Goal: Task Accomplishment & Management: Use online tool/utility

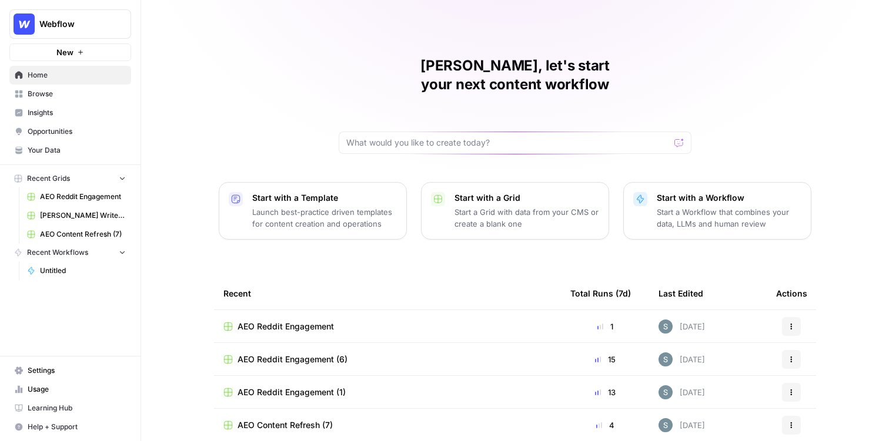
click at [62, 214] on span "[PERSON_NAME] Write Informational Article" at bounding box center [83, 215] width 86 height 11
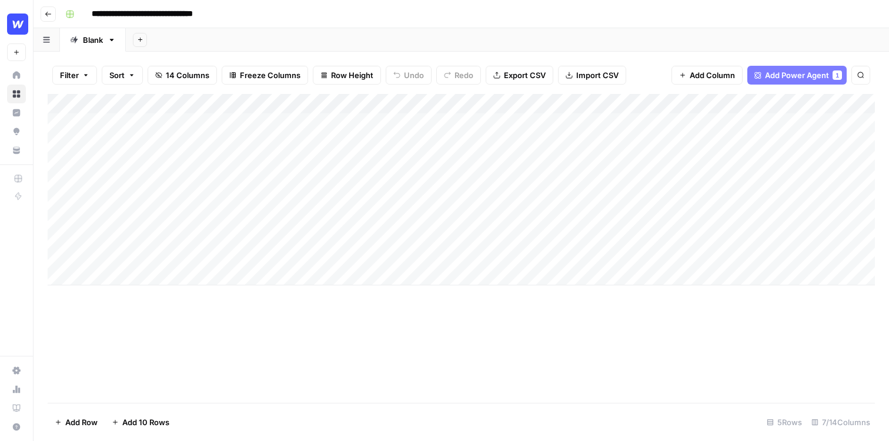
click at [140, 129] on div "Add Column" at bounding box center [461, 190] width 827 height 192
click at [407, 247] on div "Add Column" at bounding box center [461, 190] width 827 height 192
click at [397, 104] on div "Add Column" at bounding box center [461, 190] width 827 height 192
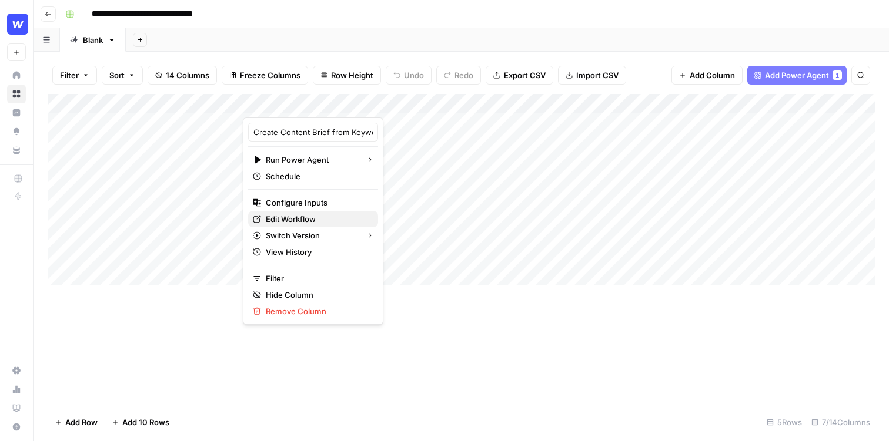
click at [302, 216] on span "Edit Workflow" at bounding box center [317, 219] width 103 height 12
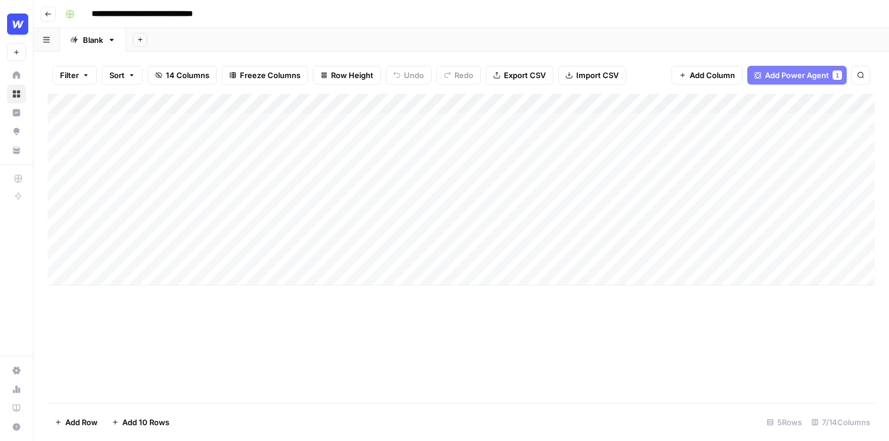
click at [414, 241] on div "Add Column" at bounding box center [461, 190] width 827 height 192
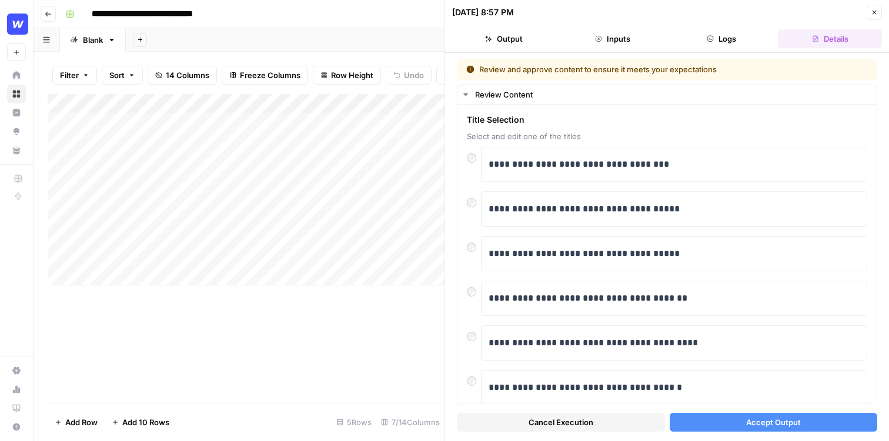
click at [791, 421] on span "Accept Output" at bounding box center [773, 423] width 55 height 12
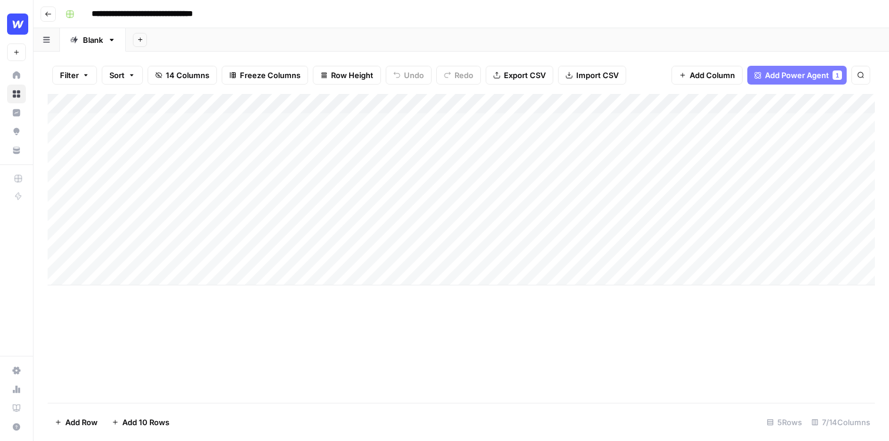
click at [510, 213] on div "Add Column" at bounding box center [461, 190] width 827 height 192
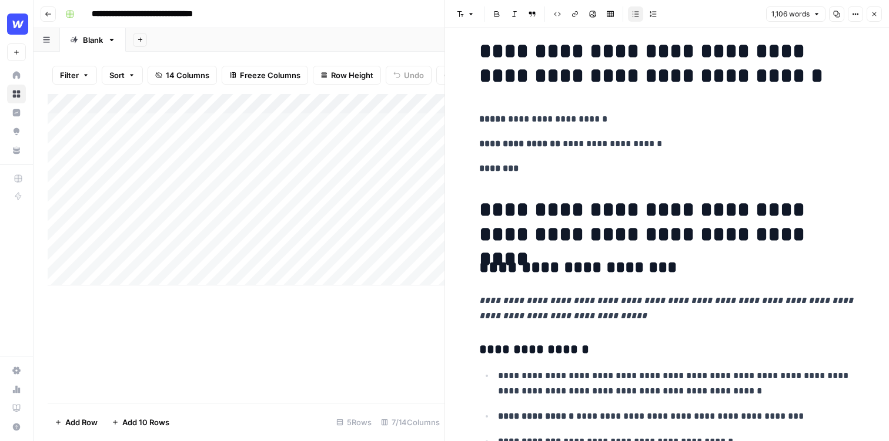
scroll to position [14, 0]
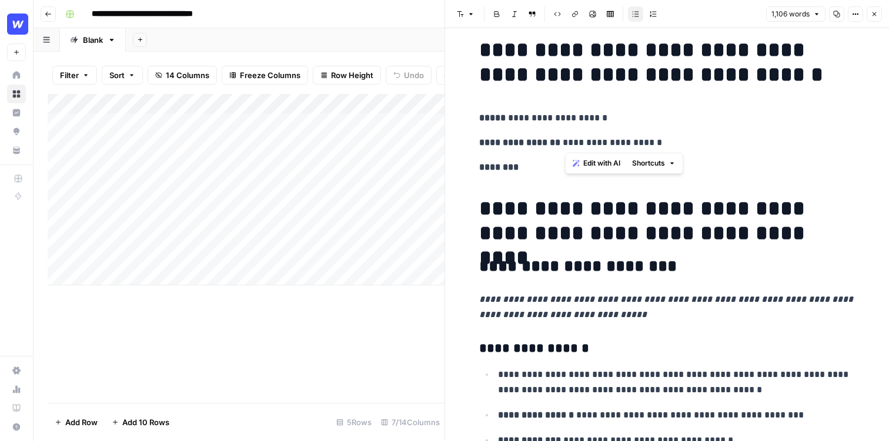
drag, startPoint x: 681, startPoint y: 143, endPoint x: 568, endPoint y: 145, distance: 113.5
click at [568, 145] on p "**********" at bounding box center [667, 142] width 376 height 15
click at [546, 173] on p "********" at bounding box center [667, 167] width 376 height 15
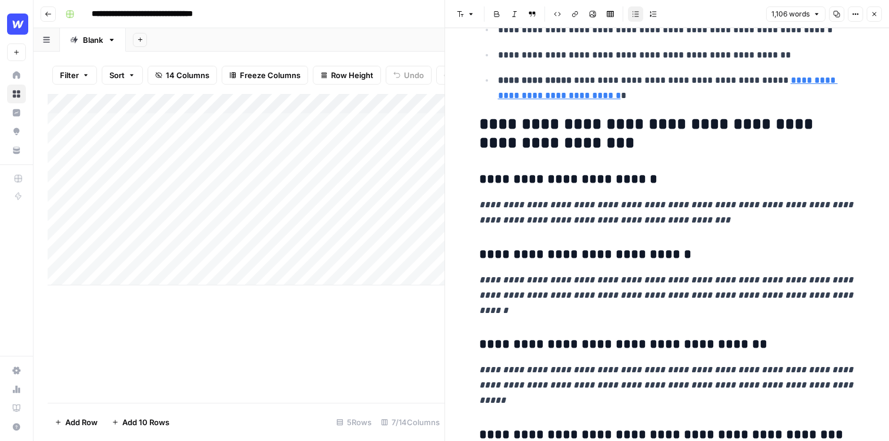
scroll to position [4058, 0]
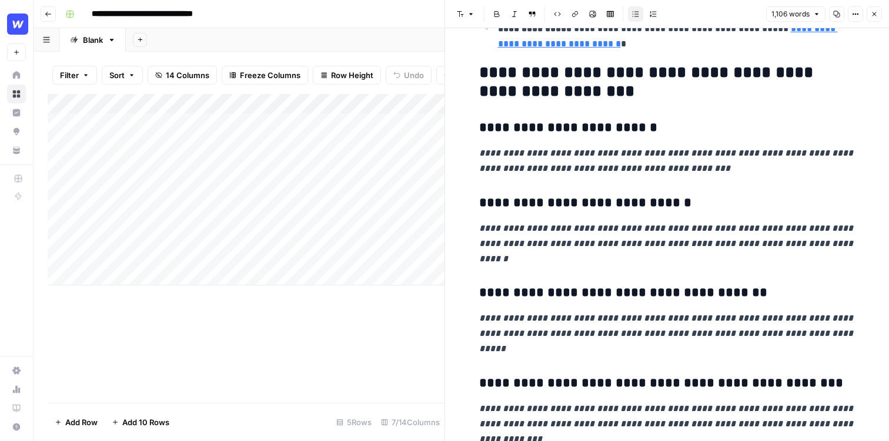
click at [610, 311] on p "**********" at bounding box center [667, 334] width 376 height 46
click at [370, 322] on div "Add Column" at bounding box center [246, 248] width 397 height 309
click at [396, 103] on div "Add Column" at bounding box center [246, 190] width 397 height 192
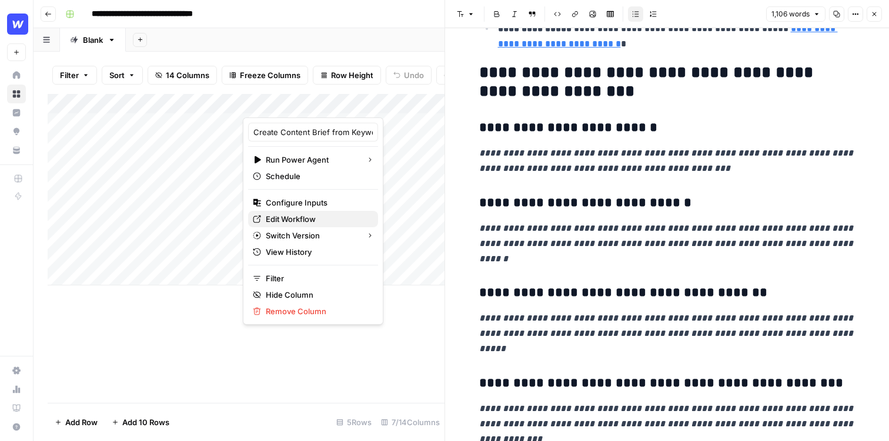
click at [302, 221] on span "Edit Workflow" at bounding box center [317, 219] width 103 height 12
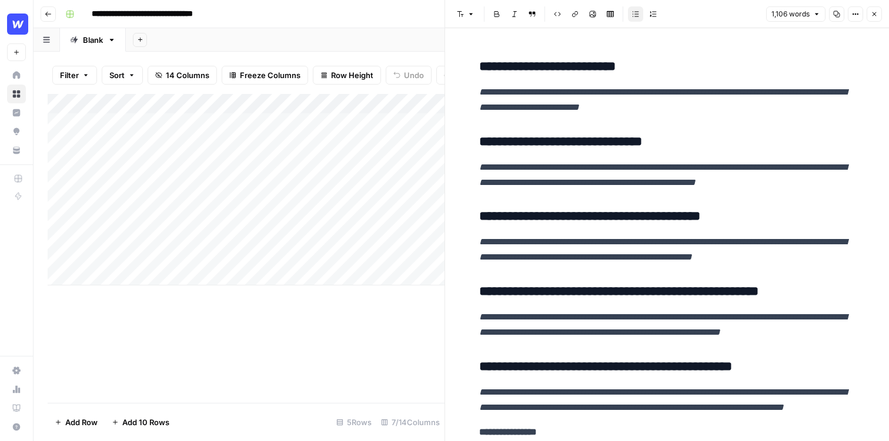
click at [876, 15] on icon "button" at bounding box center [874, 14] width 7 height 7
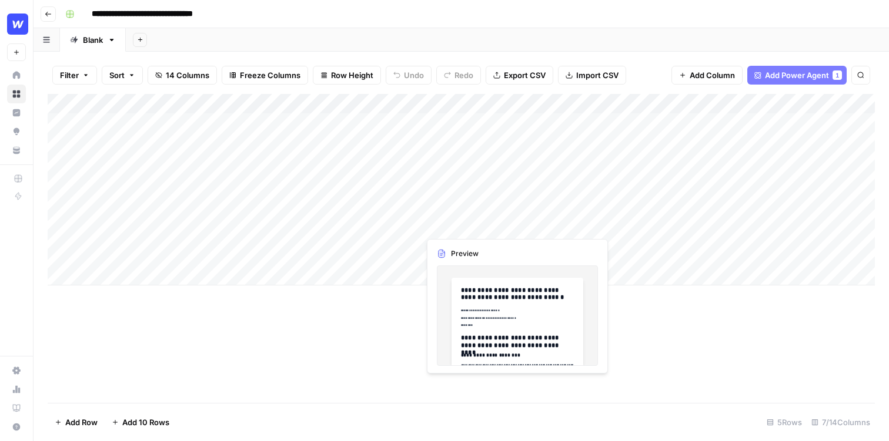
click at [492, 216] on div "Add Column" at bounding box center [461, 190] width 827 height 192
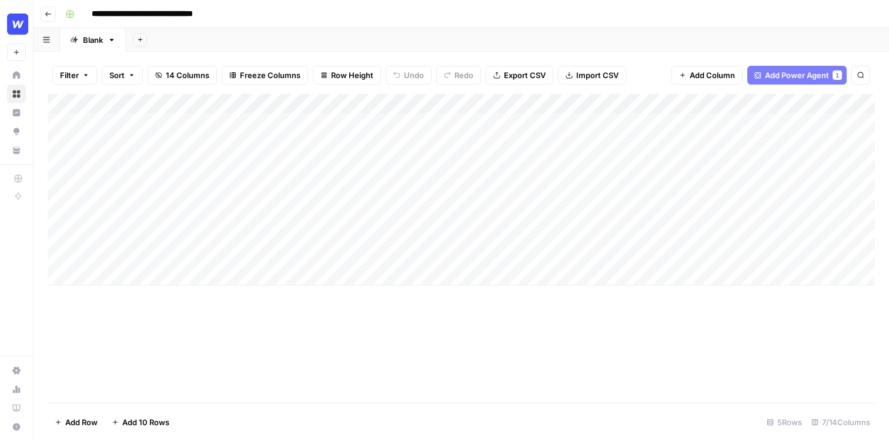
click at [670, 103] on div "Add Column" at bounding box center [461, 190] width 827 height 192
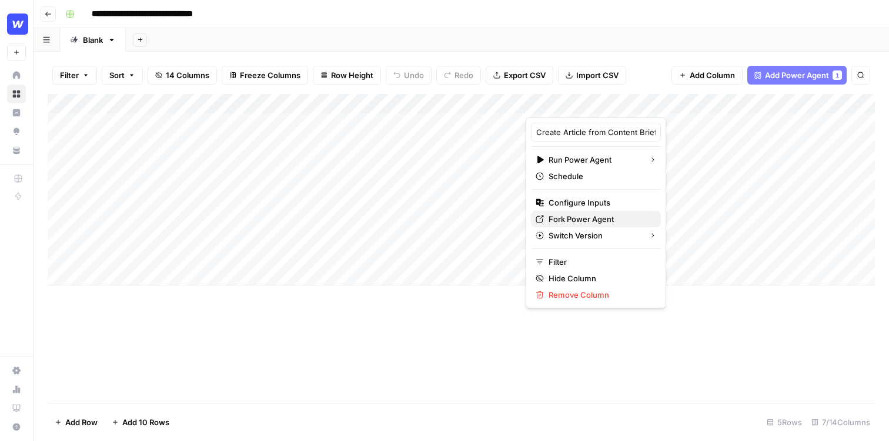
click at [578, 212] on button "Fork Power Agent" at bounding box center [596, 219] width 130 height 16
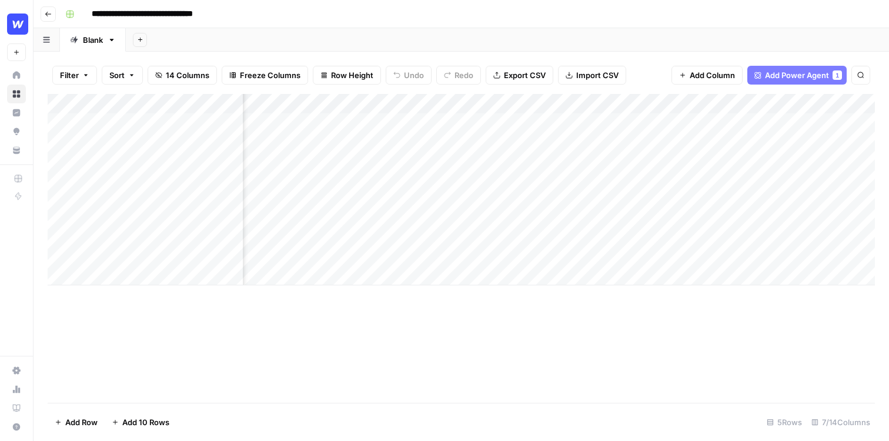
scroll to position [0, 145]
click at [627, 217] on div "Add Column" at bounding box center [461, 190] width 827 height 192
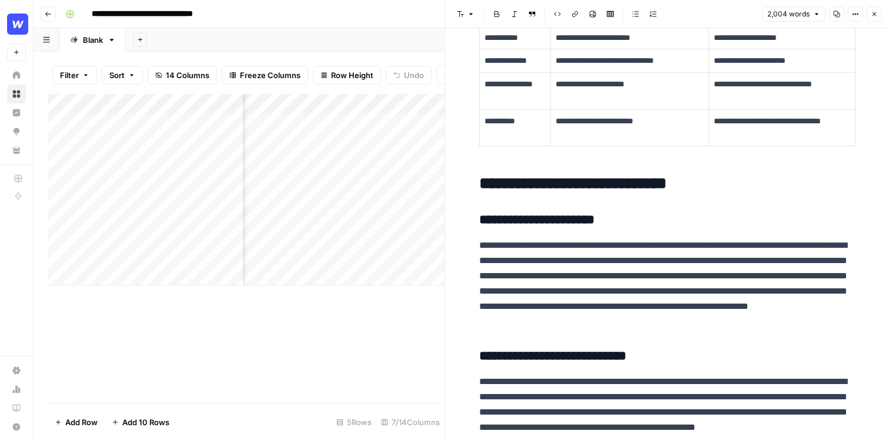
scroll to position [147, 0]
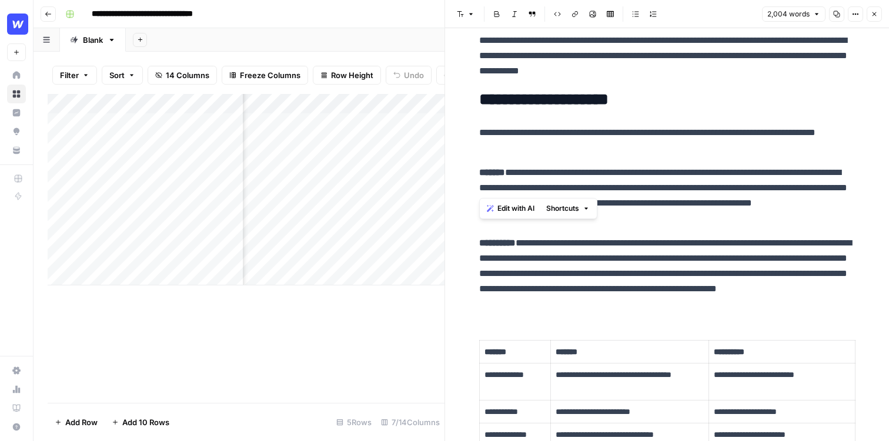
drag, startPoint x: 638, startPoint y: 184, endPoint x: 552, endPoint y: 162, distance: 89.1
click at [689, 211] on p "**********" at bounding box center [667, 195] width 376 height 61
drag, startPoint x: 699, startPoint y: 213, endPoint x: 579, endPoint y: 183, distance: 123.7
click at [579, 183] on p "**********" at bounding box center [667, 195] width 376 height 61
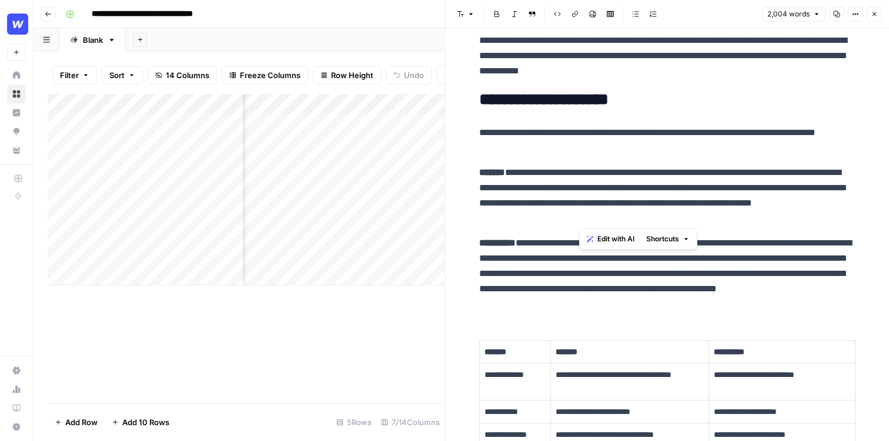
click at [719, 218] on p "**********" at bounding box center [667, 195] width 376 height 61
drag, startPoint x: 719, startPoint y: 221, endPoint x: 590, endPoint y: 142, distance: 151.4
click at [620, 235] on span "Shortcuts" at bounding box center [605, 239] width 33 height 11
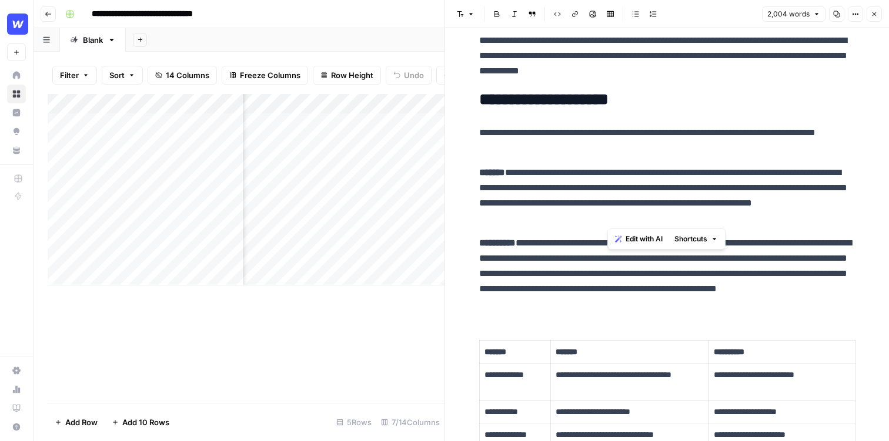
drag, startPoint x: 674, startPoint y: 220, endPoint x: 600, endPoint y: 203, distance: 76.0
click at [600, 203] on p "**********" at bounding box center [667, 195] width 376 height 61
click at [666, 226] on p "**********" at bounding box center [667, 195] width 376 height 61
click at [876, 11] on icon "button" at bounding box center [874, 14] width 7 height 7
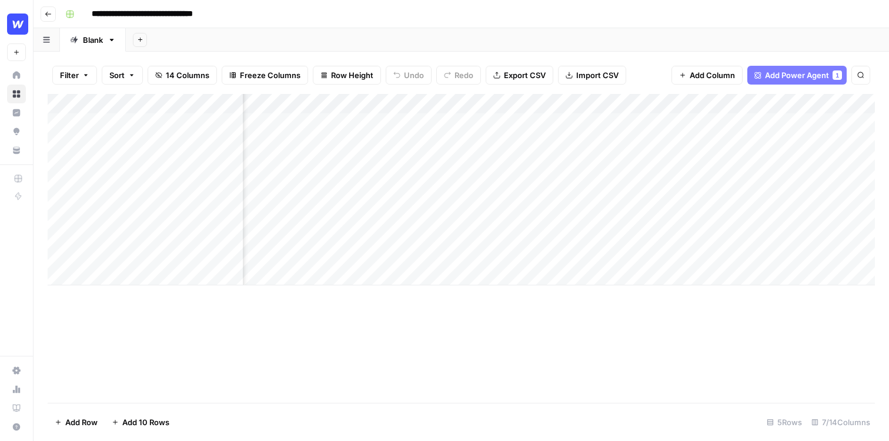
scroll to position [0, 297]
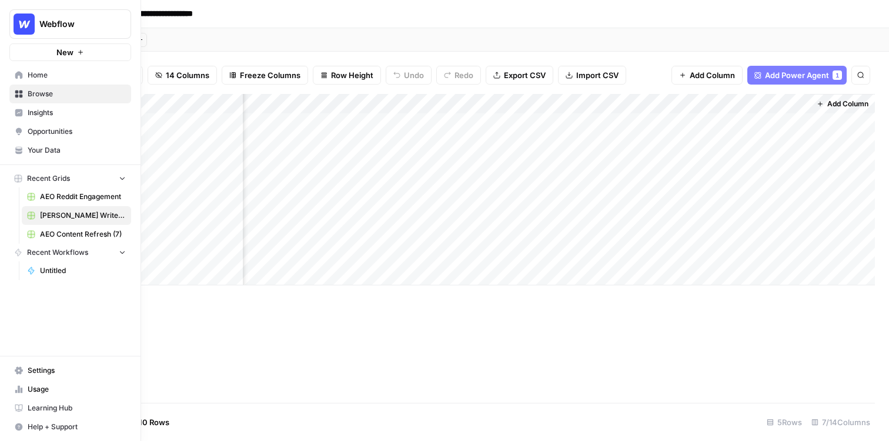
click at [34, 117] on span "Insights" at bounding box center [77, 113] width 98 height 11
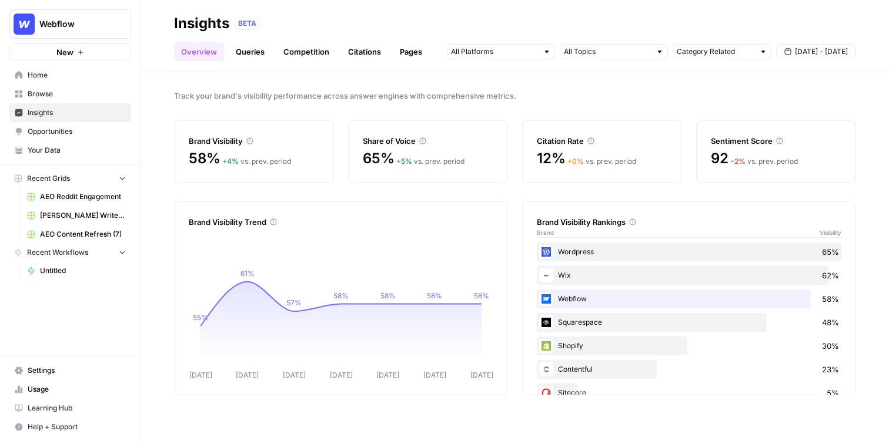
scroll to position [22, 0]
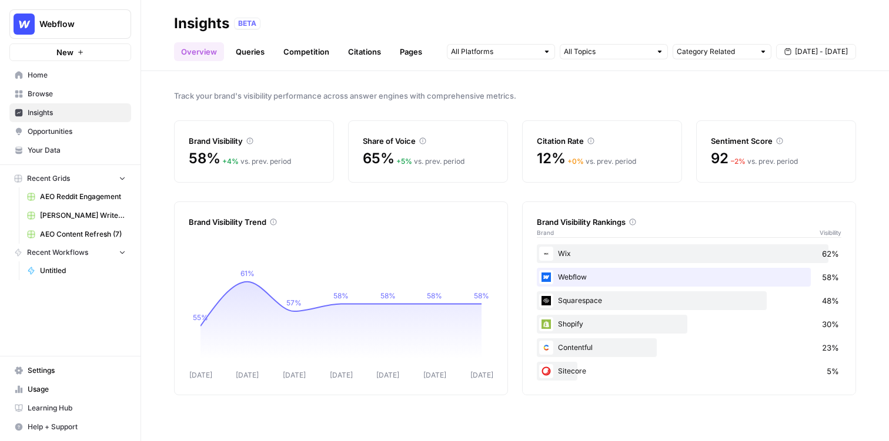
click at [252, 54] on link "Queries" at bounding box center [250, 51] width 43 height 19
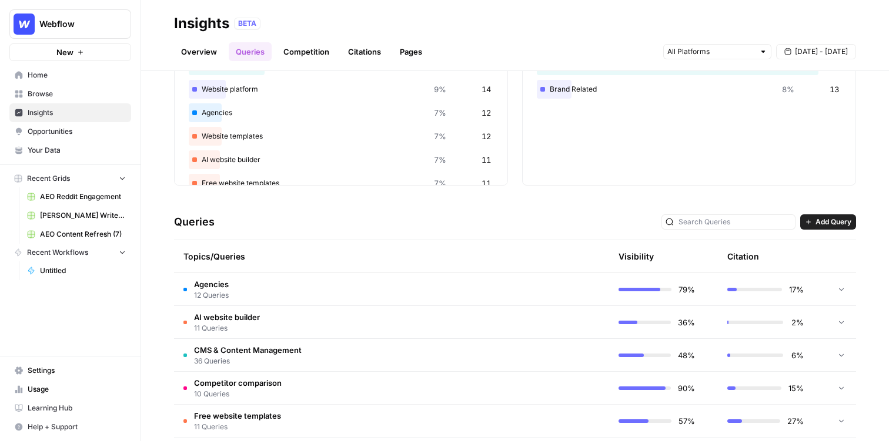
scroll to position [150, 0]
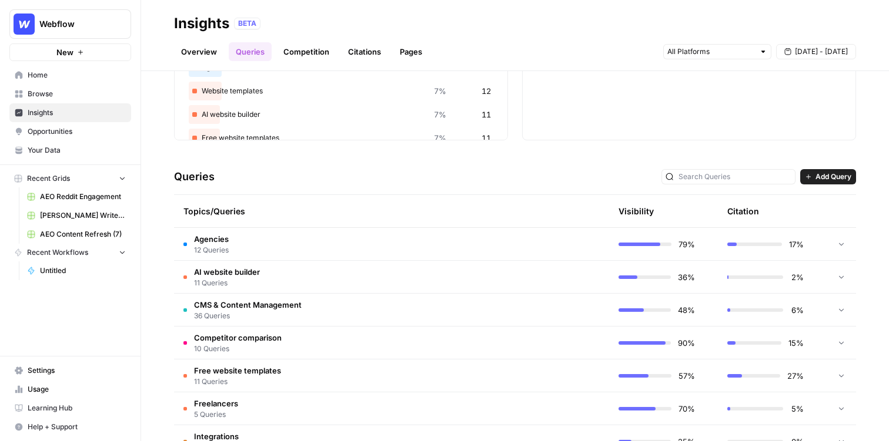
click at [317, 240] on td "Agencies 12 Queries" at bounding box center [335, 244] width 323 height 32
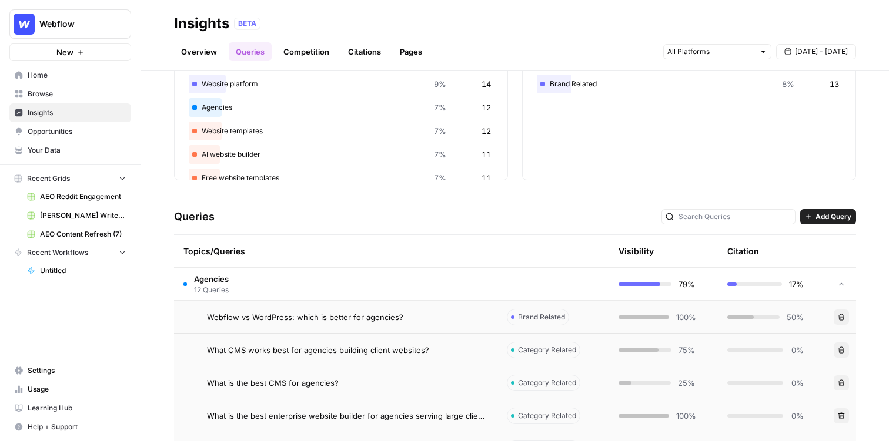
scroll to position [89, 0]
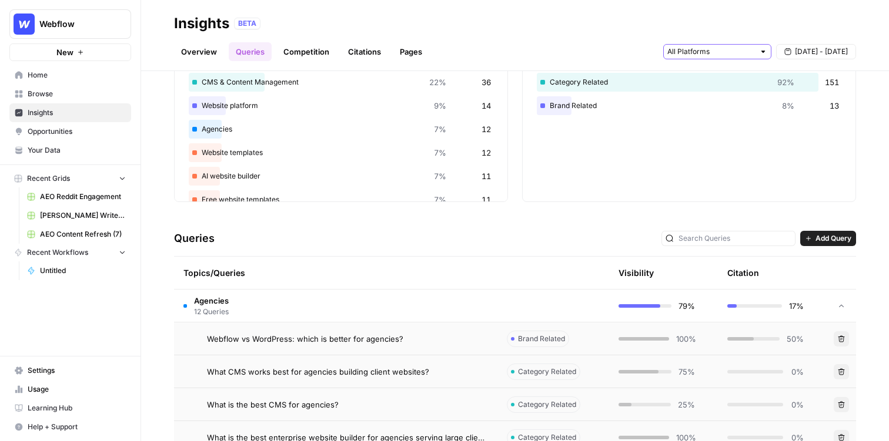
click at [703, 50] on input "text" at bounding box center [710, 52] width 87 height 12
click at [440, 212] on div "Explore the topics and queries driving answer engine visibility, with insights …" at bounding box center [515, 256] width 748 height 370
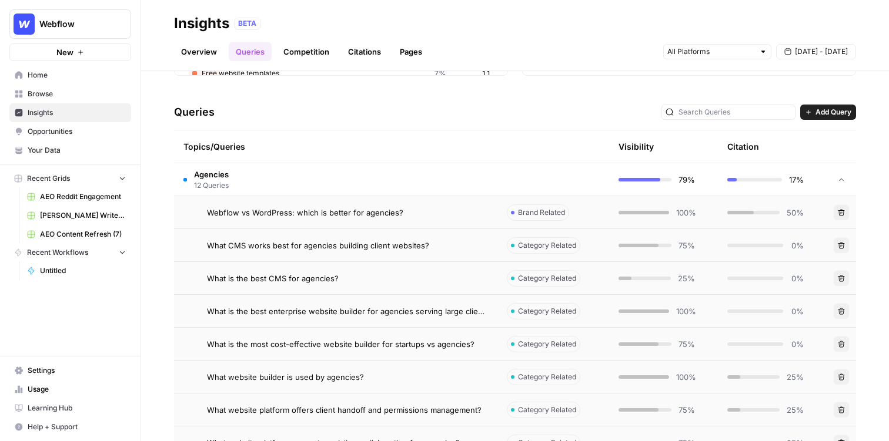
scroll to position [234, 0]
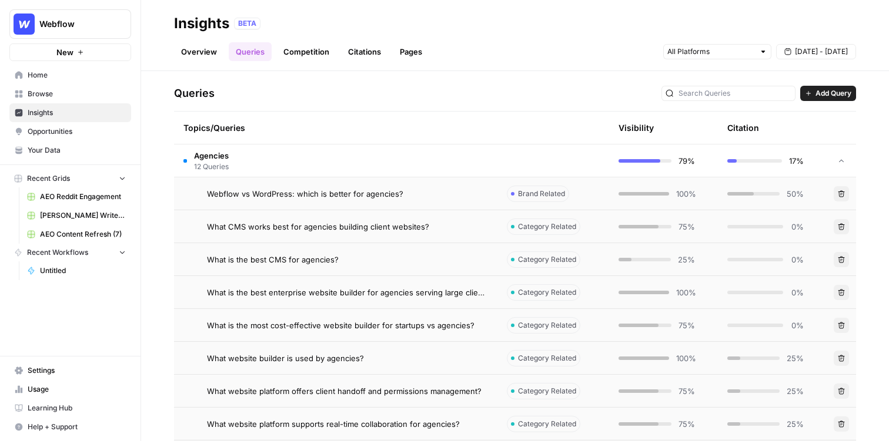
click at [377, 161] on td "Agencies 12 Queries" at bounding box center [335, 161] width 323 height 32
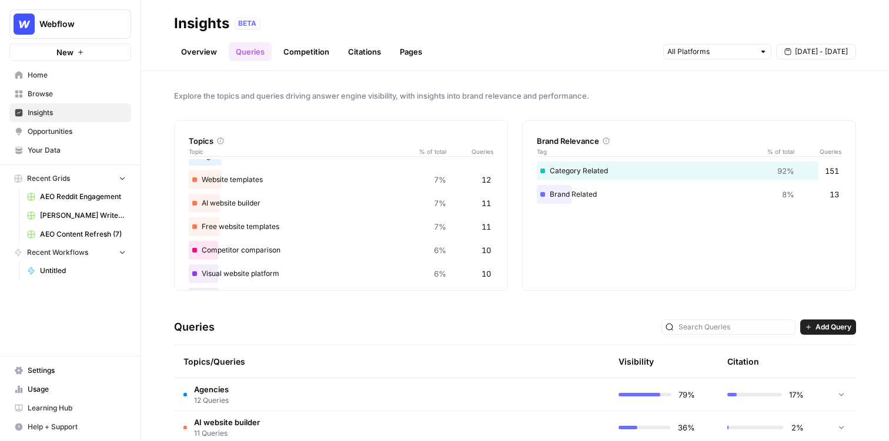
scroll to position [0, 0]
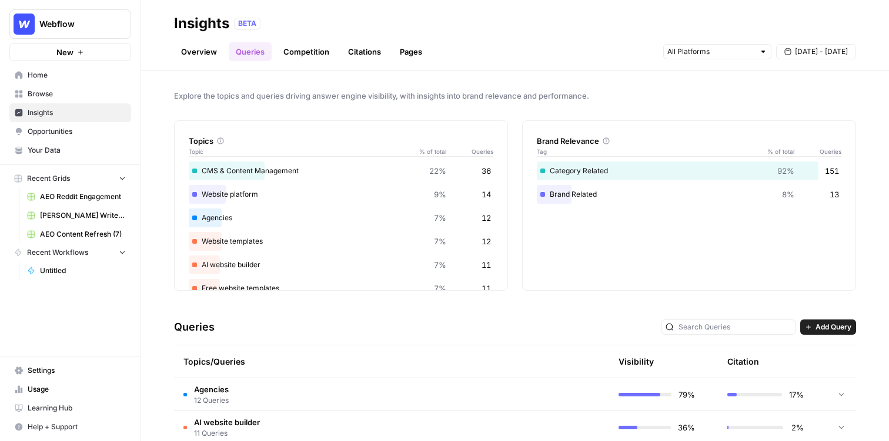
click at [320, 55] on link "Competition" at bounding box center [306, 51] width 60 height 19
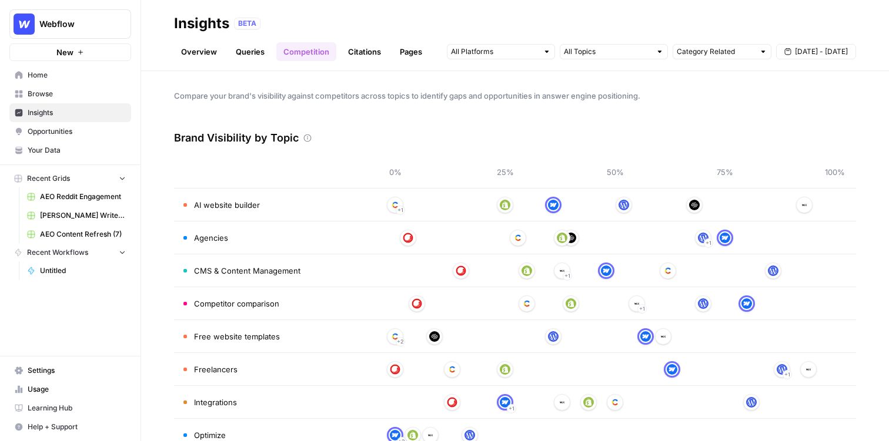
click at [363, 44] on link "Citations" at bounding box center [364, 51] width 47 height 19
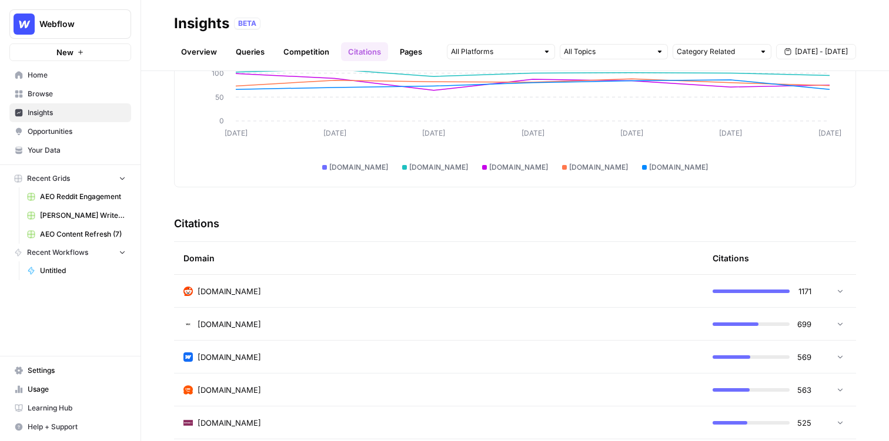
scroll to position [268, 0]
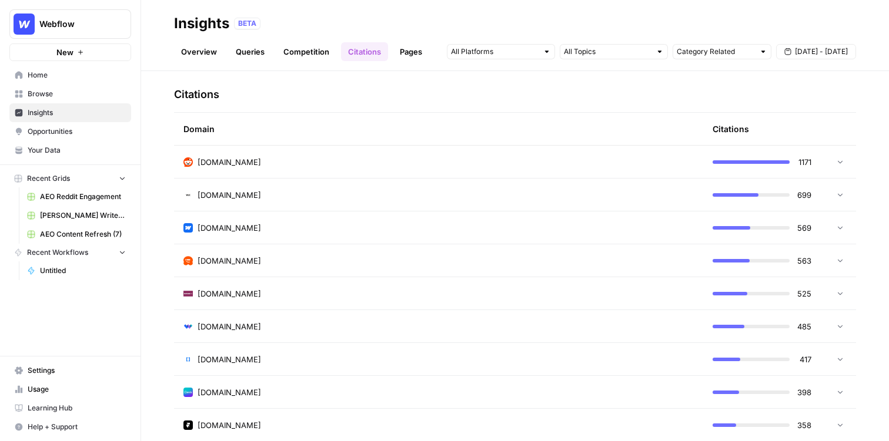
click at [414, 54] on link "Pages" at bounding box center [411, 51] width 36 height 19
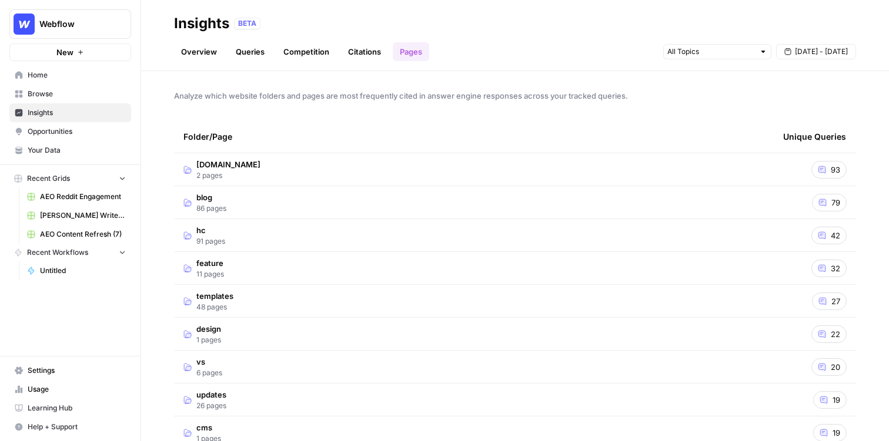
click at [92, 132] on span "Opportunities" at bounding box center [77, 131] width 98 height 11
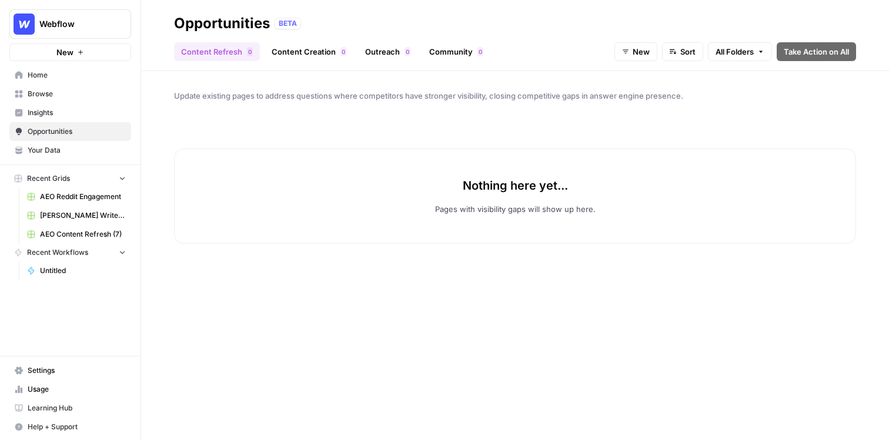
click at [89, 113] on span "Insights" at bounding box center [77, 113] width 98 height 11
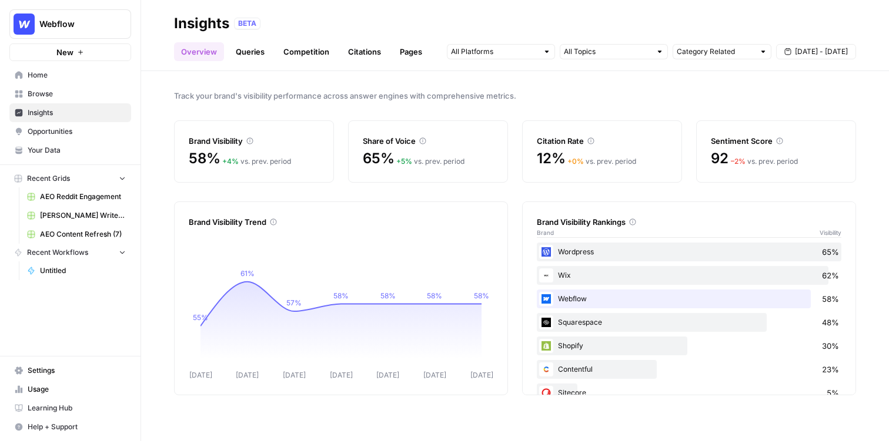
click at [93, 134] on span "Opportunities" at bounding box center [77, 131] width 98 height 11
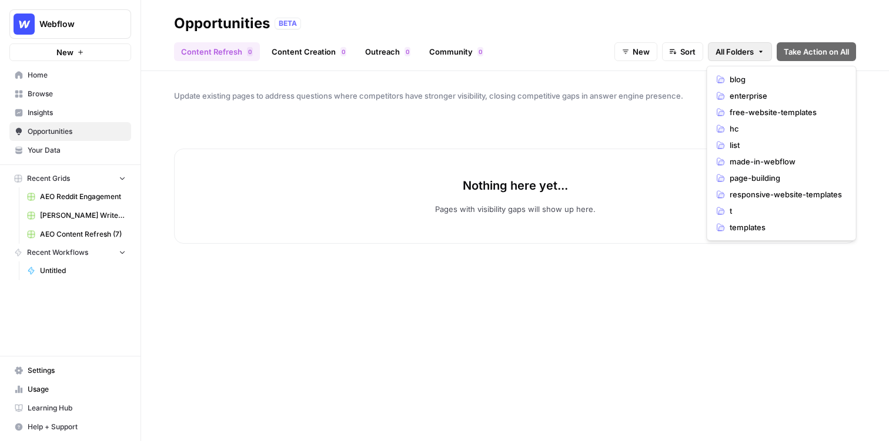
click at [745, 48] on span "All Folders" at bounding box center [734, 52] width 38 height 12
click at [670, 52] on icon "button" at bounding box center [673, 52] width 7 height 8
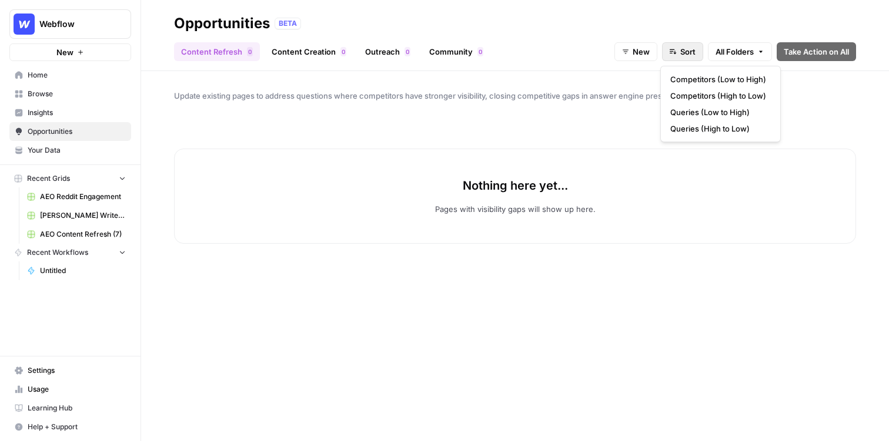
click at [657, 47] on div "New Sort All Folders Take Action on All" at bounding box center [735, 51] width 242 height 19
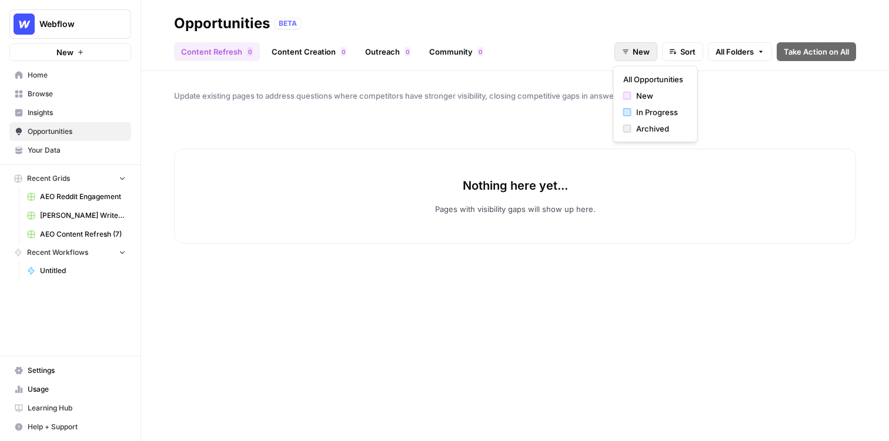
click at [640, 47] on span "New" at bounding box center [640, 52] width 17 height 12
click at [759, 123] on div "Nothing here yet... Pages with visibility gaps will show up here." at bounding box center [515, 272] width 682 height 302
click at [634, 51] on span "New" at bounding box center [640, 52] width 17 height 12
click at [632, 111] on div "In Progress" at bounding box center [655, 112] width 65 height 12
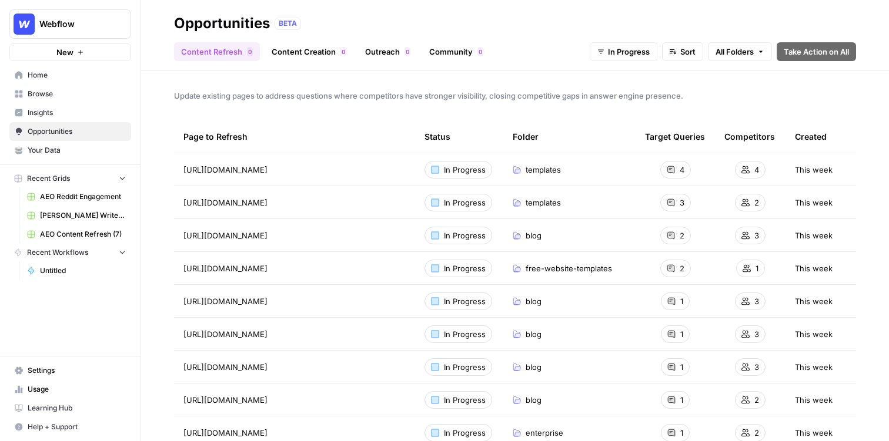
drag, startPoint x: 171, startPoint y: 98, endPoint x: 687, endPoint y: 88, distance: 516.2
click at [687, 89] on div "Update existing pages to address questions where competitors have stronger visi…" at bounding box center [515, 256] width 748 height 370
click at [704, 99] on span "Update existing pages to address questions where competitors have stronger visi…" at bounding box center [515, 96] width 682 height 12
drag, startPoint x: 704, startPoint y: 99, endPoint x: 219, endPoint y: 96, distance: 484.9
click at [219, 96] on span "Update existing pages to address questions where competitors have stronger visi…" at bounding box center [515, 96] width 682 height 12
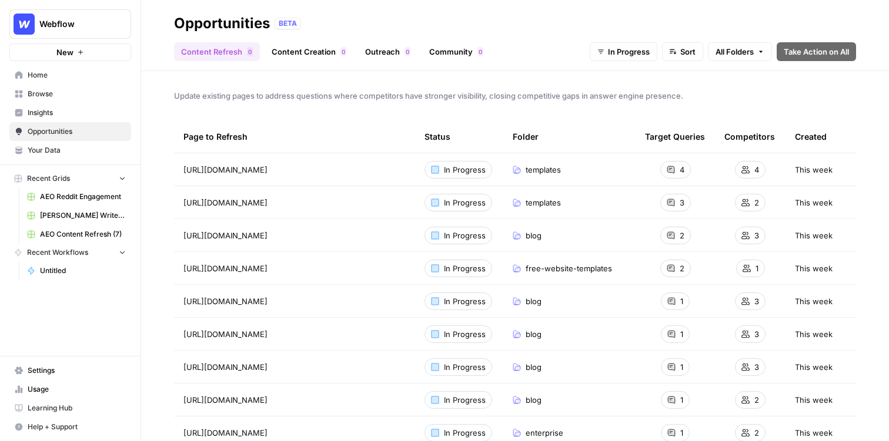
click at [289, 98] on span "Update existing pages to address questions where competitors have stronger visi…" at bounding box center [515, 96] width 682 height 12
click at [285, 51] on link "Content Creation 0" at bounding box center [309, 51] width 89 height 19
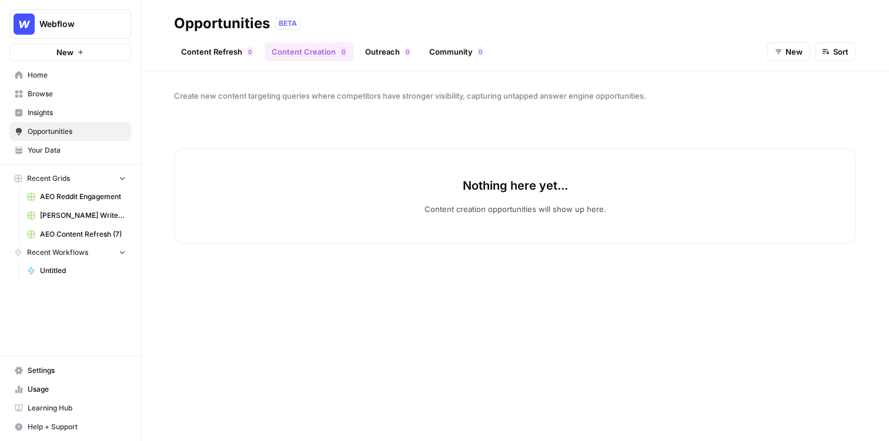
click at [793, 51] on span "New" at bounding box center [793, 52] width 17 height 12
click at [798, 112] on span "In Progress" at bounding box center [814, 112] width 47 height 12
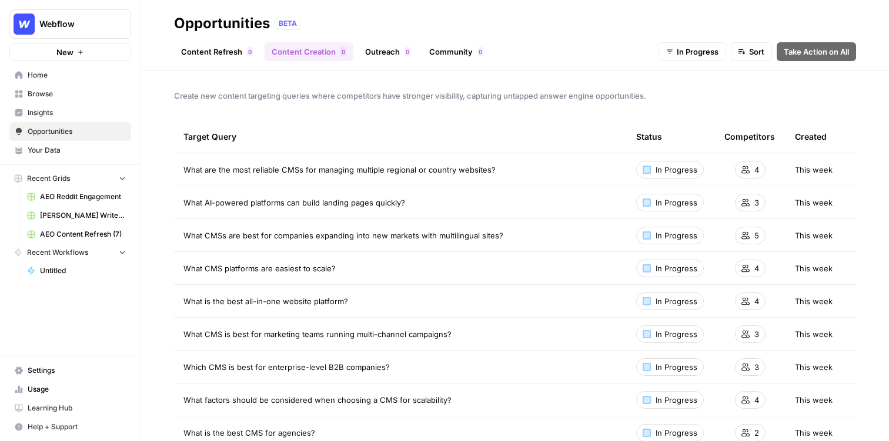
click at [84, 55] on button "New" at bounding box center [70, 52] width 122 height 18
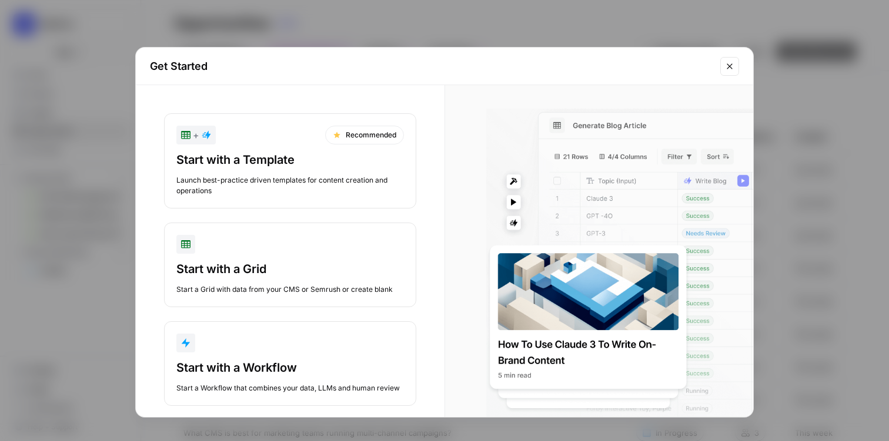
click at [727, 68] on icon "Close modal" at bounding box center [729, 66] width 9 height 9
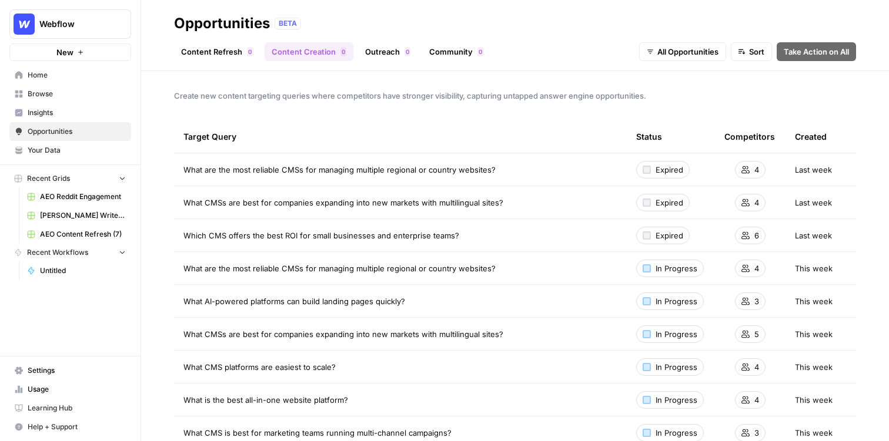
click at [56, 109] on span "Insights" at bounding box center [77, 113] width 98 height 11
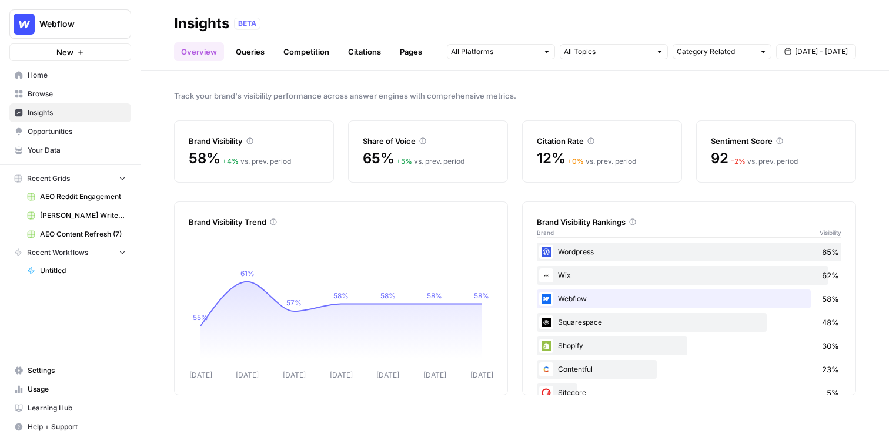
click at [65, 99] on link "Browse" at bounding box center [70, 94] width 122 height 19
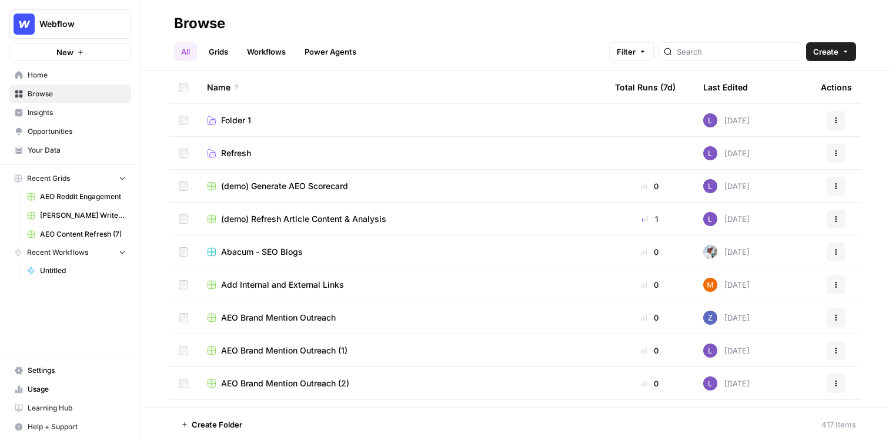
click at [49, 35] on button "Webflow" at bounding box center [70, 23] width 122 height 29
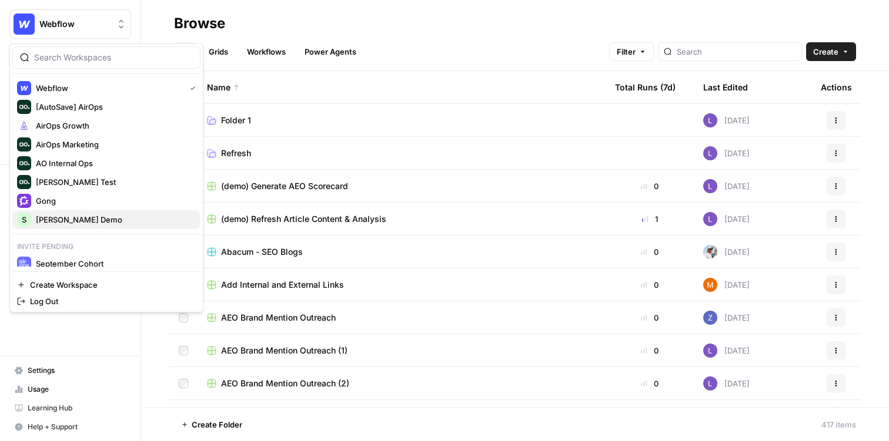
click at [36, 219] on span "[PERSON_NAME] Demo" at bounding box center [113, 220] width 155 height 12
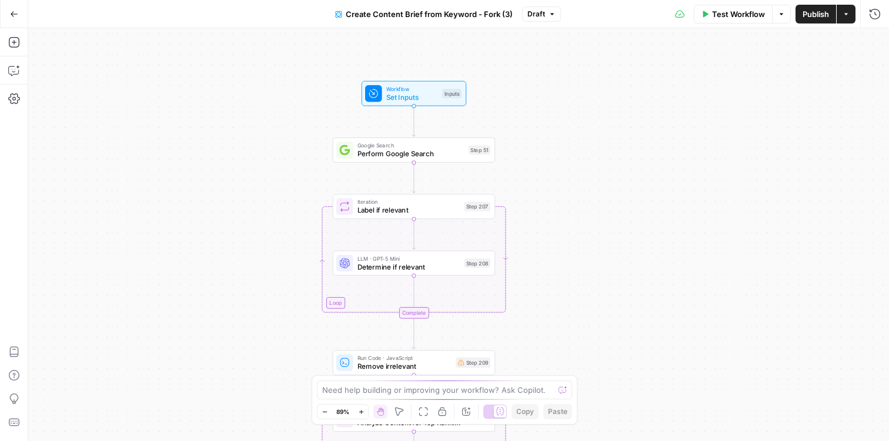
click at [395, 96] on span "Set Inputs" at bounding box center [412, 97] width 52 height 11
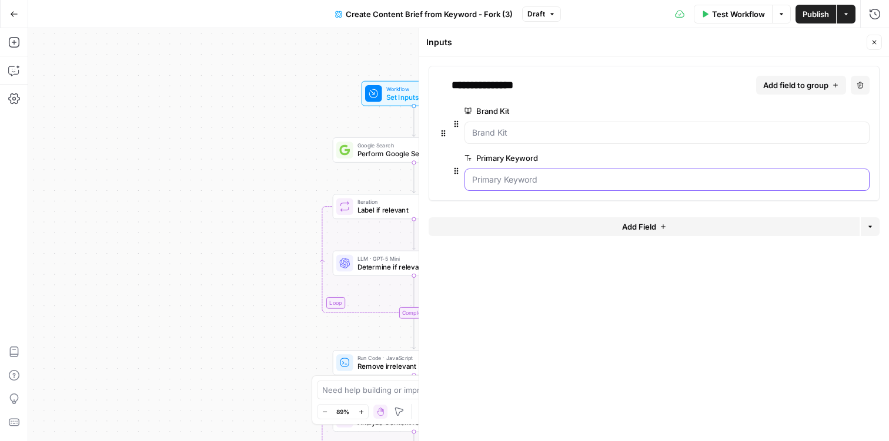
click at [558, 185] on Keyword "Primary Keyword" at bounding box center [667, 180] width 390 height 12
click at [558, 182] on Keyword "Primary Keyword" at bounding box center [667, 180] width 390 height 12
click at [546, 185] on Keyword "Primary Keyword" at bounding box center [667, 180] width 390 height 12
click at [873, 44] on icon "button" at bounding box center [874, 42] width 7 height 7
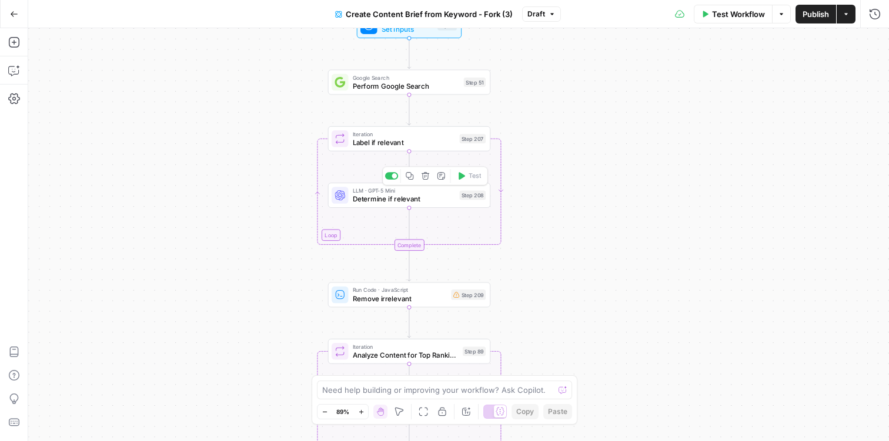
click at [368, 199] on span "Determine if relevant" at bounding box center [404, 199] width 103 height 11
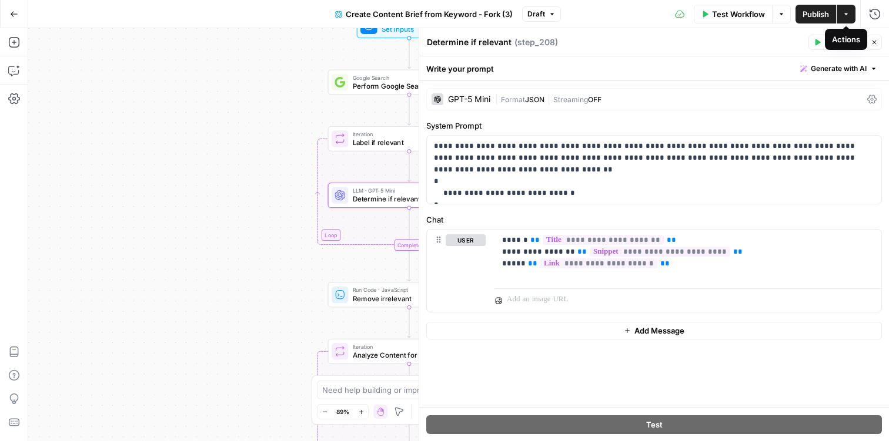
click at [873, 35] on button "Close" at bounding box center [873, 42] width 15 height 15
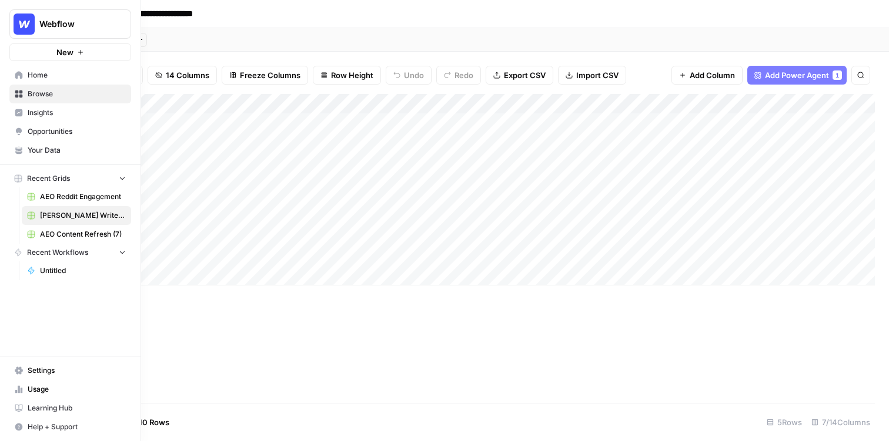
click at [62, 146] on span "Your Data" at bounding box center [77, 150] width 98 height 11
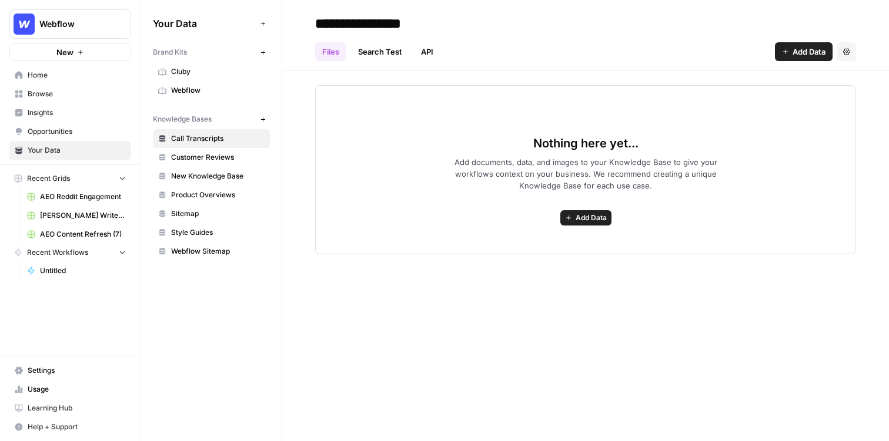
click at [232, 85] on link "Webflow" at bounding box center [211, 90] width 117 height 19
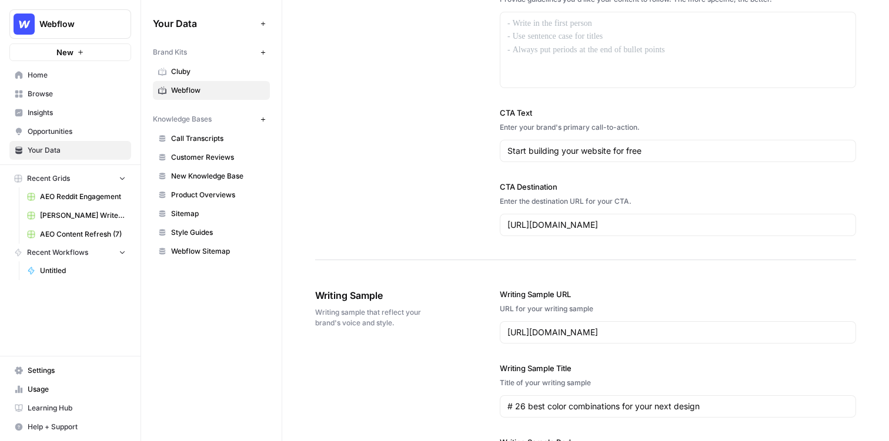
scroll to position [1087, 0]
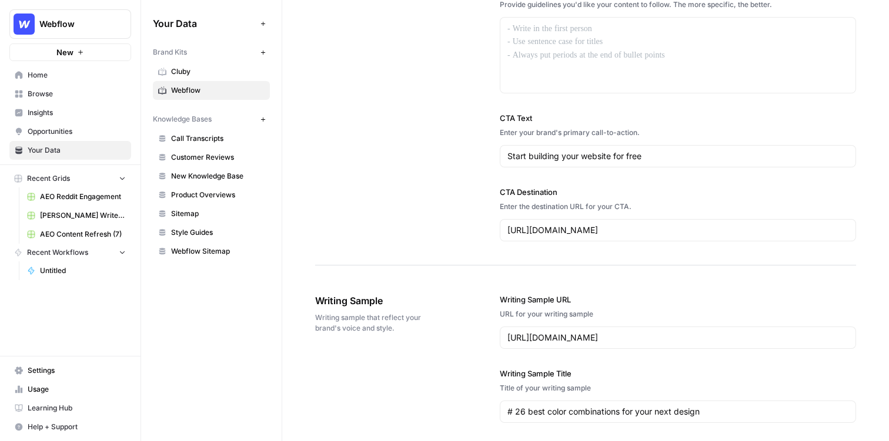
click at [203, 214] on span "Sitemap" at bounding box center [217, 214] width 93 height 11
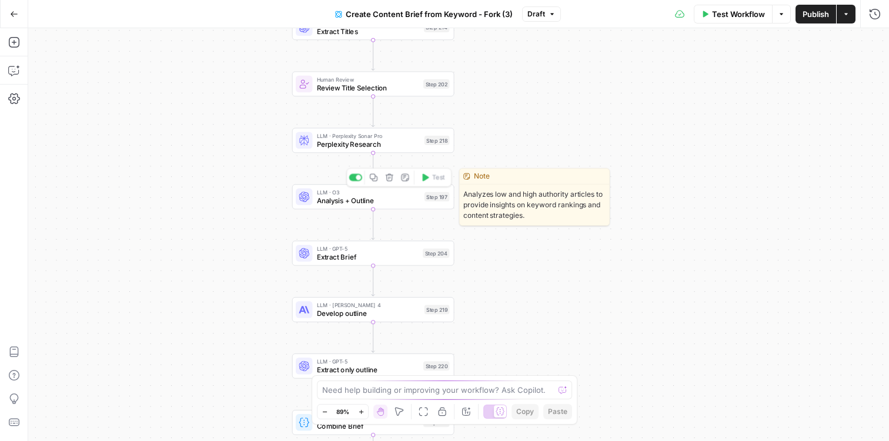
click at [350, 201] on span "Analysis + Outline" at bounding box center [368, 200] width 103 height 11
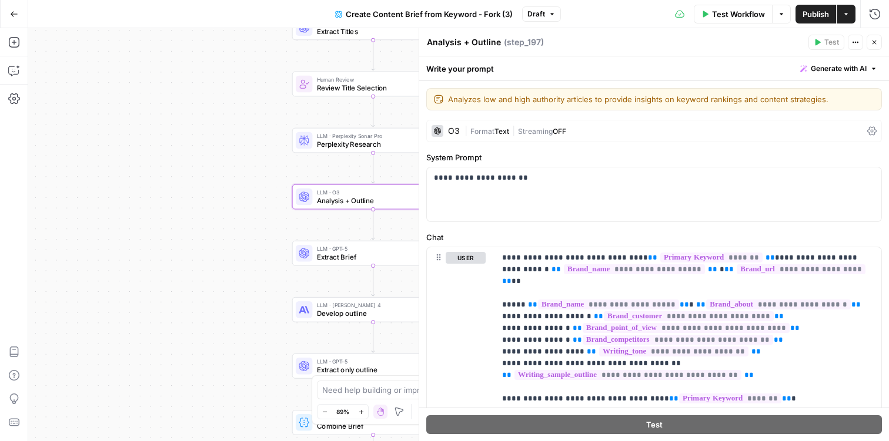
scroll to position [24, 0]
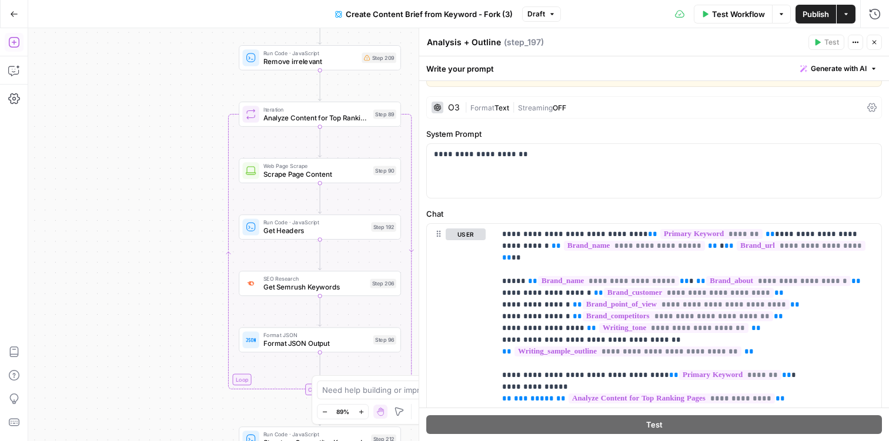
click at [16, 48] on icon "button" at bounding box center [14, 42] width 12 height 12
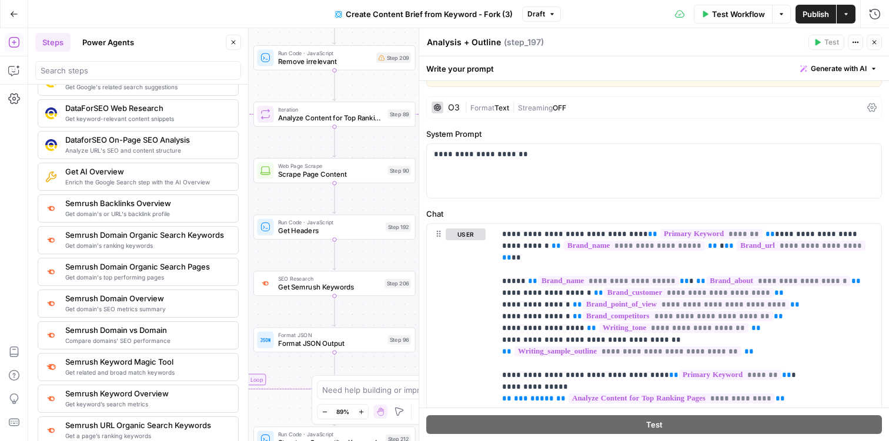
scroll to position [1288, 0]
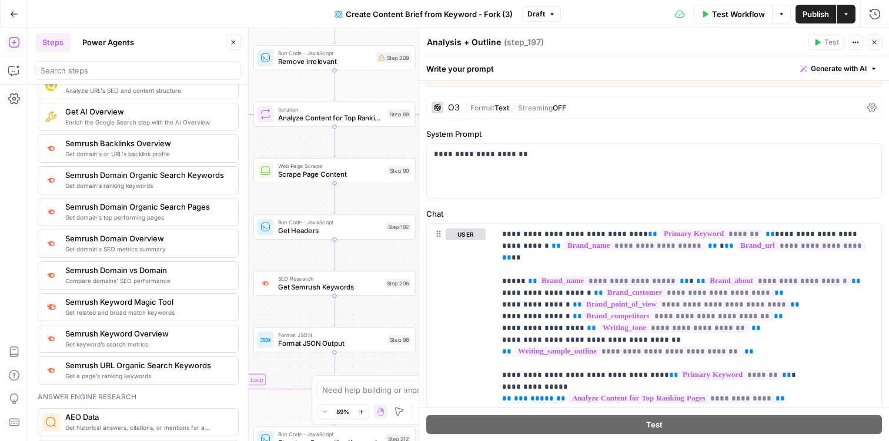
click at [96, 48] on button "Power Agents" at bounding box center [108, 42] width 66 height 19
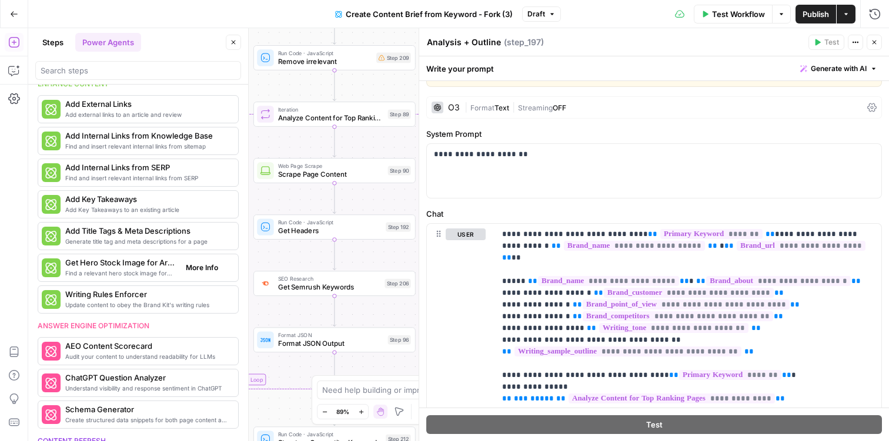
scroll to position [0, 0]
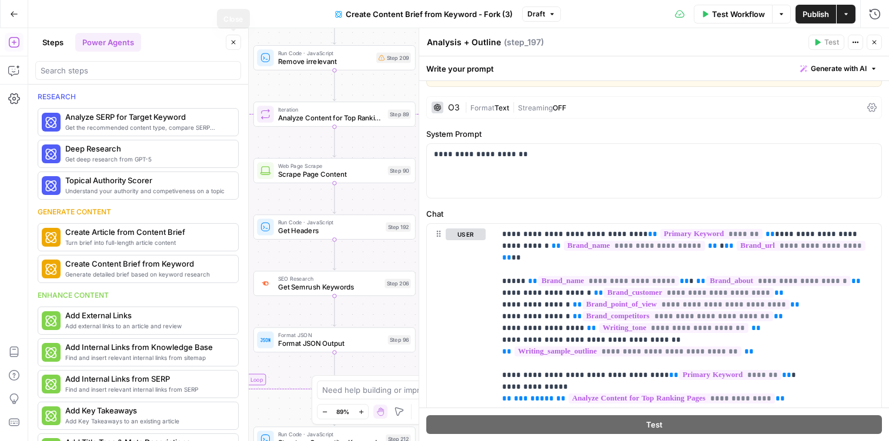
click at [231, 46] on button "Close" at bounding box center [233, 42] width 15 height 15
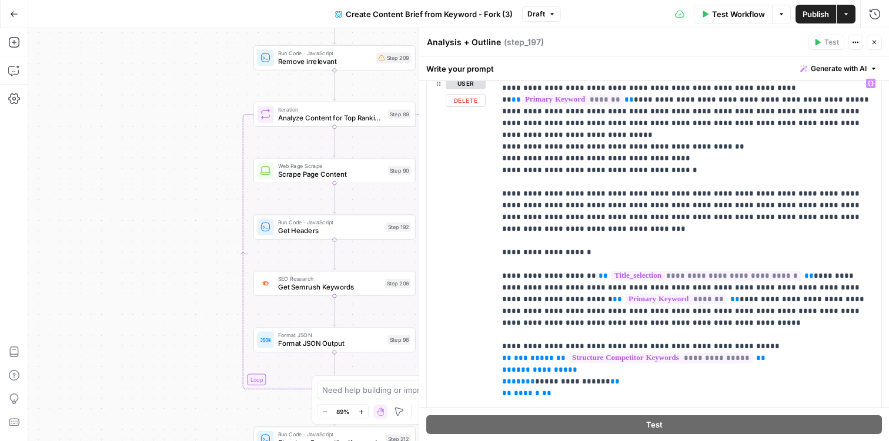
scroll to position [1998, 0]
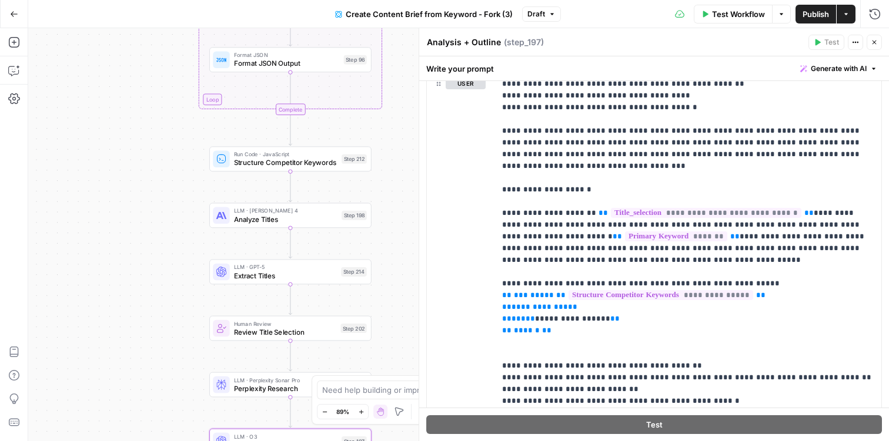
click at [8, 18] on button "Go Back" at bounding box center [14, 14] width 21 height 21
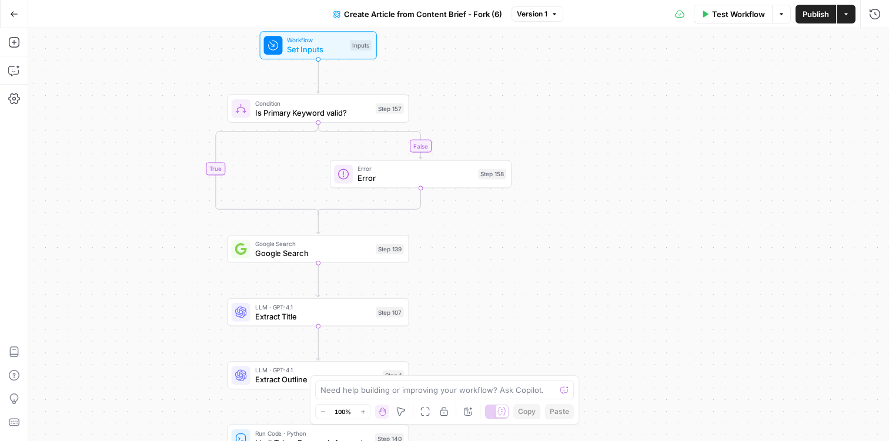
click at [7, 14] on button "Go Back" at bounding box center [14, 14] width 21 height 21
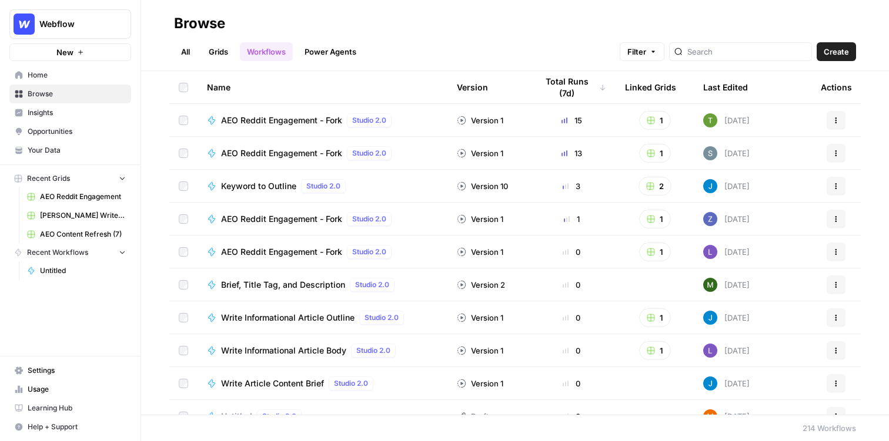
click at [250, 120] on span "AEO Reddit Engagement - Fork" at bounding box center [281, 121] width 121 height 12
click at [211, 45] on link "Grids" at bounding box center [219, 51] width 34 height 19
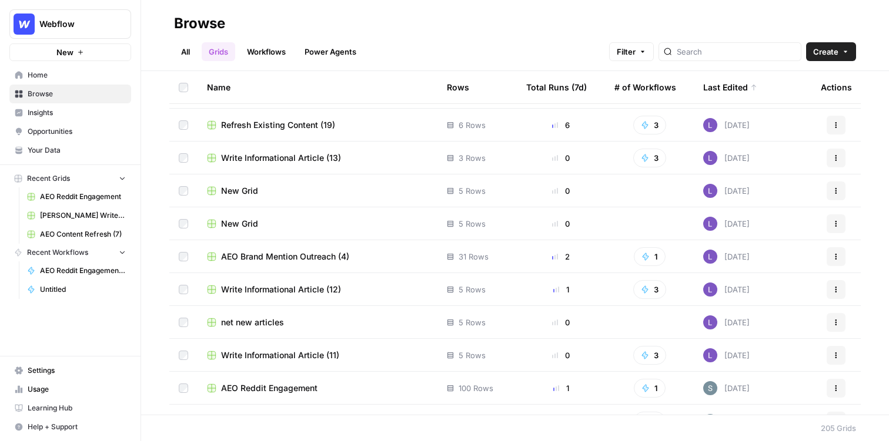
scroll to position [258, 0]
click at [300, 260] on span "AEO Brand Mention Outreach (4)" at bounding box center [285, 258] width 128 height 12
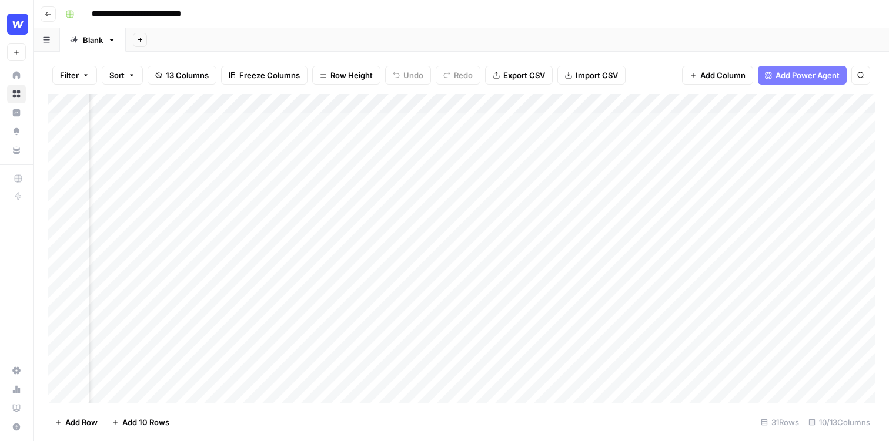
scroll to position [0, 216]
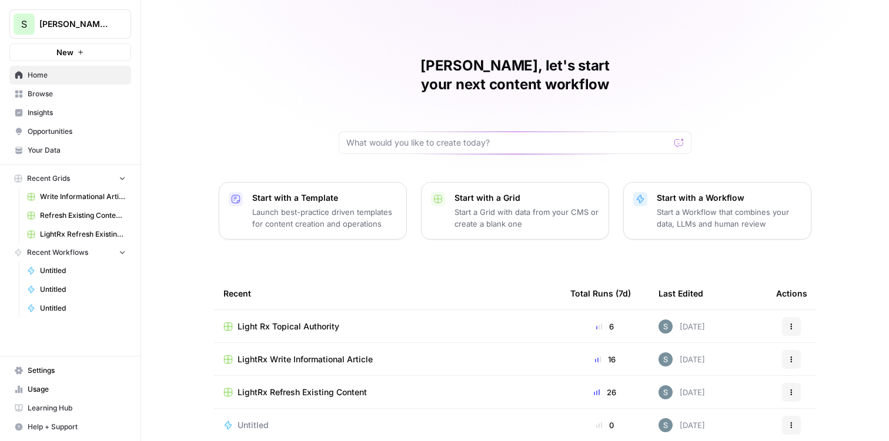
click at [55, 92] on span "Browse" at bounding box center [77, 94] width 98 height 11
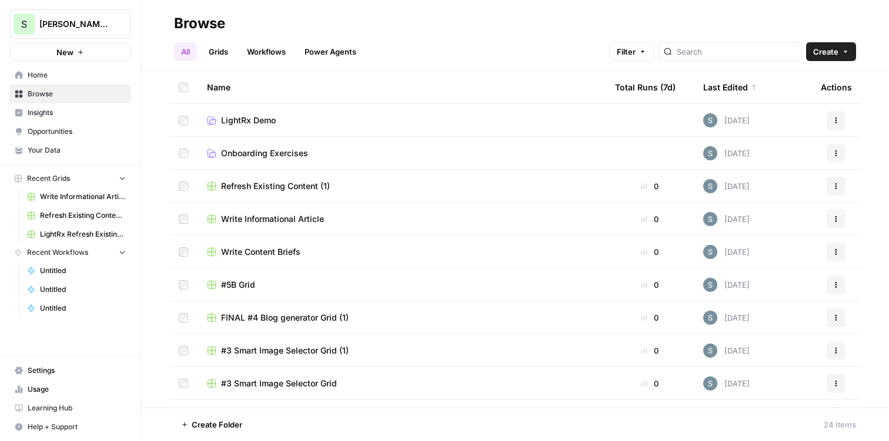
click at [227, 51] on link "Grids" at bounding box center [219, 51] width 34 height 19
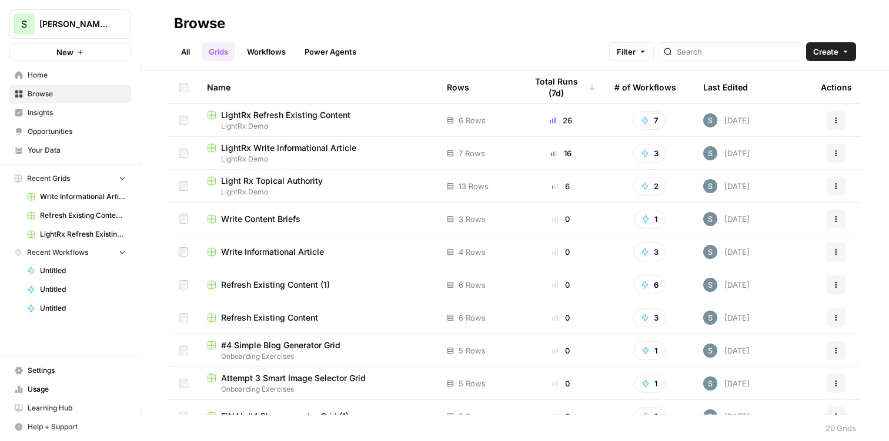
click at [268, 50] on link "Workflows" at bounding box center [266, 51] width 53 height 19
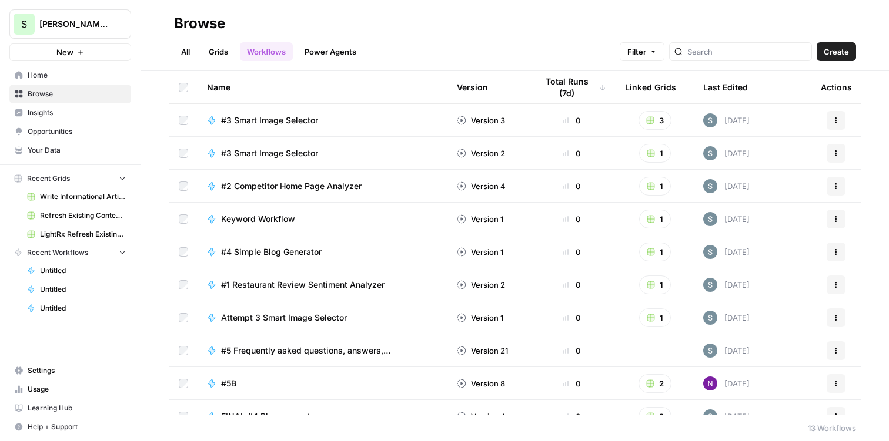
click at [324, 49] on link "Power Agents" at bounding box center [330, 51] width 66 height 19
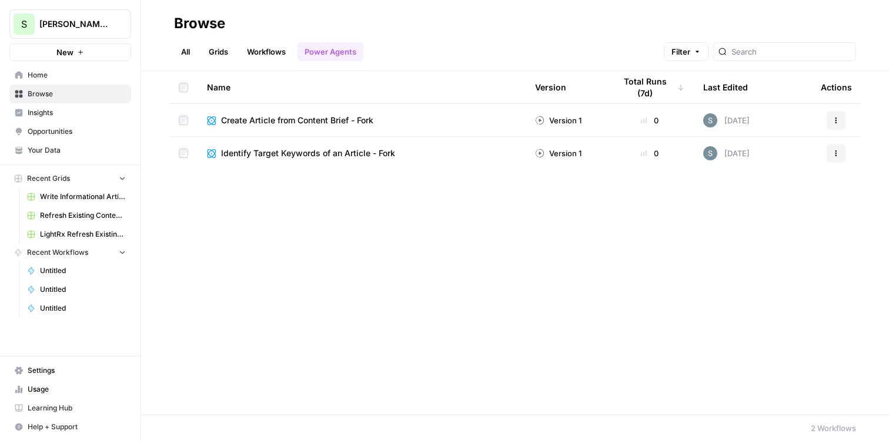
click at [69, 115] on span "Insights" at bounding box center [77, 113] width 98 height 11
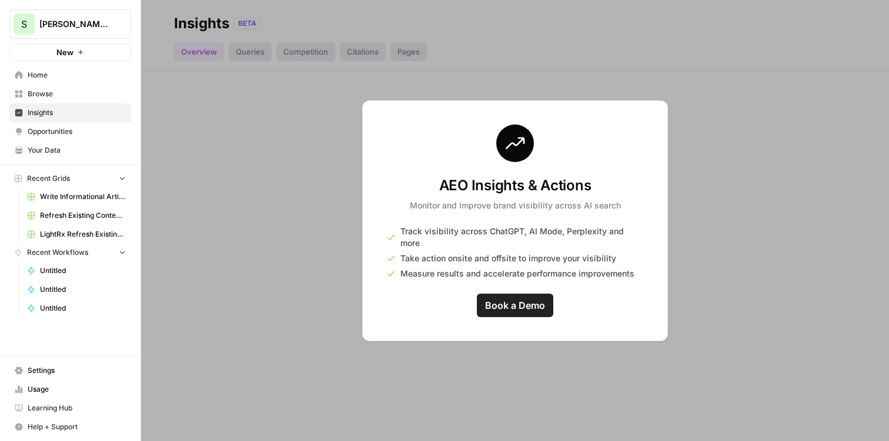
click at [322, 183] on div at bounding box center [515, 220] width 748 height 441
click at [76, 135] on span "Opportunities" at bounding box center [77, 131] width 98 height 11
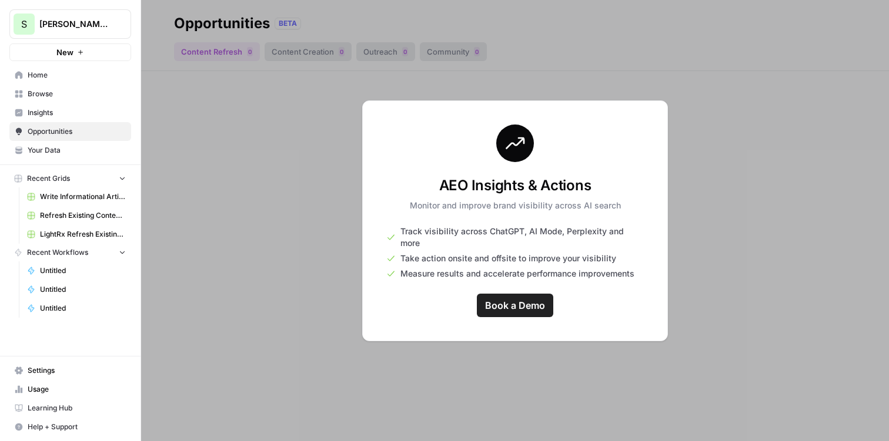
click at [73, 145] on span "Your Data" at bounding box center [77, 150] width 98 height 11
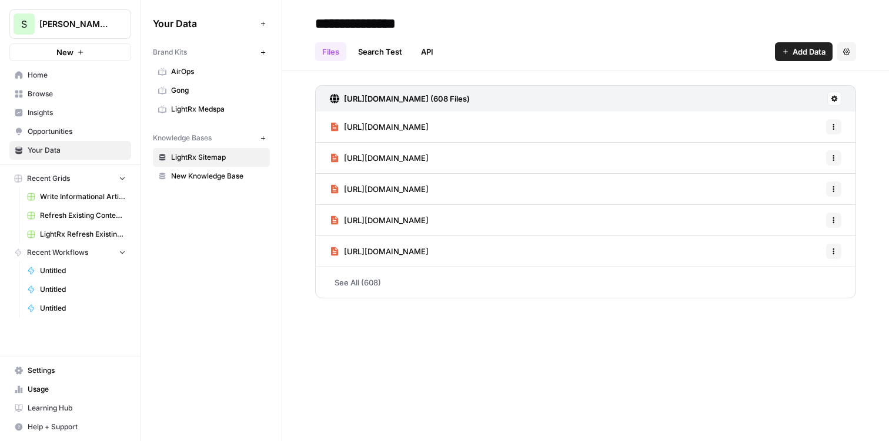
click at [81, 92] on span "Browse" at bounding box center [77, 94] width 98 height 11
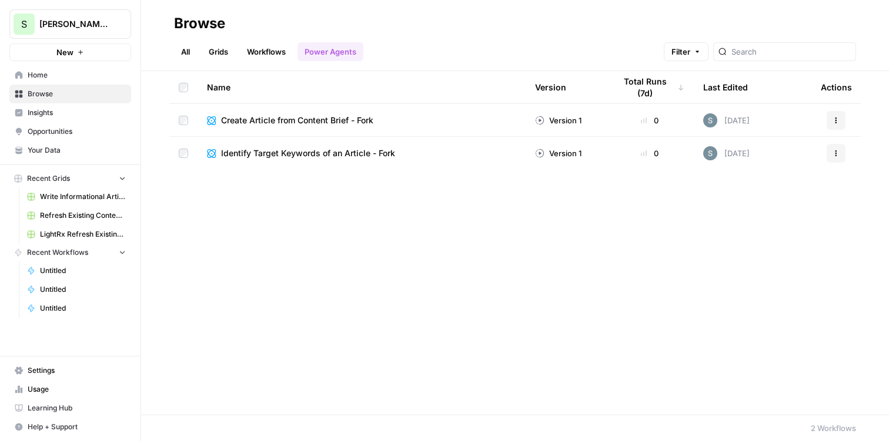
click at [80, 56] on button "New" at bounding box center [70, 52] width 122 height 18
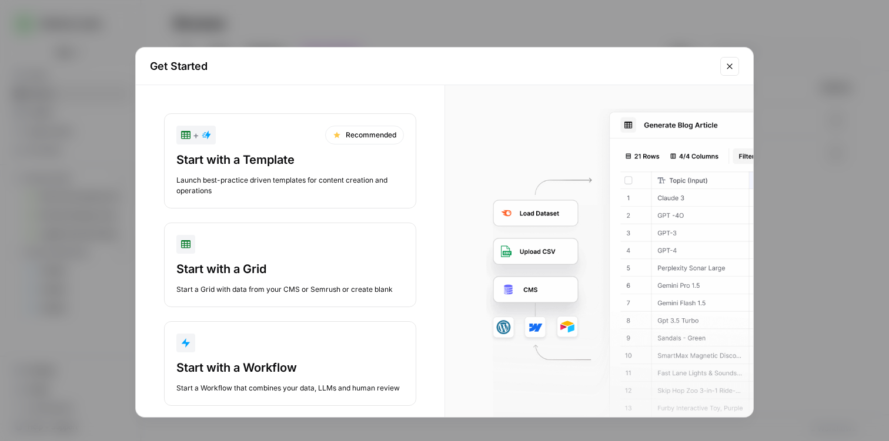
scroll to position [17, 0]
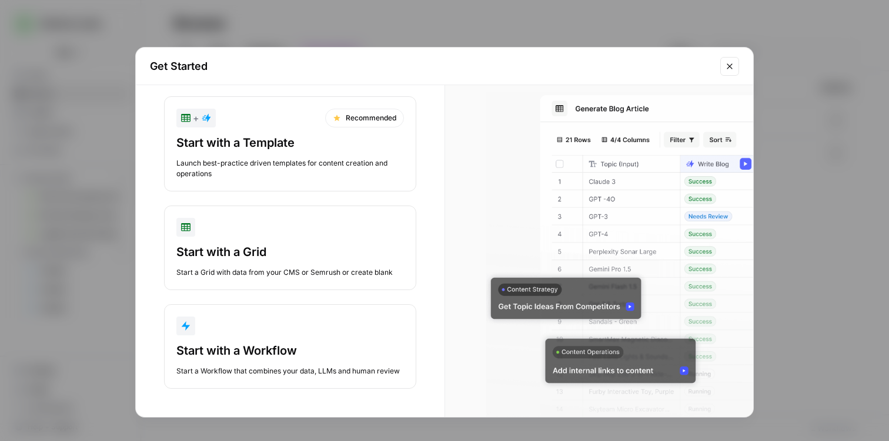
click at [296, 143] on div "Start with a Template" at bounding box center [289, 143] width 227 height 16
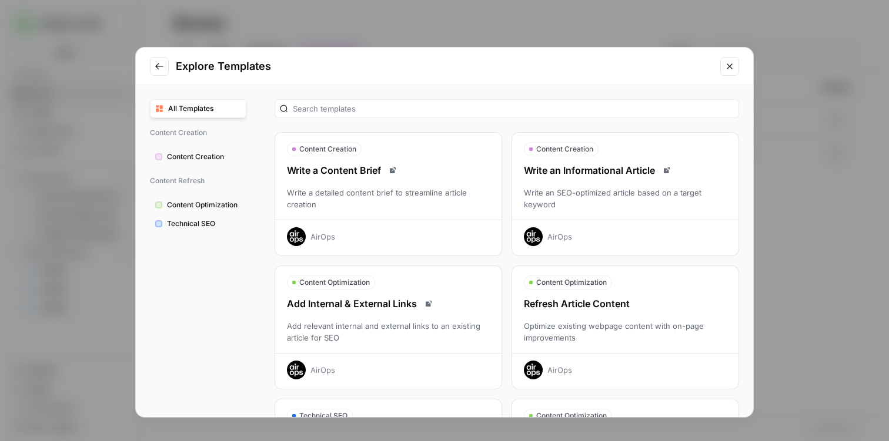
click at [190, 163] on button "Content Creation" at bounding box center [198, 157] width 96 height 19
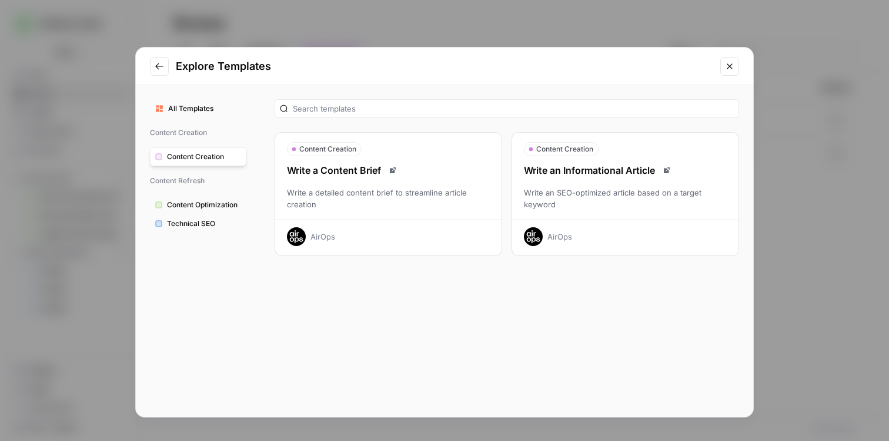
click at [638, 192] on div "Write an SEO-optimized article based on a target keyword" at bounding box center [625, 199] width 226 height 24
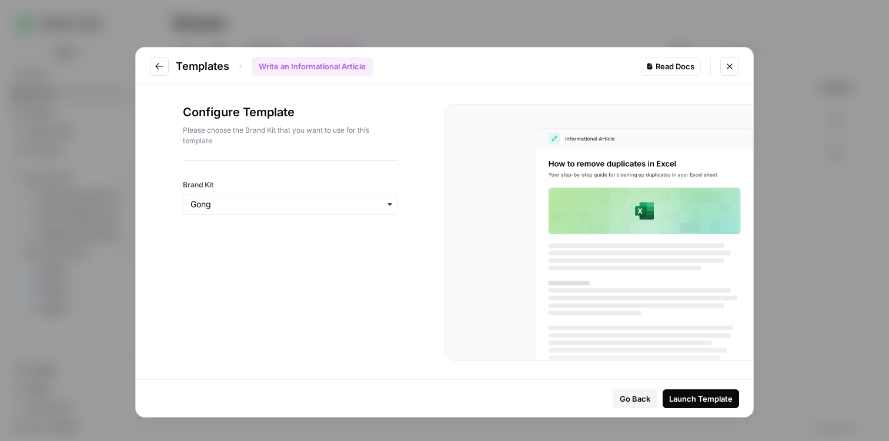
click at [695, 406] on button "Launch Template" at bounding box center [700, 399] width 76 height 19
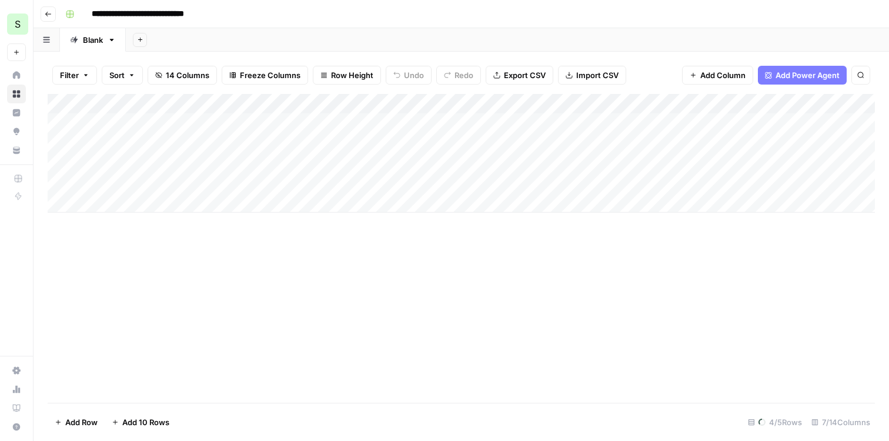
click at [150, 121] on div "Add Column" at bounding box center [461, 153] width 827 height 119
click at [243, 295] on div "Add Column" at bounding box center [461, 248] width 827 height 309
click at [175, 126] on div "Add Column" at bounding box center [461, 153] width 827 height 119
click at [176, 122] on div "Add Column" at bounding box center [461, 153] width 827 height 119
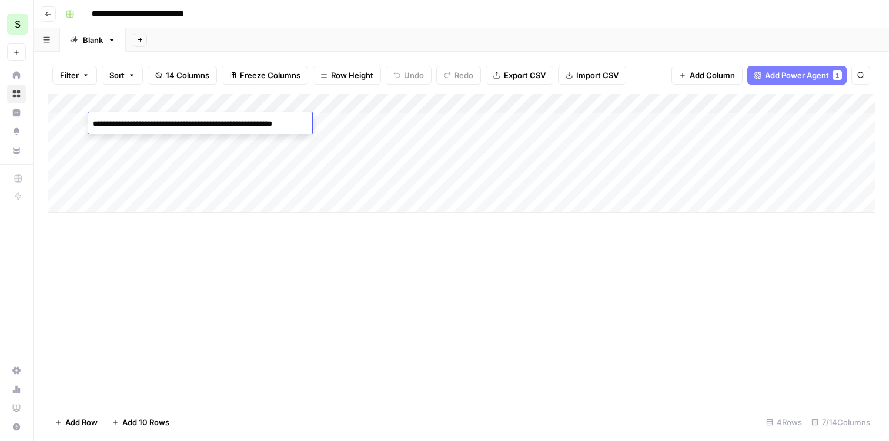
click at [346, 103] on div "Add Column" at bounding box center [461, 153] width 827 height 119
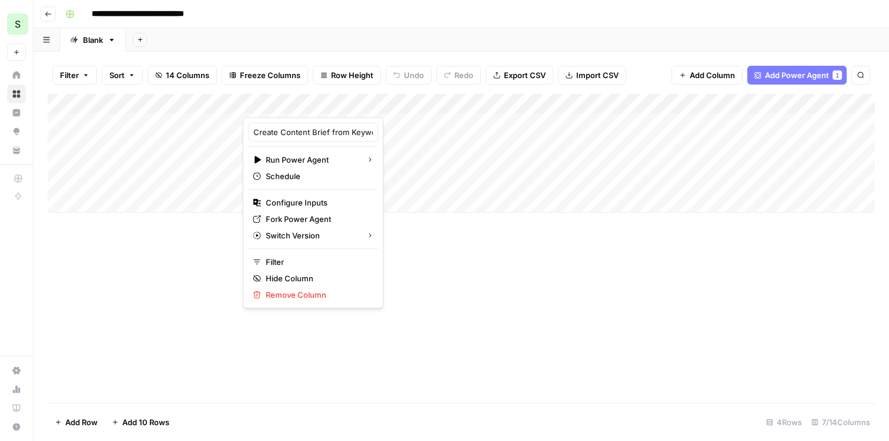
click at [457, 116] on div "Add Column" at bounding box center [461, 153] width 827 height 119
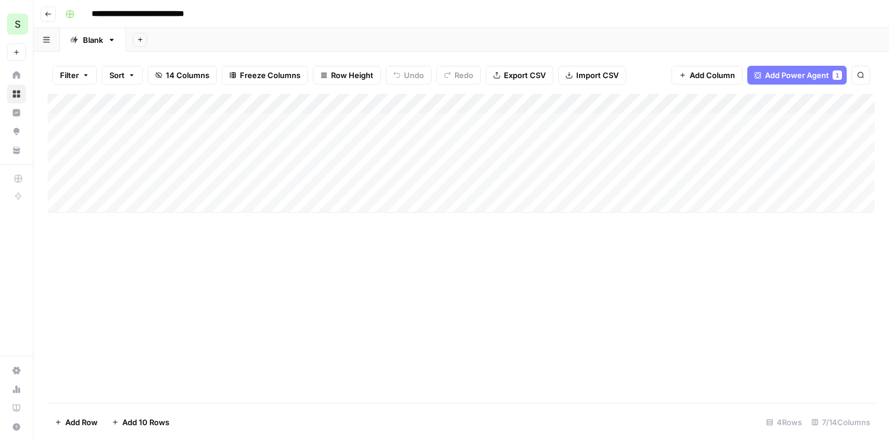
click at [58, 125] on div "Add Column" at bounding box center [461, 153] width 827 height 119
click at [58, 139] on div "Add Column" at bounding box center [461, 153] width 827 height 119
click at [61, 159] on div "Add Column" at bounding box center [461, 153] width 827 height 119
click at [59, 181] on div "Add Column" at bounding box center [461, 153] width 827 height 119
click at [76, 124] on div "Add Column" at bounding box center [461, 153] width 827 height 119
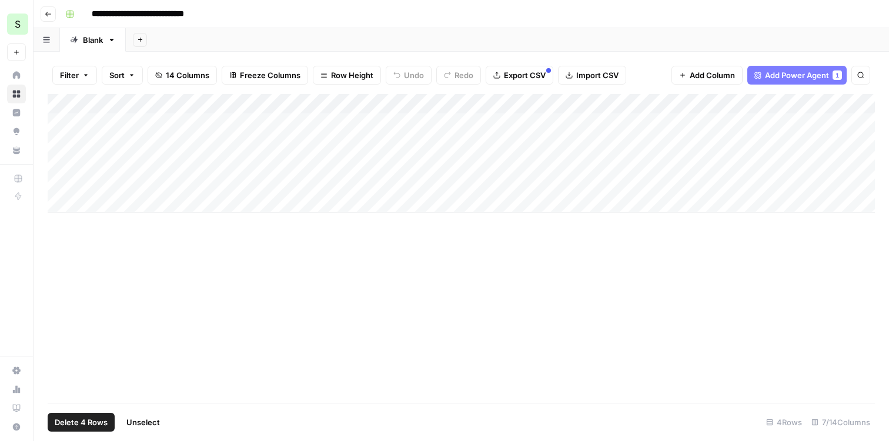
click at [76, 136] on div "Add Column" at bounding box center [461, 153] width 827 height 119
click at [79, 163] on div "Add Column" at bounding box center [461, 153] width 827 height 119
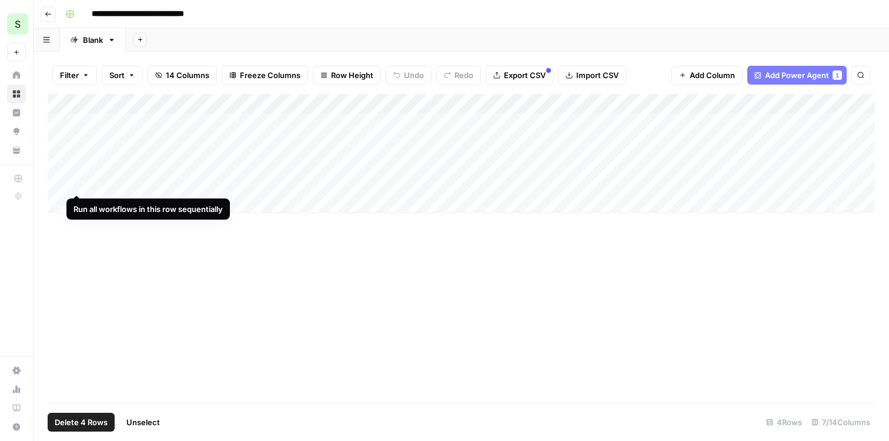
click at [76, 184] on div "Add Column" at bounding box center [461, 153] width 827 height 119
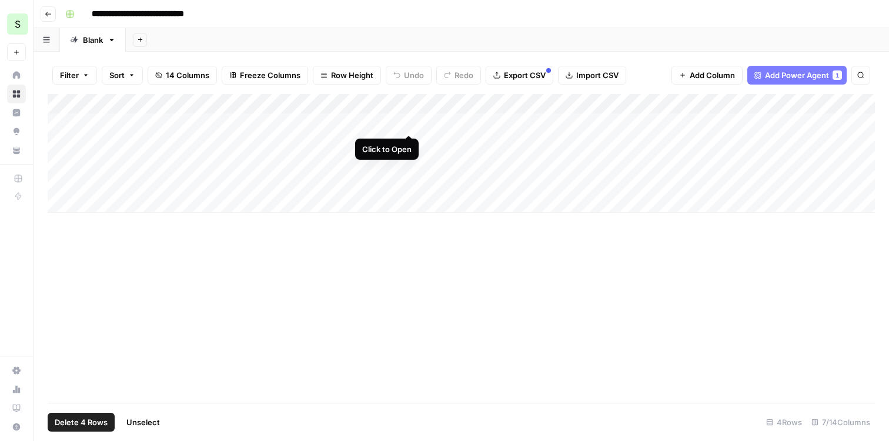
click at [407, 121] on div "Add Column" at bounding box center [461, 153] width 827 height 119
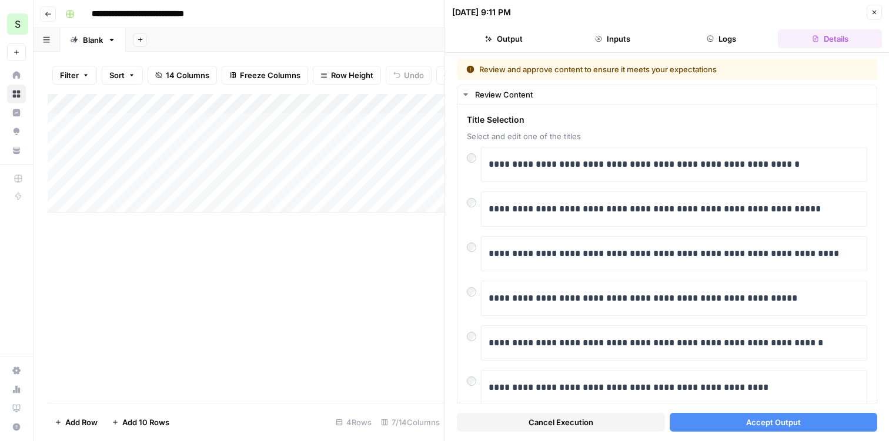
click at [758, 421] on span "Accept Output" at bounding box center [773, 423] width 55 height 12
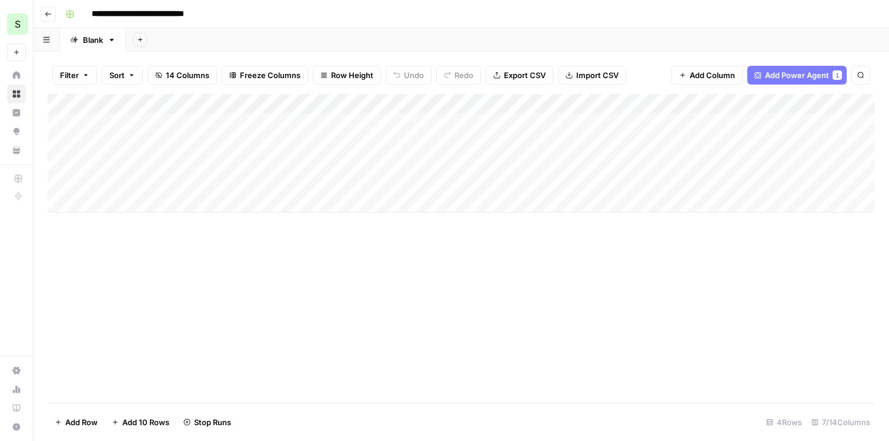
click at [409, 142] on div "Add Column" at bounding box center [461, 153] width 827 height 119
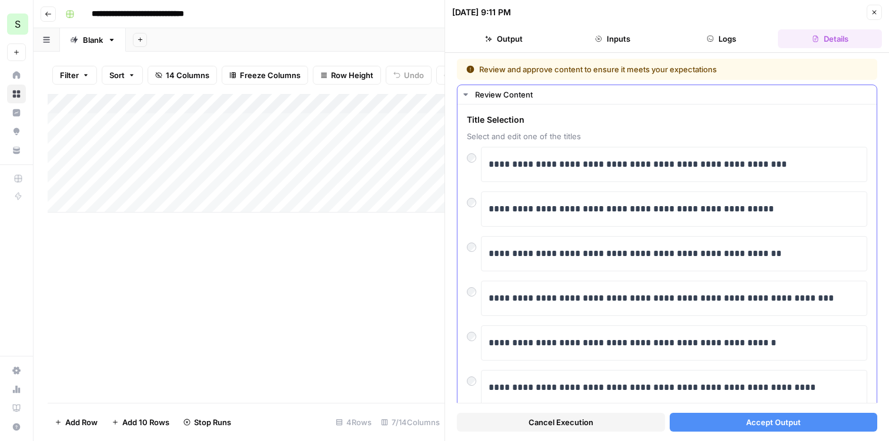
click at [573, 223] on div "**********" at bounding box center [674, 209] width 386 height 35
click at [575, 208] on p "**********" at bounding box center [673, 209] width 371 height 15
click at [722, 426] on button "Accept Output" at bounding box center [774, 422] width 208 height 19
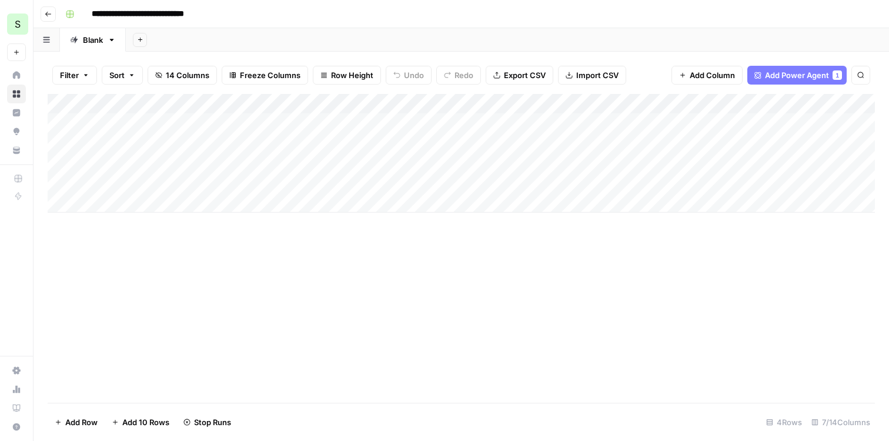
click at [407, 160] on div "Add Column" at bounding box center [461, 153] width 827 height 119
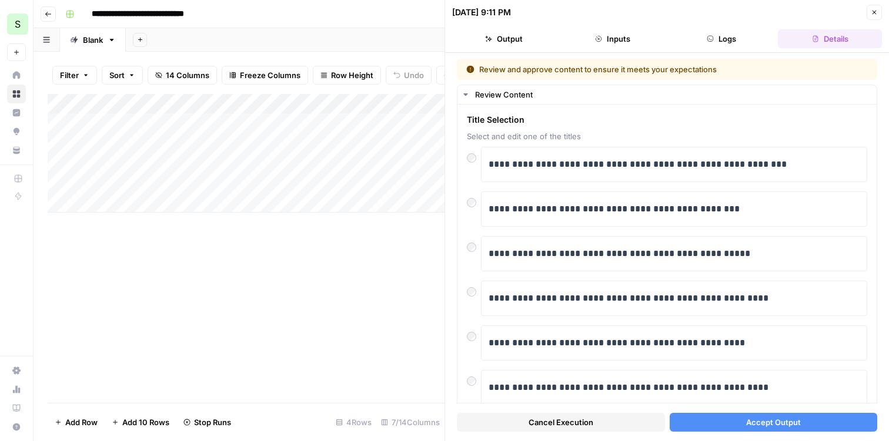
click at [717, 424] on button "Accept Output" at bounding box center [774, 422] width 208 height 19
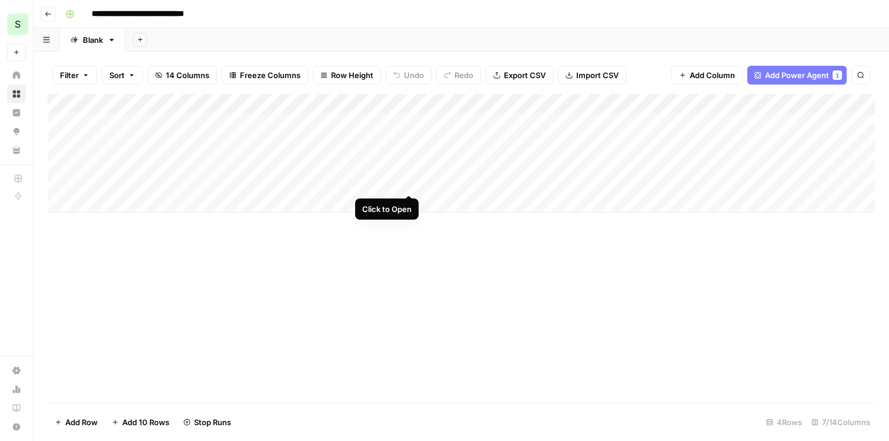
click at [410, 186] on div "Add Column" at bounding box center [461, 153] width 827 height 119
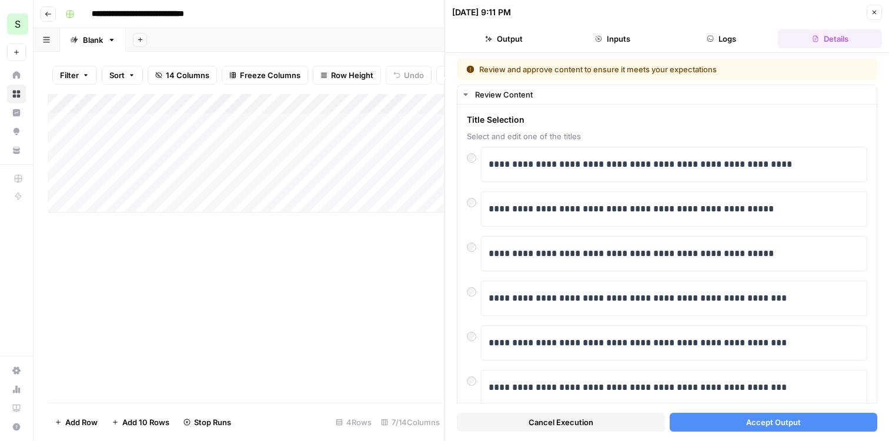
click at [737, 414] on button "Accept Output" at bounding box center [774, 422] width 208 height 19
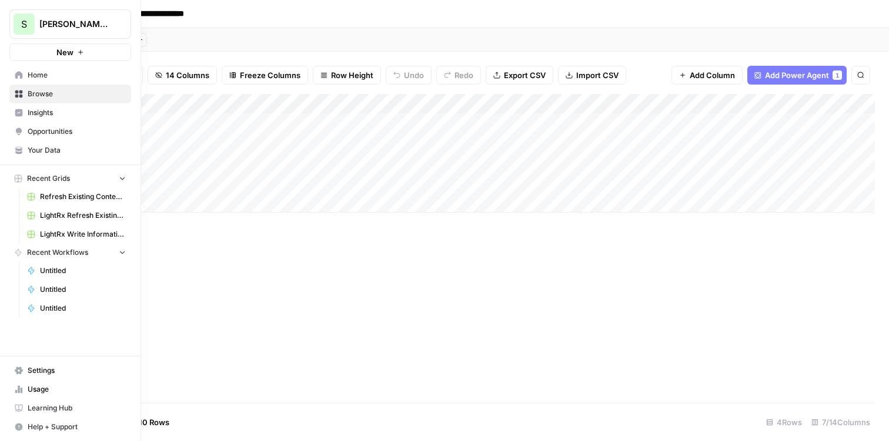
click at [47, 116] on span "Insights" at bounding box center [77, 113] width 98 height 11
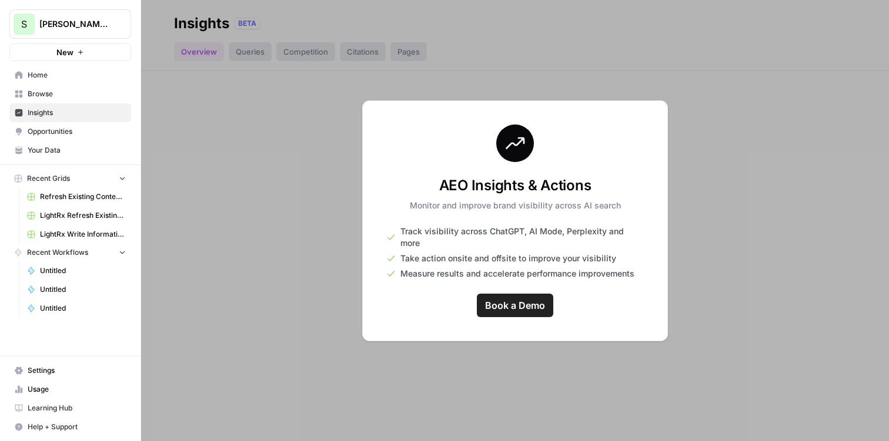
click at [87, 20] on span "[PERSON_NAME] Demo" at bounding box center [74, 24] width 71 height 12
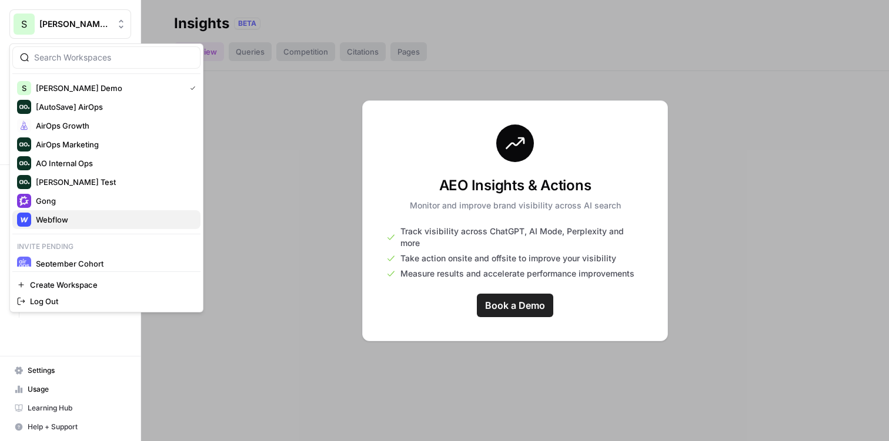
click at [115, 226] on div "Webflow" at bounding box center [106, 220] width 179 height 14
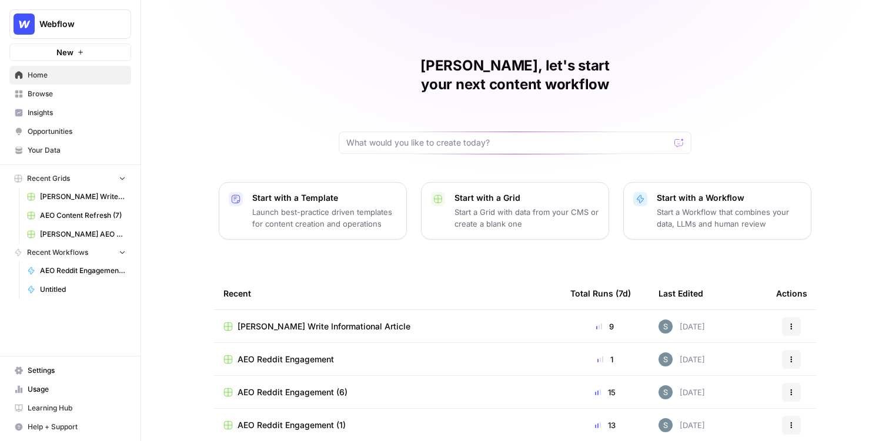
click at [88, 115] on span "Insights" at bounding box center [77, 113] width 98 height 11
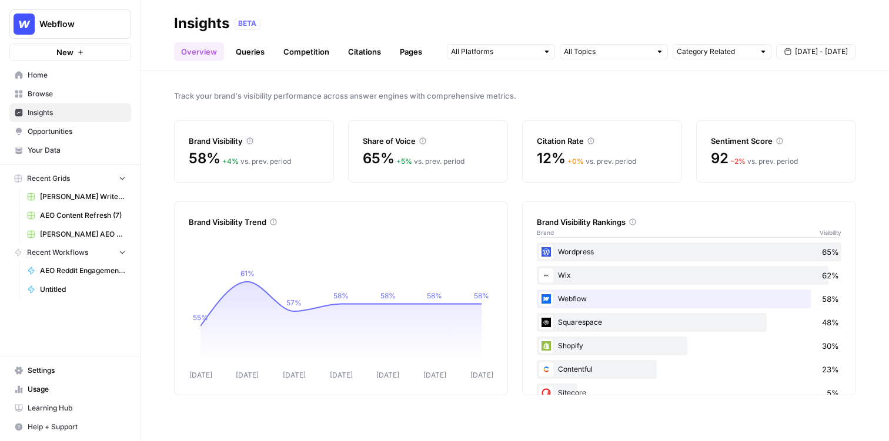
click at [54, 130] on span "Opportunities" at bounding box center [77, 131] width 98 height 11
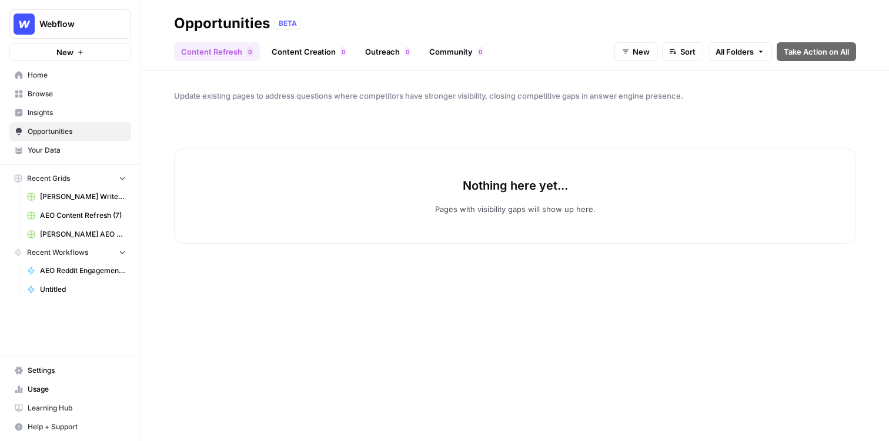
click at [88, 131] on span "Opportunities" at bounding box center [77, 131] width 98 height 11
click at [88, 106] on link "Insights" at bounding box center [70, 112] width 122 height 19
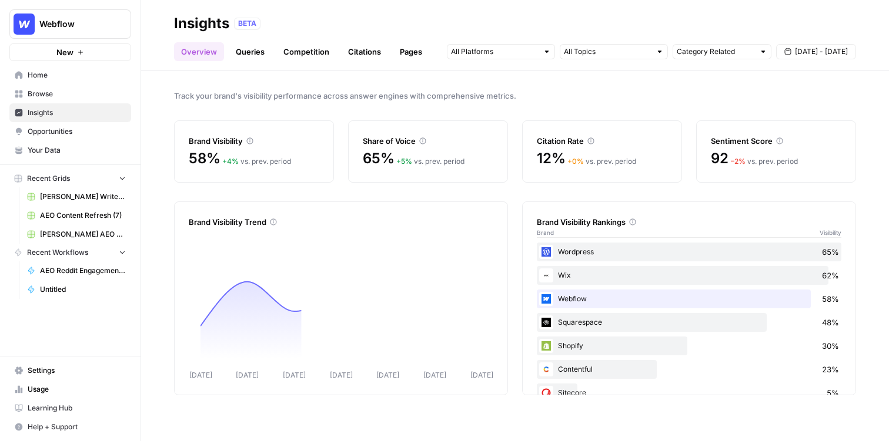
click at [83, 141] on link "Your Data" at bounding box center [70, 150] width 122 height 19
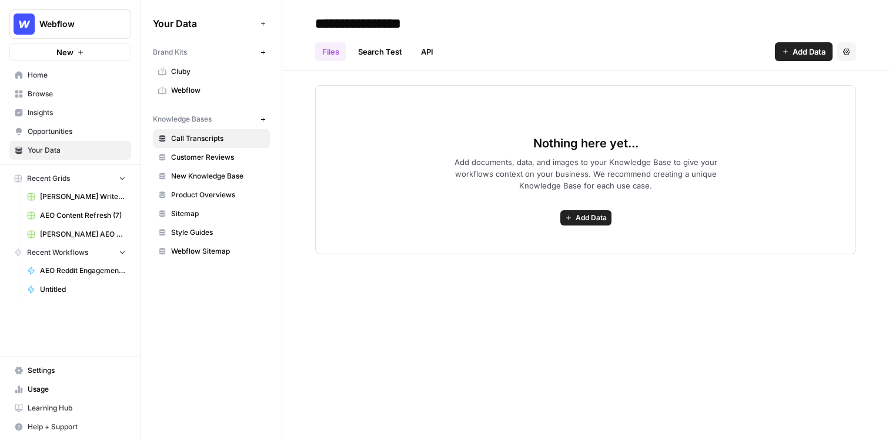
click at [83, 123] on link "Opportunities" at bounding box center [70, 131] width 122 height 19
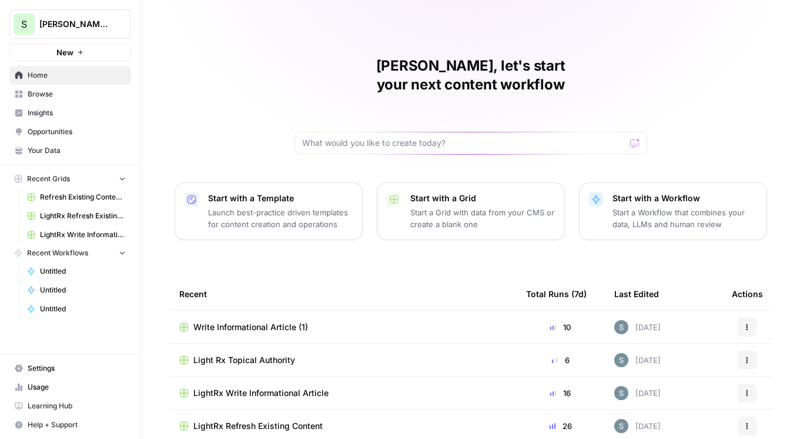
click at [657, 206] on p "Start a Workflow that combines your data, LLMs and human review" at bounding box center [684, 218] width 145 height 24
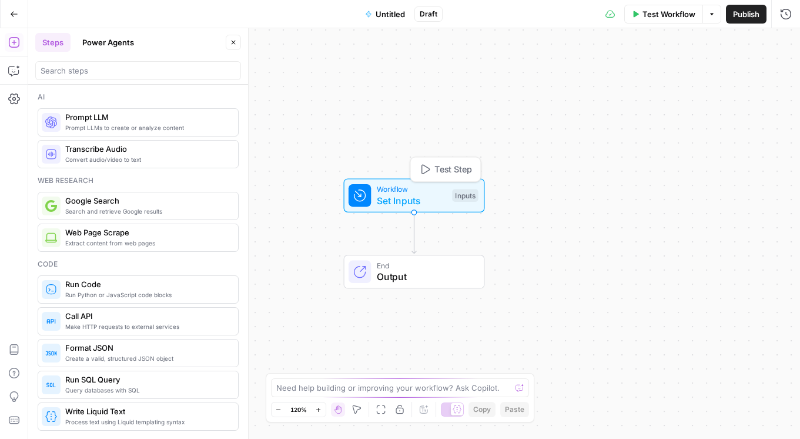
click at [397, 203] on span "Set Inputs" at bounding box center [412, 200] width 70 height 14
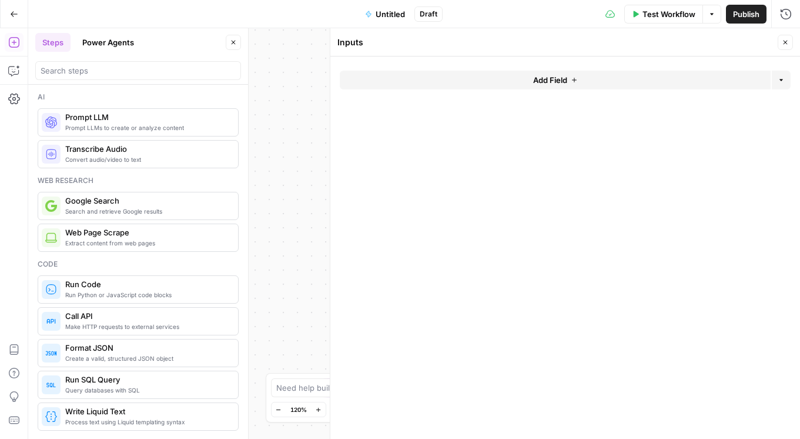
click at [518, 85] on button "Add Field" at bounding box center [555, 80] width 431 height 19
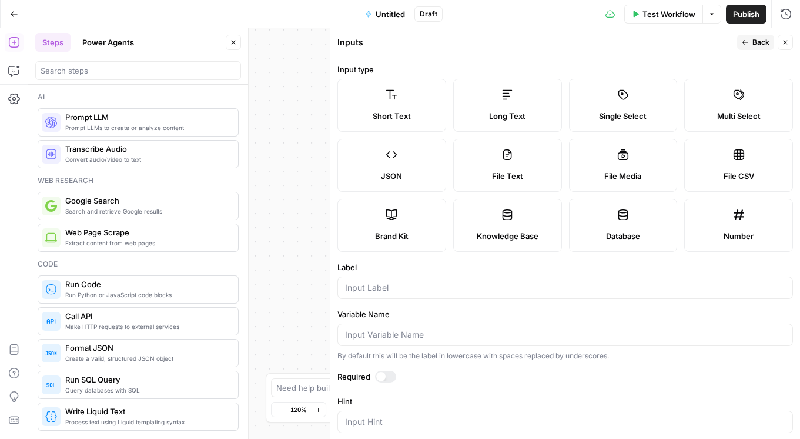
click at [784, 47] on button "Close" at bounding box center [785, 42] width 15 height 15
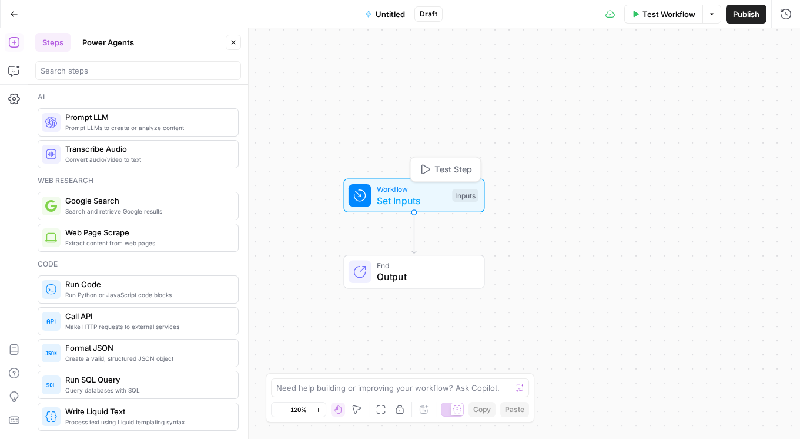
click at [468, 198] on div "Inputs" at bounding box center [465, 195] width 26 height 13
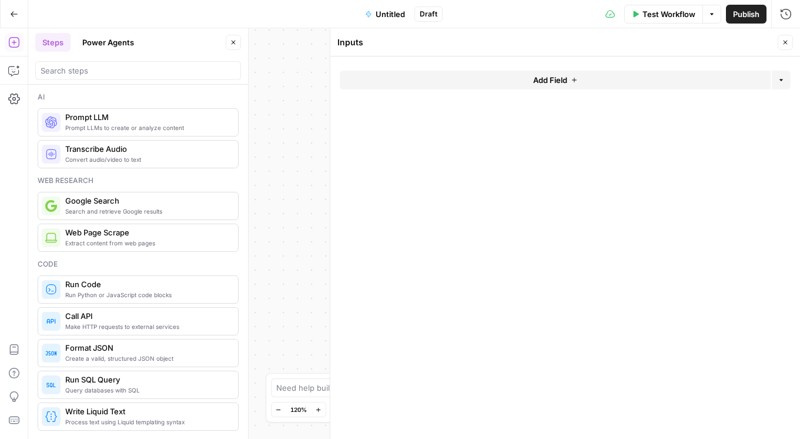
click at [547, 83] on span "Add Field" at bounding box center [550, 80] width 34 height 12
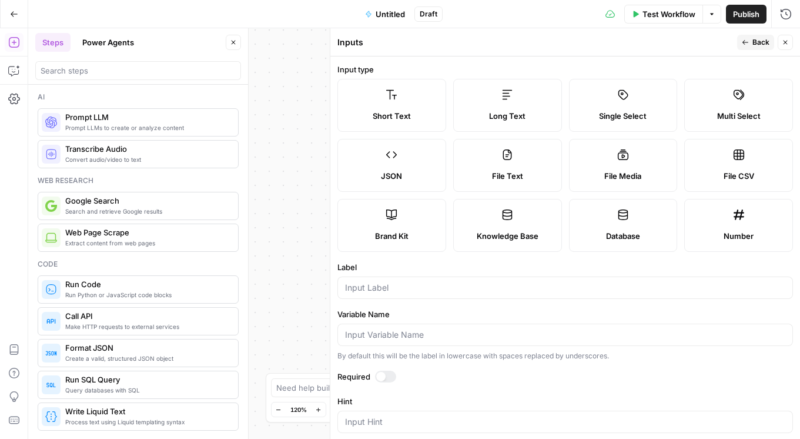
click at [786, 48] on button "Close" at bounding box center [785, 42] width 15 height 15
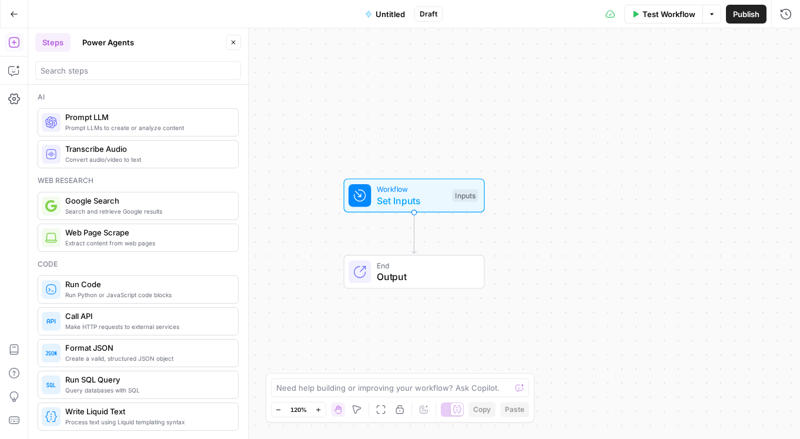
click at [121, 37] on button "Power Agents" at bounding box center [108, 42] width 66 height 19
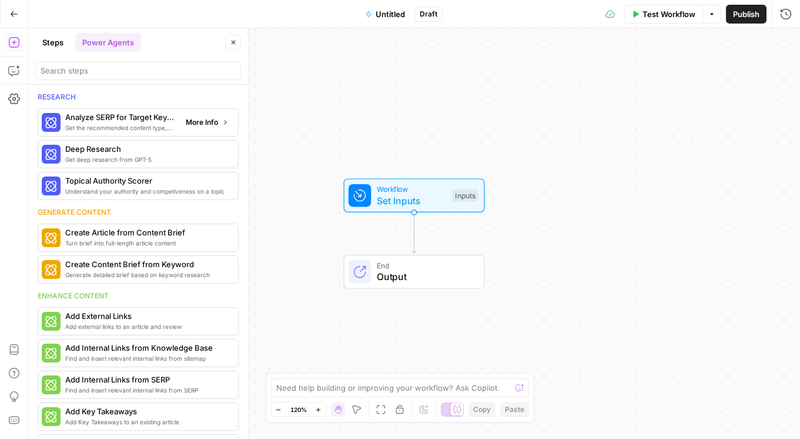
click at [205, 126] on span "More Info" at bounding box center [202, 122] width 32 height 11
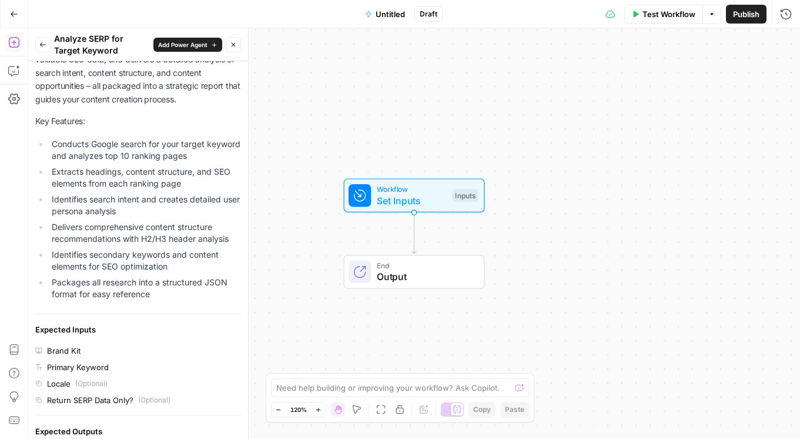
scroll to position [149, 0]
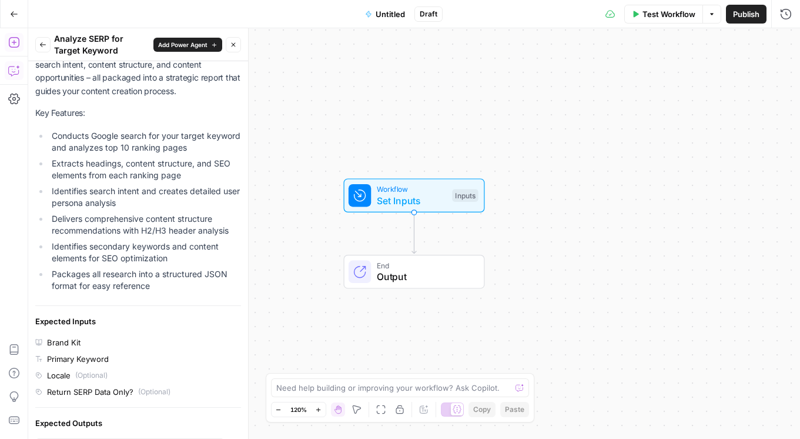
click at [13, 72] on icon "button" at bounding box center [13, 72] width 3 height 1
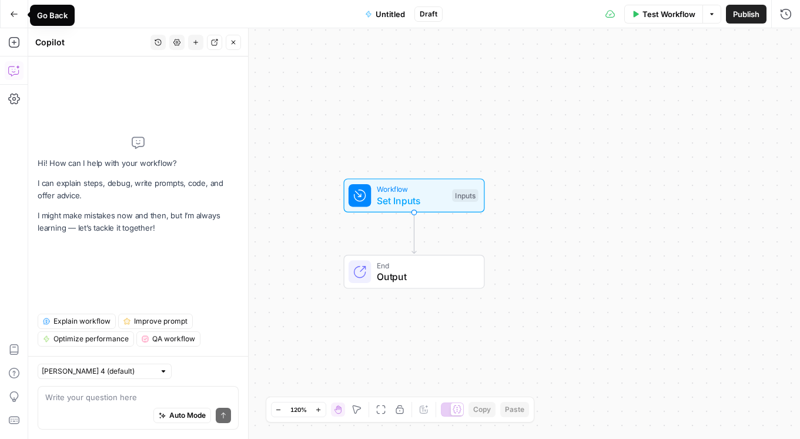
click at [14, 14] on icon "button" at bounding box center [14, 14] width 8 height 8
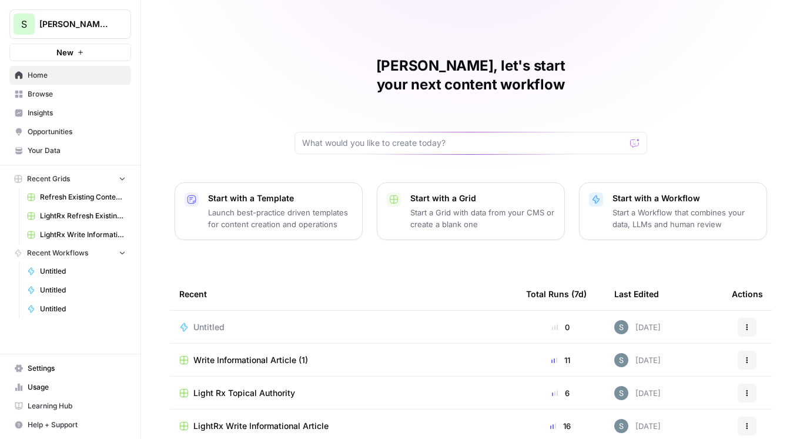
click at [292, 206] on p "Launch best-practice driven templates for content creation and operations" at bounding box center [280, 218] width 145 height 24
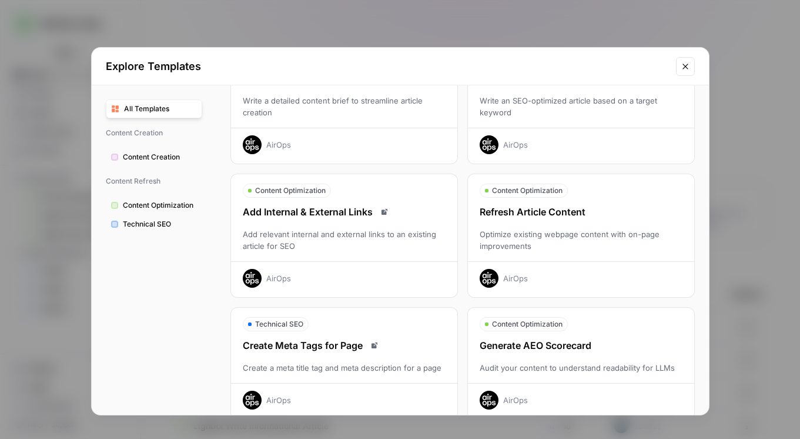
scroll to position [66, 0]
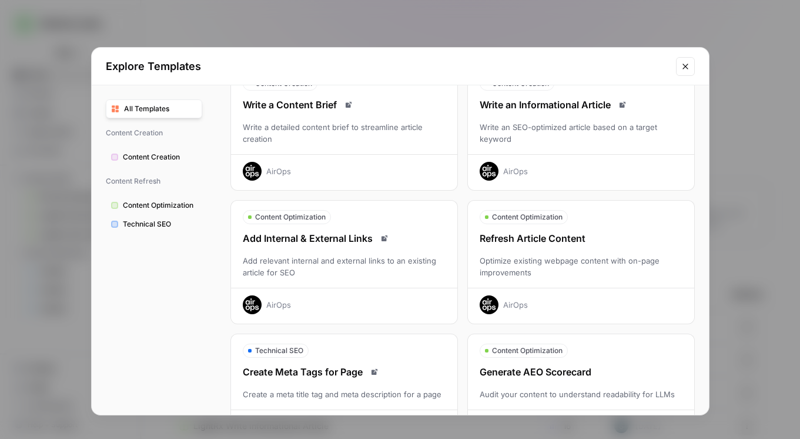
click at [160, 219] on span "Technical SEO" at bounding box center [160, 224] width 74 height 11
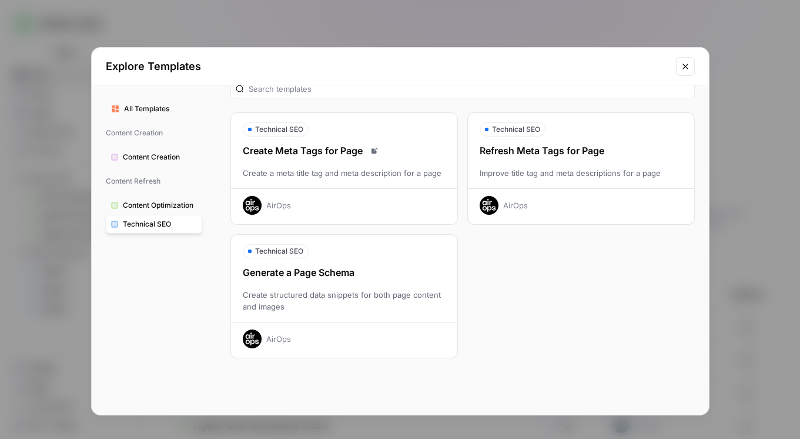
scroll to position [0, 0]
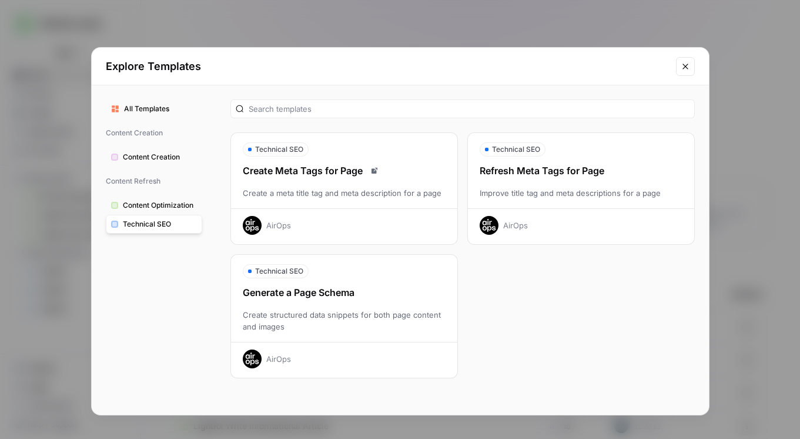
click at [162, 207] on span "Content Optimization" at bounding box center [160, 205] width 74 height 11
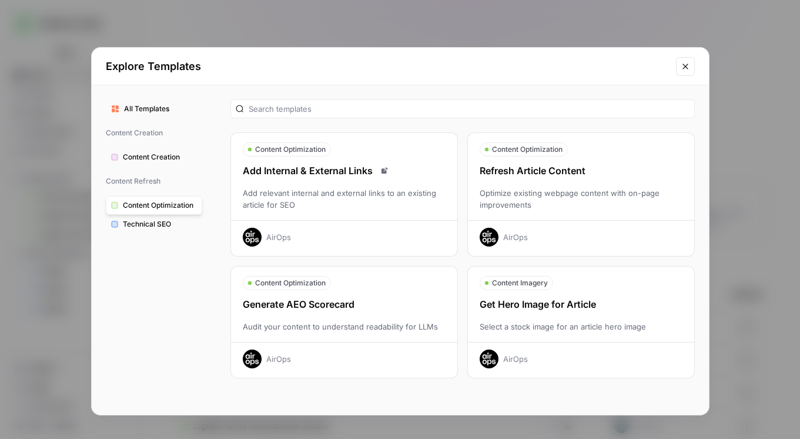
click at [164, 163] on button "Content Creation" at bounding box center [154, 157] width 96 height 19
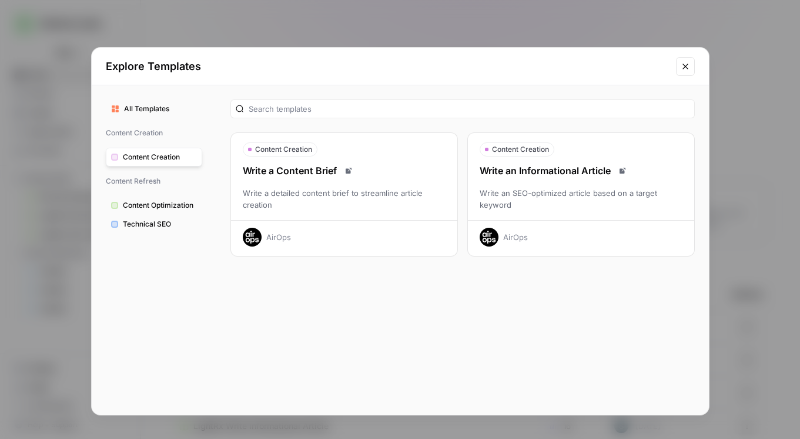
click at [507, 207] on div "Write an SEO-optimized article based on a target keyword" at bounding box center [581, 199] width 226 height 24
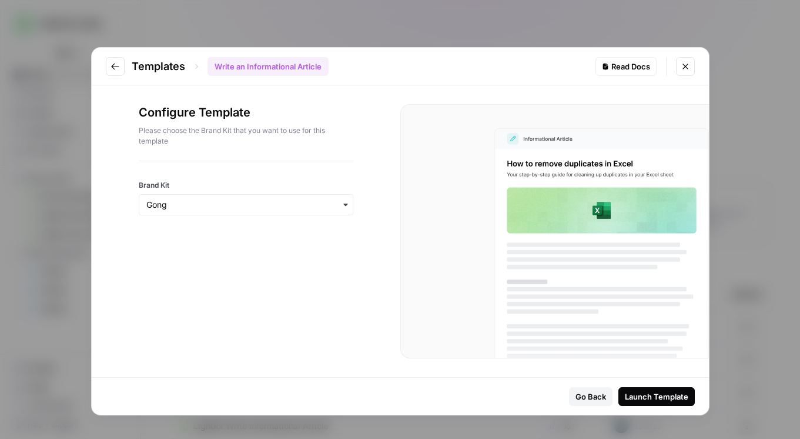
click at [342, 200] on icon "button" at bounding box center [345, 204] width 9 height 9
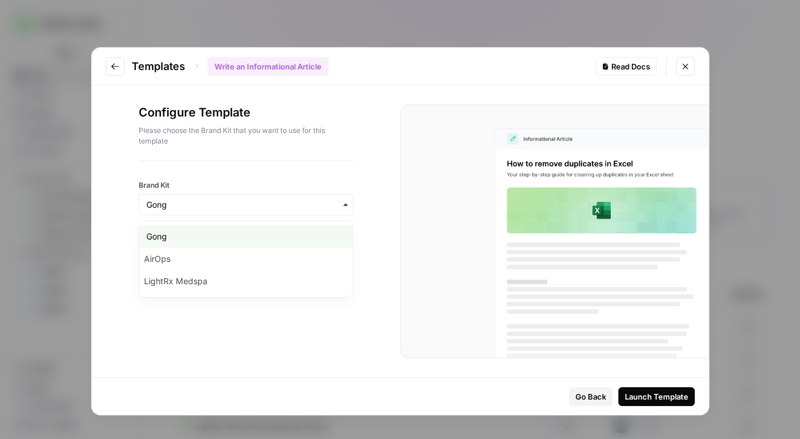
click at [342, 201] on icon "button" at bounding box center [345, 204] width 9 height 9
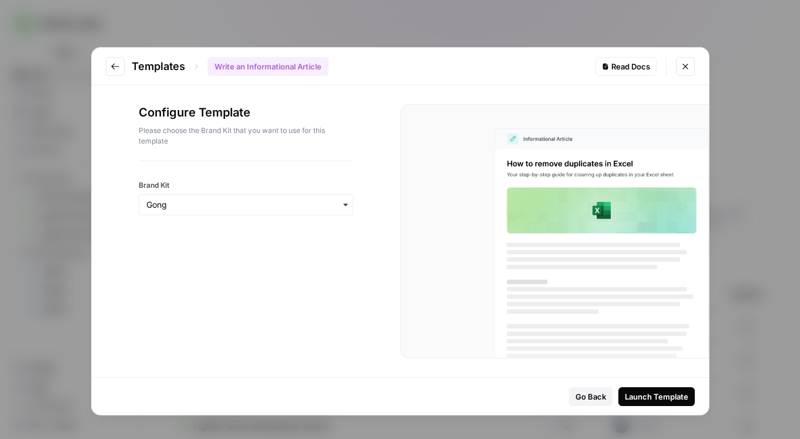
click at [495, 261] on div at bounding box center [566, 254] width 284 height 253
click at [315, 212] on div "button" at bounding box center [246, 204] width 215 height 21
click at [306, 238] on div "Gong" at bounding box center [245, 236] width 213 height 22
click at [650, 390] on div "Launch Template" at bounding box center [656, 396] width 63 height 12
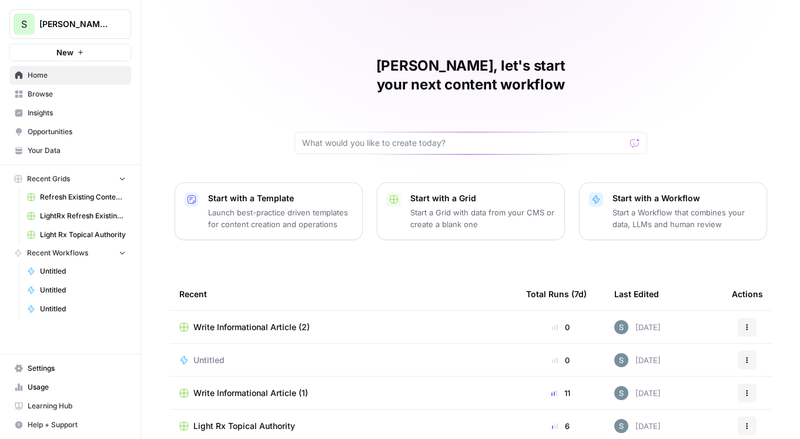
click at [316, 192] on p "Start with a Template" at bounding box center [280, 198] width 145 height 12
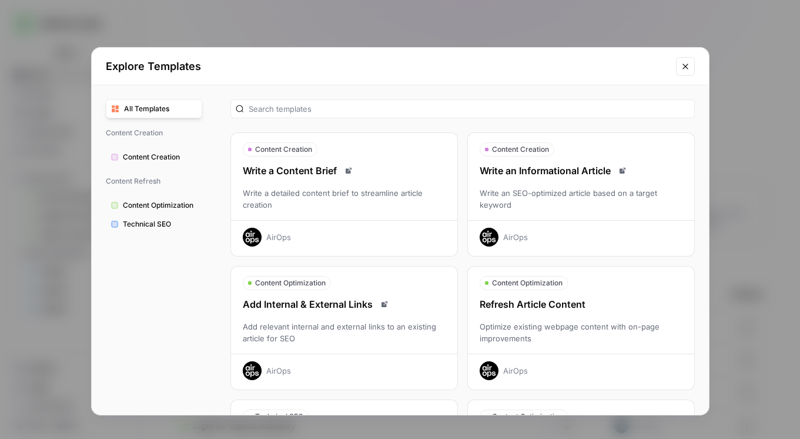
click at [506, 186] on div "Write an Informational Article Write an SEO-optimized article based on a target…" at bounding box center [581, 204] width 226 height 83
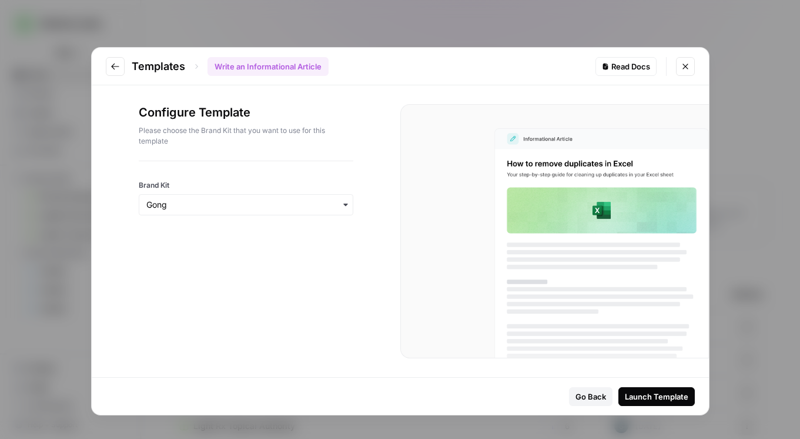
click at [644, 395] on div "Launch Template" at bounding box center [656, 396] width 63 height 12
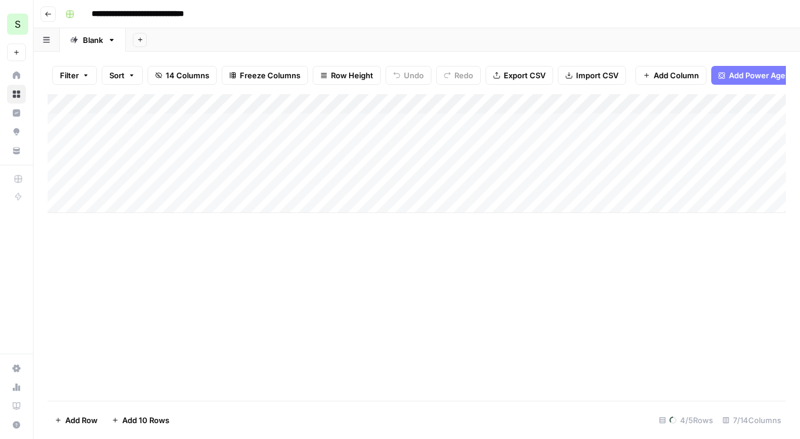
click at [173, 259] on div "Add Column" at bounding box center [417, 247] width 738 height 306
click at [215, 124] on div "Add Column" at bounding box center [417, 153] width 738 height 119
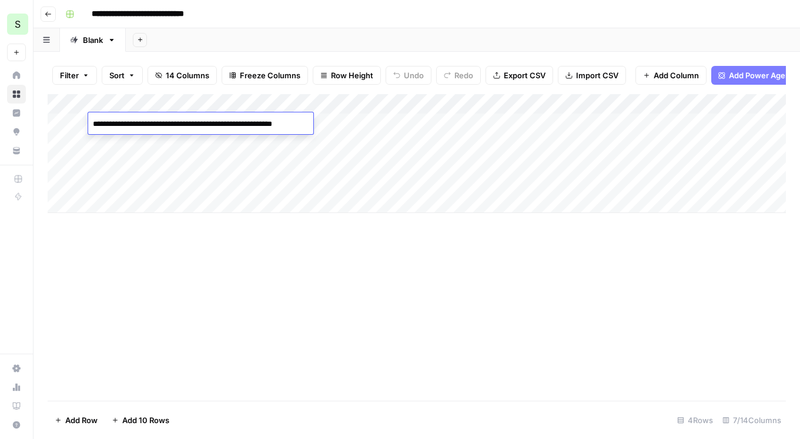
click at [215, 124] on textarea "**********" at bounding box center [200, 124] width 224 height 16
click at [181, 139] on div "Add Column" at bounding box center [417, 153] width 738 height 119
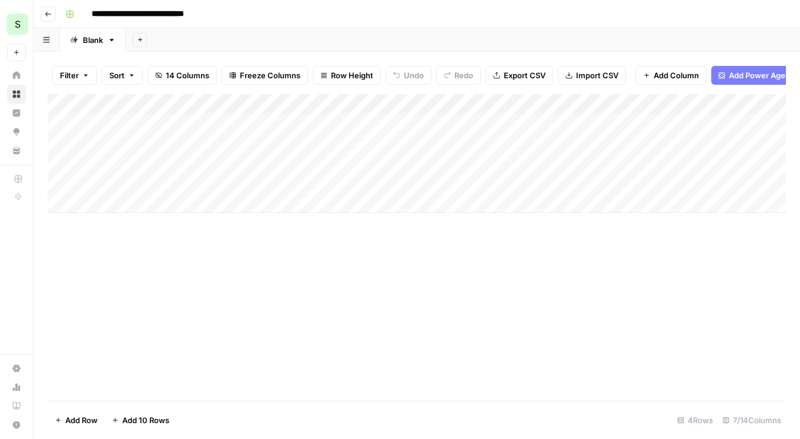
click at [180, 140] on div "Add Column" at bounding box center [417, 153] width 738 height 119
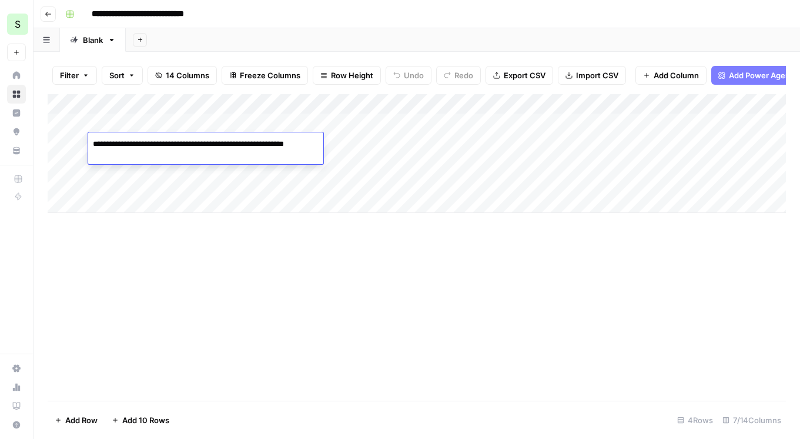
click at [180, 140] on textarea "**********" at bounding box center [205, 150] width 235 height 28
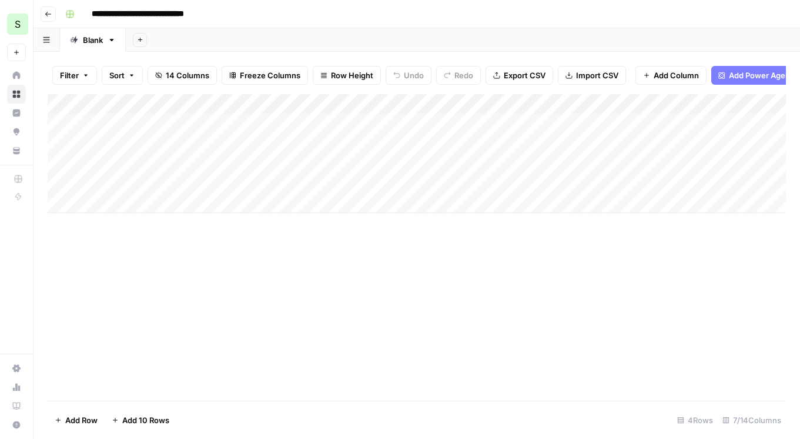
click at [191, 234] on div "Add Column" at bounding box center [417, 247] width 738 height 306
click at [190, 168] on div "Add Column" at bounding box center [417, 153] width 738 height 119
click at [182, 269] on div "Add Column" at bounding box center [417, 247] width 738 height 306
click at [189, 176] on div "Add Column" at bounding box center [417, 153] width 738 height 119
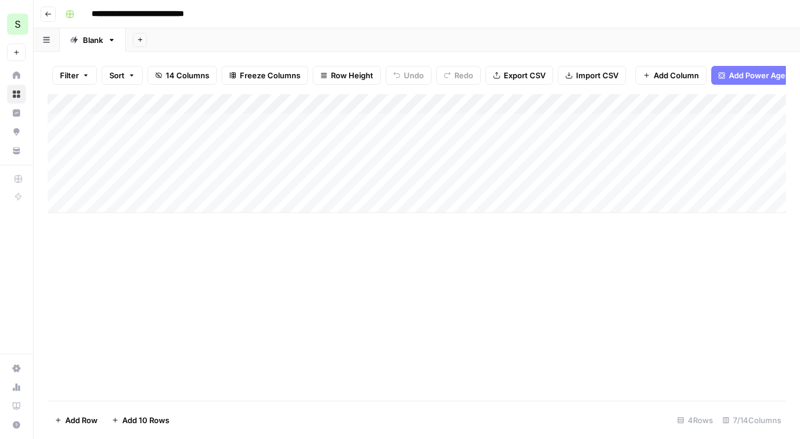
click at [189, 176] on div "Add Column" at bounding box center [417, 153] width 738 height 119
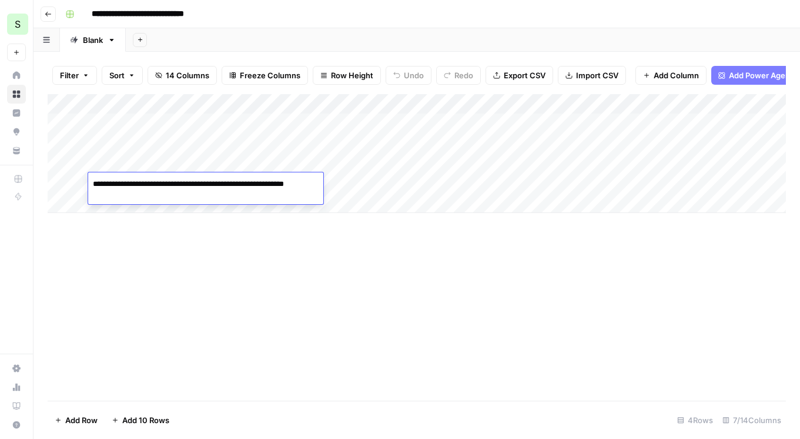
click at [190, 267] on div "Add Column" at bounding box center [417, 247] width 738 height 306
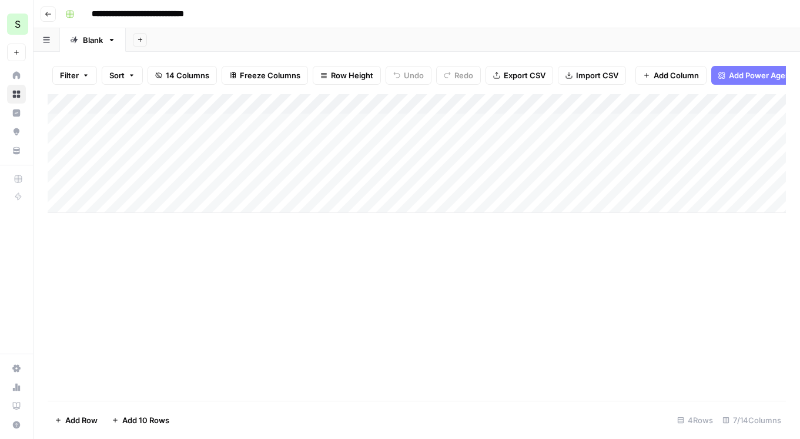
click at [408, 107] on div "Add Column" at bounding box center [417, 153] width 738 height 119
click at [418, 127] on span "All Rows" at bounding box center [451, 131] width 74 height 12
click at [406, 124] on div "Add Column" at bounding box center [417, 153] width 738 height 119
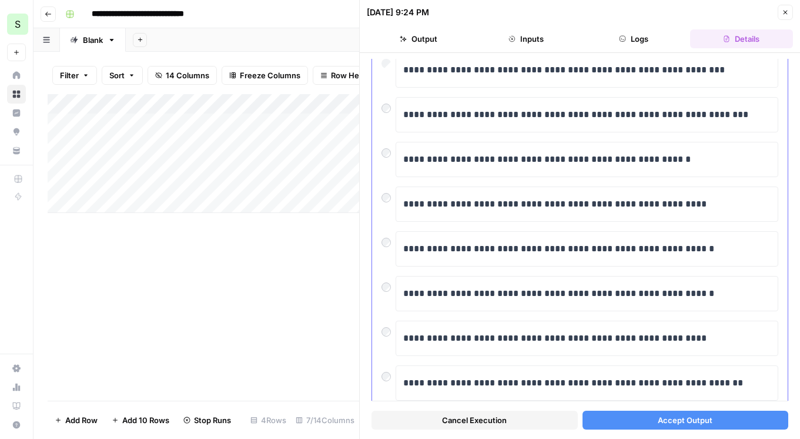
scroll to position [219, 0]
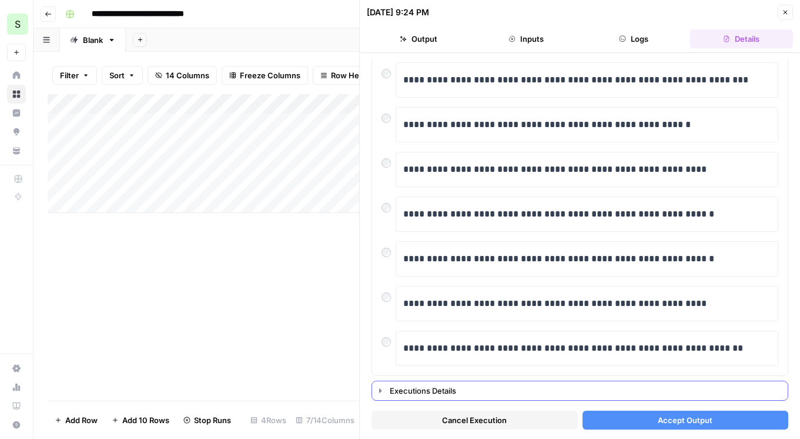
click at [383, 389] on icon "button" at bounding box center [380, 390] width 9 height 9
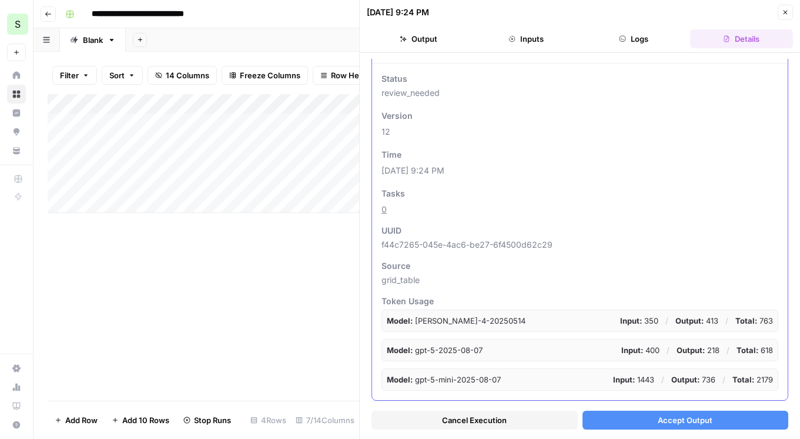
scroll to position [0, 0]
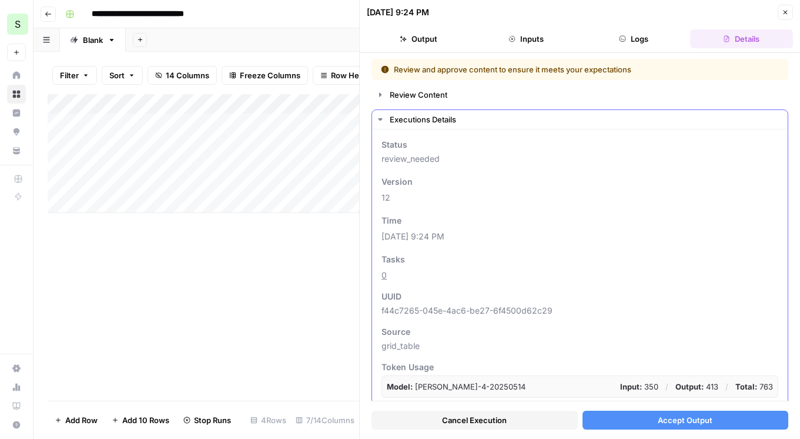
click at [381, 117] on icon "button" at bounding box center [380, 119] width 9 height 9
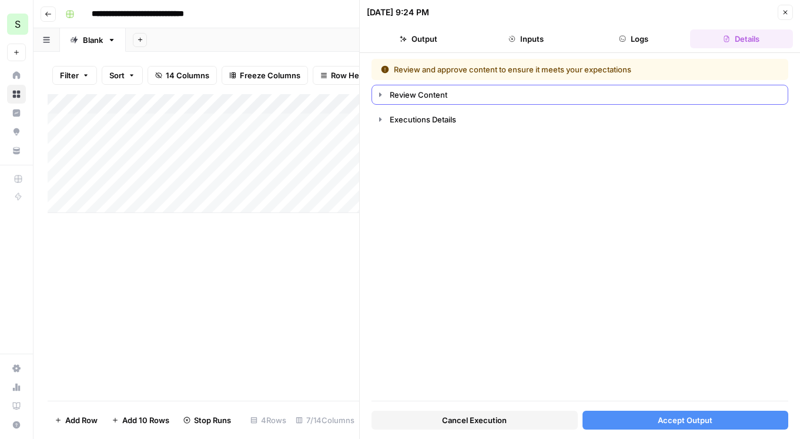
click at [383, 101] on button "Review Content" at bounding box center [580, 94] width 416 height 19
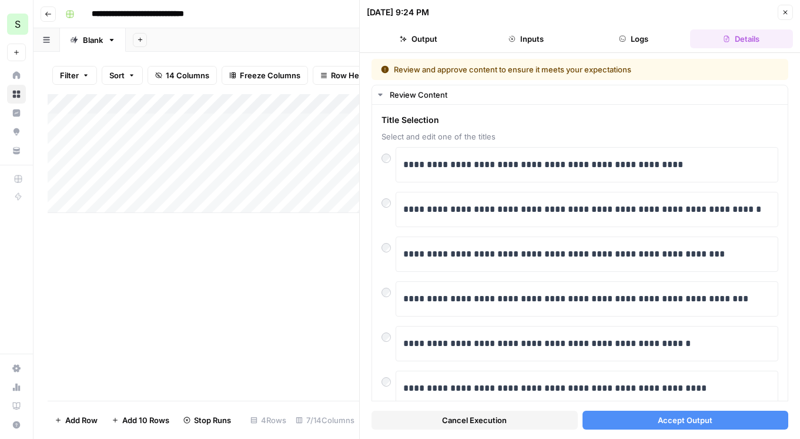
click at [644, 420] on button "Accept Output" at bounding box center [686, 419] width 206 height 19
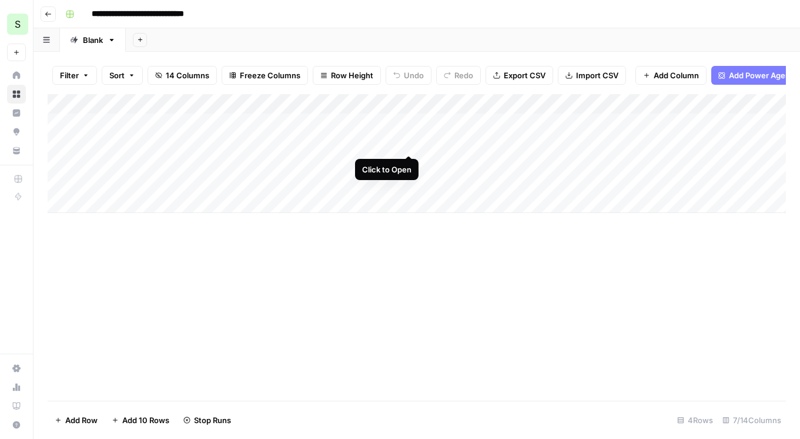
click at [407, 143] on div "Add Column" at bounding box center [417, 153] width 738 height 119
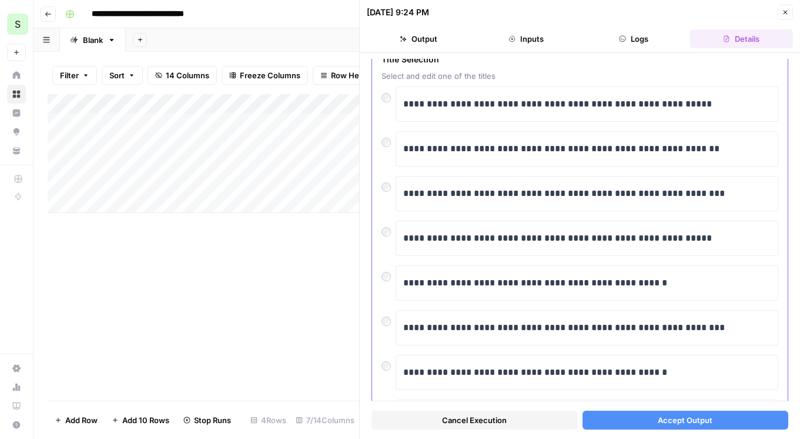
scroll to position [63, 0]
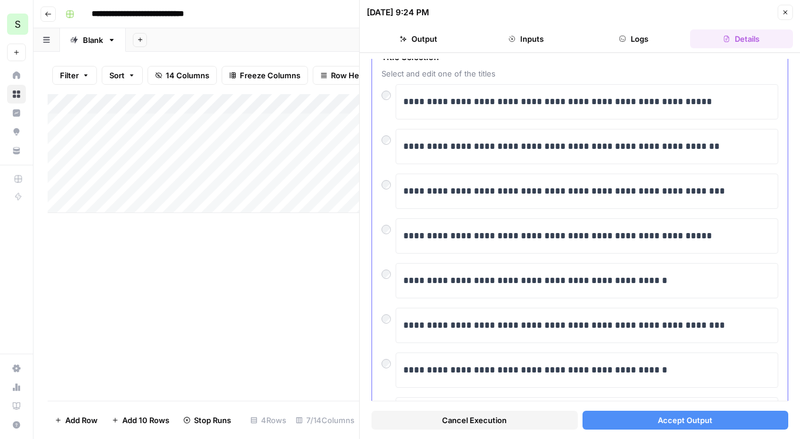
click at [389, 188] on div at bounding box center [388, 181] width 14 height 16
click at [655, 419] on button "Accept Output" at bounding box center [686, 419] width 206 height 19
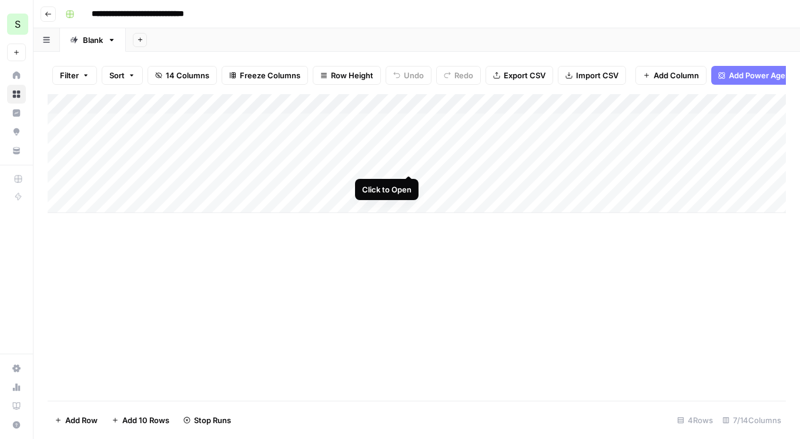
click at [407, 162] on div "Add Column" at bounding box center [417, 153] width 738 height 119
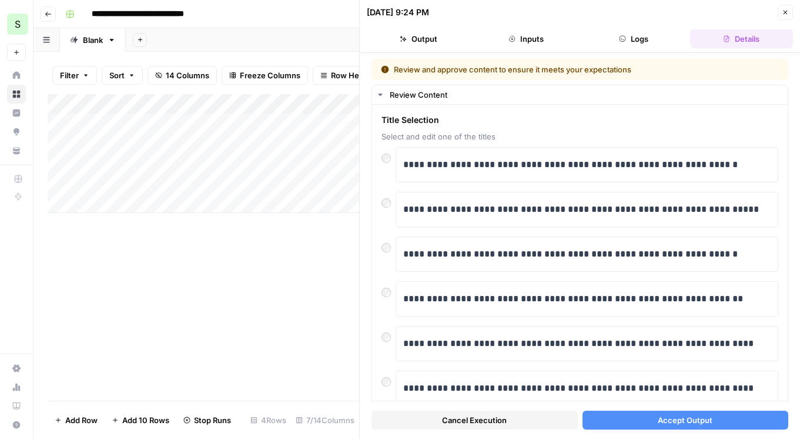
click at [638, 421] on button "Accept Output" at bounding box center [686, 419] width 206 height 19
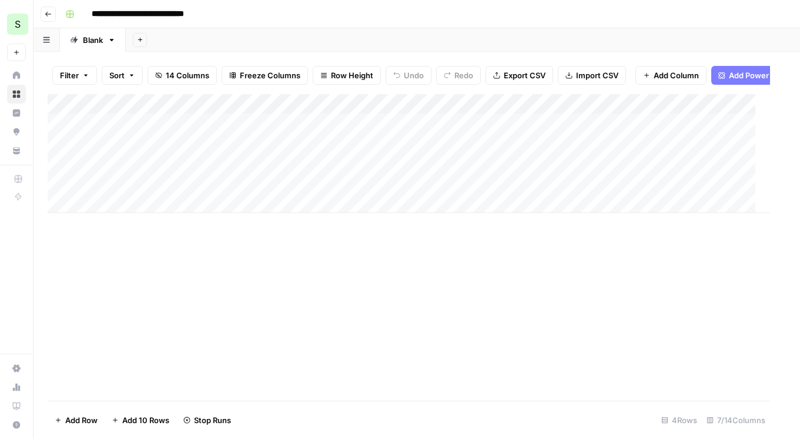
click at [311, 251] on div "Add Column" at bounding box center [409, 247] width 722 height 306
click at [406, 184] on div "Add Column" at bounding box center [417, 153] width 738 height 119
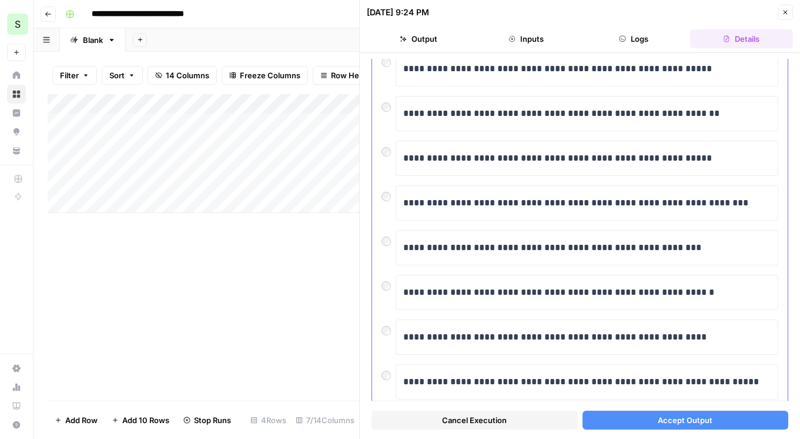
scroll to position [175, 0]
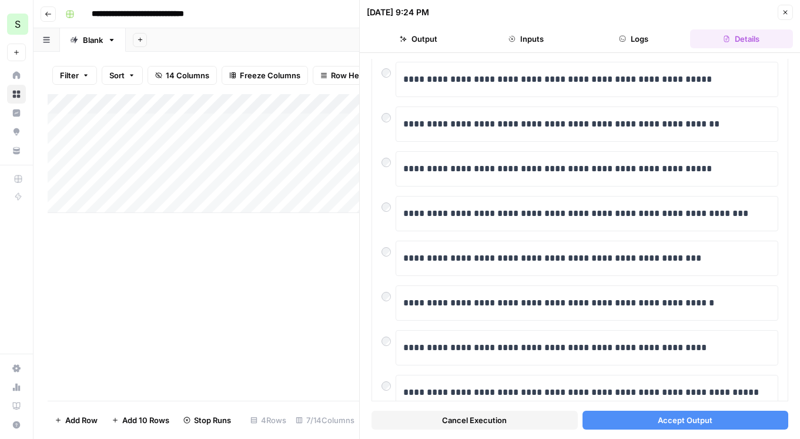
click at [658, 419] on span "Accept Output" at bounding box center [685, 420] width 55 height 12
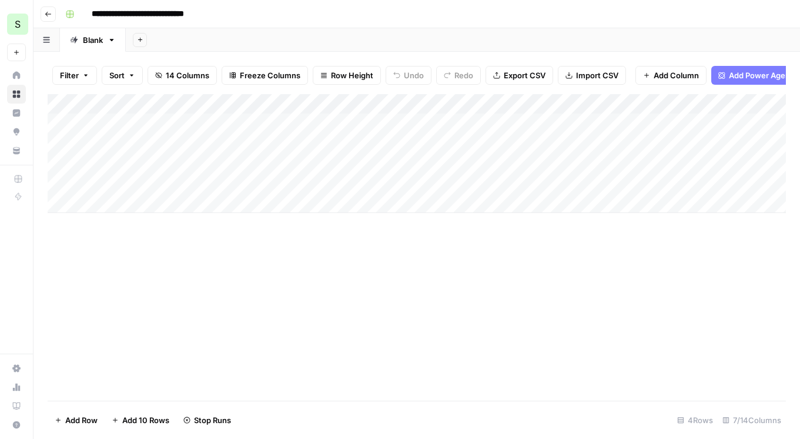
click at [49, 39] on icon "button" at bounding box center [46, 40] width 6 height 6
click at [59, 92] on icon "button" at bounding box center [60, 93] width 8 height 8
click at [46, 45] on button "button" at bounding box center [47, 39] width 26 height 23
click at [112, 41] on icon "button" at bounding box center [112, 40] width 4 height 2
click at [240, 18] on div "**********" at bounding box center [425, 14] width 728 height 19
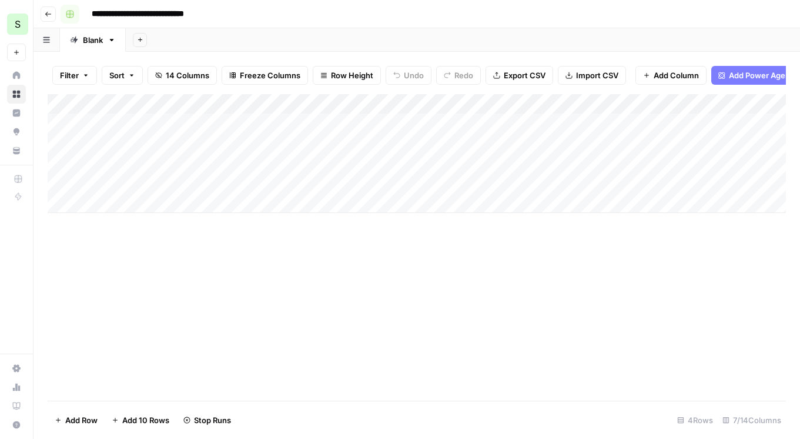
click at [69, 14] on rect "button" at bounding box center [69, 14] width 7 height 7
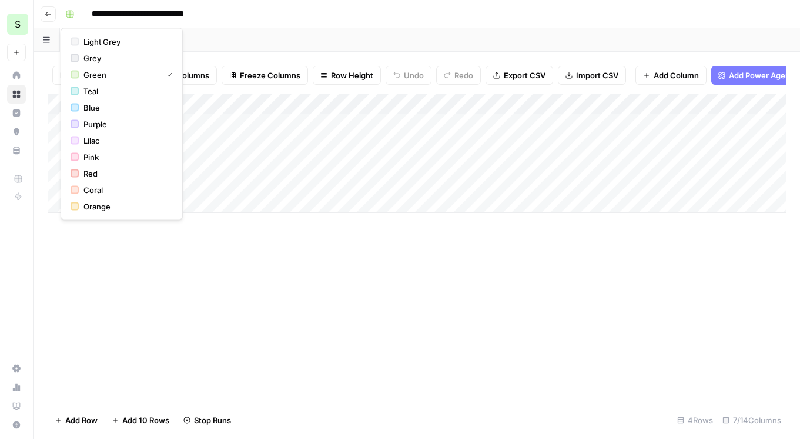
click at [280, 19] on div "**********" at bounding box center [425, 14] width 728 height 19
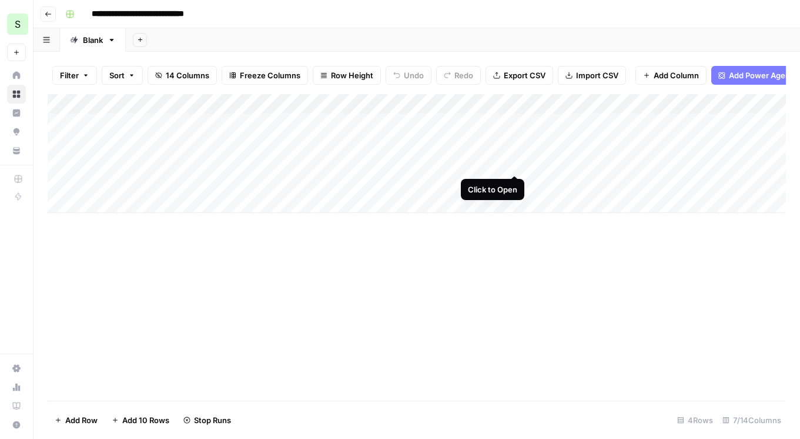
click at [511, 161] on div "Add Column" at bounding box center [417, 153] width 738 height 119
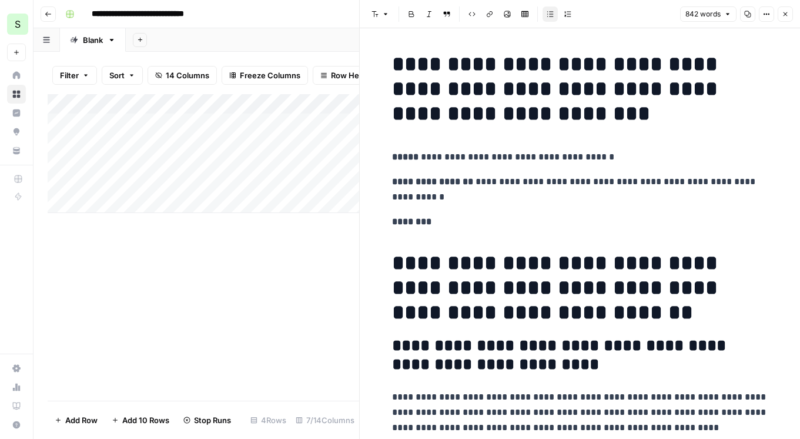
click at [603, 259] on h1 "**********" at bounding box center [580, 287] width 376 height 74
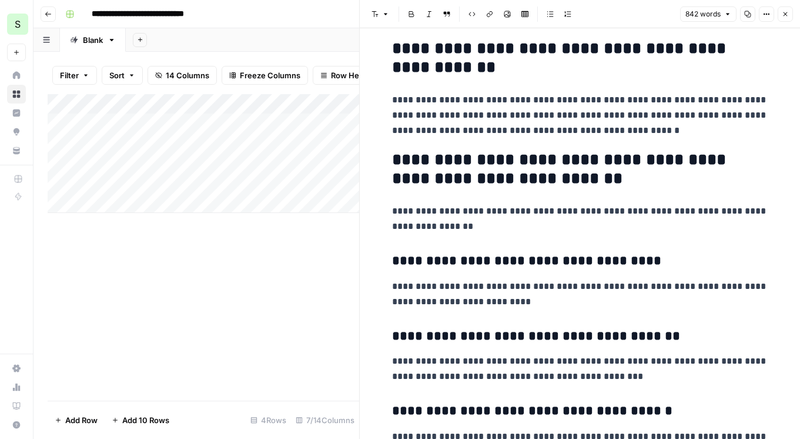
scroll to position [520, 0]
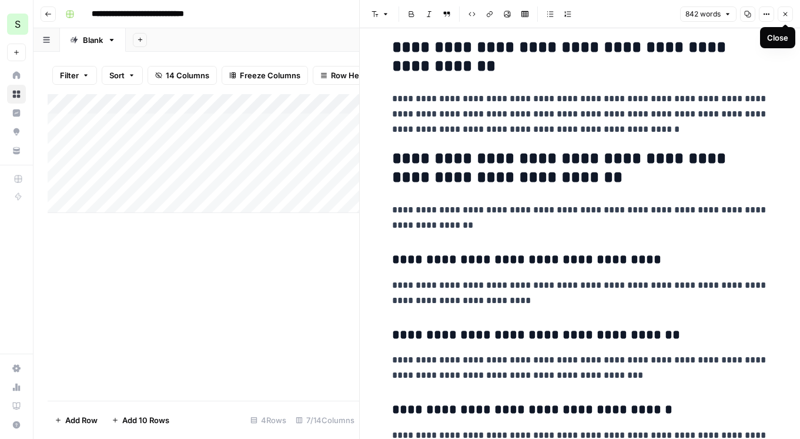
click at [784, 18] on button "Close" at bounding box center [785, 13] width 15 height 15
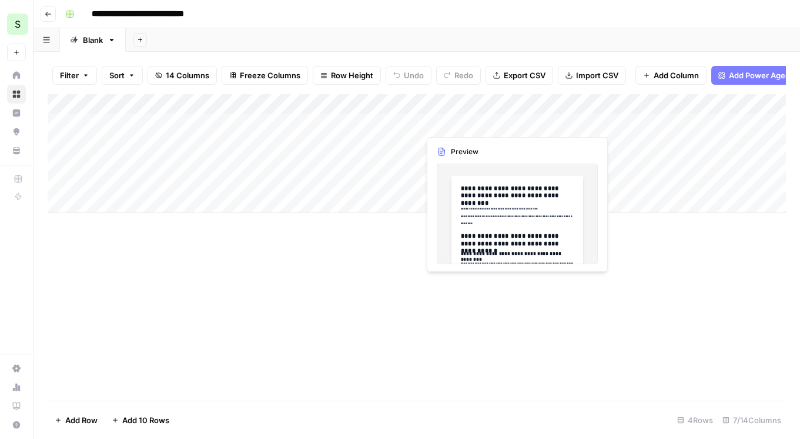
click at [490, 125] on div "Add Column" at bounding box center [417, 153] width 738 height 119
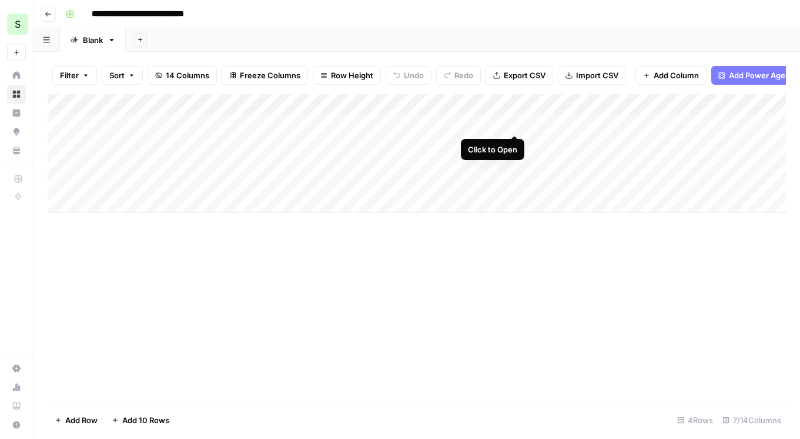
click at [514, 123] on div "Add Column" at bounding box center [417, 153] width 738 height 119
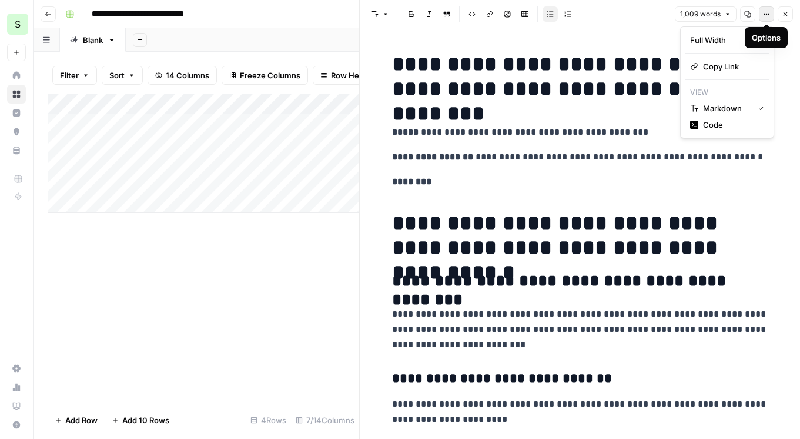
click at [772, 15] on button "Options" at bounding box center [766, 13] width 15 height 15
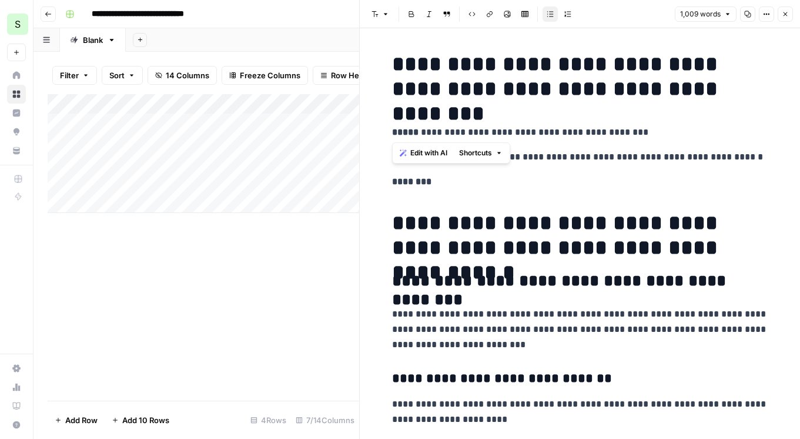
drag, startPoint x: 393, startPoint y: 65, endPoint x: 522, endPoint y: 103, distance: 134.1
click at [430, 152] on span "Edit with AI" at bounding box center [428, 153] width 37 height 11
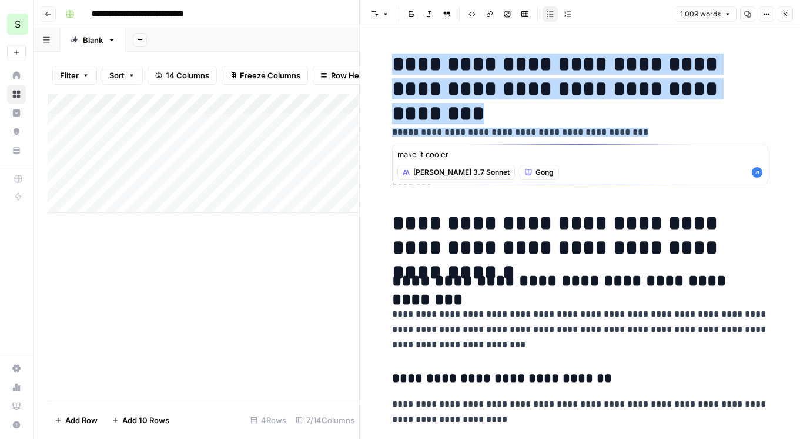
type textarea "make it cooler"
click at [759, 176] on icon "button" at bounding box center [757, 172] width 11 height 11
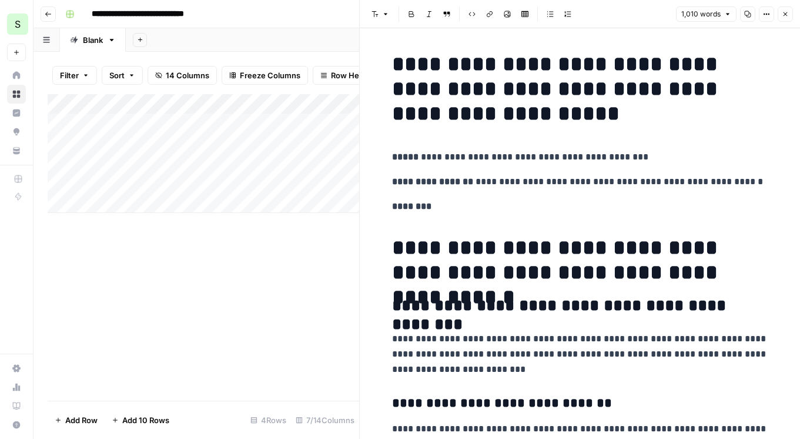
click at [786, 12] on icon "button" at bounding box center [785, 14] width 7 height 7
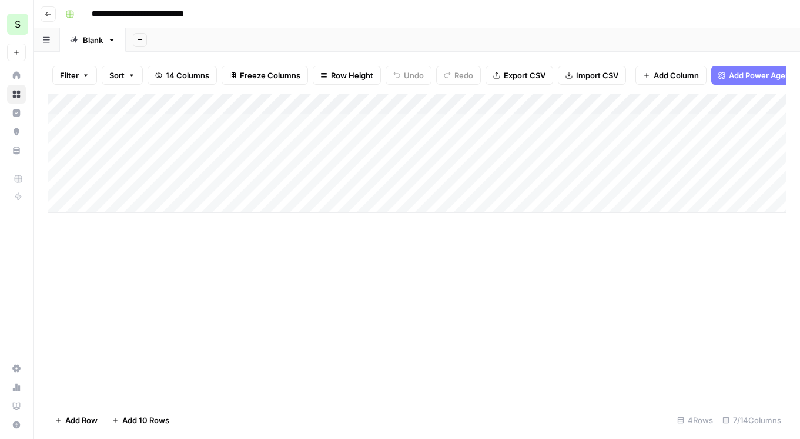
click at [679, 108] on div "Add Column" at bounding box center [417, 153] width 738 height 119
click at [688, 125] on button "All Rows" at bounding box center [725, 131] width 88 height 16
click at [785, 184] on div "Add Column" at bounding box center [417, 153] width 738 height 119
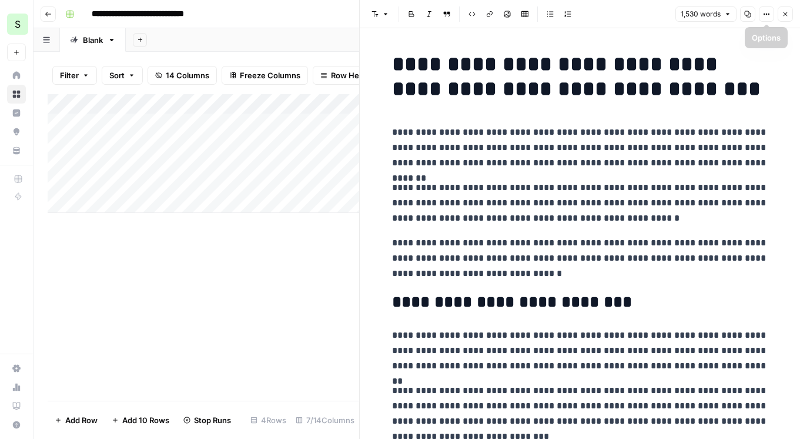
click at [788, 19] on button "Close" at bounding box center [785, 13] width 15 height 15
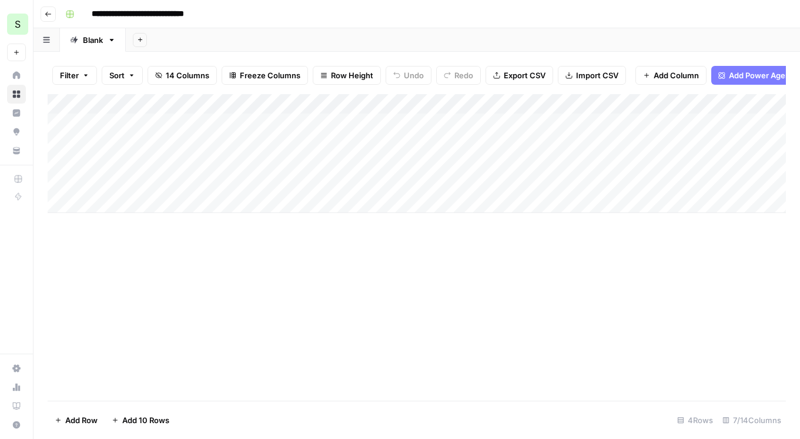
click at [50, 13] on icon "button" at bounding box center [48, 14] width 7 height 7
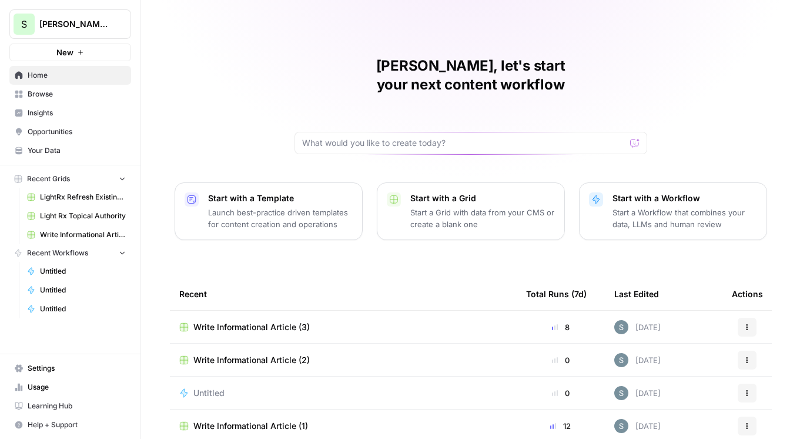
click at [69, 102] on link "Browse" at bounding box center [70, 94] width 122 height 19
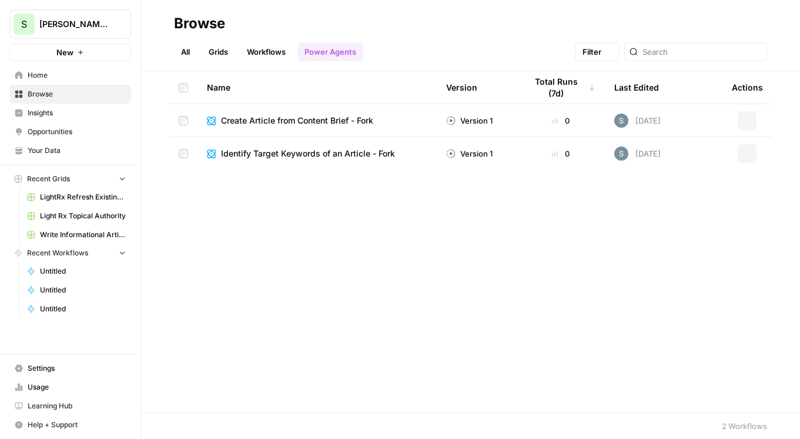
click at [72, 94] on span "Browse" at bounding box center [77, 94] width 98 height 11
click at [58, 128] on span "Opportunities" at bounding box center [77, 131] width 98 height 11
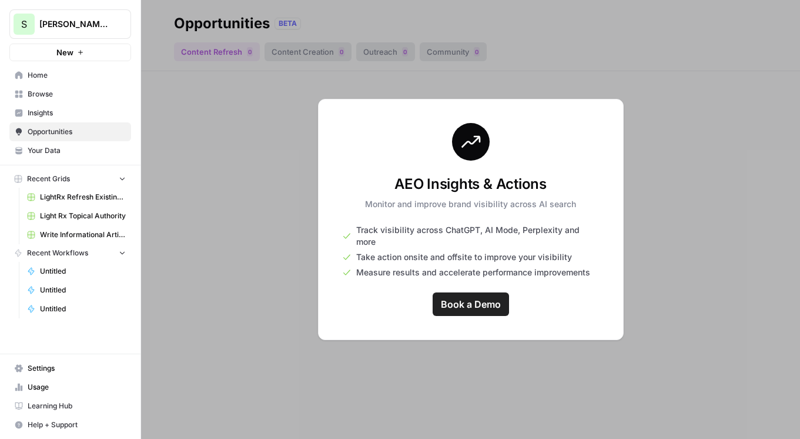
click at [55, 89] on span "Browse" at bounding box center [77, 94] width 98 height 11
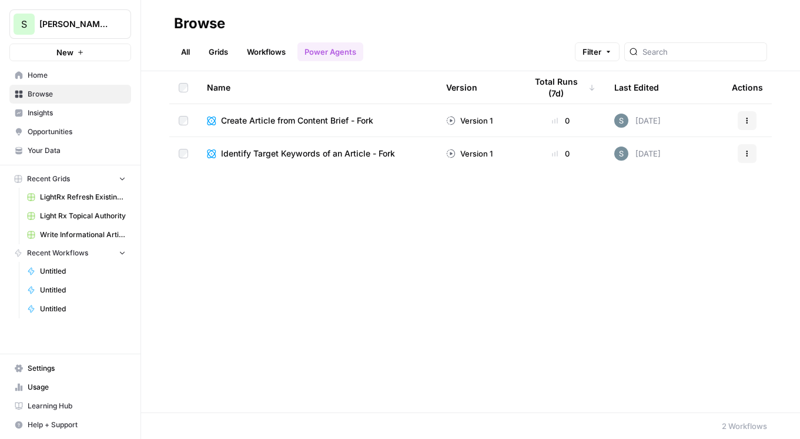
click at [73, 150] on span "Your Data" at bounding box center [77, 150] width 98 height 11
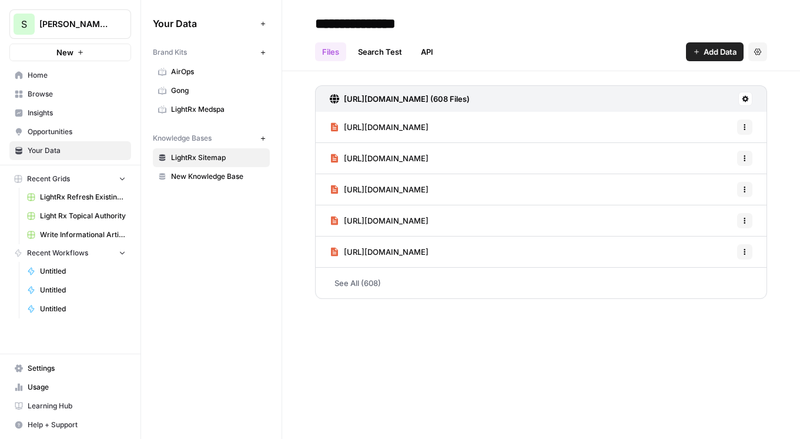
click at [265, 140] on icon "button" at bounding box center [263, 138] width 6 height 6
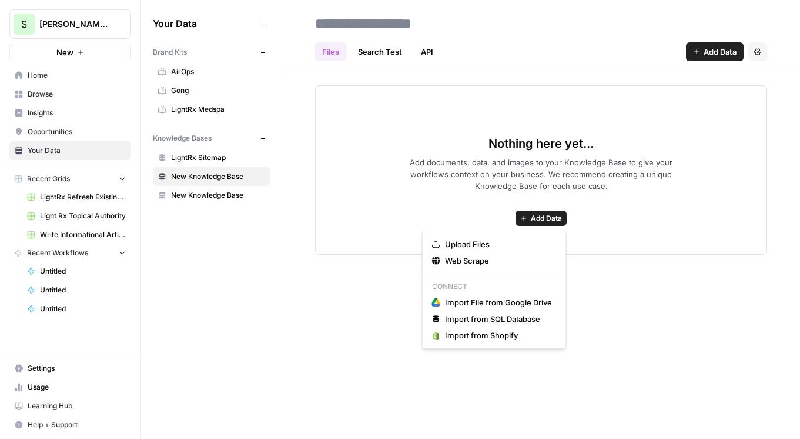
click at [533, 215] on span "Add Data" at bounding box center [546, 218] width 31 height 11
click at [478, 256] on span "Web Scrape" at bounding box center [498, 261] width 107 height 12
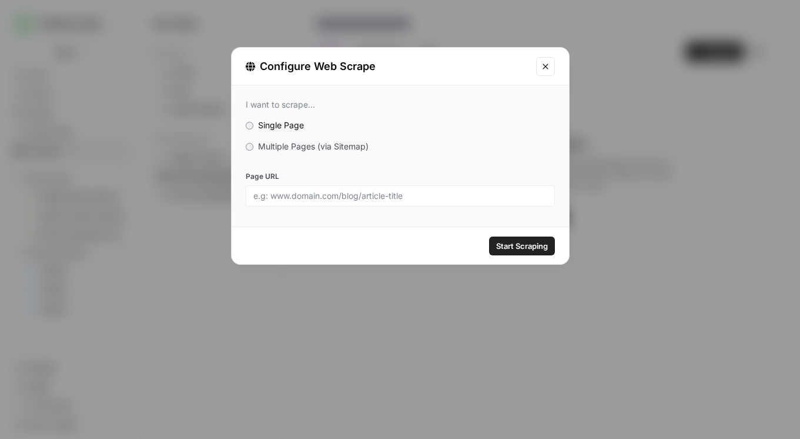
click at [298, 143] on span "Multiple Pages (via Sitemap)" at bounding box center [313, 146] width 111 height 10
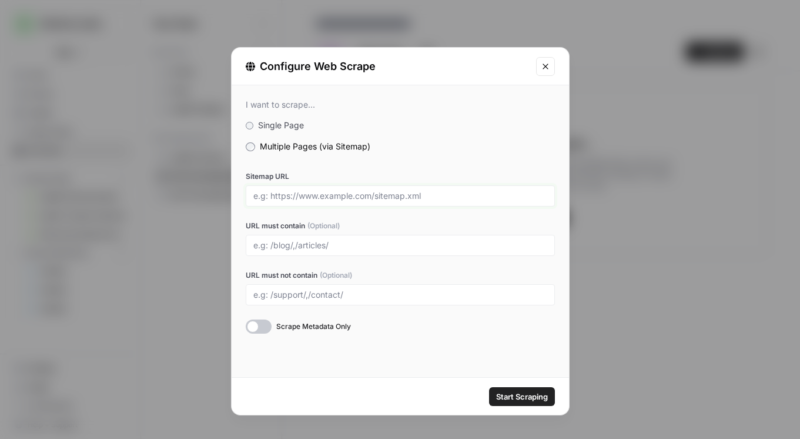
click at [306, 198] on input "Sitemap URL" at bounding box center [400, 195] width 294 height 11
paste input "[URL][DOMAIN_NAME]"
type input "[URL][DOMAIN_NAME]"
click at [519, 400] on span "Start Scraping" at bounding box center [522, 396] width 52 height 12
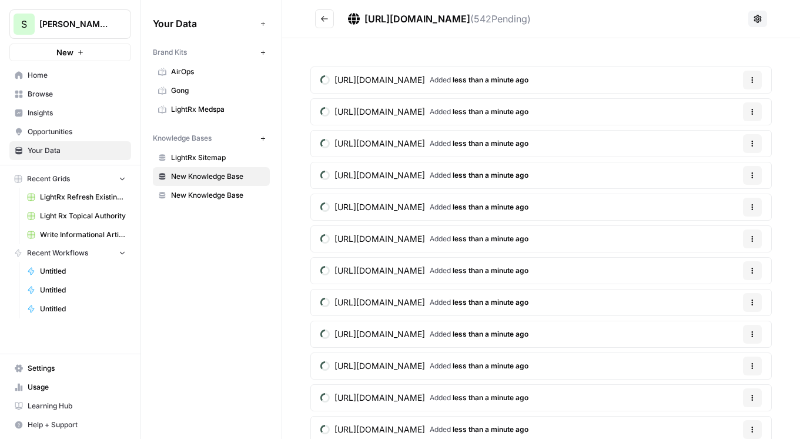
click at [189, 195] on span "New Knowledge Base" at bounding box center [217, 195] width 93 height 11
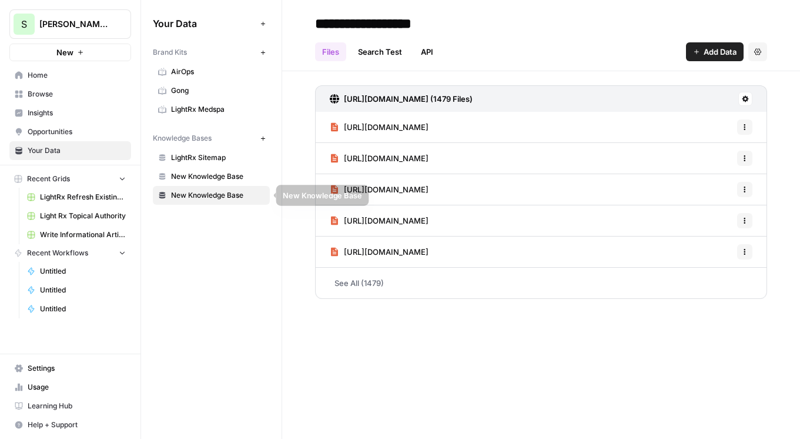
click at [197, 193] on span "New Knowledge Base" at bounding box center [217, 195] width 93 height 11
click at [212, 172] on span "New Knowledge Base" at bounding box center [217, 176] width 93 height 11
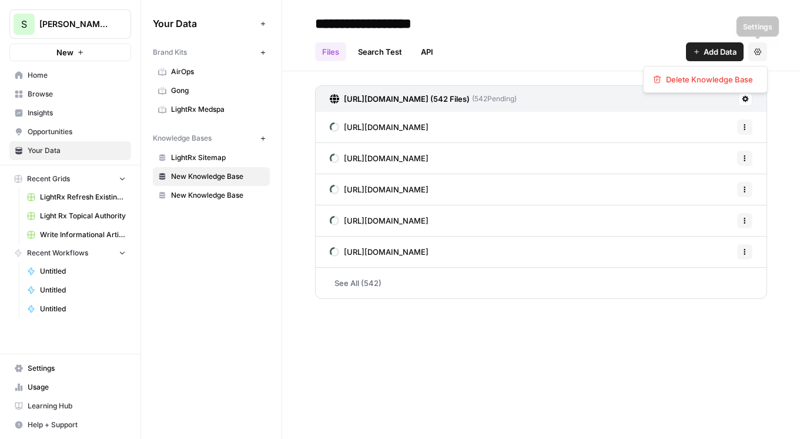
click at [765, 50] on button "Settings" at bounding box center [757, 51] width 19 height 19
click at [531, 65] on header "**********" at bounding box center [541, 35] width 518 height 71
click at [264, 141] on button "New" at bounding box center [263, 138] width 14 height 14
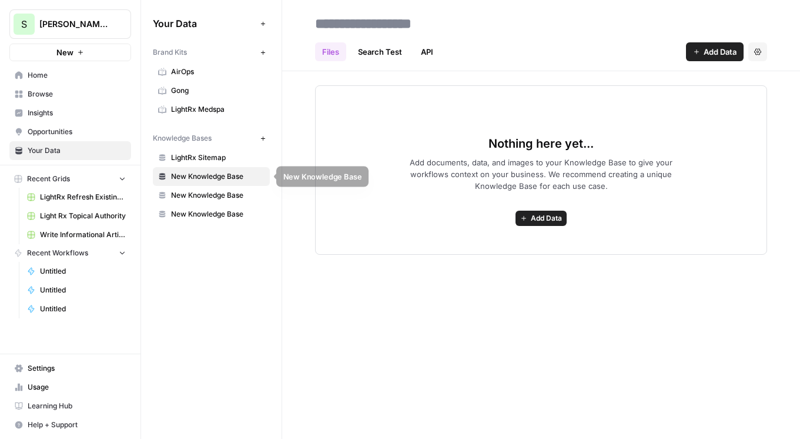
click at [232, 188] on link "New Knowledge Base" at bounding box center [211, 195] width 117 height 19
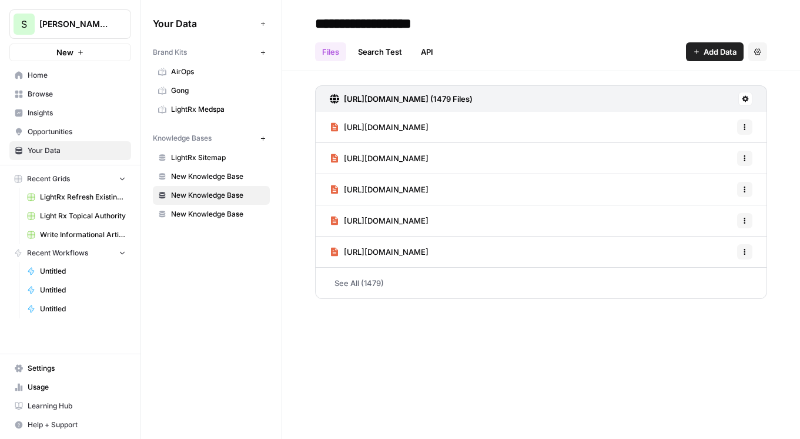
click at [223, 196] on span "New Knowledge Base" at bounding box center [217, 195] width 93 height 11
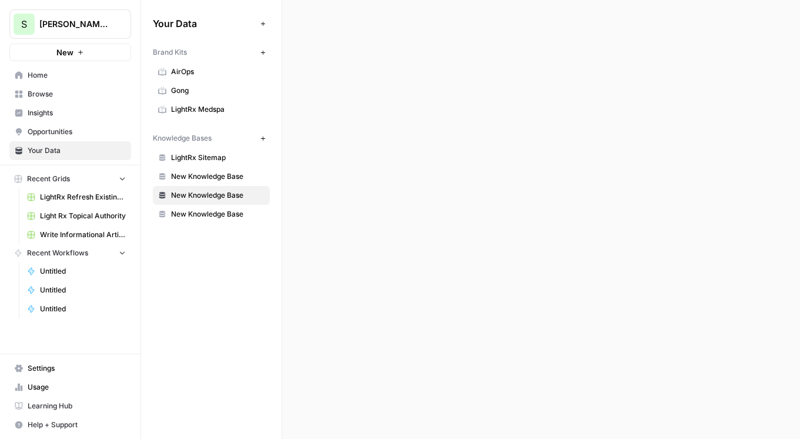
click at [223, 196] on span "New Knowledge Base" at bounding box center [217, 195] width 93 height 11
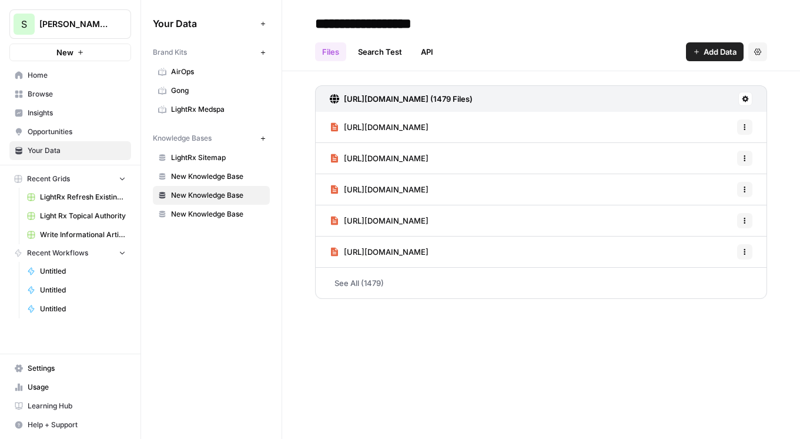
click at [223, 210] on span "New Knowledge Base" at bounding box center [217, 214] width 93 height 11
click at [376, 19] on input "**********" at bounding box center [404, 24] width 188 height 24
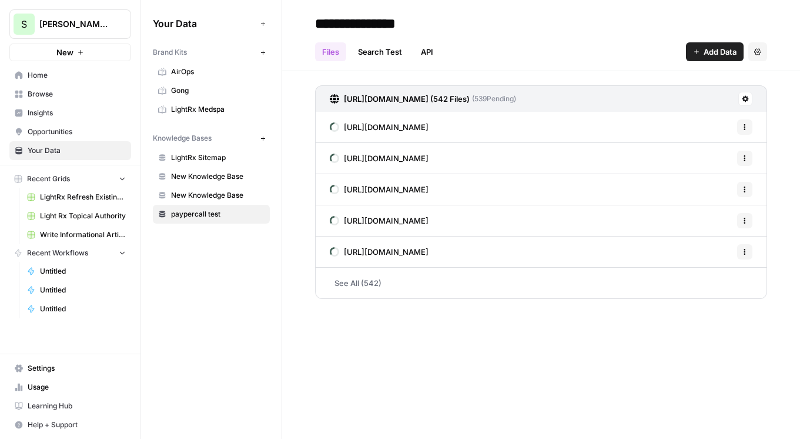
type input "**********"
click at [492, 51] on div "Files Search Test API Add Data Settings" at bounding box center [541, 47] width 452 height 28
click at [227, 198] on span "New Knowledge Base" at bounding box center [217, 195] width 93 height 11
click at [226, 179] on span "New Knowledge Base" at bounding box center [217, 176] width 93 height 11
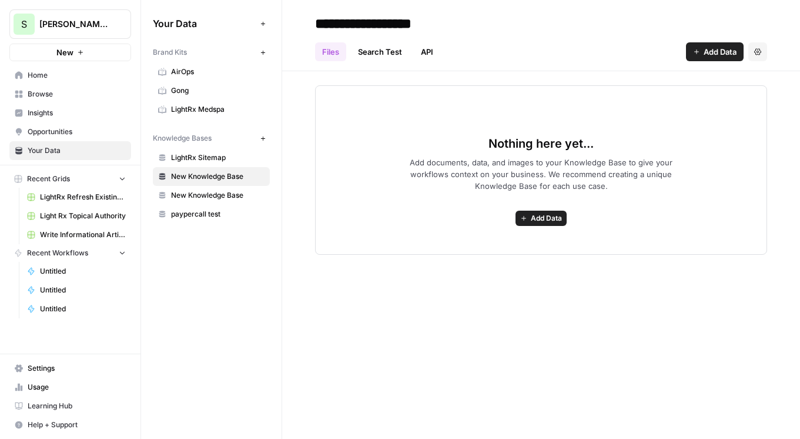
click at [397, 26] on input "**********" at bounding box center [404, 24] width 188 height 24
type input "**********"
click at [601, 8] on header "**********" at bounding box center [541, 35] width 518 height 71
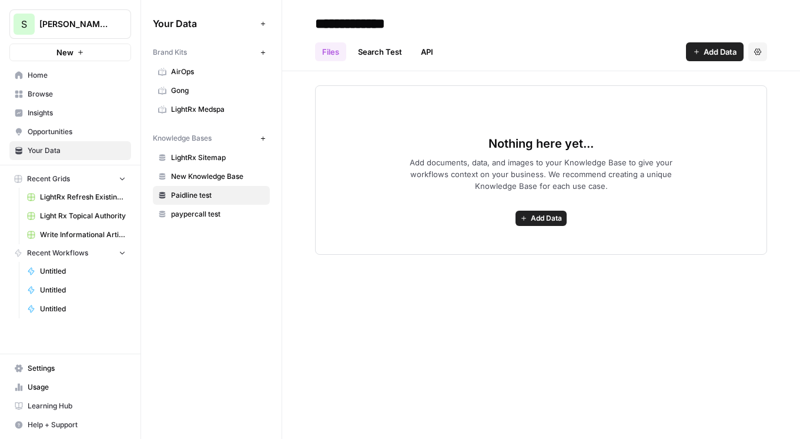
click at [704, 59] on button "Add Data" at bounding box center [715, 51] width 58 height 19
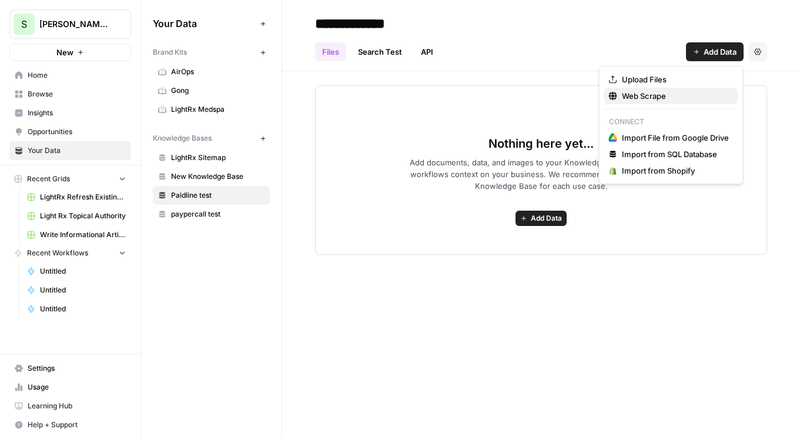
click at [637, 95] on span "Web Scrape" at bounding box center [675, 96] width 107 height 12
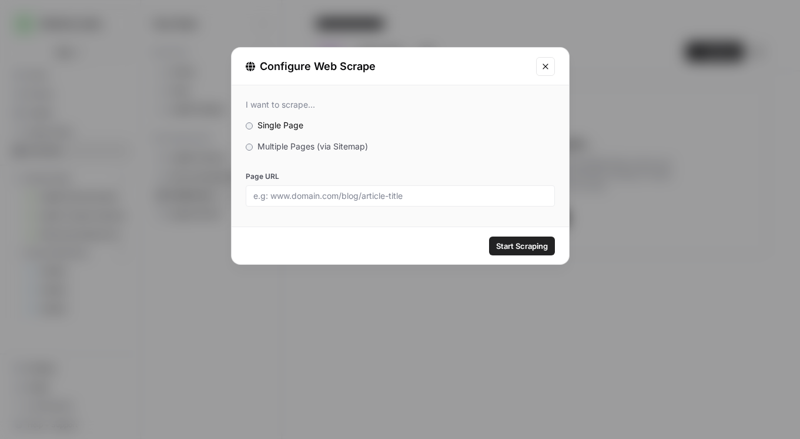
click at [370, 201] on div at bounding box center [400, 195] width 309 height 21
click at [373, 195] on input "Page URL" at bounding box center [400, 195] width 294 height 11
paste input "[URL][DOMAIN_NAME]"
type input "[URL][DOMAIN_NAME]"
click at [504, 232] on div "Start Scraping" at bounding box center [400, 245] width 337 height 37
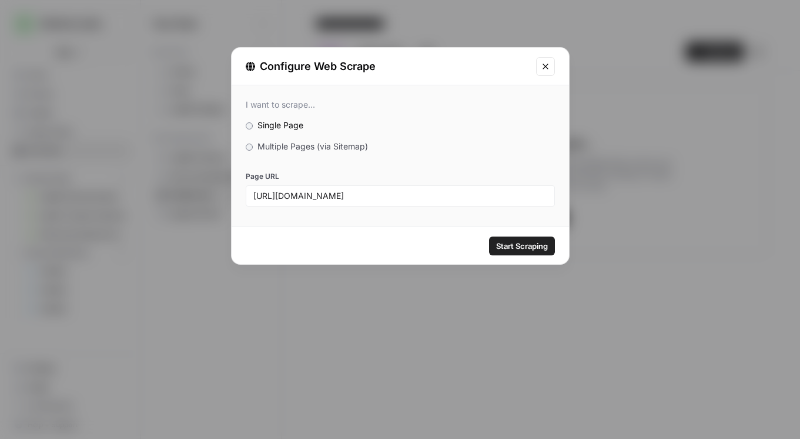
click at [506, 246] on span "Start Scraping" at bounding box center [522, 246] width 52 height 12
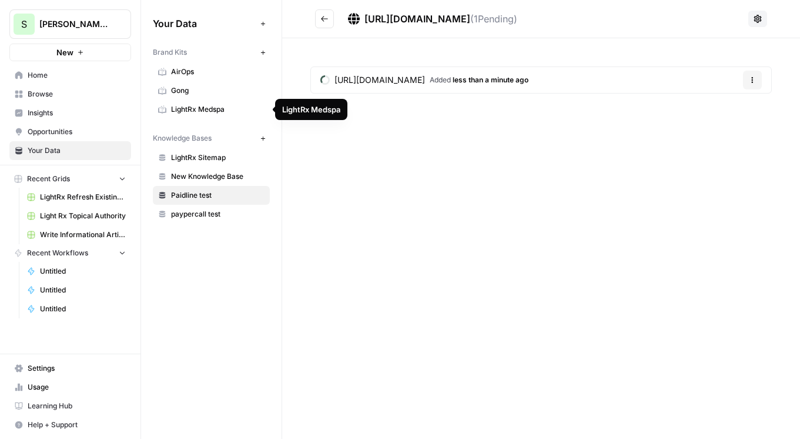
click at [260, 55] on icon "button" at bounding box center [263, 52] width 6 height 6
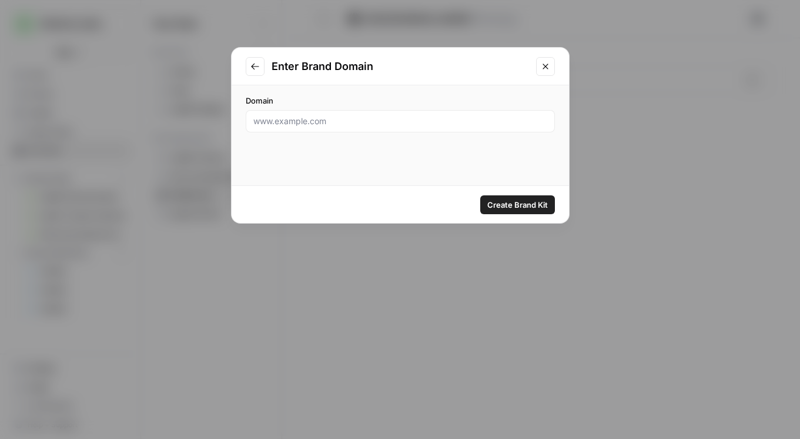
click at [337, 129] on div at bounding box center [400, 121] width 309 height 22
paste input "[URL][DOMAIN_NAME]"
type input "[URL][DOMAIN_NAME]"
click at [502, 196] on button "Create Brand Kit" at bounding box center [517, 204] width 75 height 19
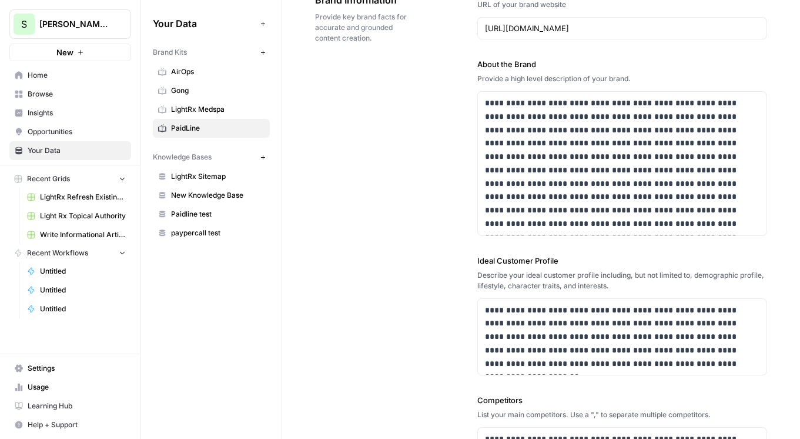
scroll to position [98, 0]
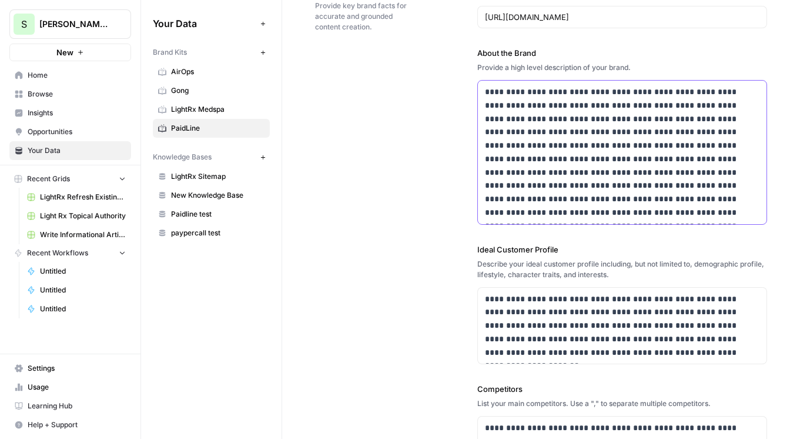
click at [658, 93] on p "**********" at bounding box center [622, 152] width 275 height 134
drag, startPoint x: 567, startPoint y: 105, endPoint x: 487, endPoint y: 108, distance: 80.0
click at [487, 108] on p "**********" at bounding box center [622, 152] width 275 height 134
click at [519, 109] on p "**********" at bounding box center [622, 152] width 275 height 134
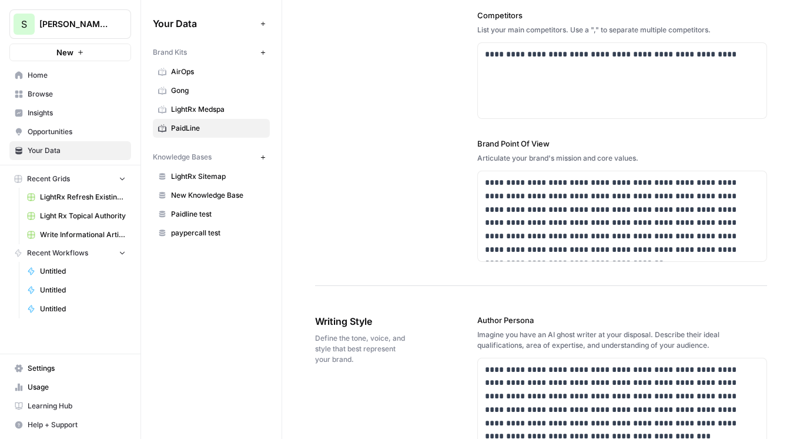
scroll to position [483, 0]
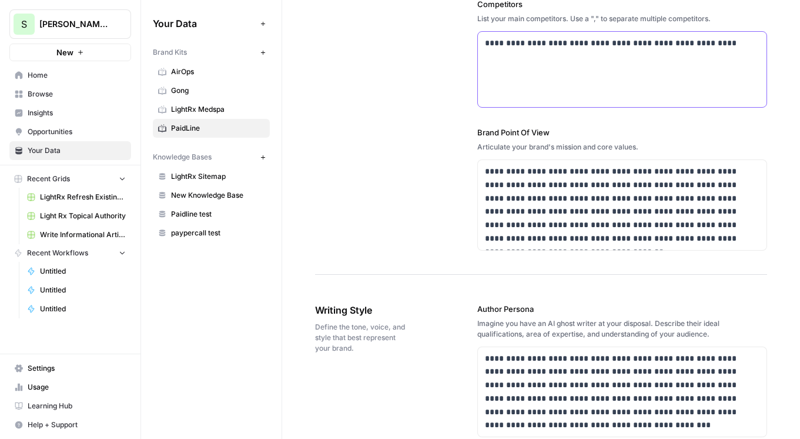
click at [507, 43] on p "**********" at bounding box center [622, 43] width 275 height 14
click at [712, 44] on p "**********" at bounding box center [622, 43] width 275 height 14
drag, startPoint x: 527, startPoint y: 42, endPoint x: 684, endPoint y: 39, distance: 157.6
click at [684, 39] on p "**********" at bounding box center [622, 49] width 275 height 27
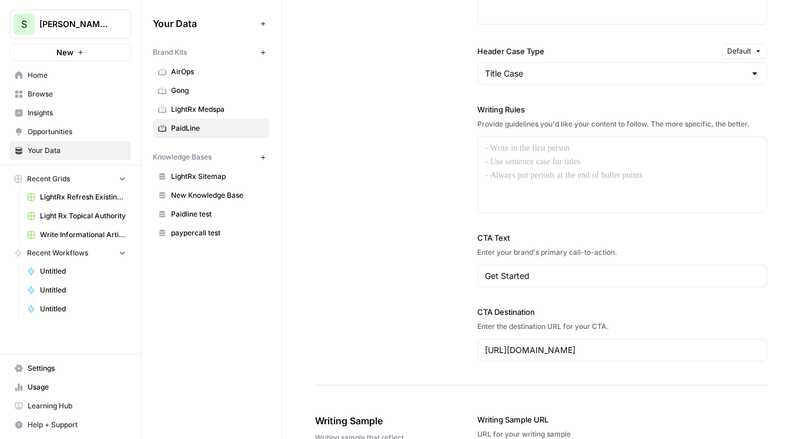
scroll to position [1024, 0]
click at [554, 160] on div at bounding box center [622, 173] width 289 height 75
drag, startPoint x: 605, startPoint y: 175, endPoint x: 541, endPoint y: 155, distance: 67.1
click at [541, 156] on div at bounding box center [622, 173] width 289 height 75
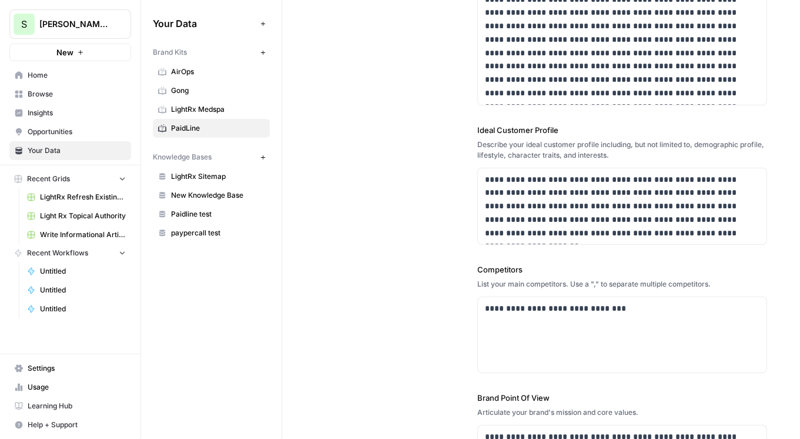
scroll to position [465, 0]
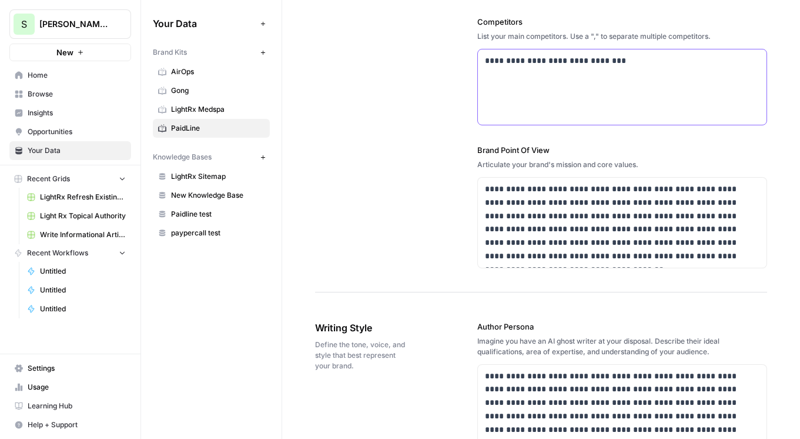
click at [667, 63] on p "**********" at bounding box center [622, 61] width 275 height 14
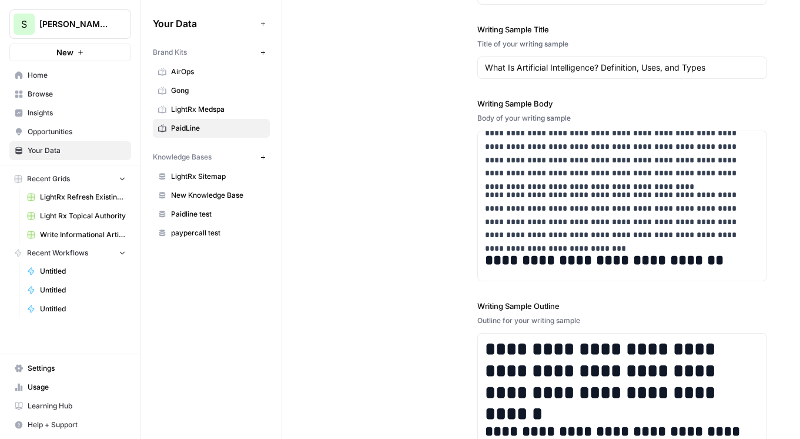
scroll to position [53, 0]
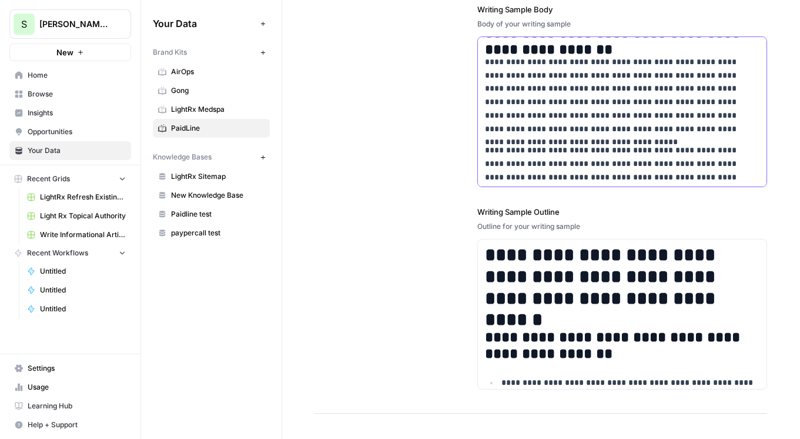
scroll to position [0, 0]
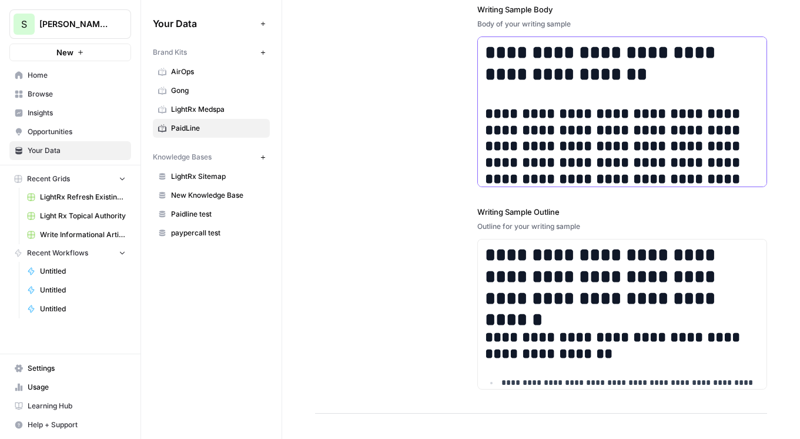
drag, startPoint x: 634, startPoint y: 73, endPoint x: 456, endPoint y: 36, distance: 182.5
click at [456, 36] on div "**********" at bounding box center [541, 122] width 452 height 581
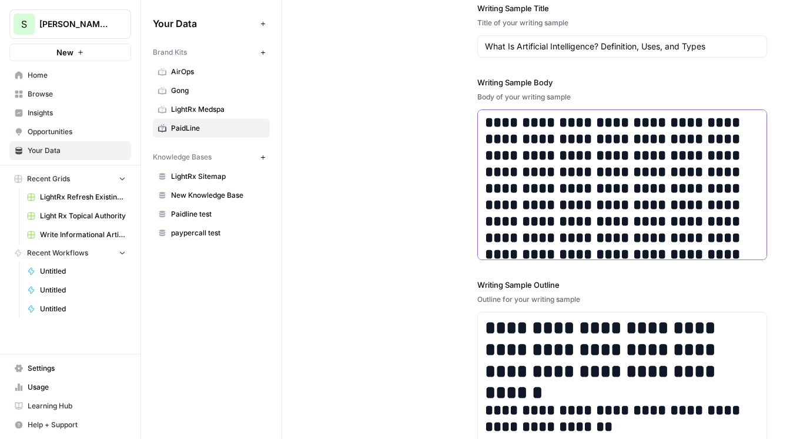
scroll to position [1498, 0]
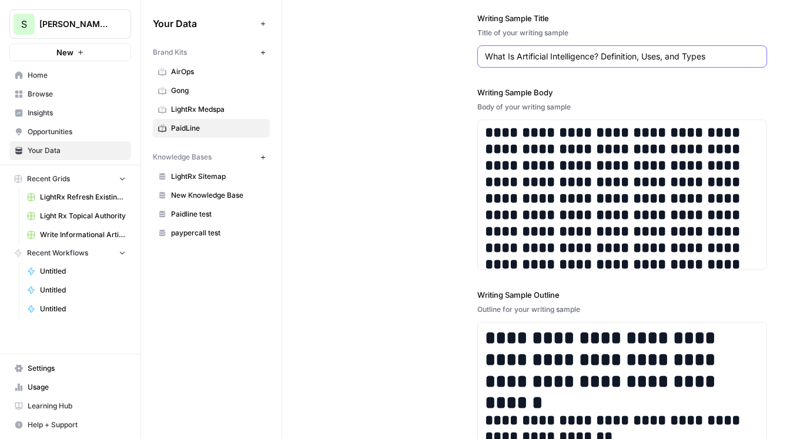
click at [517, 52] on input "What Is Artificial Intelligence? Definition, Uses, and Types" at bounding box center [622, 57] width 275 height 12
paste input "How to get a pay per minute phone number ?"
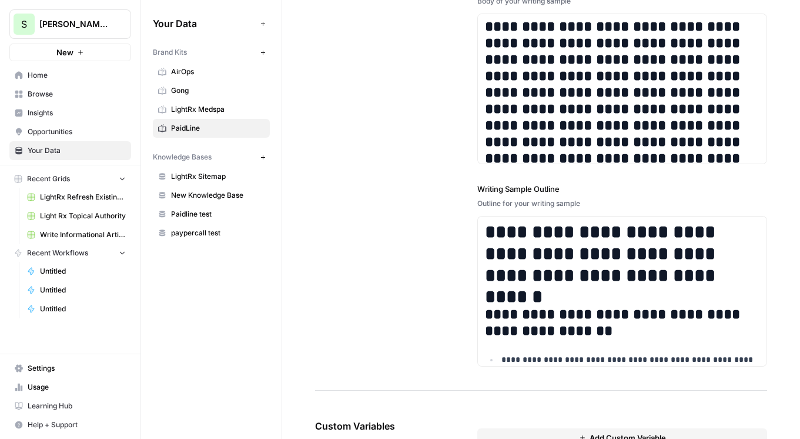
scroll to position [1608, 0]
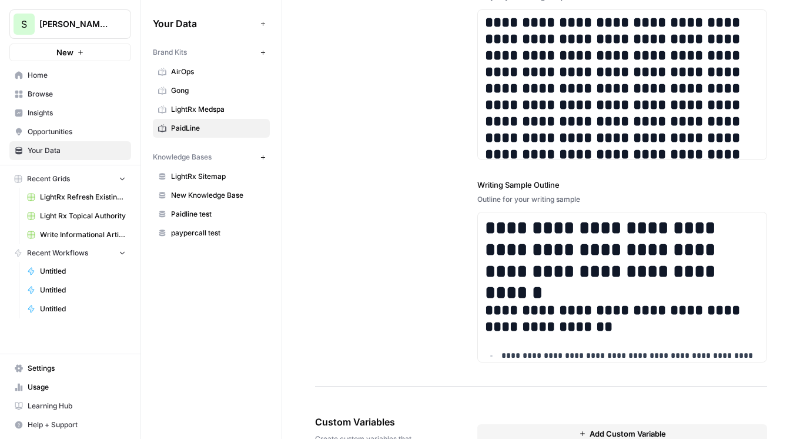
type input "How to get a pay per minute phone number?"
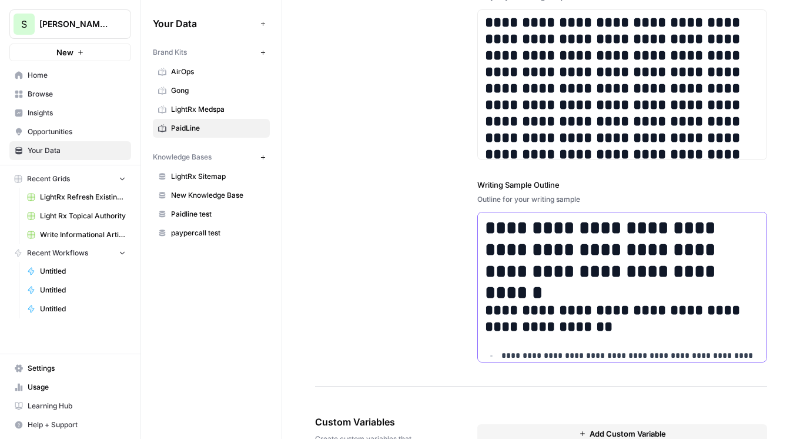
click at [512, 271] on h1 "**********" at bounding box center [622, 249] width 275 height 65
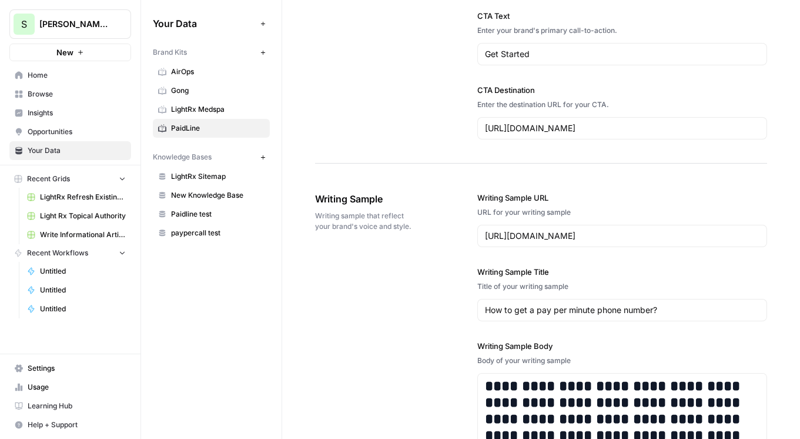
scroll to position [1247, 0]
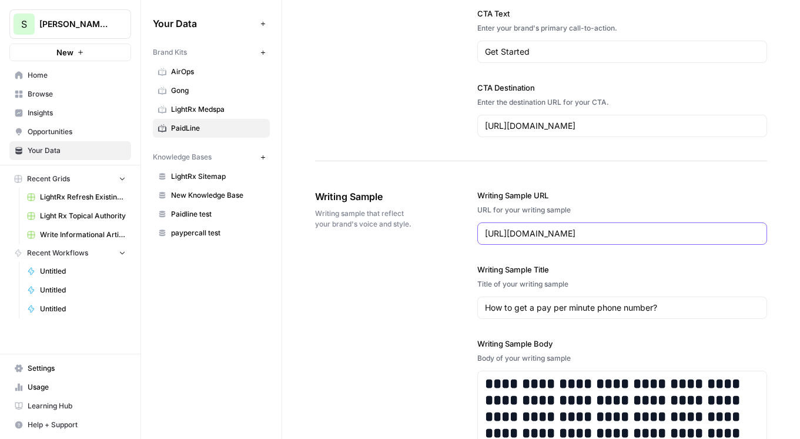
click at [553, 235] on input "https://www.coursera.org/articles/what-is-artificial-intelligence" at bounding box center [622, 233] width 275 height 12
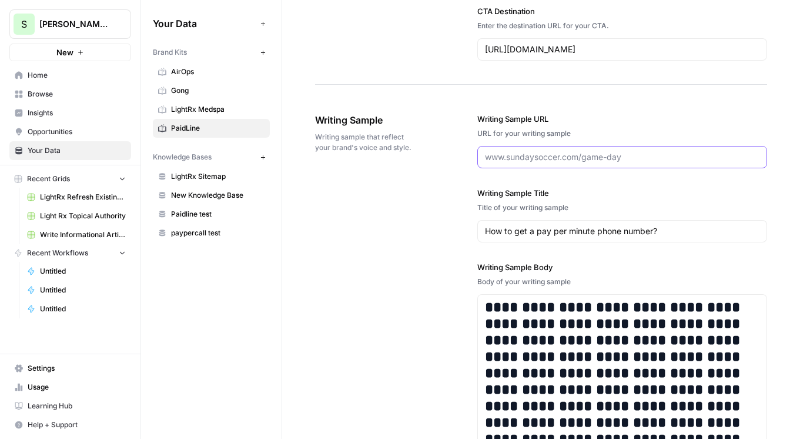
scroll to position [1320, 0]
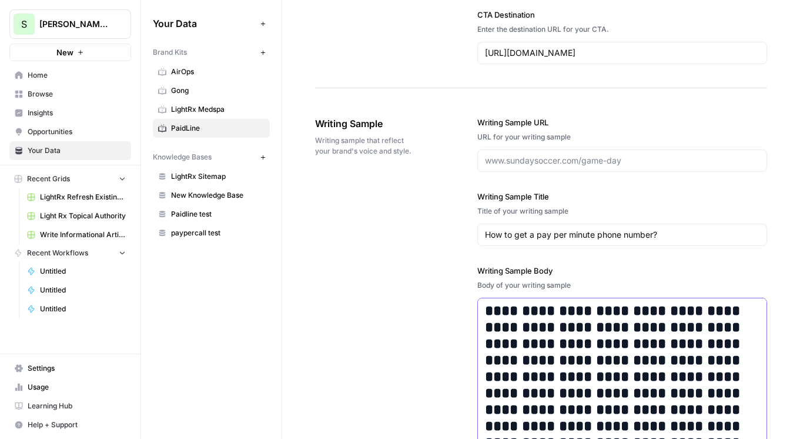
click at [515, 332] on h2 "**********" at bounding box center [622, 393] width 275 height 180
copy div "**********"
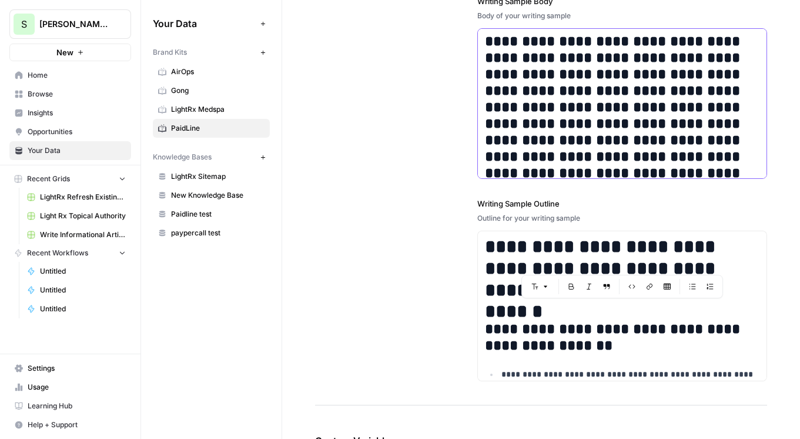
scroll to position [1588, 0]
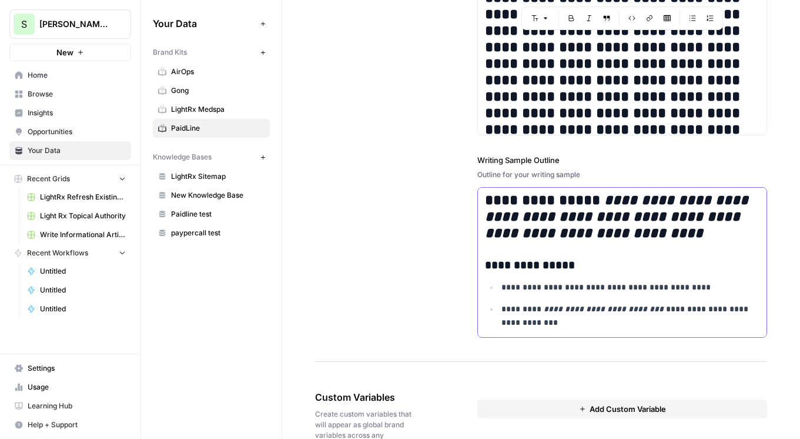
scroll to position [1621, 0]
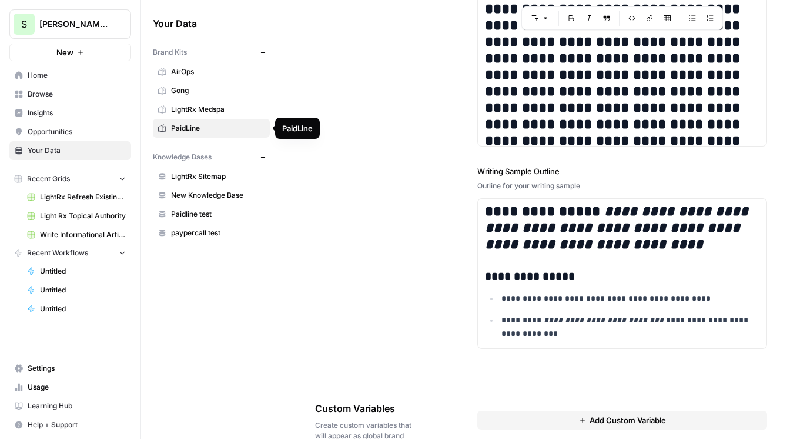
click at [213, 132] on span "PaidLine" at bounding box center [217, 128] width 93 height 11
click at [263, 51] on icon "button" at bounding box center [262, 52] width 4 height 4
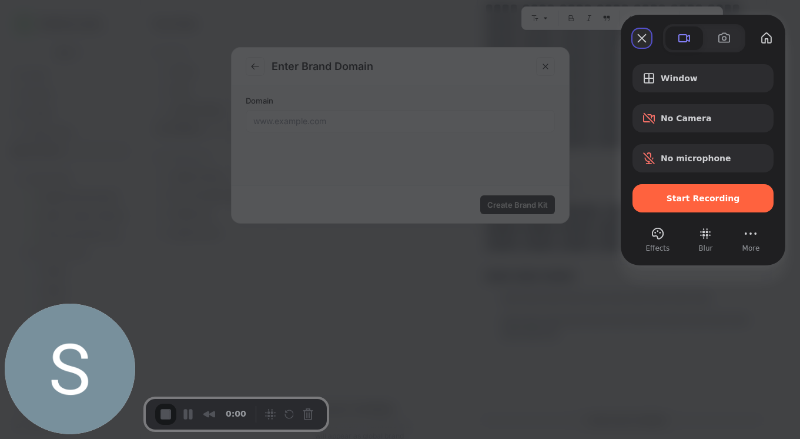
click at [641, 37] on button "Close" at bounding box center [641, 38] width 19 height 19
click at [642, 32] on button "Close" at bounding box center [641, 38] width 19 height 19
click at [305, 361] on div at bounding box center [400, 219] width 800 height 439
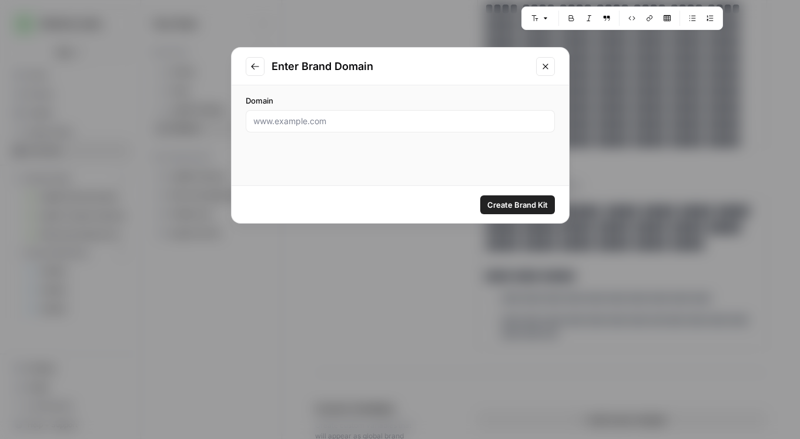
click at [387, 313] on div "Enter Brand Domain Domain Create Brand Kit" at bounding box center [400, 219] width 800 height 439
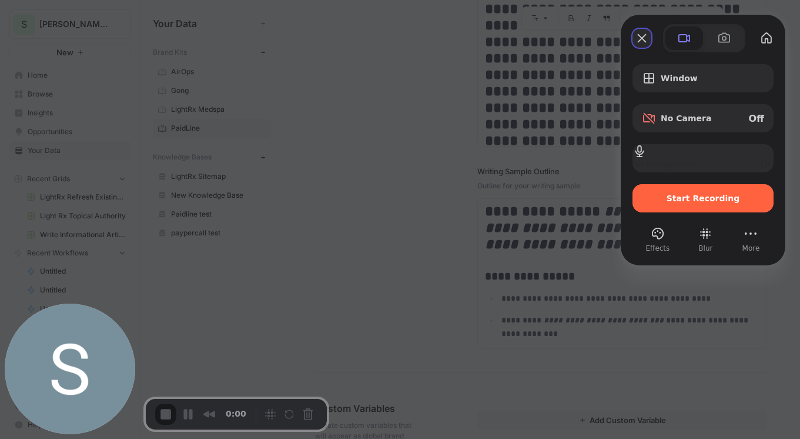
click at [645, 32] on button "Close" at bounding box center [641, 38] width 19 height 19
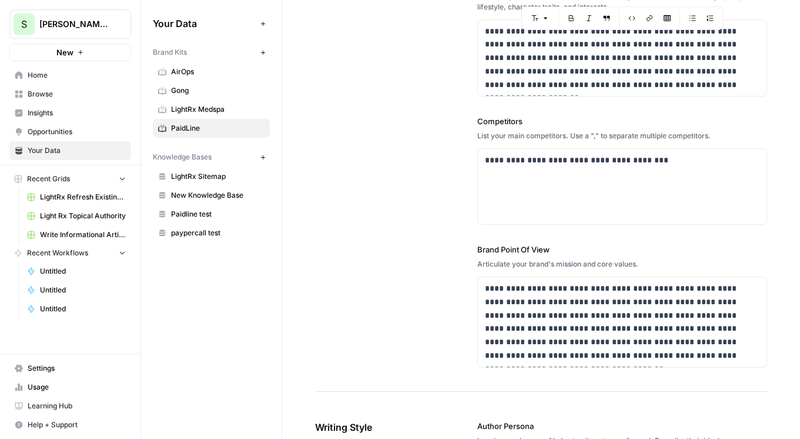
scroll to position [0, 0]
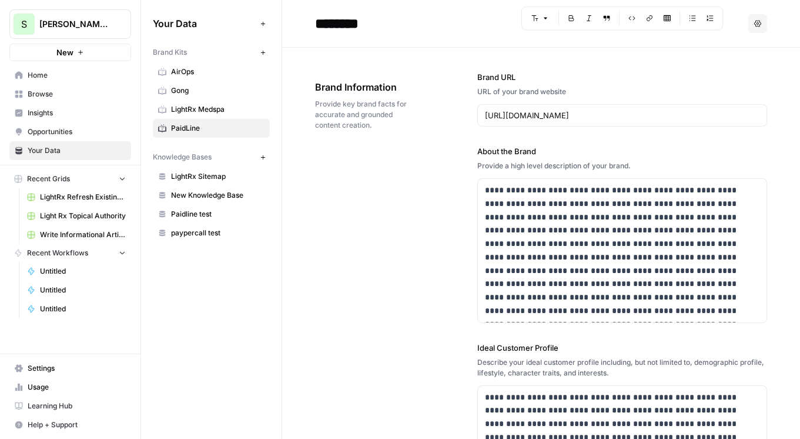
click at [267, 55] on button "New" at bounding box center [263, 52] width 14 height 14
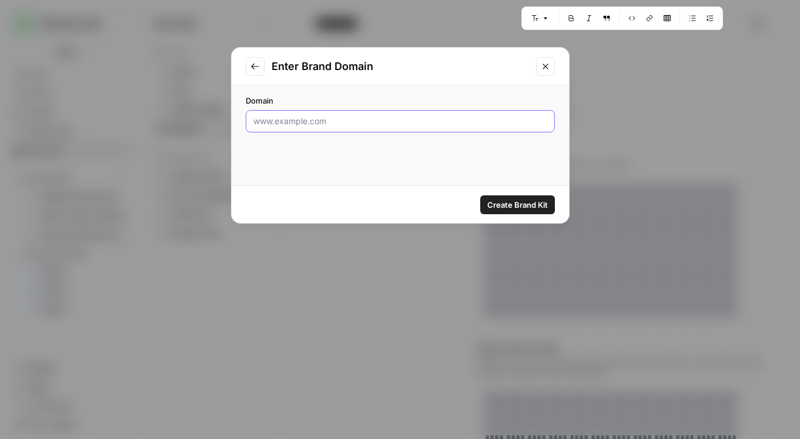
click at [363, 126] on input "Domain" at bounding box center [400, 121] width 294 height 12
paste input "https://paypercall.com/"
type input "https://paypercall.com/"
click at [513, 201] on span "Create Brand Kit" at bounding box center [517, 205] width 61 height 12
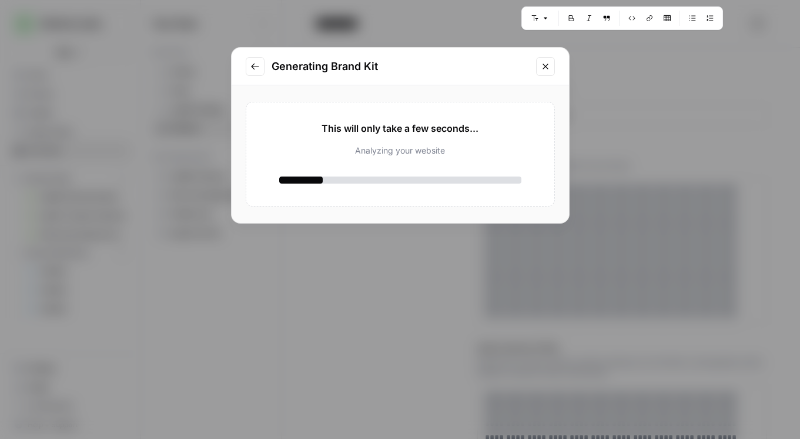
click at [253, 66] on icon "Go to previous step" at bounding box center [255, 66] width 8 height 6
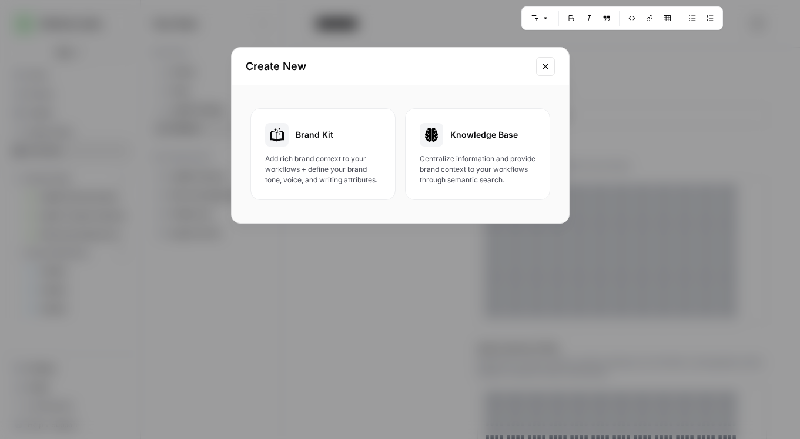
click at [339, 158] on span "Add rich brand context to your workflows + define your brand tone, voice, and w…" at bounding box center [323, 169] width 116 height 32
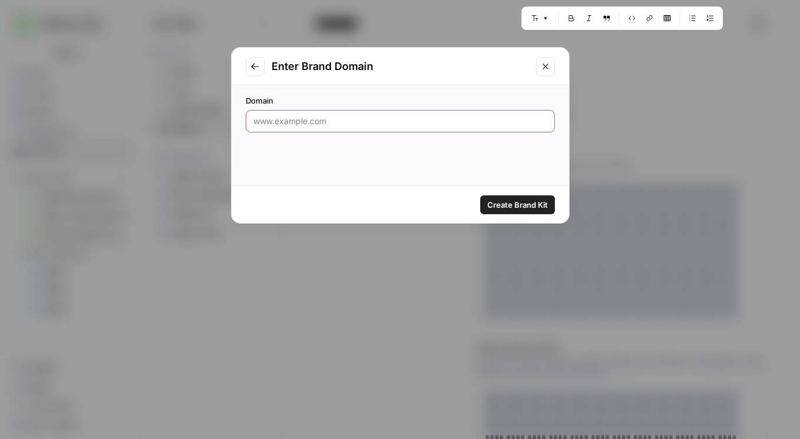
click at [414, 123] on input "Domain" at bounding box center [400, 121] width 294 height 12
paste input "https://paypercall.com/"
type input "https://paypercall.com/"
click at [520, 202] on span "Create Brand Kit" at bounding box center [517, 205] width 61 height 12
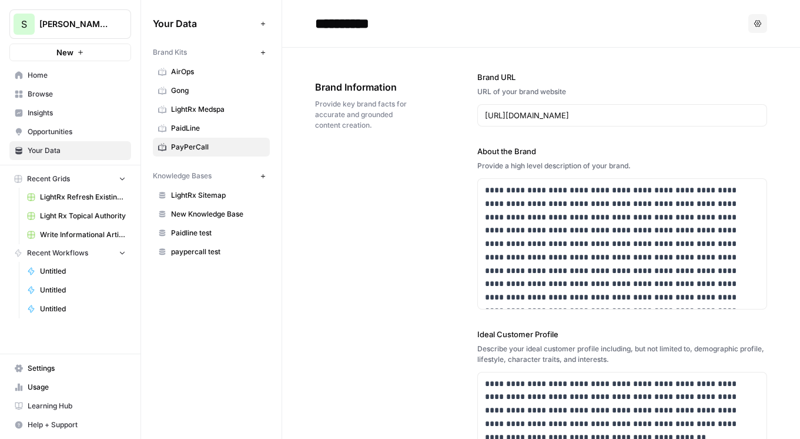
click at [230, 126] on span "PaidLine" at bounding box center [217, 128] width 93 height 11
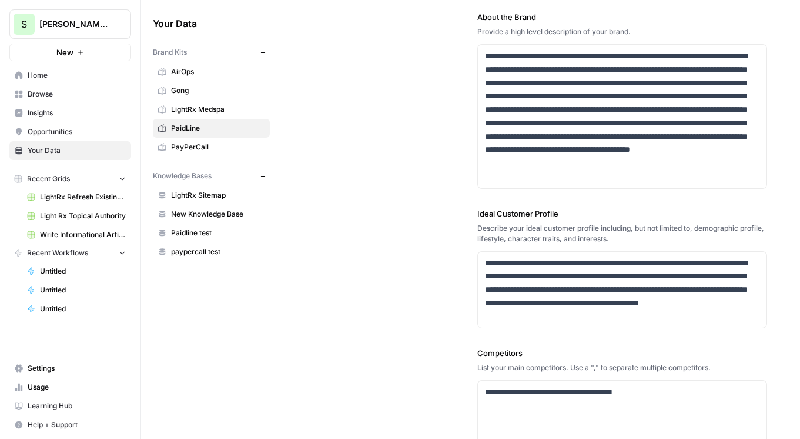
scroll to position [313, 0]
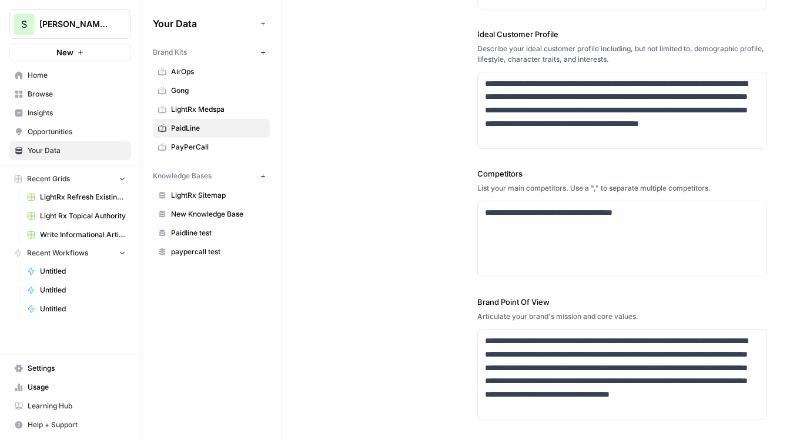
click at [205, 232] on span "Paidline test" at bounding box center [217, 232] width 93 height 11
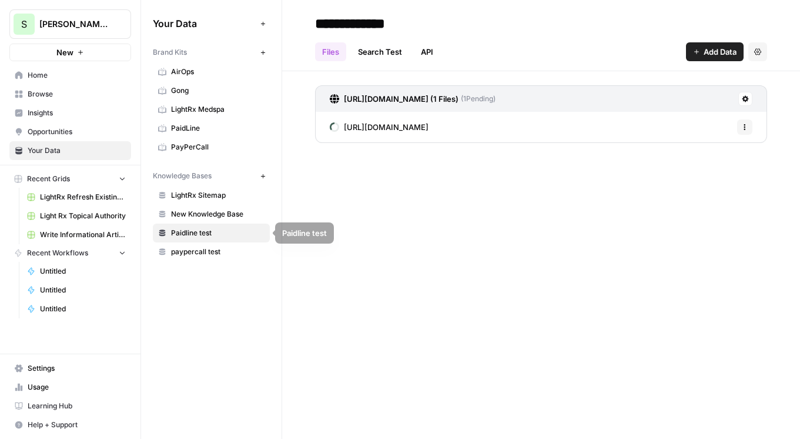
click at [213, 247] on span "paypercall test" at bounding box center [217, 251] width 93 height 11
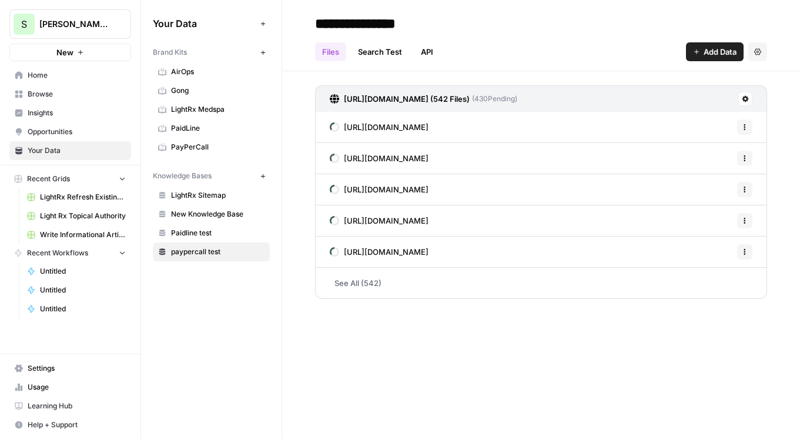
click at [61, 69] on link "Home" at bounding box center [70, 75] width 122 height 19
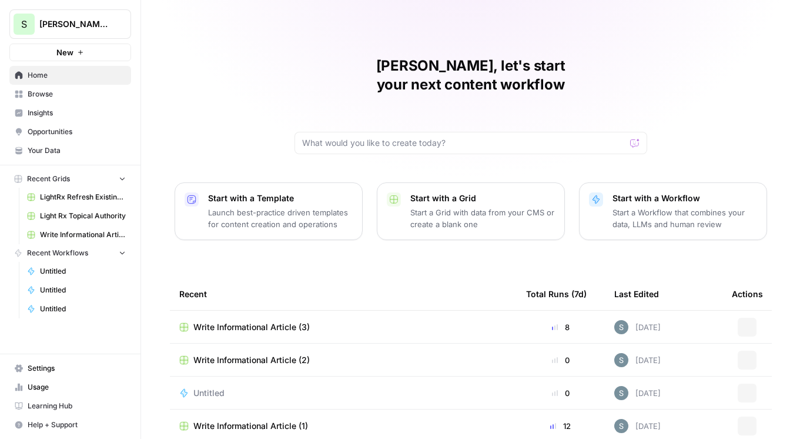
click at [81, 47] on button "New" at bounding box center [70, 52] width 122 height 18
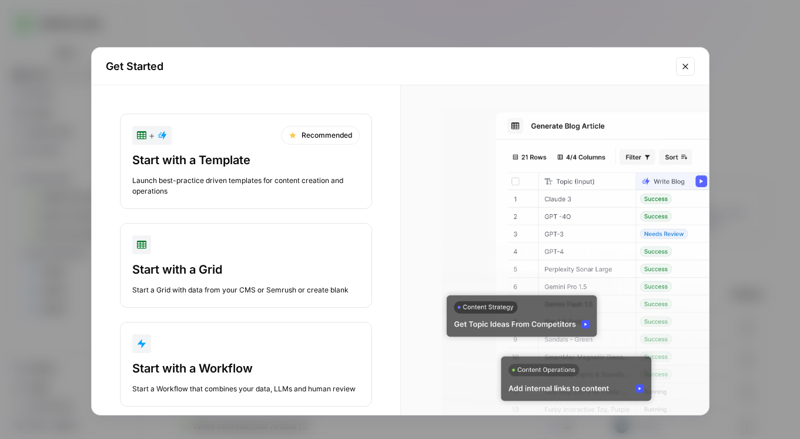
click at [206, 149] on button "+ Recommended Start with a Template Launch best-practice driven templates for c…" at bounding box center [246, 160] width 252 height 95
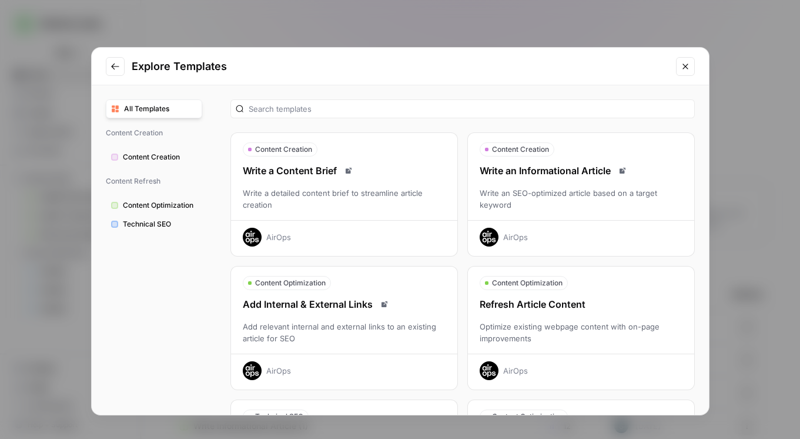
click at [551, 180] on div "Write an Informational Article Write an SEO-optimized article based on a target…" at bounding box center [581, 204] width 226 height 83
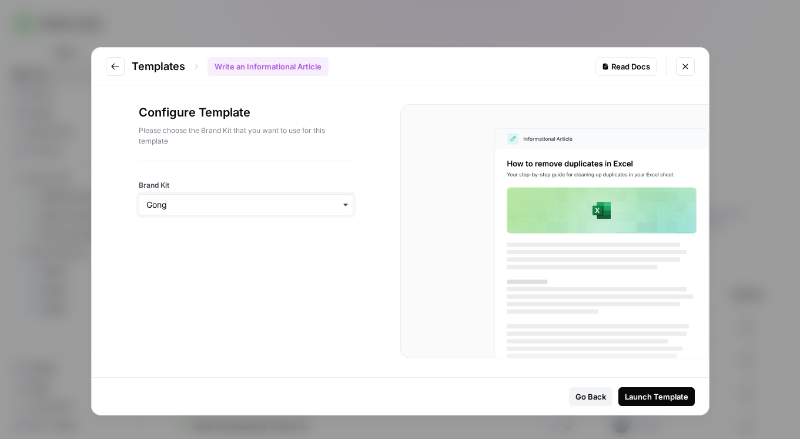
click at [198, 201] on input "Brand Kit" at bounding box center [245, 205] width 199 height 12
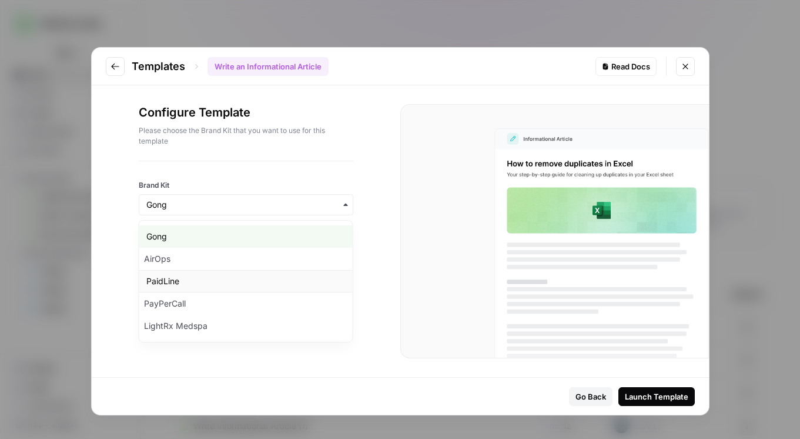
click at [222, 284] on div "PaidLine" at bounding box center [245, 281] width 213 height 22
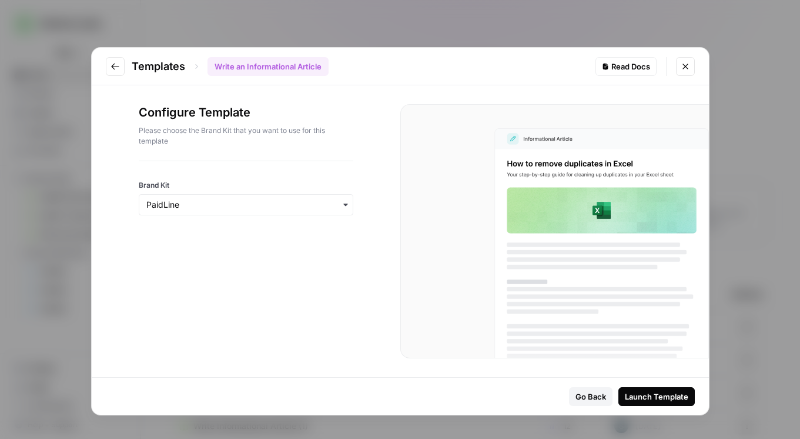
click at [660, 389] on button "Launch Template" at bounding box center [656, 396] width 76 height 19
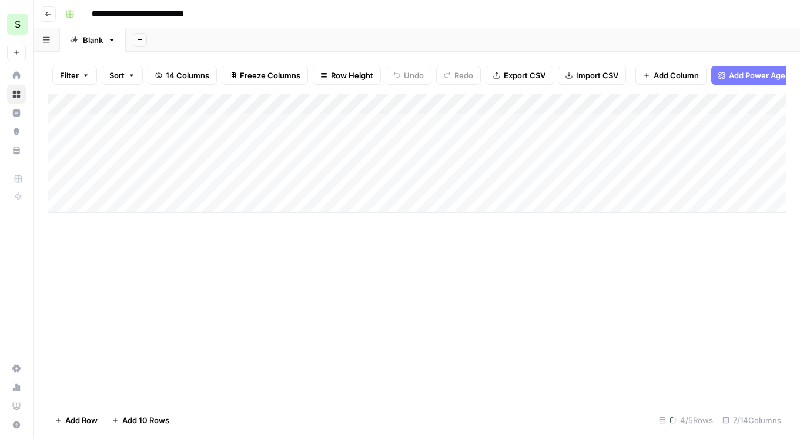
click at [227, 308] on div "Add Column" at bounding box center [417, 247] width 738 height 306
click at [119, 187] on div "Add Column" at bounding box center [417, 143] width 738 height 99
click at [126, 260] on div "Add Column" at bounding box center [417, 247] width 738 height 306
click at [100, 202] on div "Add Column" at bounding box center [417, 153] width 738 height 119
click at [101, 229] on div "Add Column" at bounding box center [417, 163] width 738 height 139
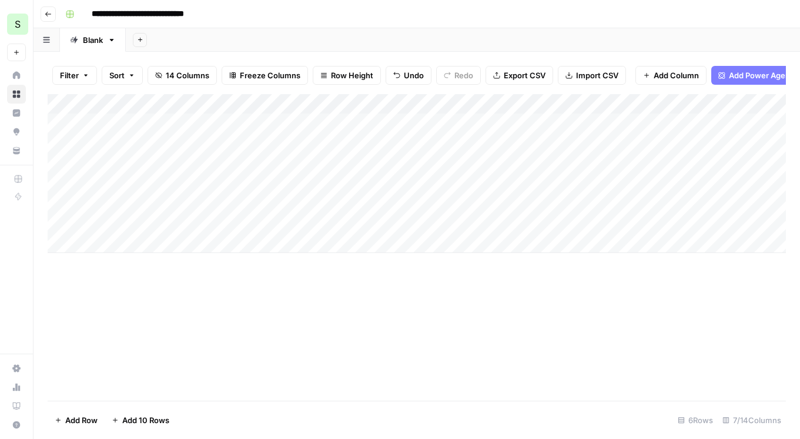
drag, startPoint x: 143, startPoint y: 121, endPoint x: 142, endPoint y: 161, distance: 40.6
click at [142, 161] on div "Add Column" at bounding box center [417, 173] width 738 height 159
drag, startPoint x: 243, startPoint y: 171, endPoint x: 242, endPoint y: 234, distance: 62.9
click at [242, 234] on div "Add Column" at bounding box center [417, 173] width 738 height 159
click at [222, 183] on div "Add Column" at bounding box center [417, 173] width 738 height 159
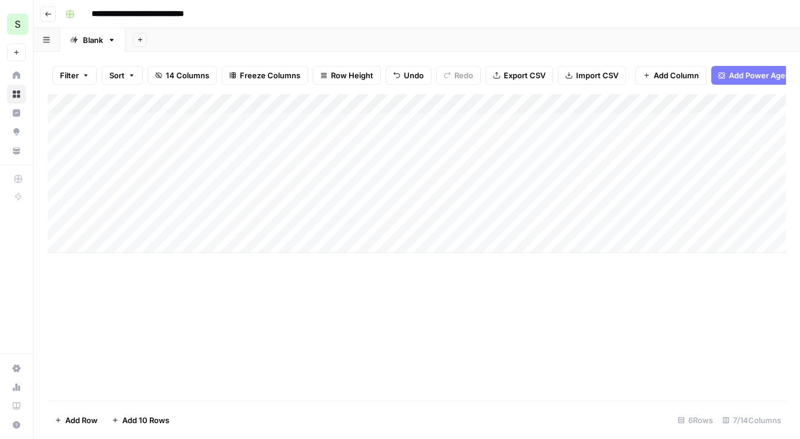
click at [222, 216] on div "Add Column" at bounding box center [417, 173] width 738 height 159
click at [204, 326] on div "Add Column" at bounding box center [417, 247] width 738 height 306
click at [256, 299] on div "Add Column" at bounding box center [417, 247] width 738 height 306
click at [413, 103] on div "Add Column" at bounding box center [417, 173] width 738 height 159
click at [136, 347] on div "Add Column" at bounding box center [417, 247] width 738 height 306
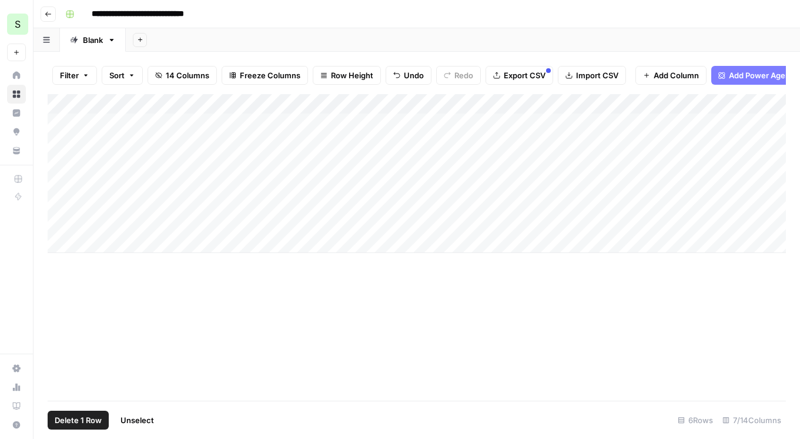
click at [60, 179] on div "Add Column" at bounding box center [417, 173] width 738 height 159
click at [57, 204] on div "Add Column" at bounding box center [417, 173] width 738 height 159
click at [62, 221] on div "Add Column" at bounding box center [417, 173] width 738 height 159
click at [78, 424] on span "Delete 3 Rows" at bounding box center [81, 420] width 52 height 12
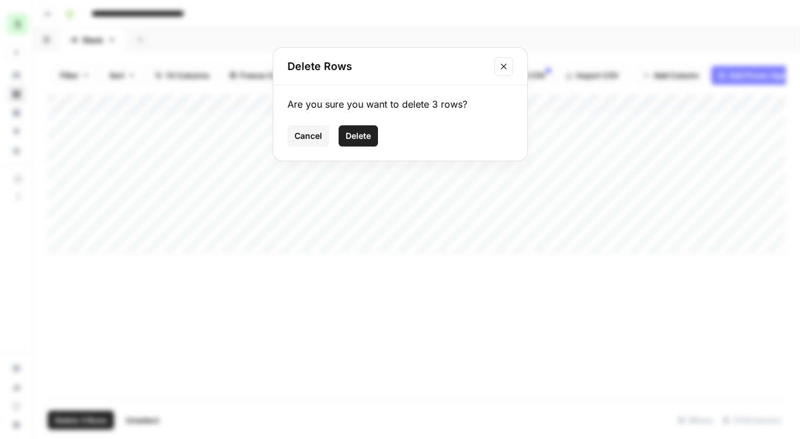
click at [347, 133] on span "Delete" at bounding box center [358, 136] width 25 height 12
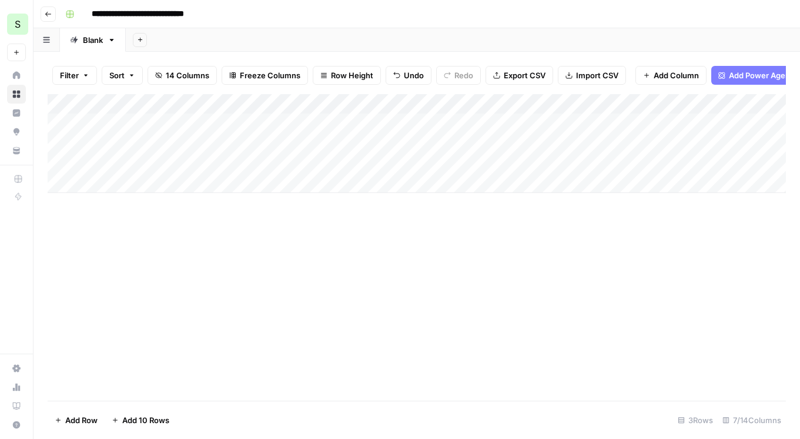
click at [407, 105] on div "Add Column" at bounding box center [417, 143] width 738 height 99
click at [147, 185] on div "Add Column" at bounding box center [417, 143] width 738 height 99
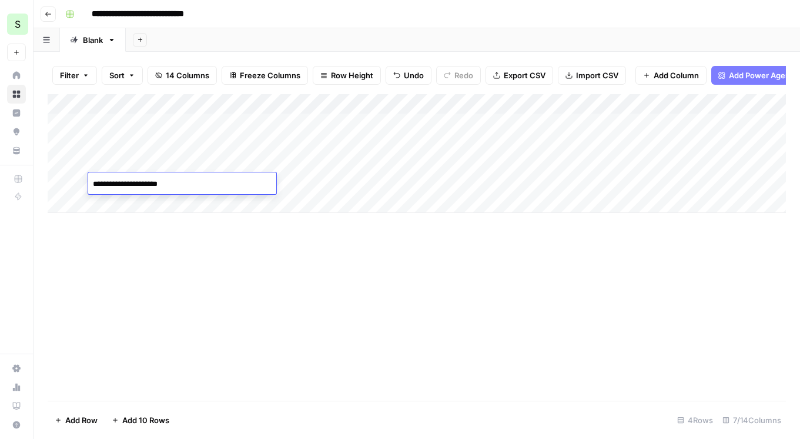
click at [96, 185] on textarea "**********" at bounding box center [182, 184] width 188 height 16
click at [121, 184] on textarea "**********" at bounding box center [182, 184] width 188 height 16
type textarea "**********"
click at [142, 202] on div "Add Column" at bounding box center [417, 153] width 738 height 119
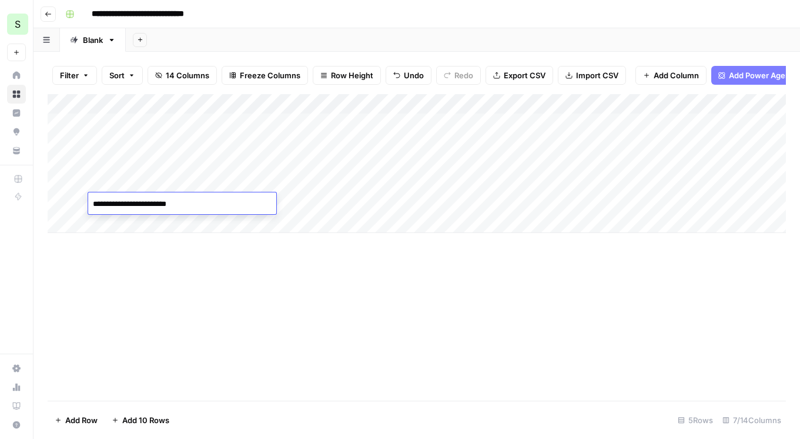
type textarea "**********"
click at [409, 103] on div "Add Column" at bounding box center [417, 163] width 738 height 139
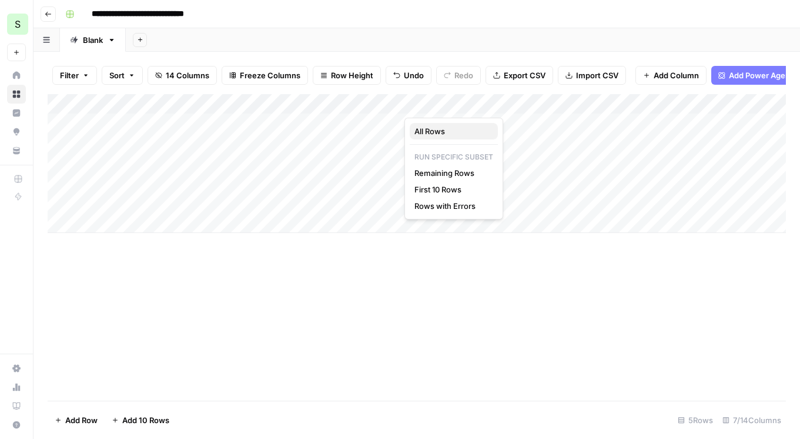
click at [422, 135] on span "All Rows" at bounding box center [451, 131] width 74 height 12
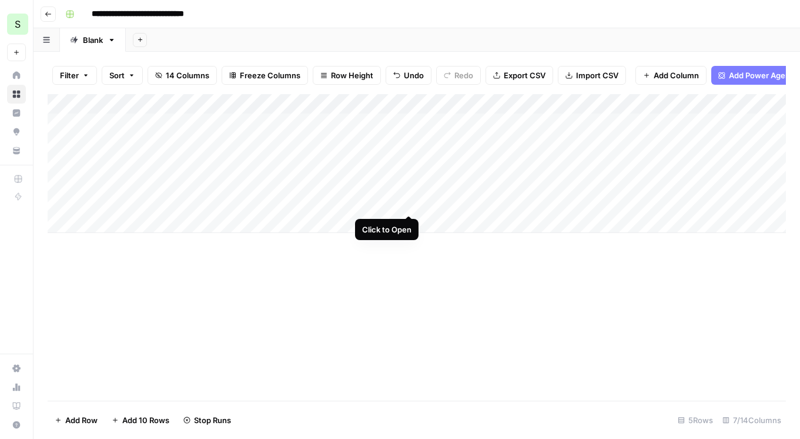
click at [410, 205] on div "Add Column" at bounding box center [417, 163] width 738 height 139
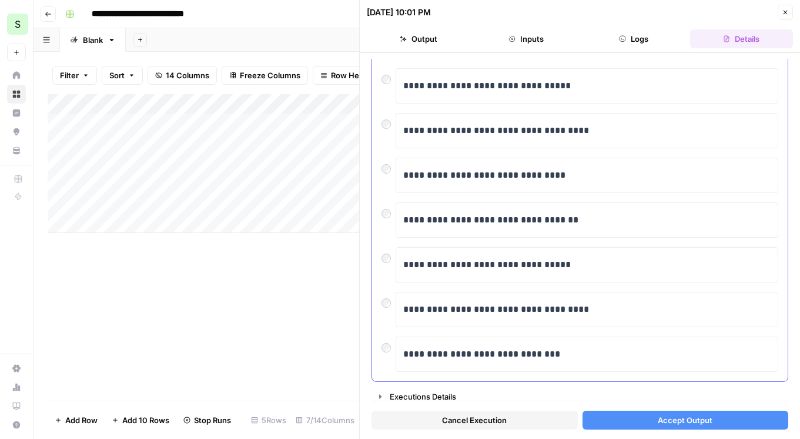
scroll to position [219, 0]
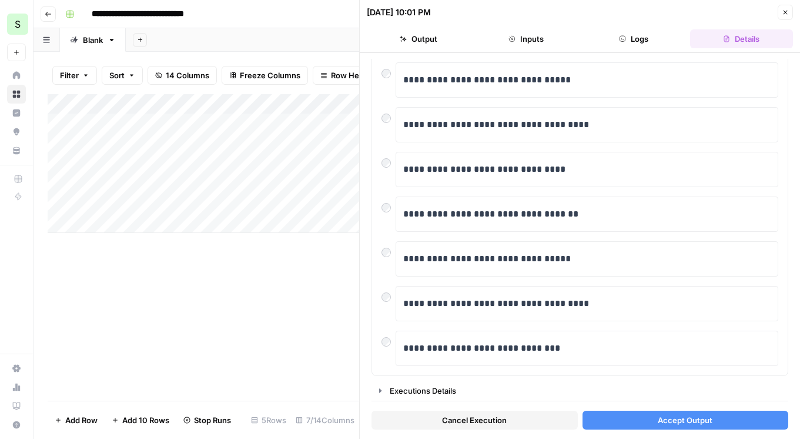
click at [651, 424] on button "Accept Output" at bounding box center [686, 419] width 206 height 19
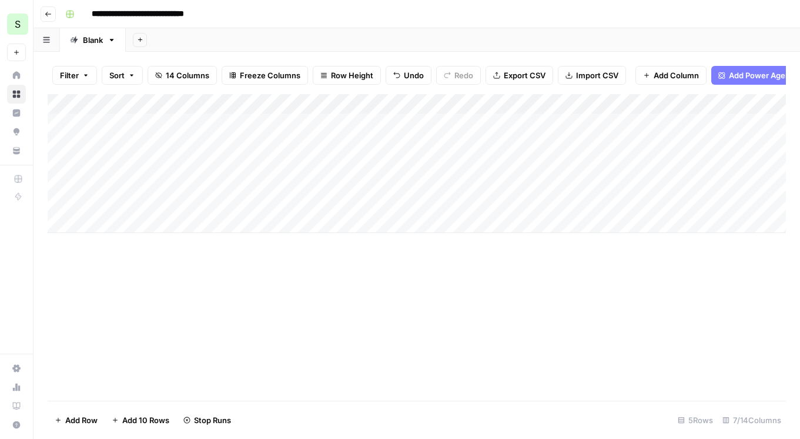
click at [353, 180] on div "Add Column" at bounding box center [417, 163] width 738 height 139
click at [411, 184] on div "Add Column" at bounding box center [417, 163] width 738 height 139
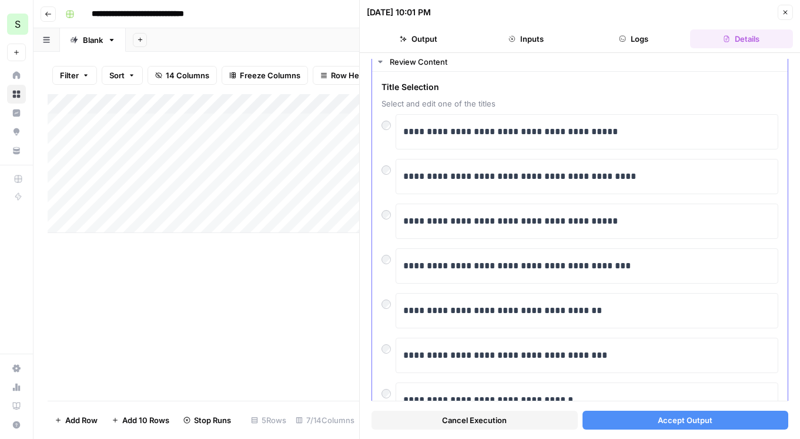
scroll to position [42, 0]
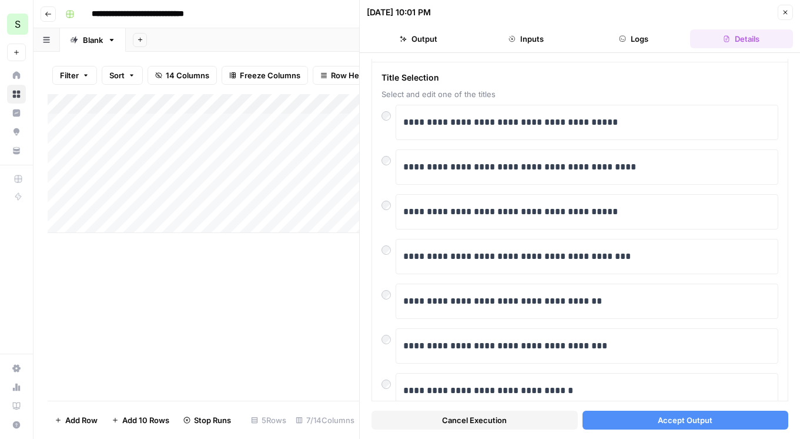
click at [668, 417] on span "Accept Output" at bounding box center [685, 420] width 55 height 12
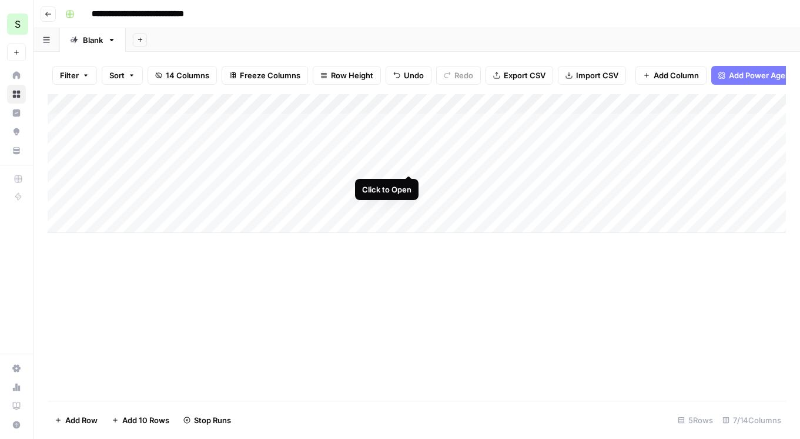
click at [408, 165] on div "Add Column" at bounding box center [417, 163] width 738 height 139
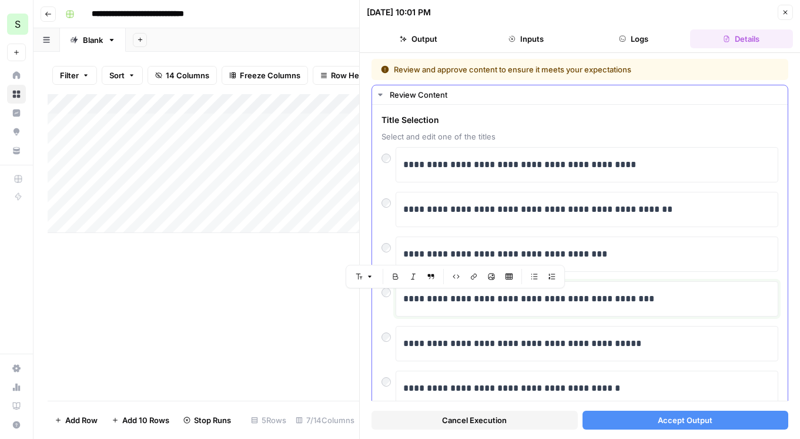
drag, startPoint x: 406, startPoint y: 299, endPoint x: 507, endPoint y: 306, distance: 101.3
click at [507, 306] on p "**********" at bounding box center [586, 298] width 367 height 15
copy p "**********"
click at [139, 227] on div "Add Column" at bounding box center [204, 163] width 312 height 139
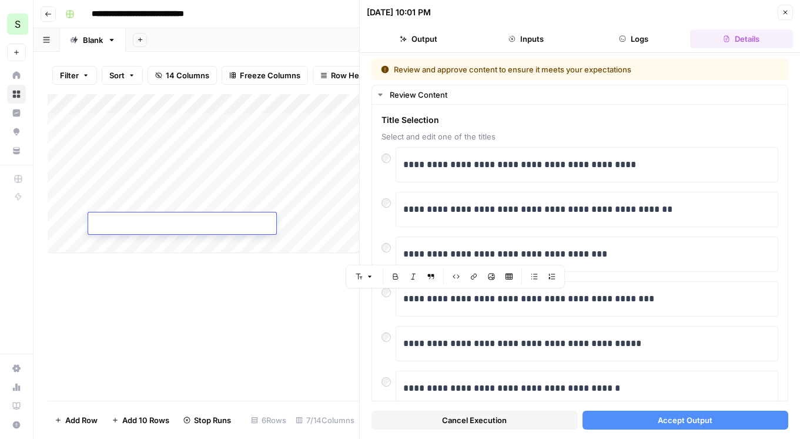
type textarea "**********"
click at [145, 245] on div "Add Column" at bounding box center [204, 173] width 312 height 159
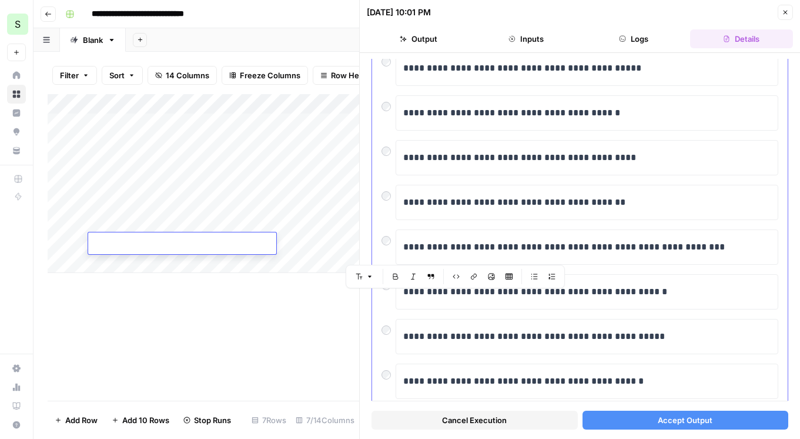
scroll to position [259, 0]
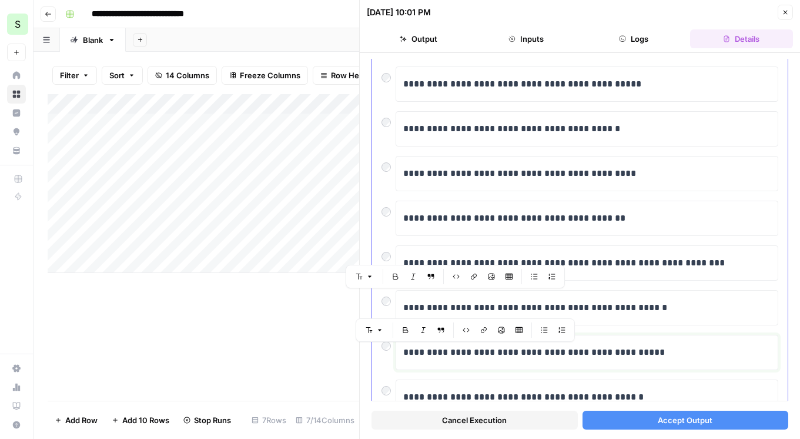
drag, startPoint x: 426, startPoint y: 352, endPoint x: 555, endPoint y: 349, distance: 129.3
click at [555, 349] on p "**********" at bounding box center [586, 351] width 367 height 15
copy p "**********"
click at [193, 244] on div "Add Column" at bounding box center [204, 183] width 312 height 179
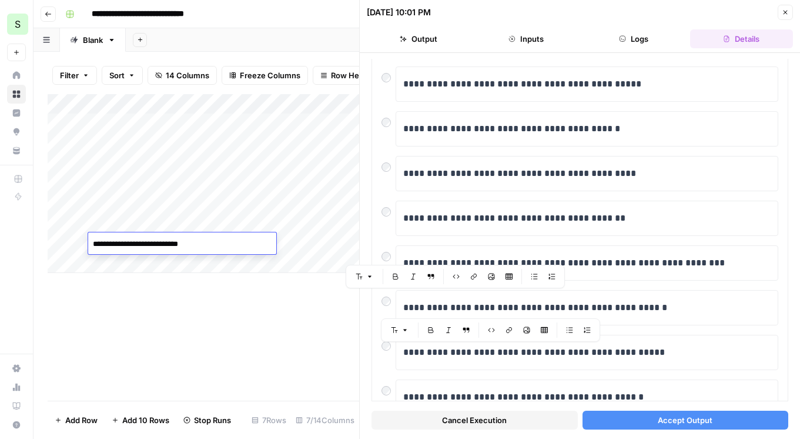
type textarea "**********"
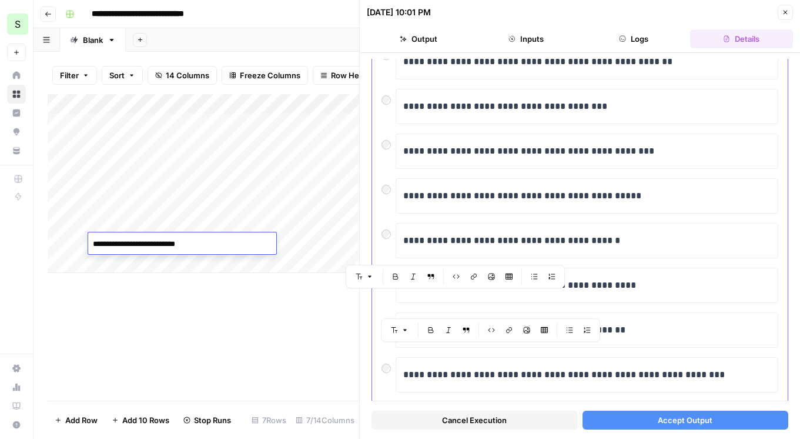
scroll to position [166, 0]
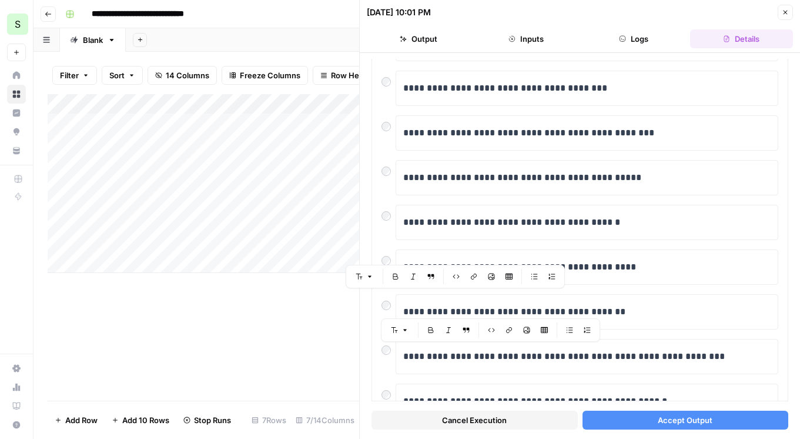
click at [647, 411] on button "Accept Output" at bounding box center [686, 419] width 206 height 19
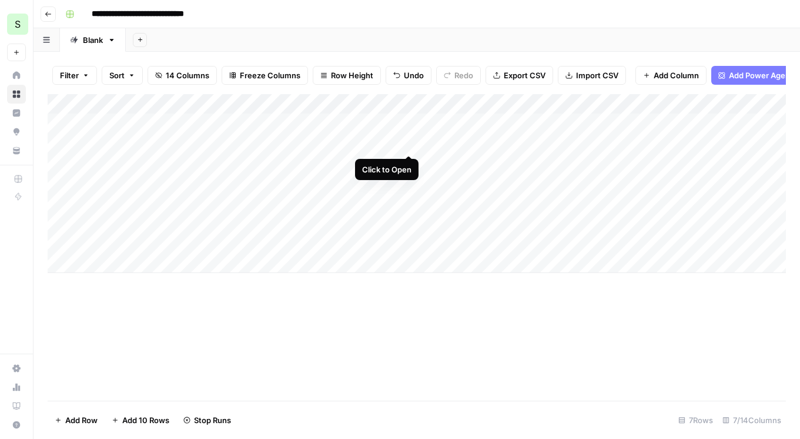
click at [410, 141] on div "Add Column" at bounding box center [417, 183] width 738 height 179
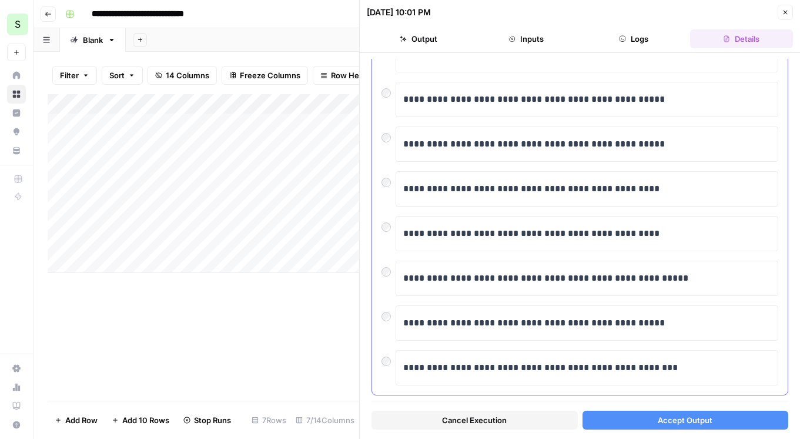
scroll to position [200, 0]
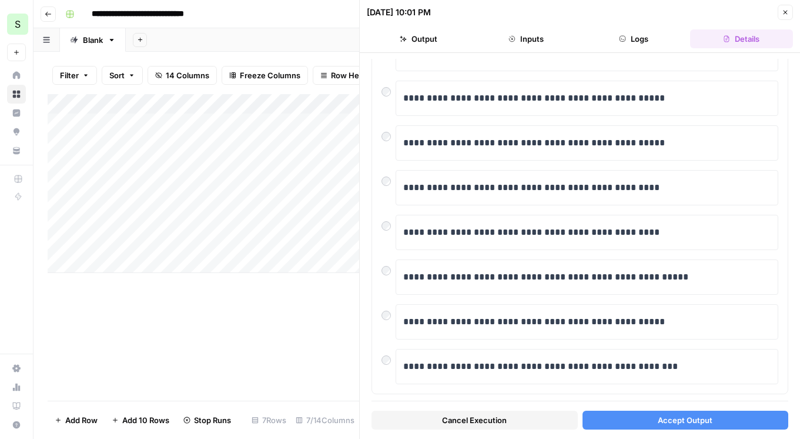
click at [627, 418] on button "Accept Output" at bounding box center [686, 419] width 206 height 19
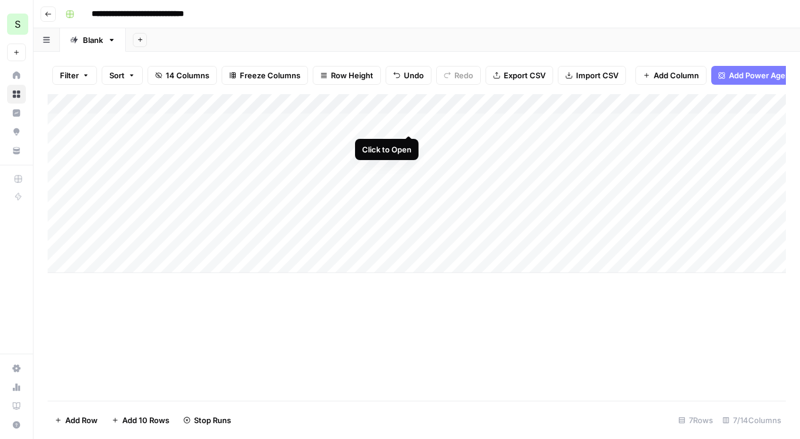
click at [411, 125] on div "Add Column" at bounding box center [417, 183] width 738 height 179
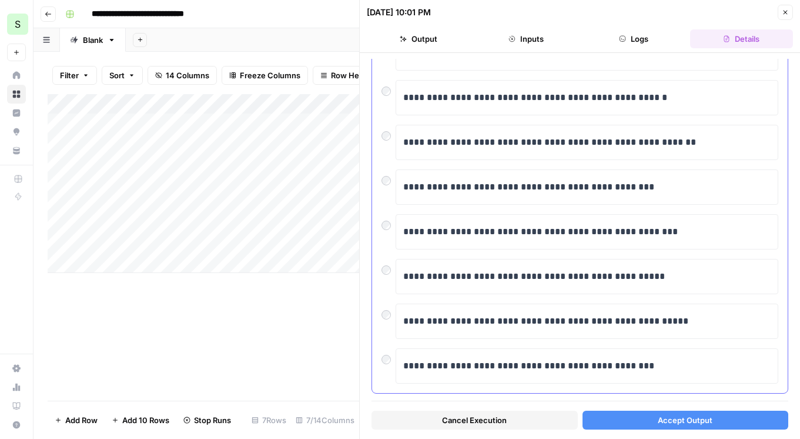
scroll to position [203, 0]
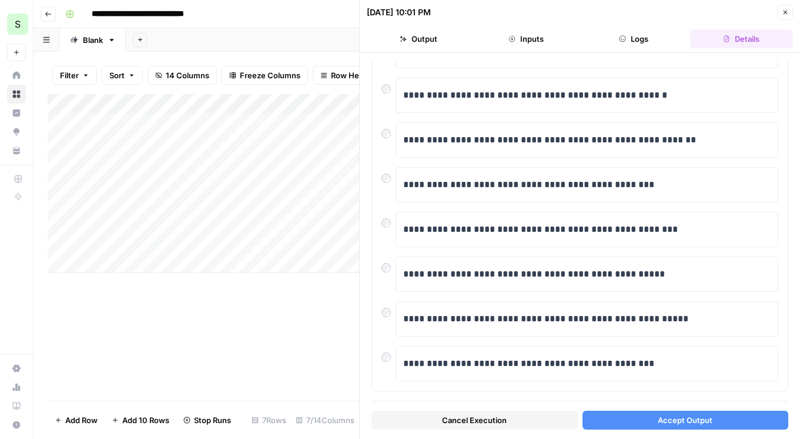
click at [632, 415] on button "Accept Output" at bounding box center [686, 419] width 206 height 19
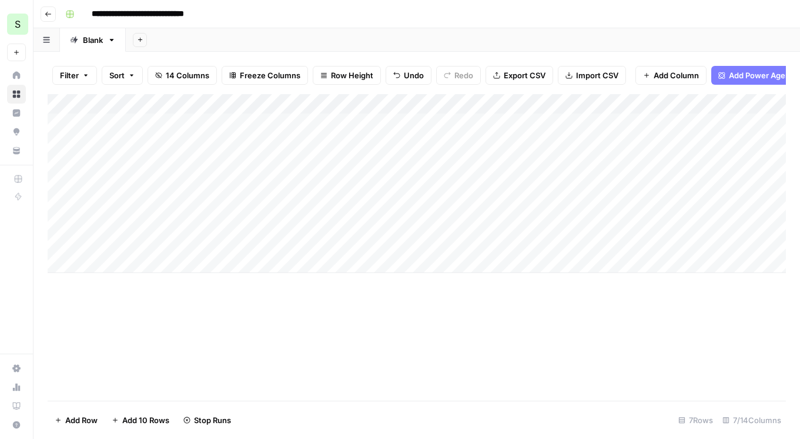
click at [332, 219] on div "Add Column" at bounding box center [417, 183] width 738 height 179
click at [327, 241] on div "Add Column" at bounding box center [417, 183] width 738 height 179
click at [392, 127] on div "Add Column" at bounding box center [417, 183] width 738 height 179
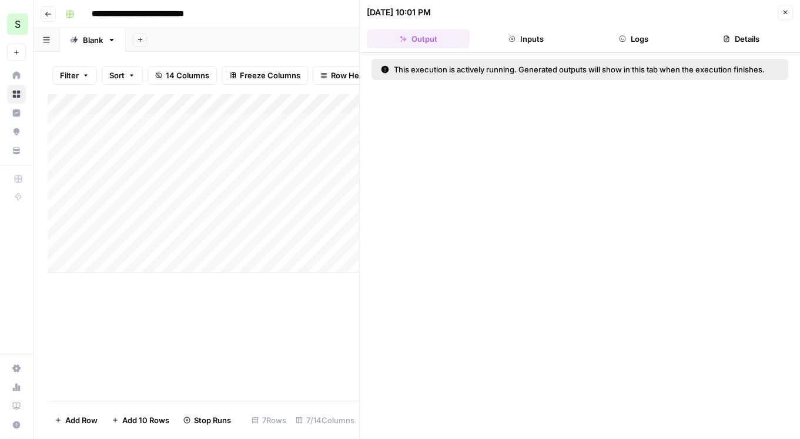
click at [726, 41] on icon "button" at bounding box center [726, 38] width 7 height 7
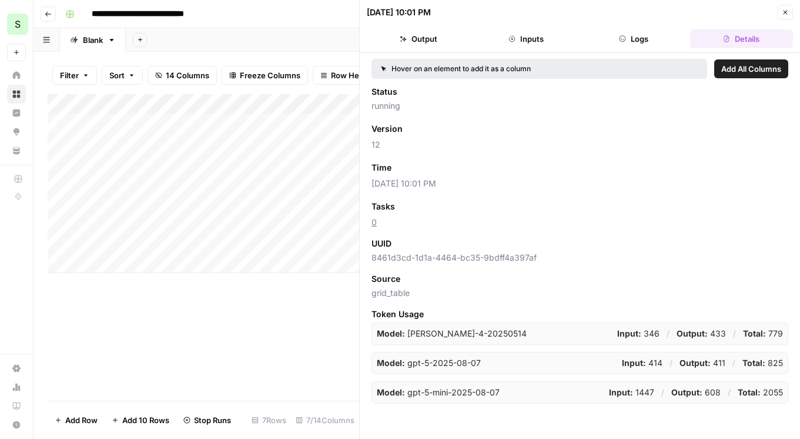
click at [647, 38] on button "Logs" at bounding box center [634, 38] width 103 height 19
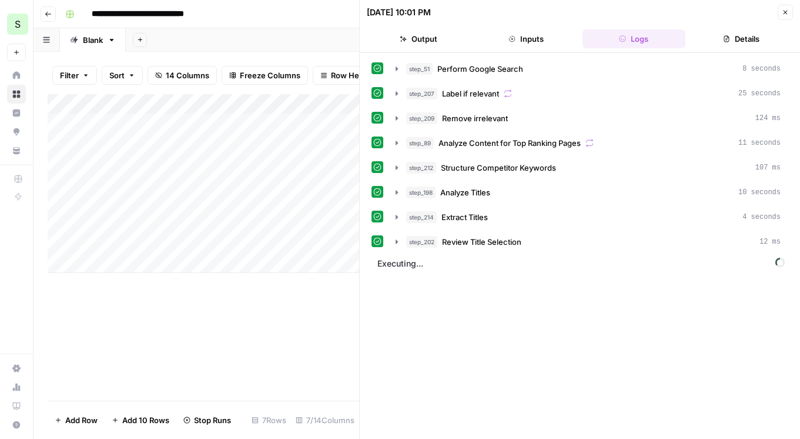
click at [546, 44] on button "Inputs" at bounding box center [525, 38] width 103 height 19
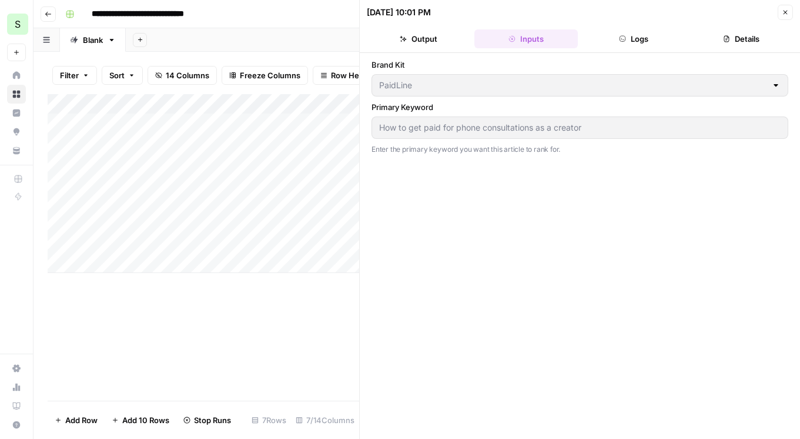
click at [428, 39] on button "Output" at bounding box center [418, 38] width 103 height 19
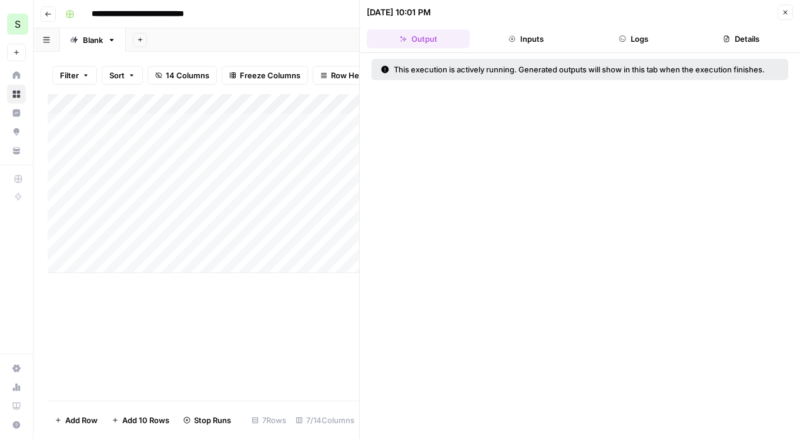
click at [784, 14] on icon "button" at bounding box center [786, 13] width 4 height 4
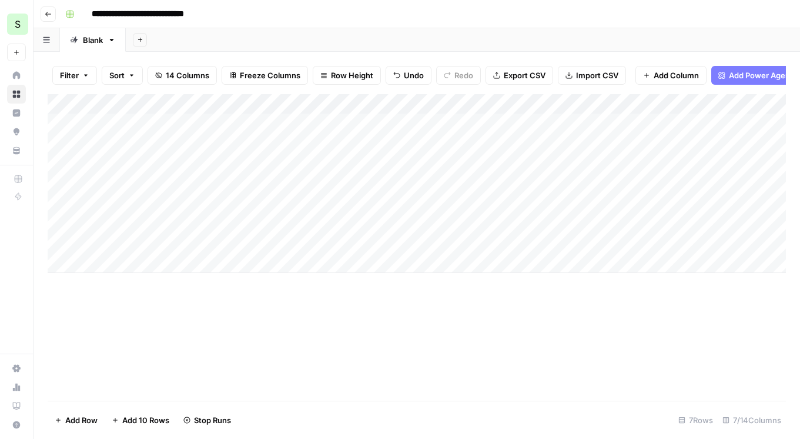
click at [680, 102] on div "Add Column" at bounding box center [417, 183] width 738 height 179
click at [681, 102] on div at bounding box center [759, 106] width 166 height 24
click at [407, 220] on div "Add Column" at bounding box center [417, 183] width 738 height 179
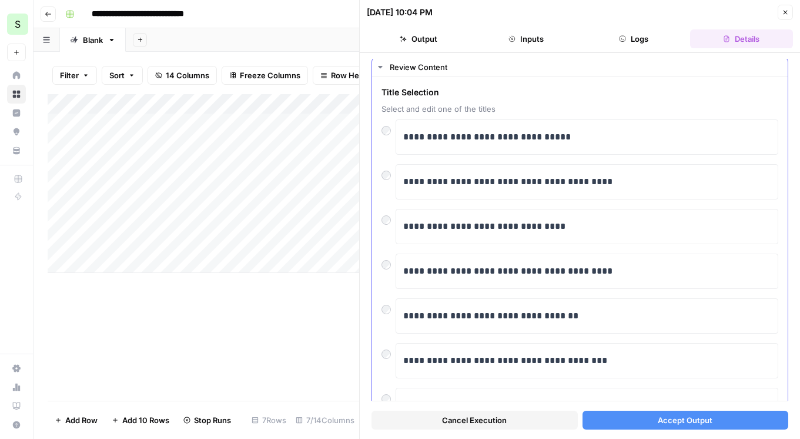
scroll to position [33, 0]
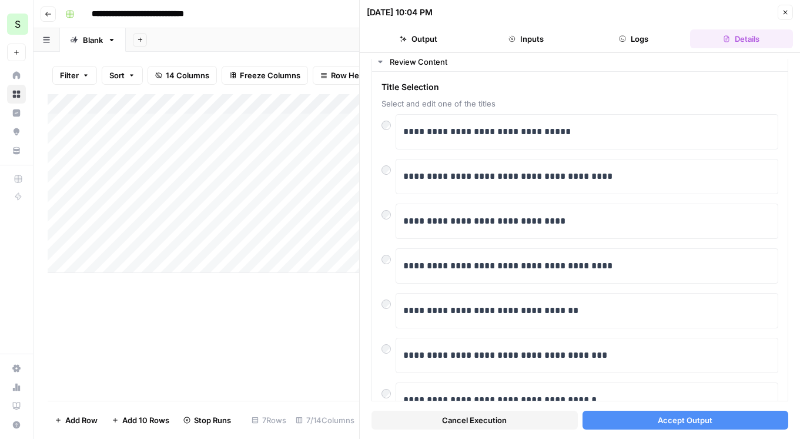
click at [626, 415] on button "Accept Output" at bounding box center [686, 419] width 206 height 19
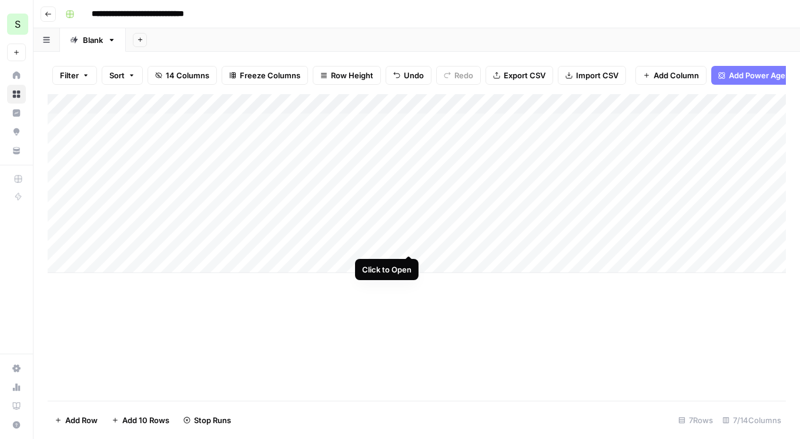
click at [409, 243] on div "Add Column" at bounding box center [417, 183] width 738 height 179
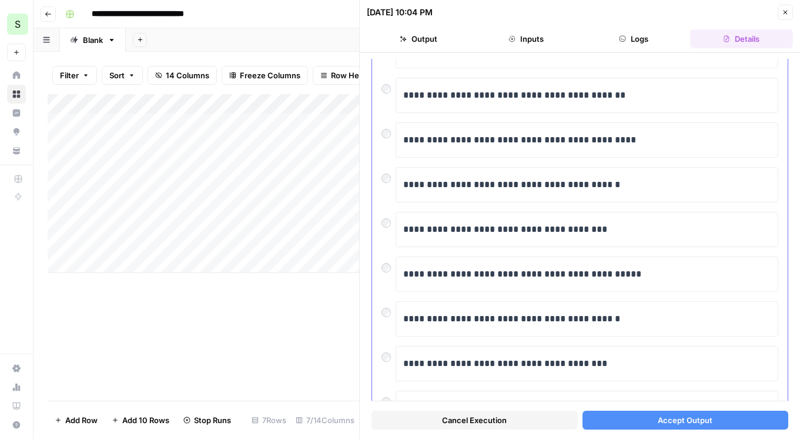
scroll to position [535, 0]
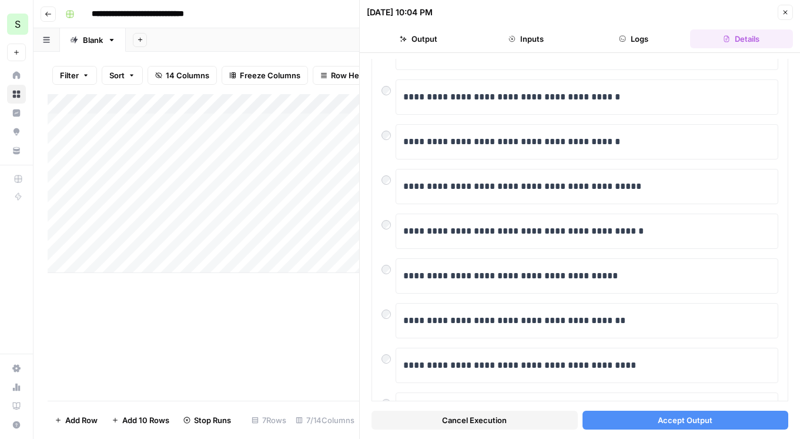
click at [634, 421] on button "Accept Output" at bounding box center [686, 419] width 206 height 19
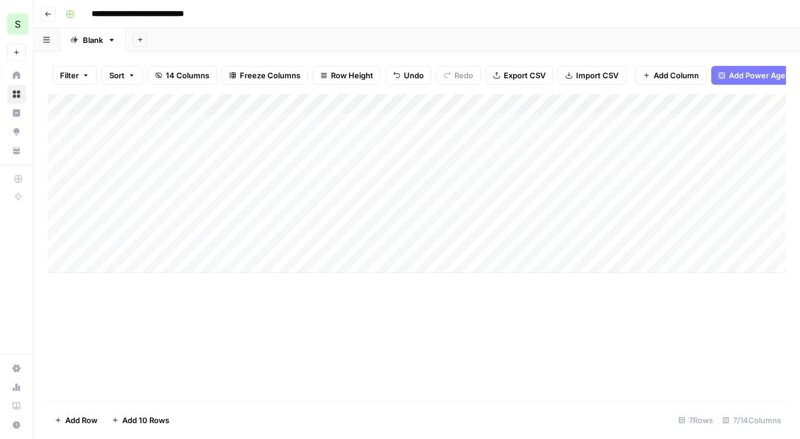
click at [680, 105] on div "Add Column" at bounding box center [417, 183] width 738 height 179
click at [688, 138] on button "All Rows" at bounding box center [725, 131] width 88 height 16
click at [561, 125] on div "Add Column" at bounding box center [417, 183] width 738 height 179
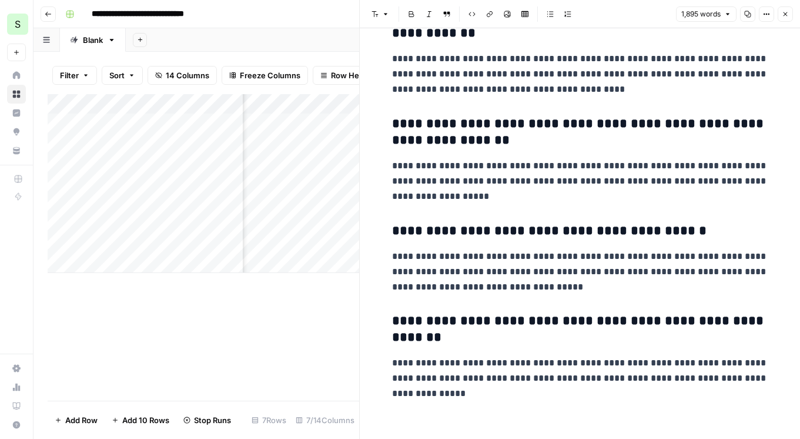
scroll to position [4422, 0]
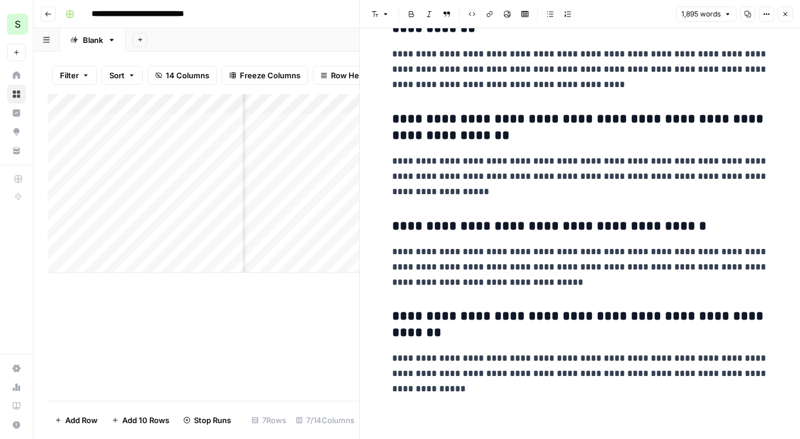
click at [313, 344] on div "Add Column" at bounding box center [204, 247] width 312 height 306
click at [781, 18] on button "Close" at bounding box center [785, 13] width 15 height 15
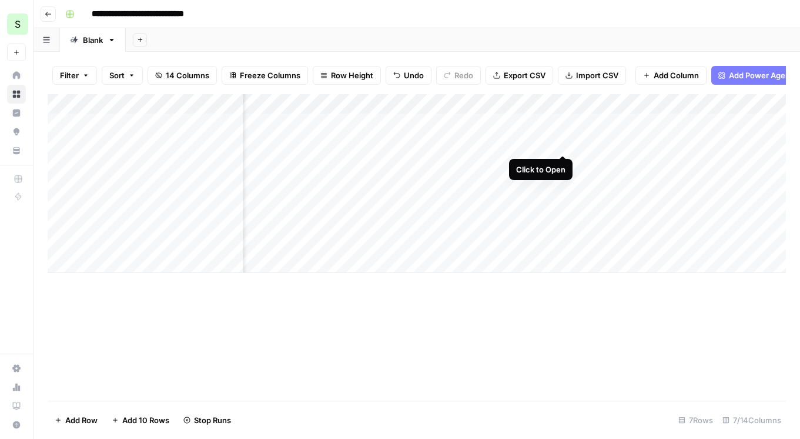
click at [561, 143] on div "Add Column" at bounding box center [417, 183] width 738 height 179
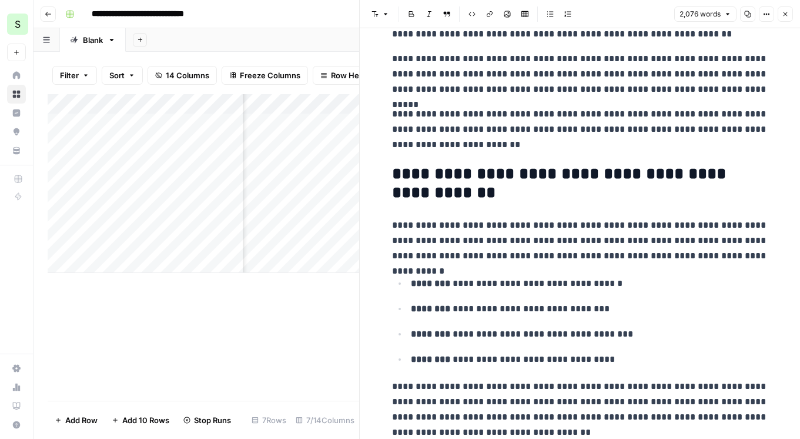
scroll to position [467, 0]
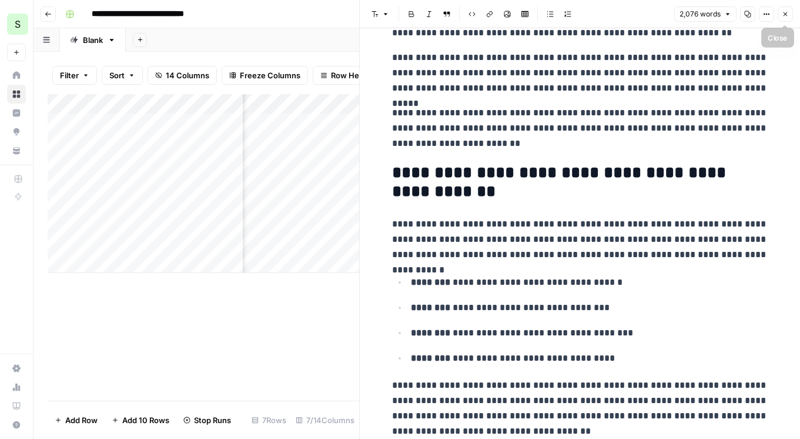
click at [784, 9] on button "Close" at bounding box center [785, 13] width 15 height 15
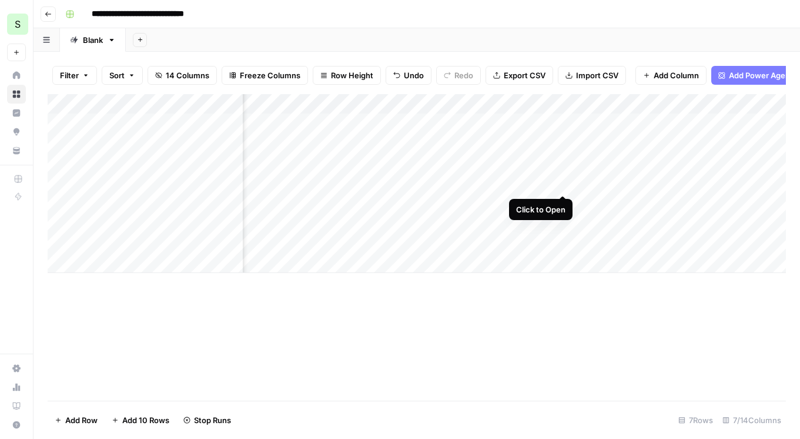
click at [563, 183] on div "Add Column" at bounding box center [417, 183] width 738 height 179
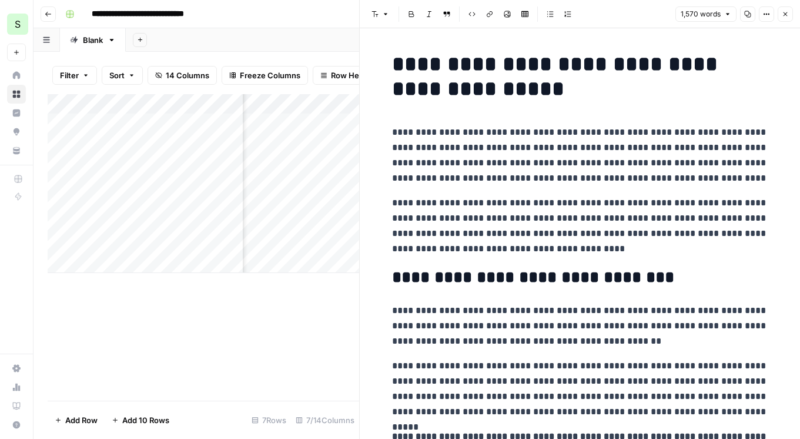
click at [783, 15] on icon "button" at bounding box center [785, 14] width 7 height 7
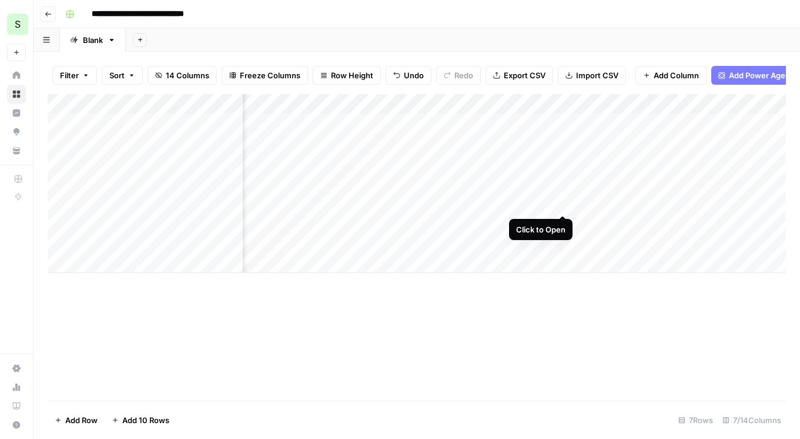
click at [564, 202] on div "Add Column" at bounding box center [417, 183] width 738 height 179
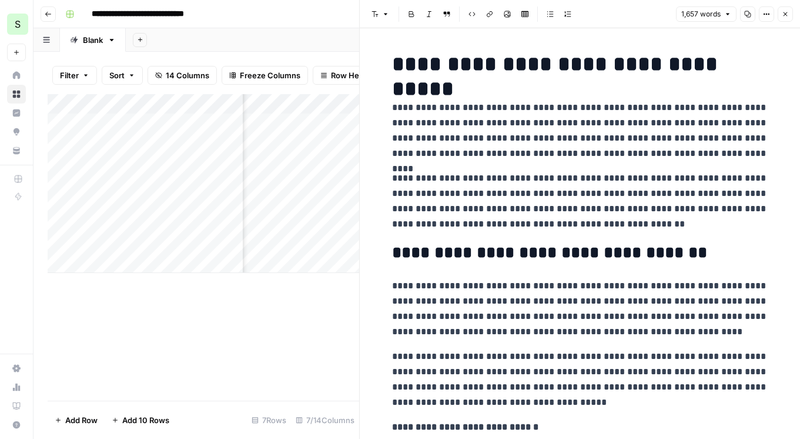
click at [785, 15] on icon "button" at bounding box center [785, 14] width 7 height 7
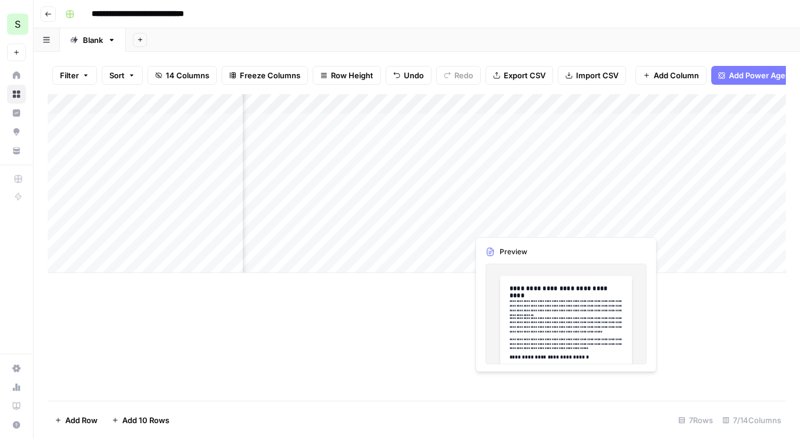
click at [534, 222] on div "Add Column" at bounding box center [417, 183] width 738 height 179
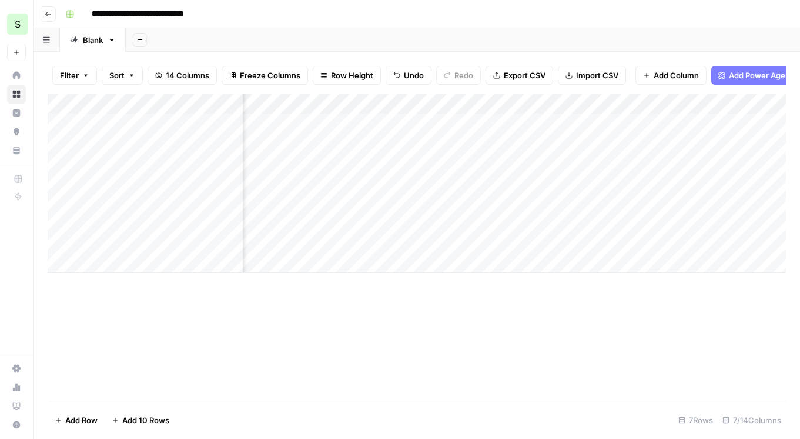
click at [565, 222] on div "Add Column" at bounding box center [417, 183] width 738 height 179
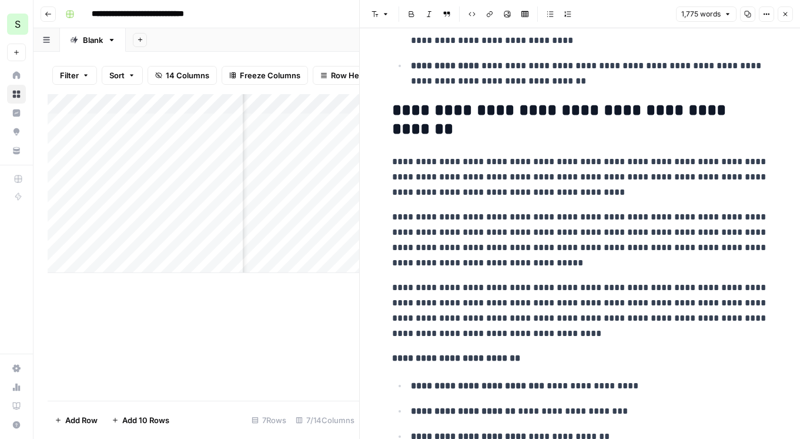
scroll to position [1615, 0]
click at [784, 14] on icon "button" at bounding box center [786, 14] width 4 height 4
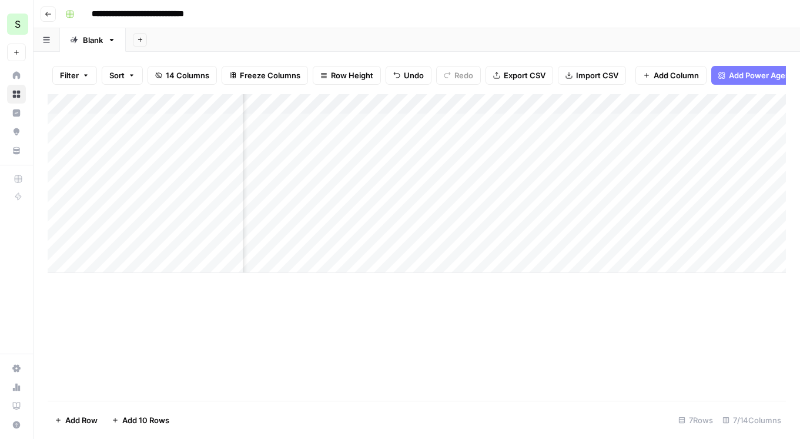
click at [732, 103] on div "Add Column" at bounding box center [417, 183] width 738 height 179
click at [731, 134] on span "All Rows" at bounding box center [749, 131] width 74 height 12
click at [438, 243] on div "Add Column" at bounding box center [417, 183] width 738 height 179
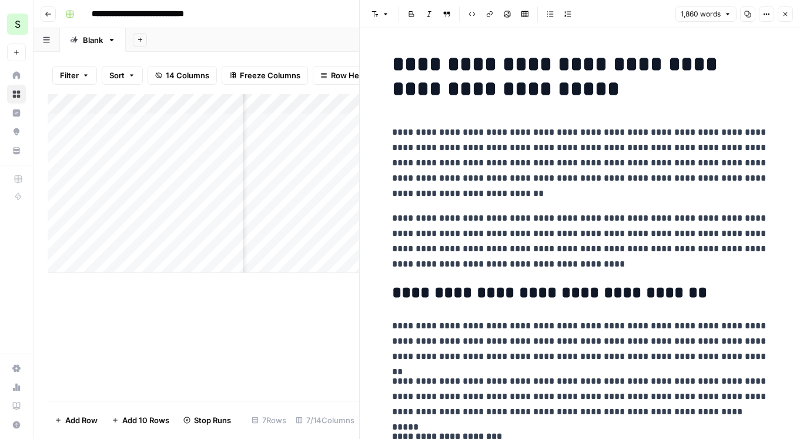
click at [783, 14] on icon "button" at bounding box center [785, 14] width 7 height 7
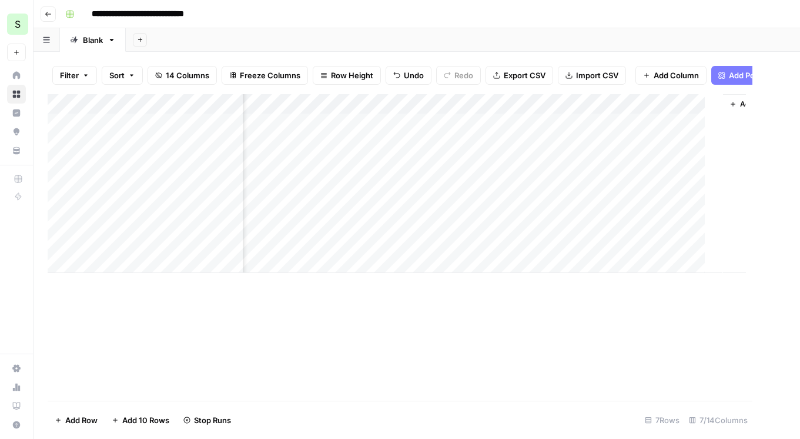
scroll to position [0, 335]
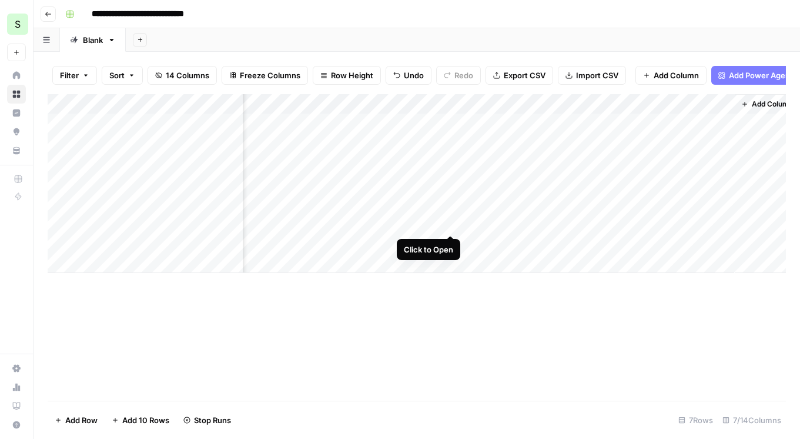
click at [451, 223] on div "Add Column" at bounding box center [417, 183] width 738 height 179
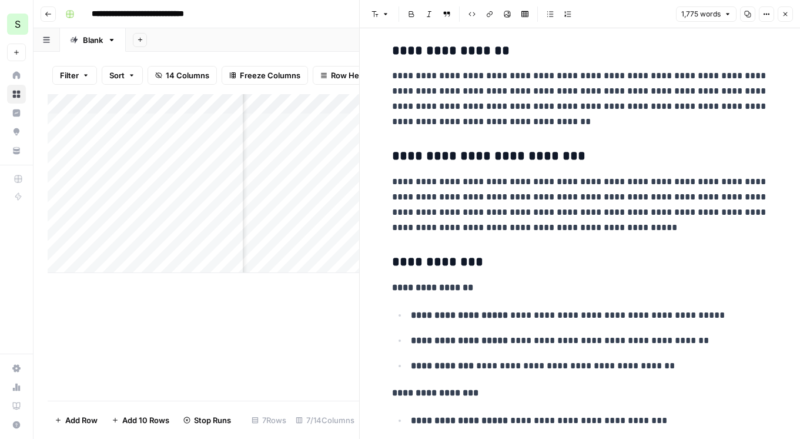
scroll to position [856, 0]
click at [787, 15] on icon "button" at bounding box center [785, 14] width 7 height 7
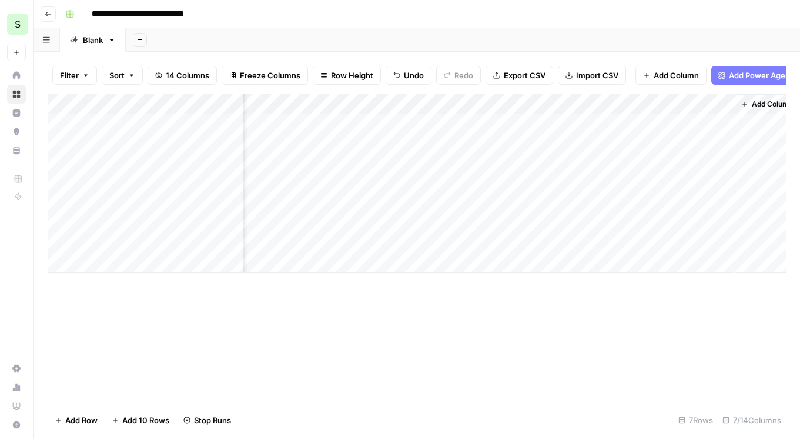
click at [618, 123] on div "Add Column" at bounding box center [417, 183] width 738 height 179
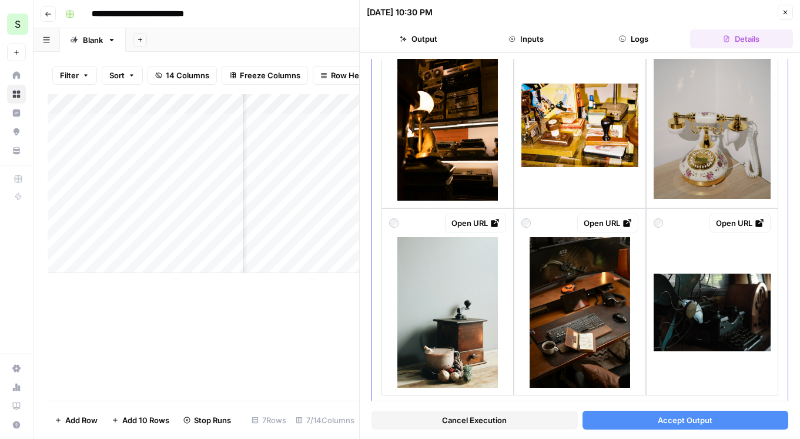
scroll to position [1576, 0]
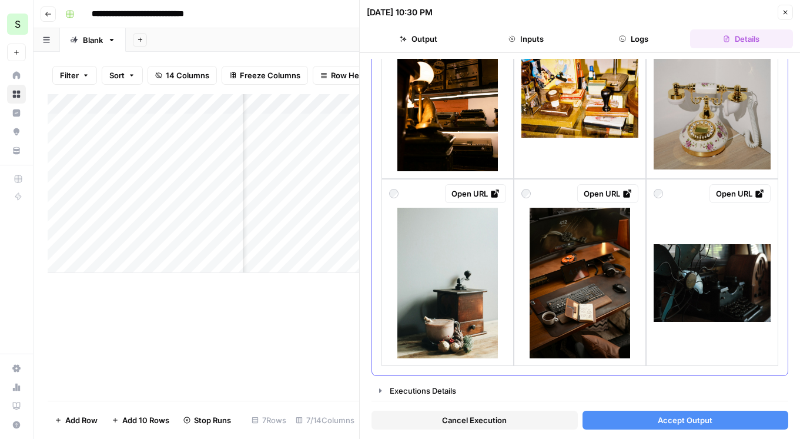
click at [697, 132] on img at bounding box center [712, 96] width 117 height 146
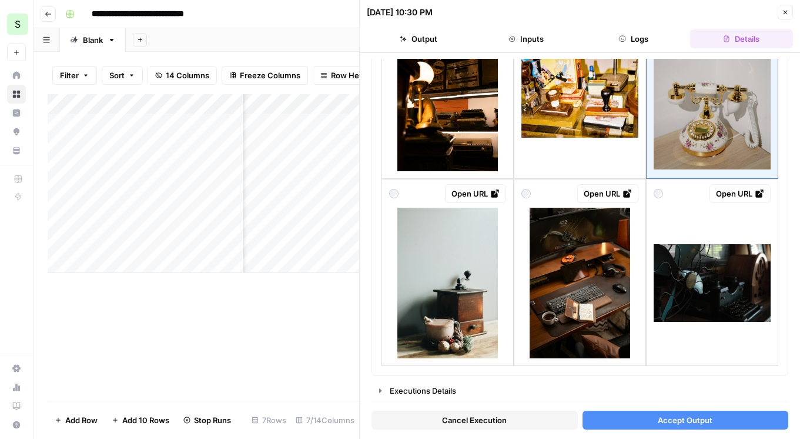
click at [698, 421] on span "Accept Output" at bounding box center [685, 420] width 55 height 12
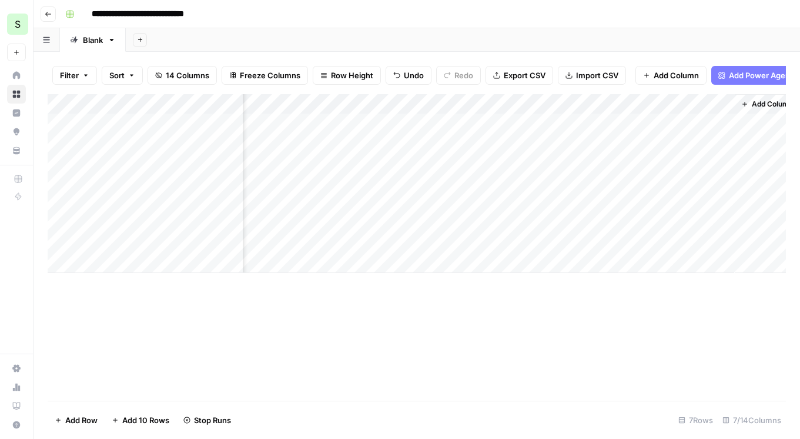
click at [615, 142] on div "Add Column" at bounding box center [417, 183] width 738 height 179
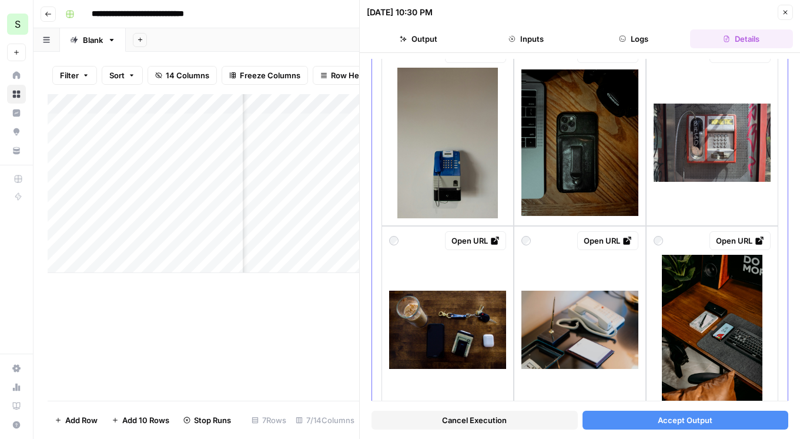
scroll to position [395, 0]
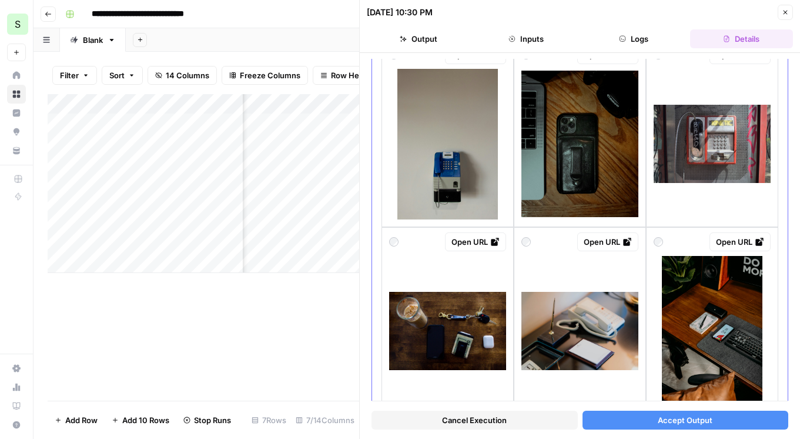
click at [747, 138] on img at bounding box center [712, 144] width 117 height 78
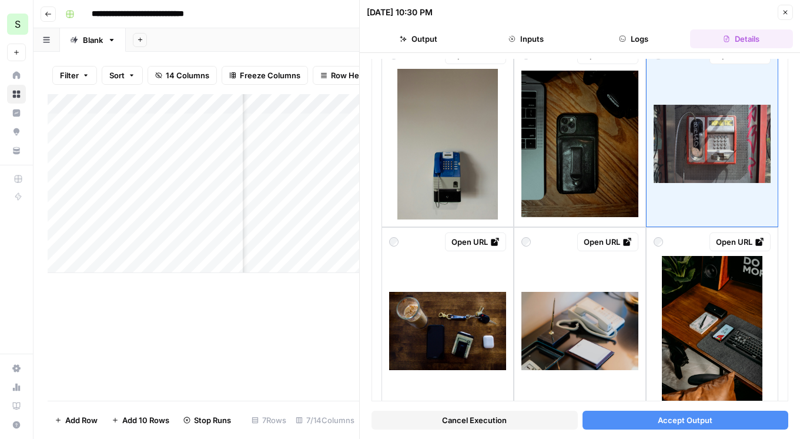
click at [703, 417] on span "Accept Output" at bounding box center [685, 420] width 55 height 12
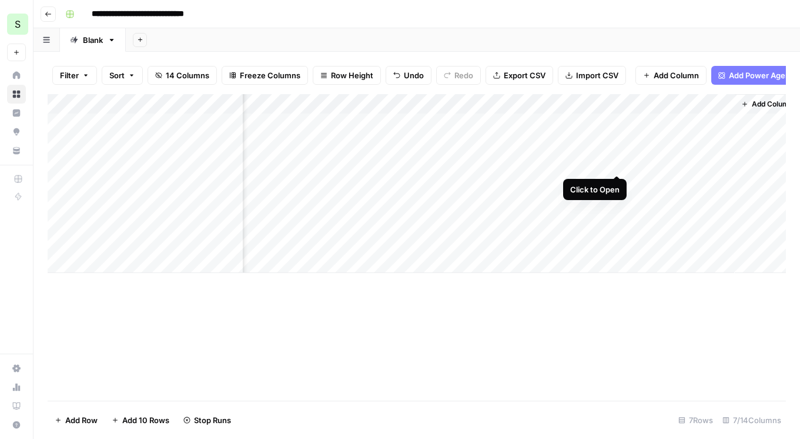
click at [621, 165] on div "Add Column" at bounding box center [417, 183] width 738 height 179
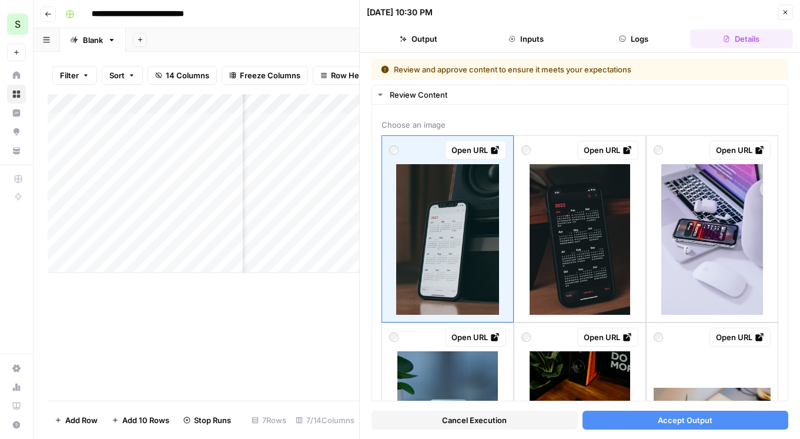
click at [335, 294] on div "Add Column" at bounding box center [204, 247] width 312 height 306
click at [783, 15] on icon "button" at bounding box center [785, 12] width 7 height 7
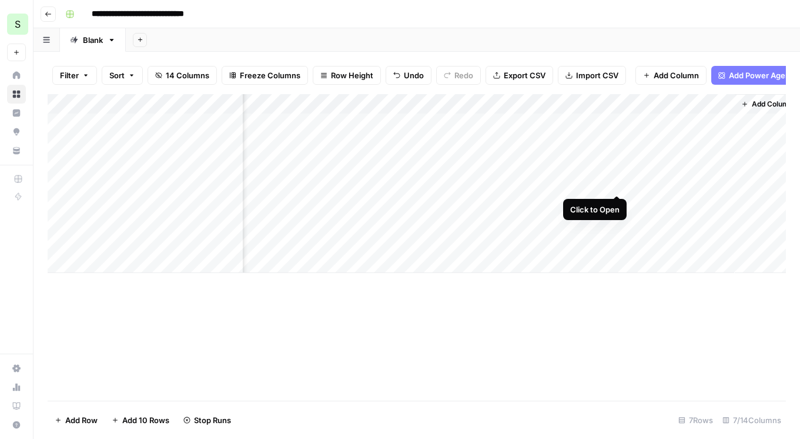
click at [617, 184] on div "Add Column" at bounding box center [417, 183] width 738 height 179
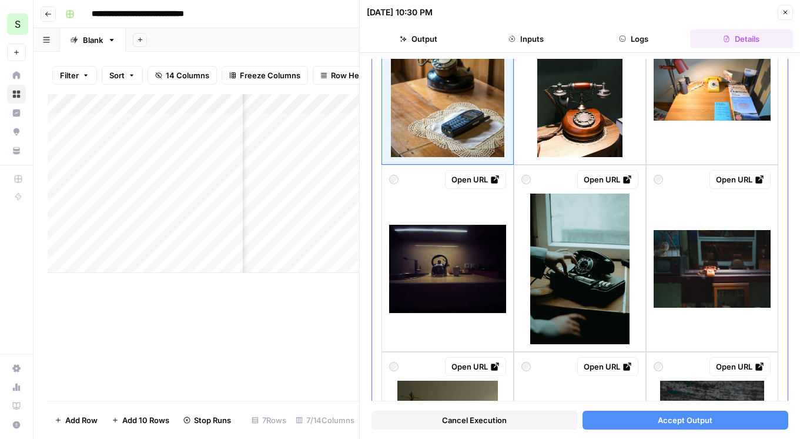
scroll to position [182, 0]
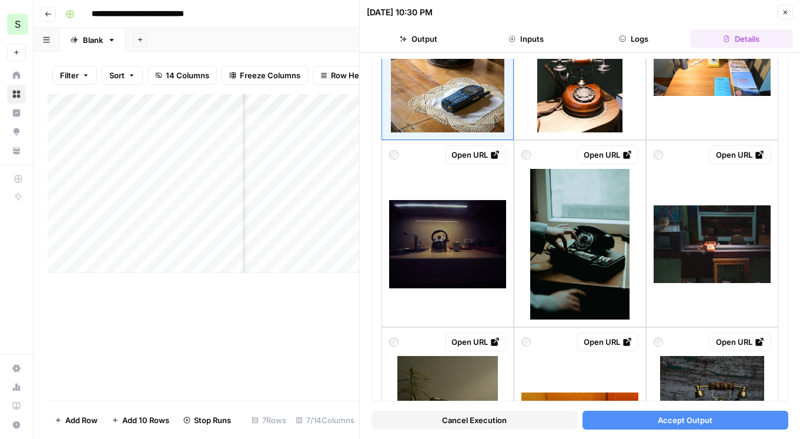
click at [785, 9] on icon "button" at bounding box center [785, 12] width 7 height 7
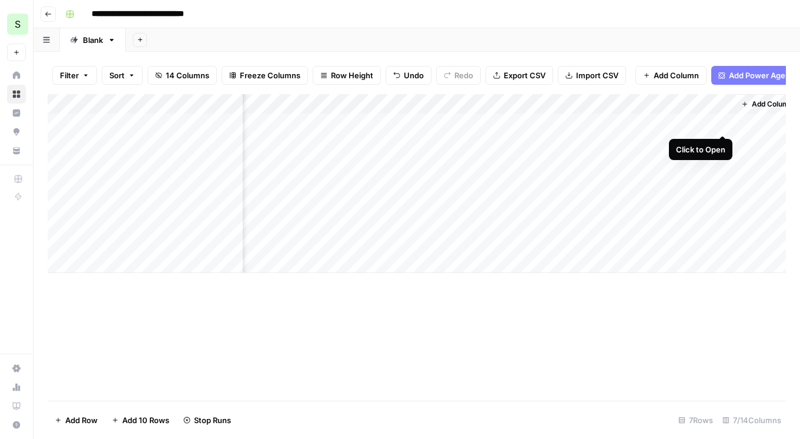
click at [724, 122] on div "Add Column" at bounding box center [417, 183] width 738 height 179
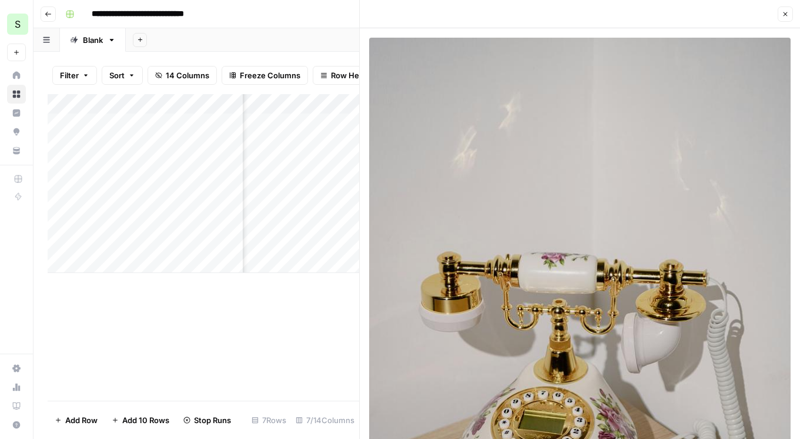
click at [788, 12] on icon "button" at bounding box center [785, 14] width 7 height 7
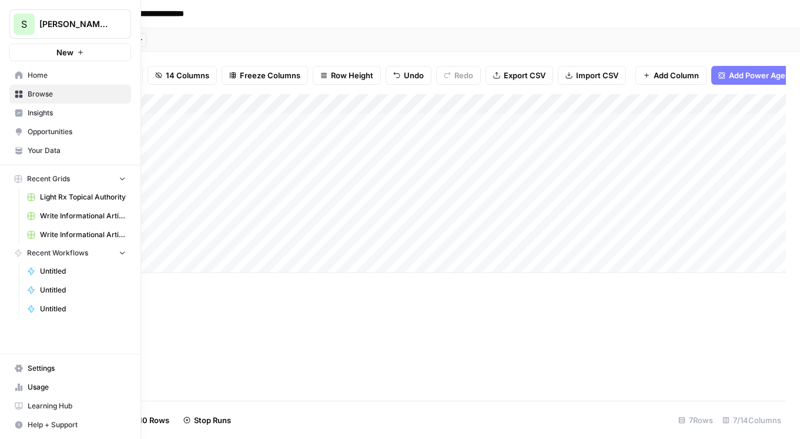
click at [34, 78] on span "Home" at bounding box center [77, 75] width 98 height 11
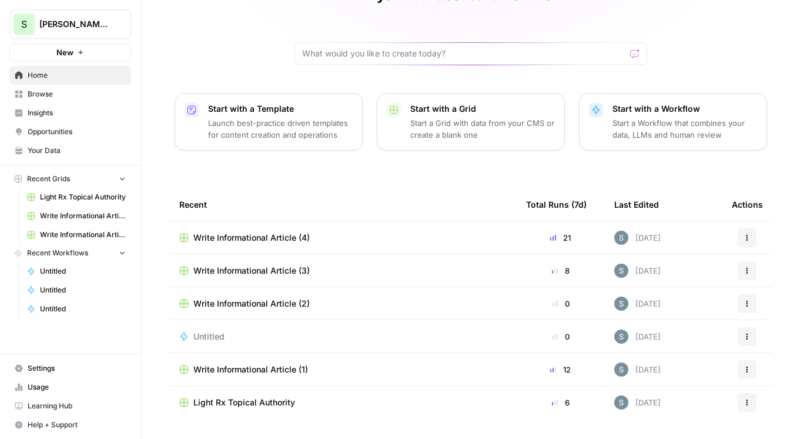
scroll to position [102, 0]
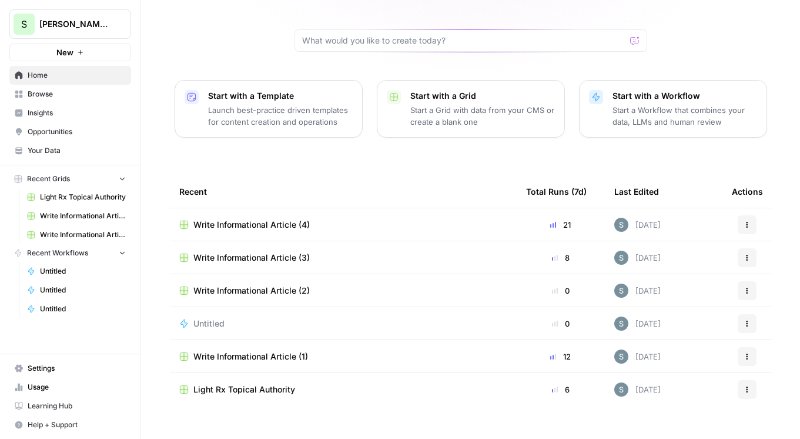
click at [42, 99] on link "Browse" at bounding box center [70, 94] width 122 height 19
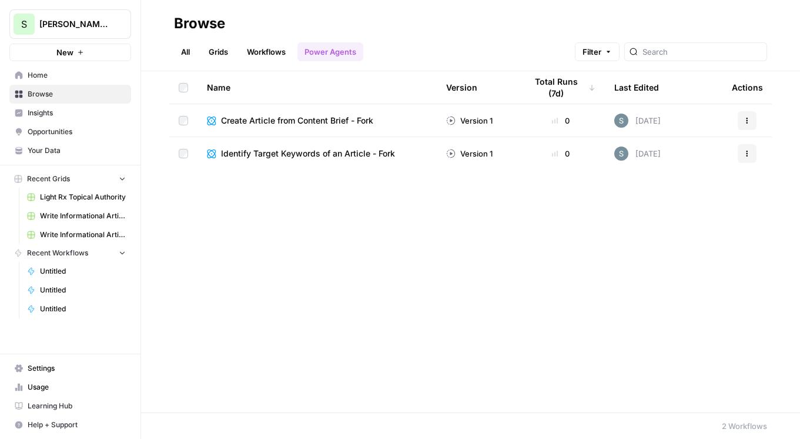
click at [53, 145] on link "Your Data" at bounding box center [70, 150] width 122 height 19
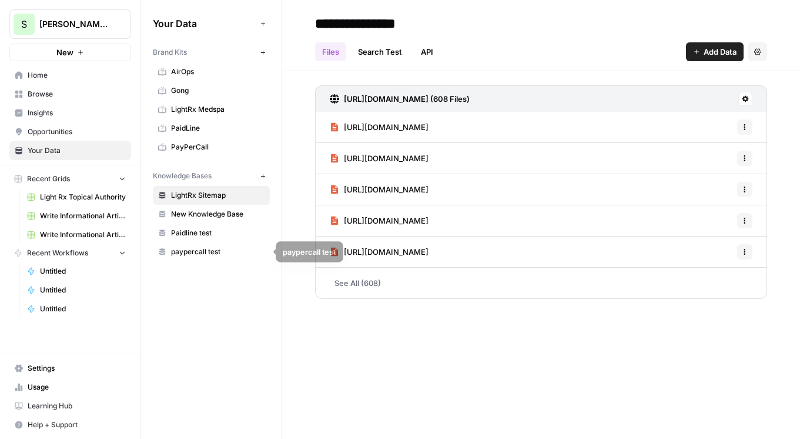
click at [201, 247] on span "paypercall test" at bounding box center [217, 251] width 93 height 11
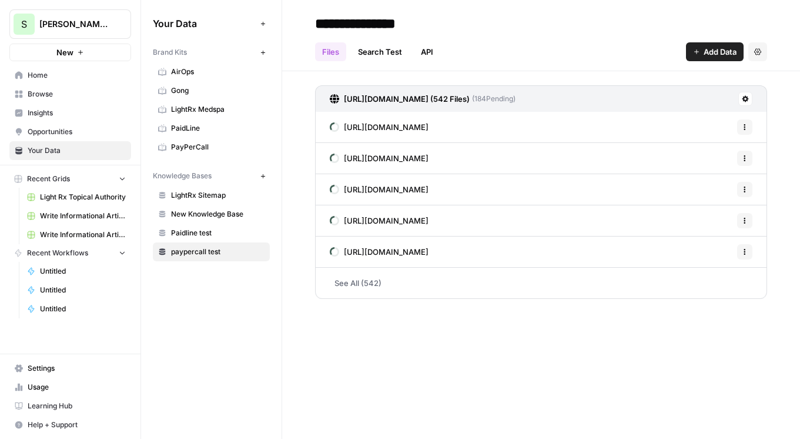
click at [514, 283] on link "See All (542)" at bounding box center [541, 282] width 452 height 31
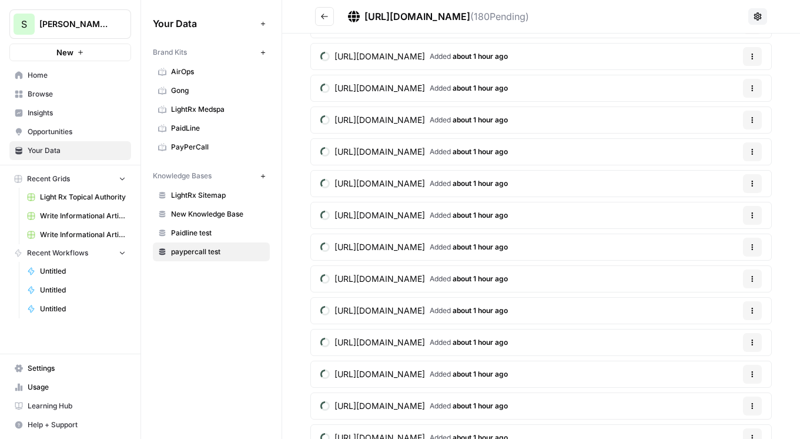
scroll to position [236, 0]
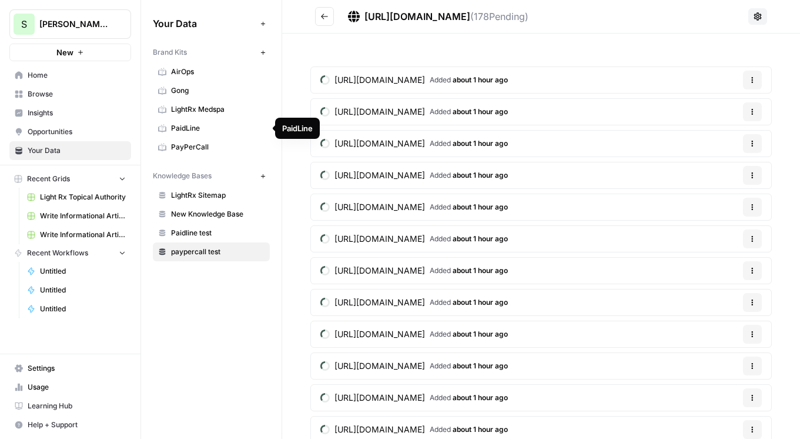
scroll to position [236, 0]
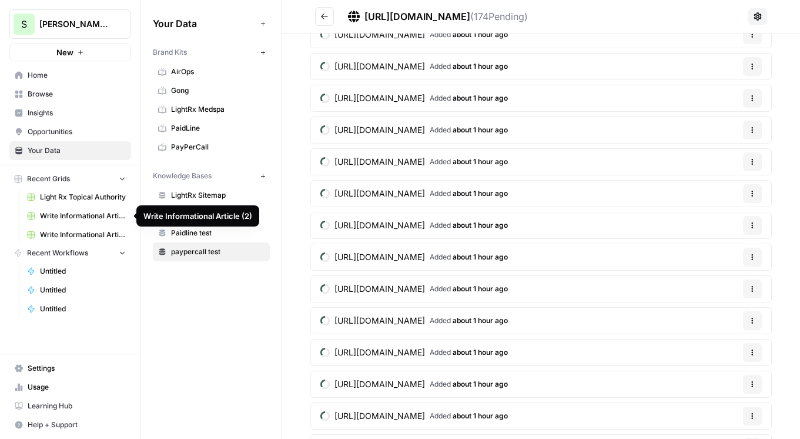
click at [85, 229] on span "Write Informational Article (1)" at bounding box center [83, 234] width 86 height 11
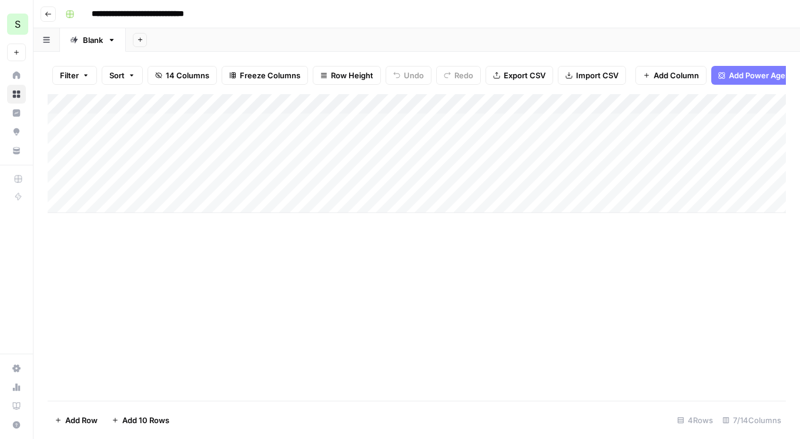
click at [48, 18] on button "Go back" at bounding box center [48, 13] width 15 height 15
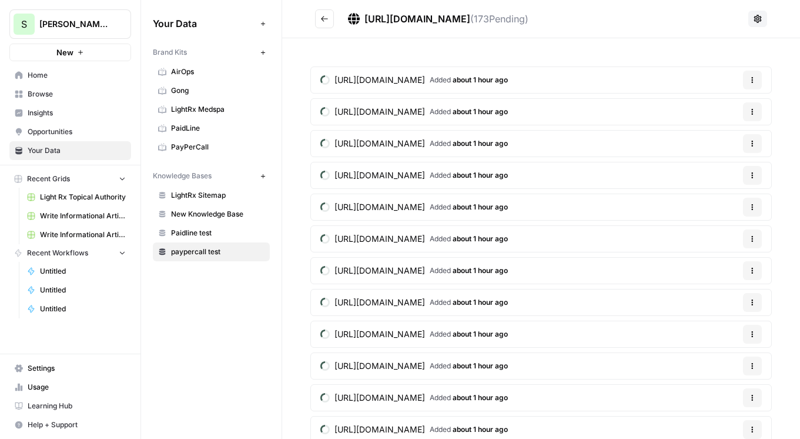
click at [59, 99] on span "Browse" at bounding box center [77, 94] width 98 height 11
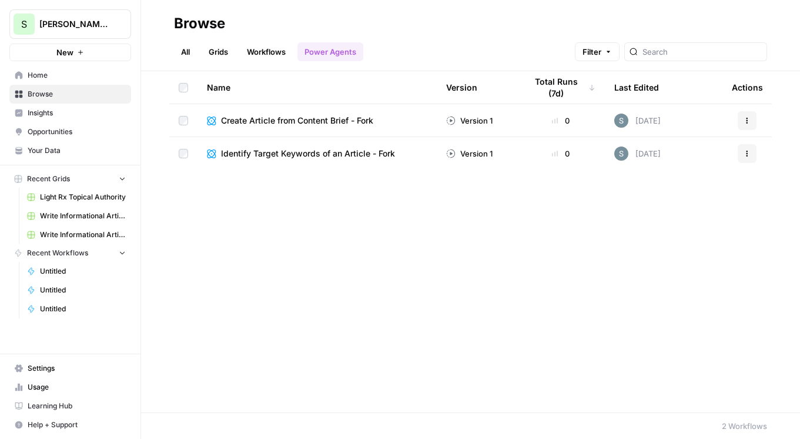
click at [209, 44] on link "Grids" at bounding box center [219, 51] width 34 height 19
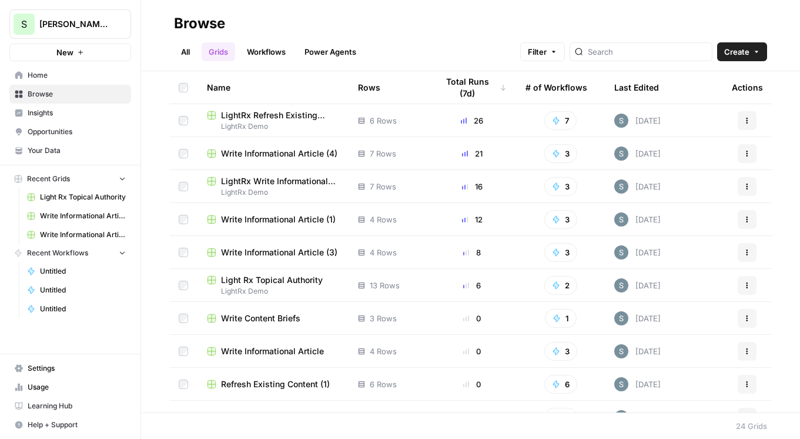
click at [312, 152] on span "Write Informational Article (4)" at bounding box center [279, 154] width 116 height 12
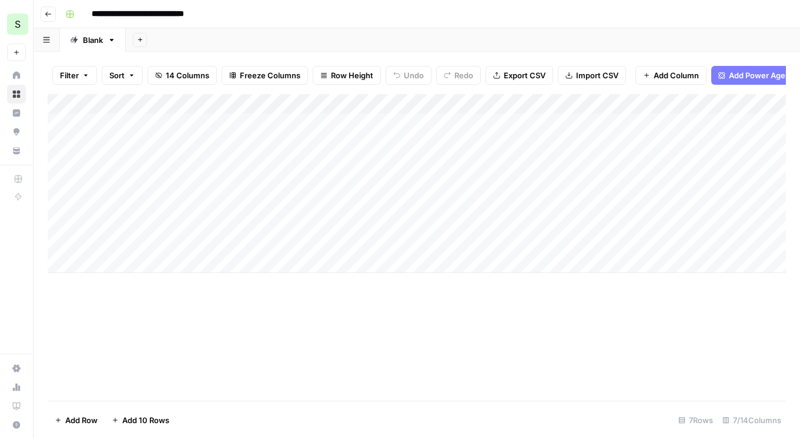
click at [396, 101] on div "Add Column" at bounding box center [417, 183] width 738 height 179
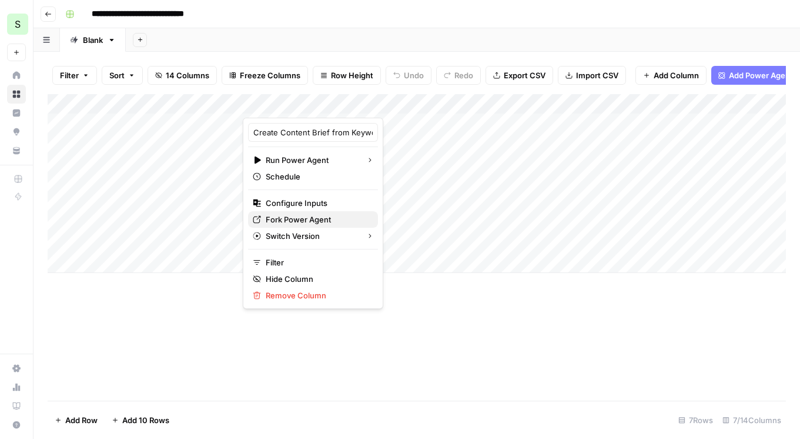
click at [307, 215] on span "Fork Power Agent" at bounding box center [317, 219] width 103 height 12
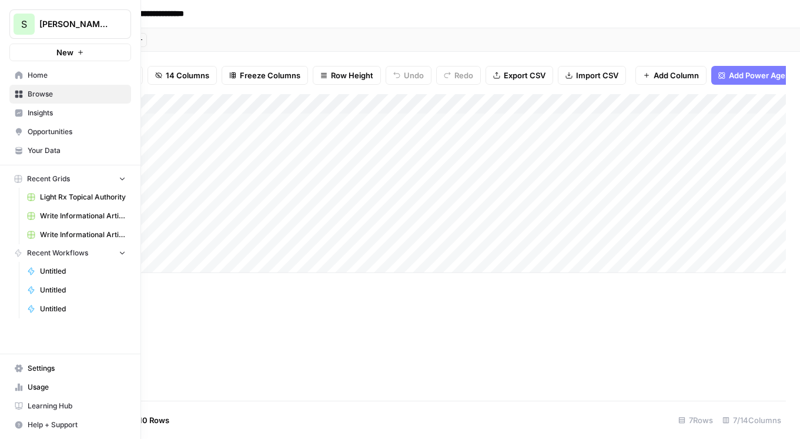
click at [37, 80] on span "Home" at bounding box center [77, 75] width 98 height 11
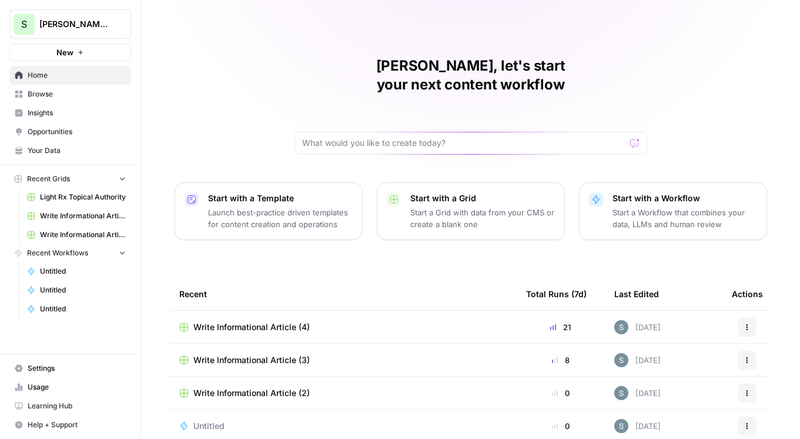
click at [288, 206] on p "Launch best-practice driven templates for content creation and operations" at bounding box center [280, 218] width 145 height 24
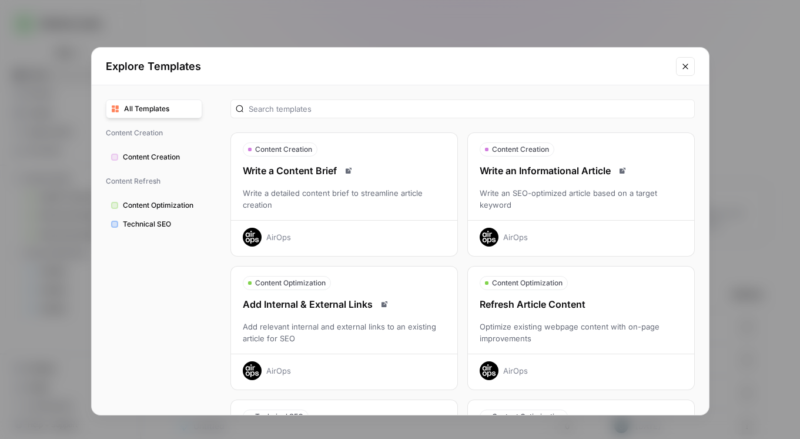
click at [568, 182] on div "Write an Informational Article Write an SEO-optimized article based on a target…" at bounding box center [581, 204] width 226 height 83
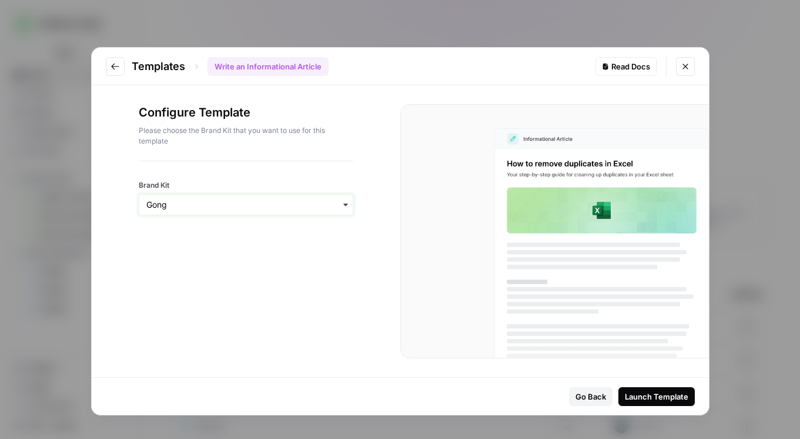
click at [337, 203] on input "Brand Kit" at bounding box center [245, 205] width 199 height 12
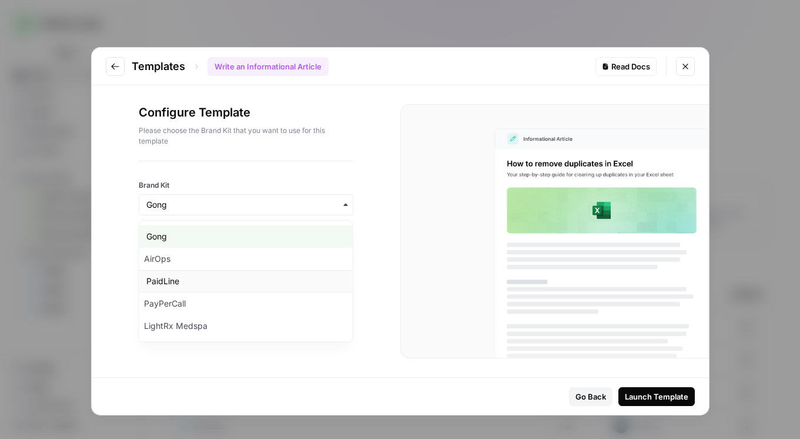
click at [306, 279] on div "PaidLine" at bounding box center [245, 281] width 213 height 22
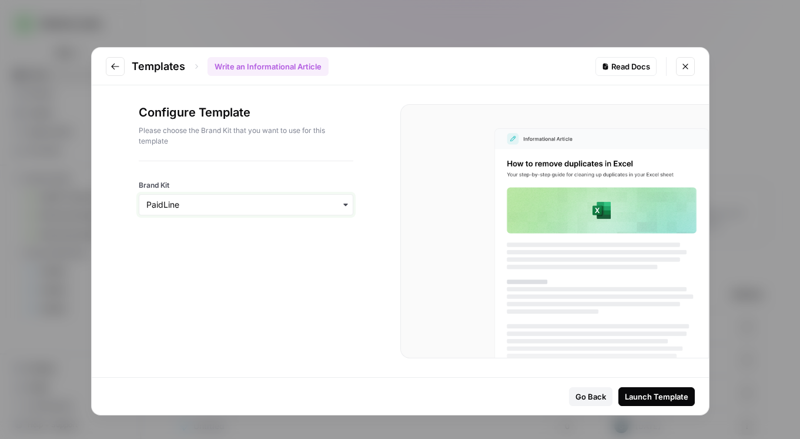
click at [317, 205] on input "Brand Kit" at bounding box center [245, 205] width 199 height 12
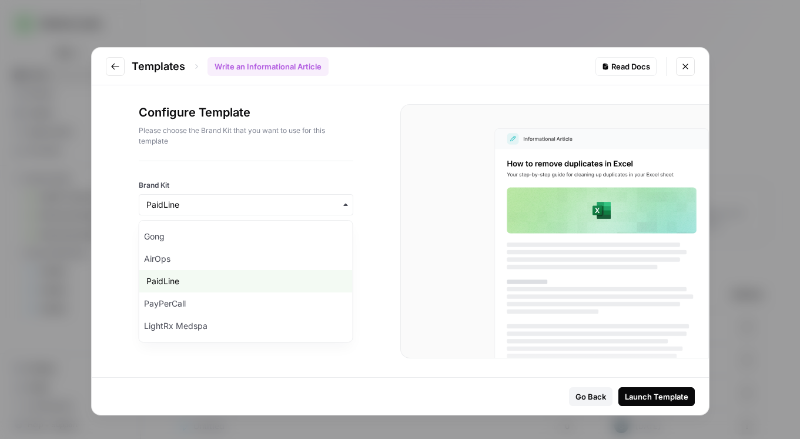
click at [687, 71] on icon "Close modal" at bounding box center [685, 66] width 9 height 9
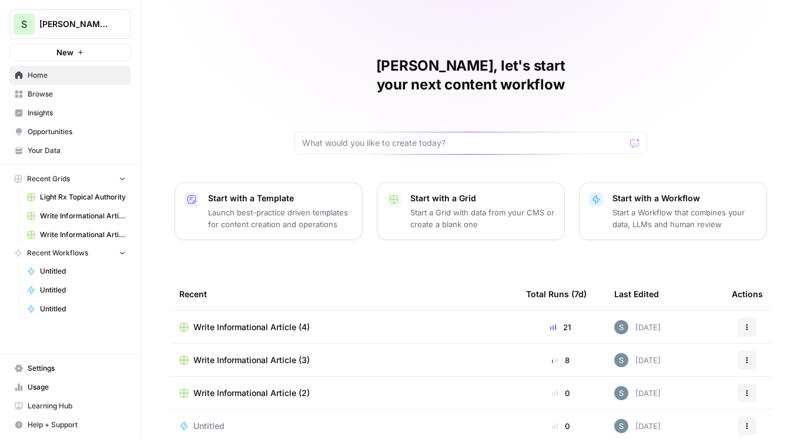
click at [78, 160] on nav "Home Browse Insights Opportunities Your Data" at bounding box center [70, 112] width 140 height 103
click at [78, 155] on span "Your Data" at bounding box center [77, 150] width 98 height 11
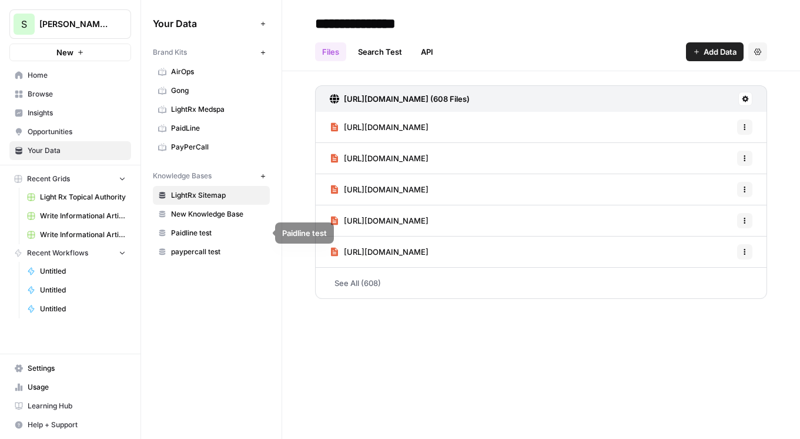
click at [222, 251] on span "paypercall test" at bounding box center [217, 251] width 93 height 11
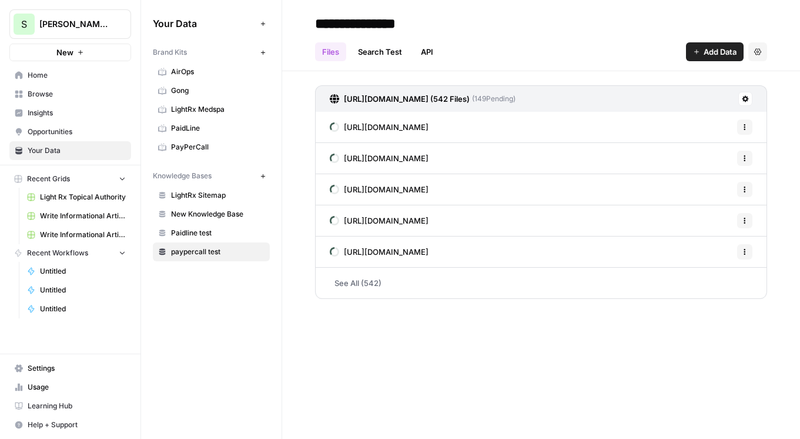
click at [754, 53] on button "Settings" at bounding box center [757, 51] width 19 height 19
click at [431, 51] on link "API" at bounding box center [427, 51] width 26 height 19
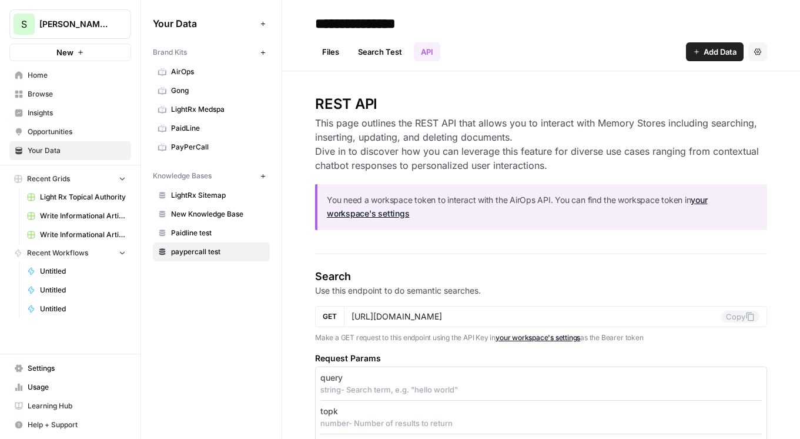
click at [387, 54] on link "Search Test" at bounding box center [380, 51] width 58 height 19
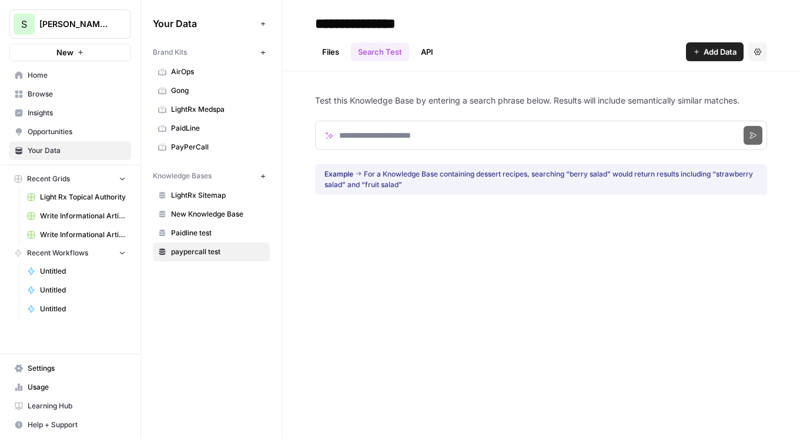
click at [331, 51] on link "Files" at bounding box center [330, 51] width 31 height 19
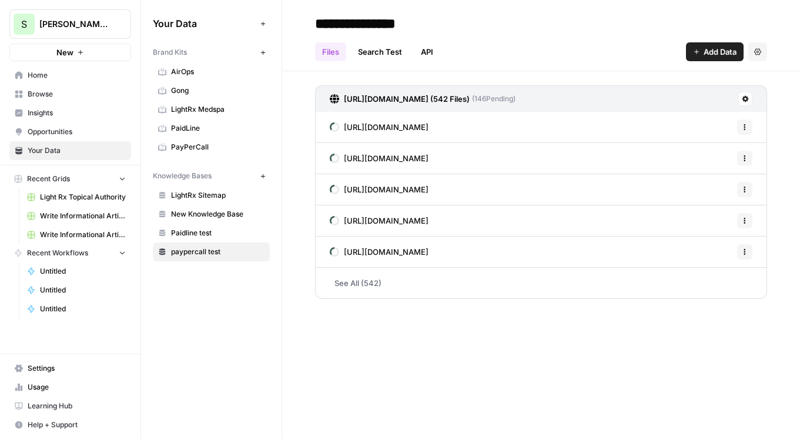
click at [355, 286] on link "See All (542)" at bounding box center [541, 282] width 452 height 31
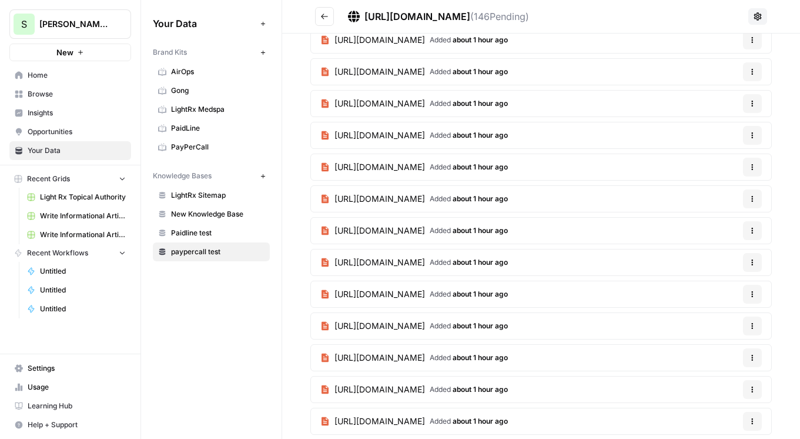
scroll to position [12517, 0]
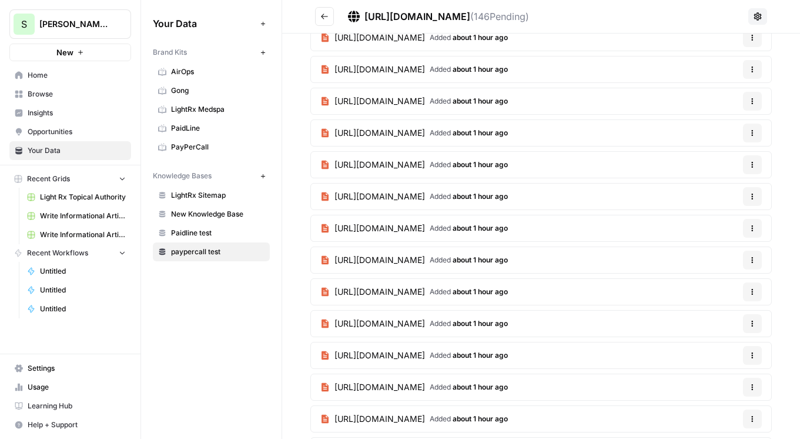
click at [210, 239] on link "Paidline test" at bounding box center [211, 232] width 117 height 19
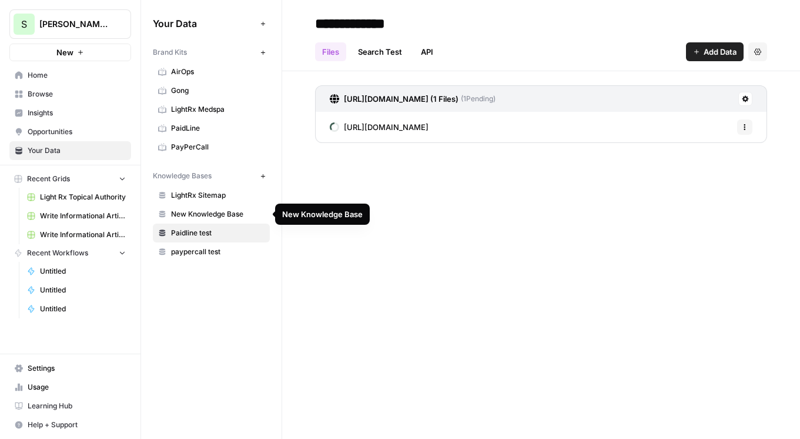
click at [209, 208] on link "New Knowledge Base" at bounding box center [211, 214] width 117 height 19
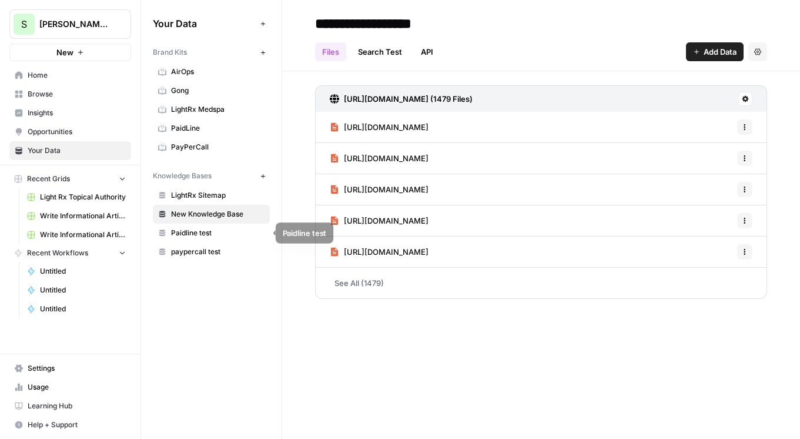
click at [207, 248] on span "paypercall test" at bounding box center [217, 251] width 93 height 11
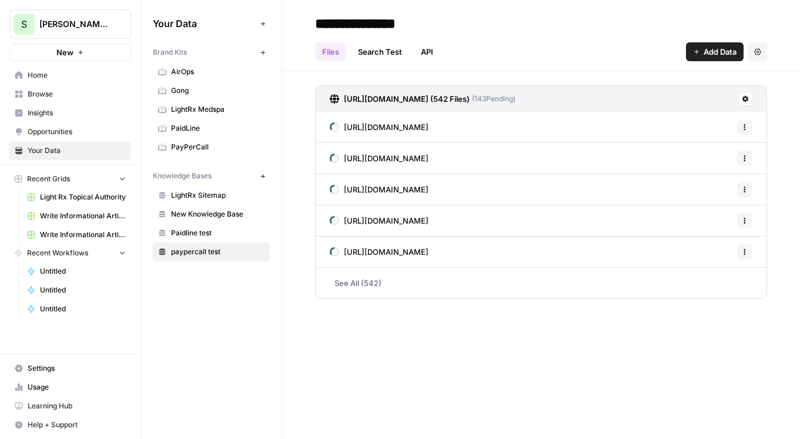
click at [353, 280] on link "See All (542)" at bounding box center [541, 282] width 452 height 31
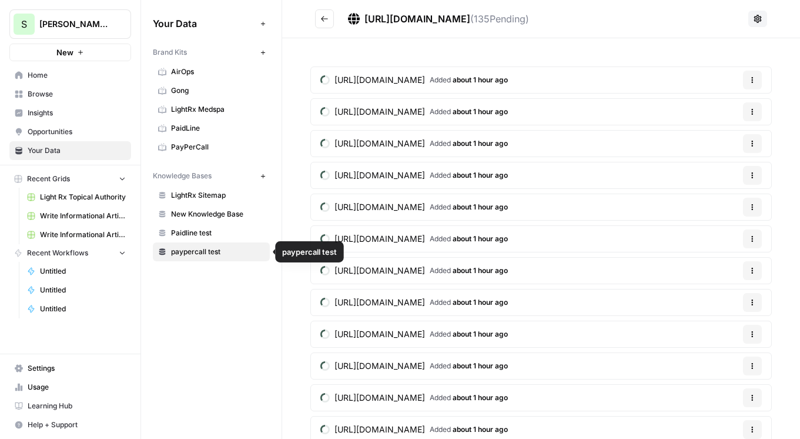
click at [222, 249] on span "paypercall test" at bounding box center [217, 251] width 93 height 11
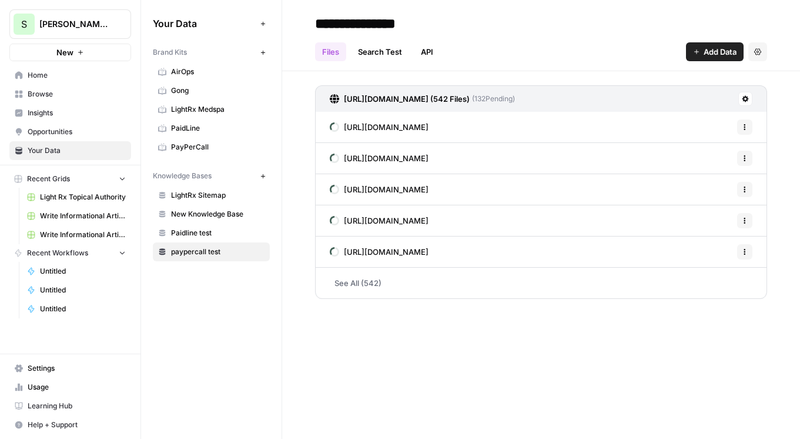
click at [421, 346] on div "**********" at bounding box center [541, 219] width 518 height 439
click at [746, 95] on button at bounding box center [745, 99] width 14 height 14
click at [764, 70] on header "**********" at bounding box center [541, 35] width 518 height 71
click at [759, 58] on button "Settings" at bounding box center [757, 51] width 19 height 19
click at [547, 52] on div "Files Search Test API Add Data Settings" at bounding box center [541, 47] width 452 height 28
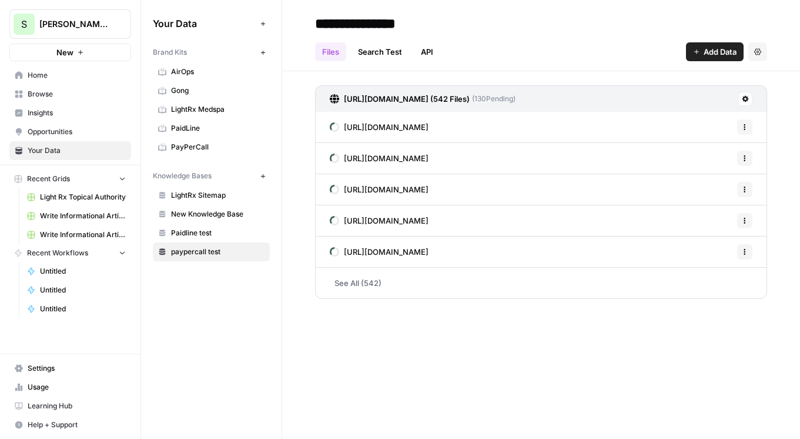
click at [227, 253] on span "paypercall test" at bounding box center [217, 251] width 93 height 11
click at [64, 126] on span "Opportunities" at bounding box center [77, 131] width 98 height 11
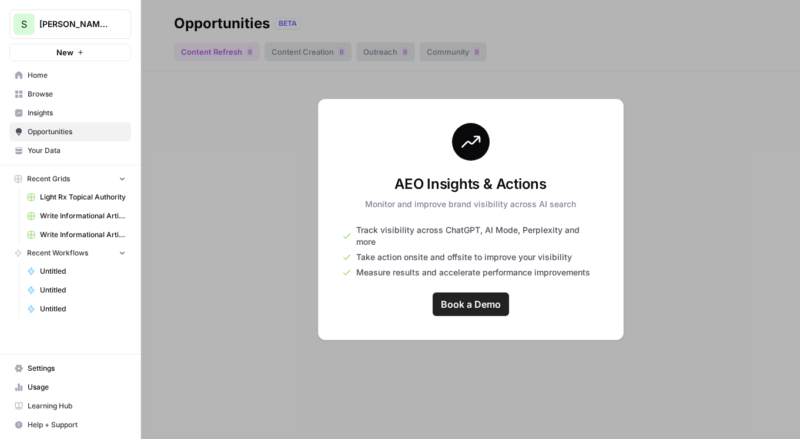
click at [69, 153] on span "Your Data" at bounding box center [77, 150] width 98 height 11
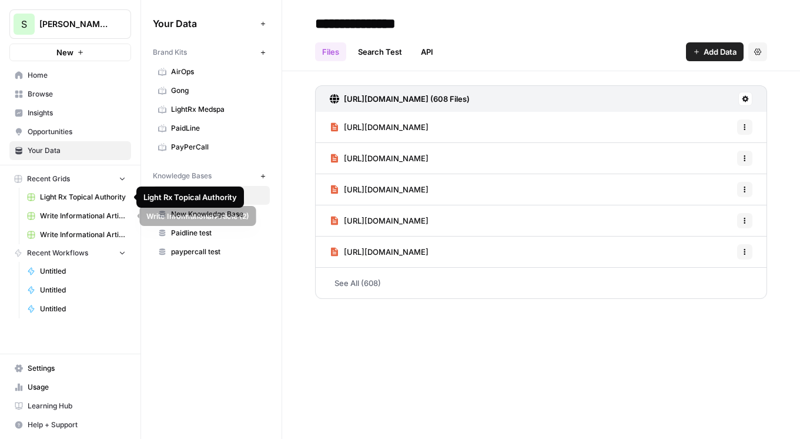
click at [96, 213] on span "Write Informational Article (2)" at bounding box center [83, 215] width 86 height 11
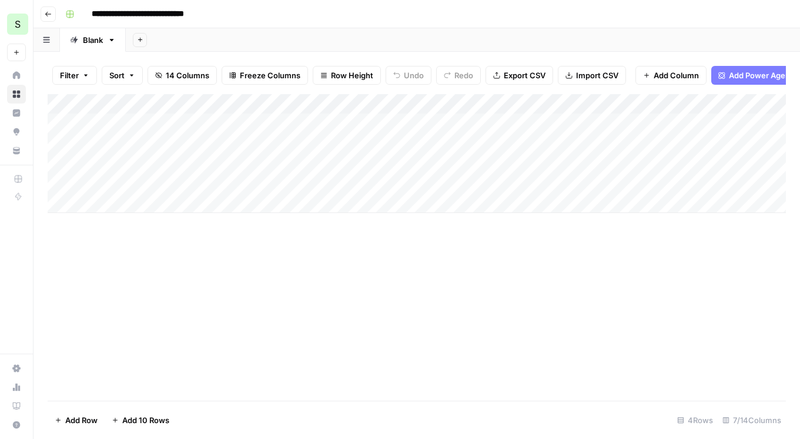
click at [51, 13] on button "Go back" at bounding box center [48, 13] width 15 height 15
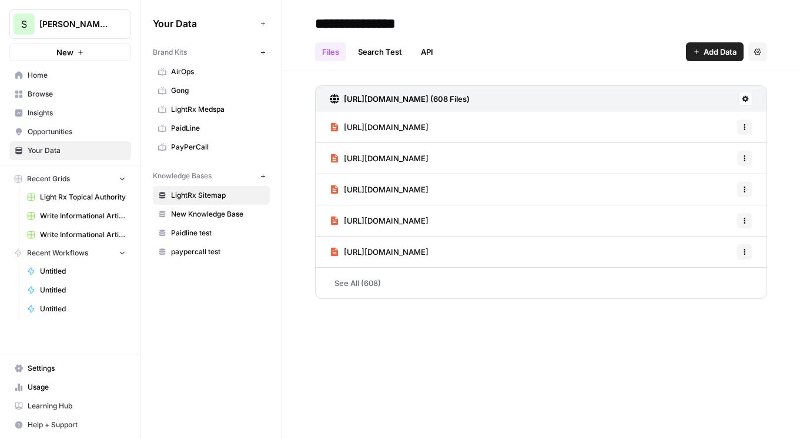
click at [81, 93] on span "Browse" at bounding box center [77, 94] width 98 height 11
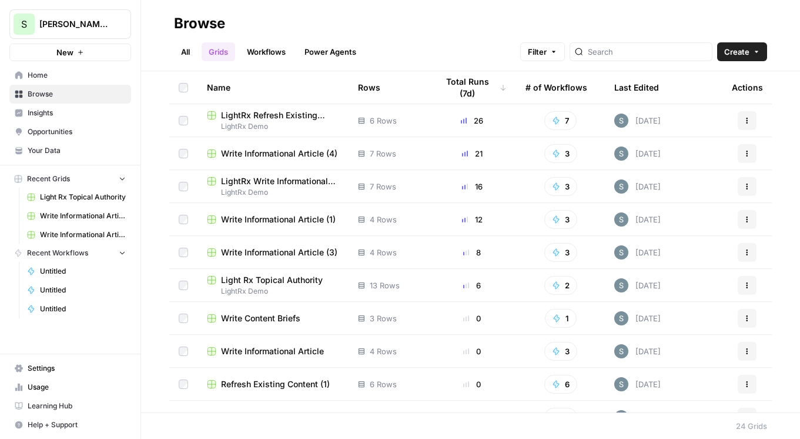
click at [275, 156] on span "Write Informational Article (4)" at bounding box center [279, 154] width 116 height 12
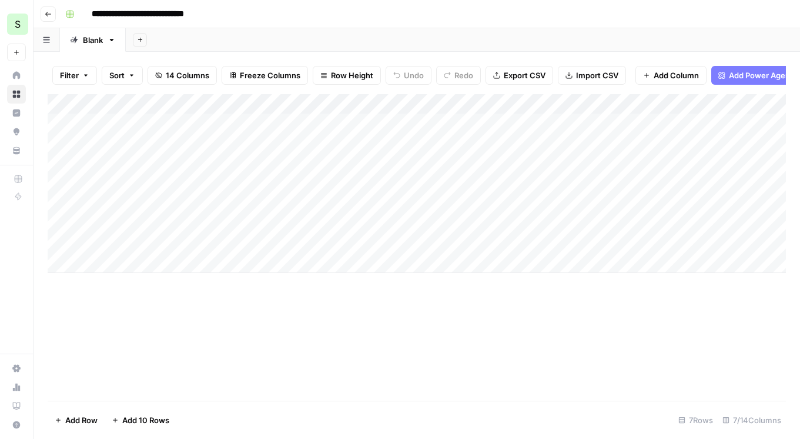
click at [128, 267] on div "Add Column" at bounding box center [417, 183] width 738 height 179
type textarea "**********"
click at [186, 339] on div "Add Column" at bounding box center [417, 247] width 738 height 306
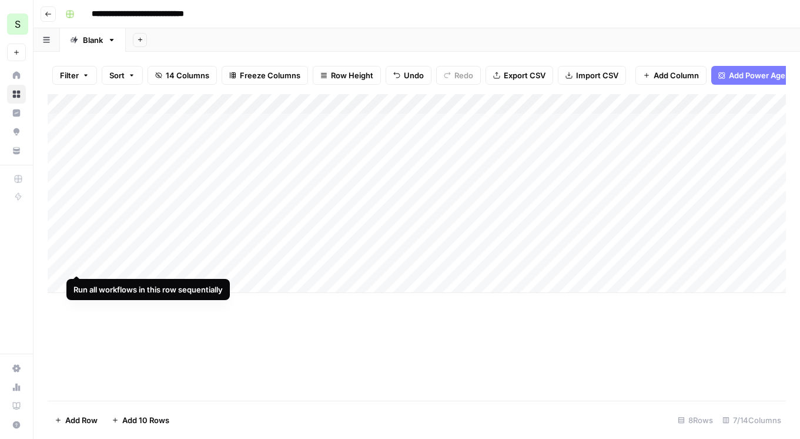
click at [75, 260] on div "Add Column" at bounding box center [417, 193] width 738 height 199
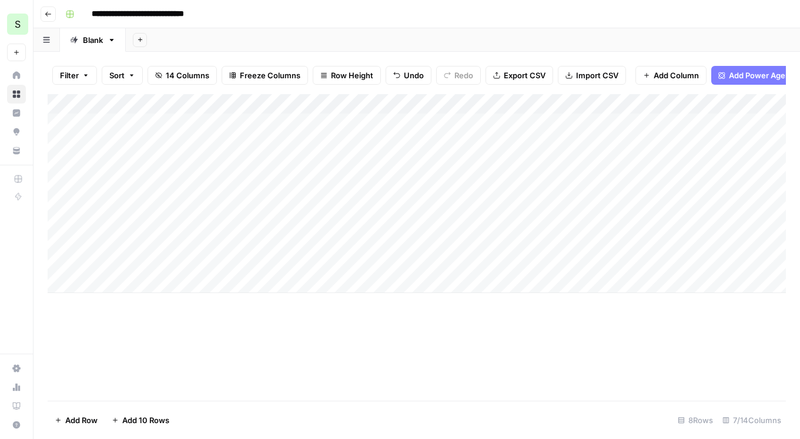
click at [260, 351] on div "Add Column" at bounding box center [417, 247] width 738 height 306
click at [410, 263] on div "Add Column" at bounding box center [417, 193] width 738 height 199
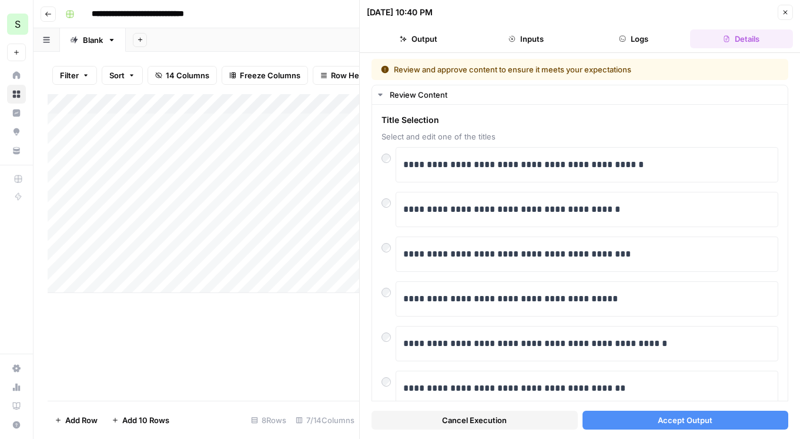
click at [644, 414] on button "Accept Output" at bounding box center [686, 419] width 206 height 19
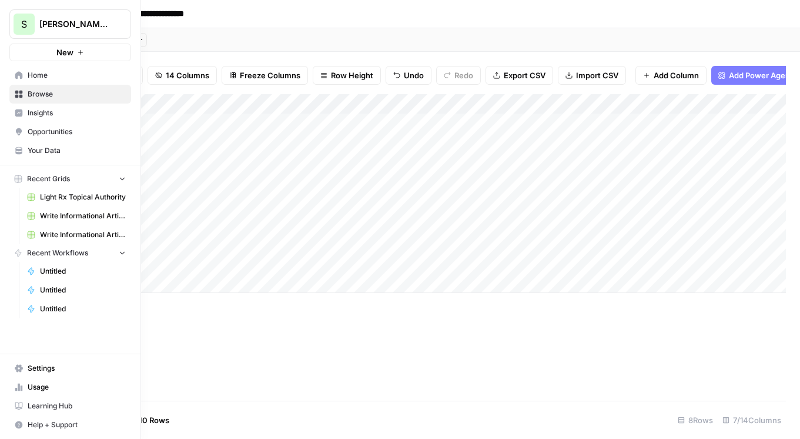
click at [42, 134] on span "Opportunities" at bounding box center [77, 131] width 98 height 11
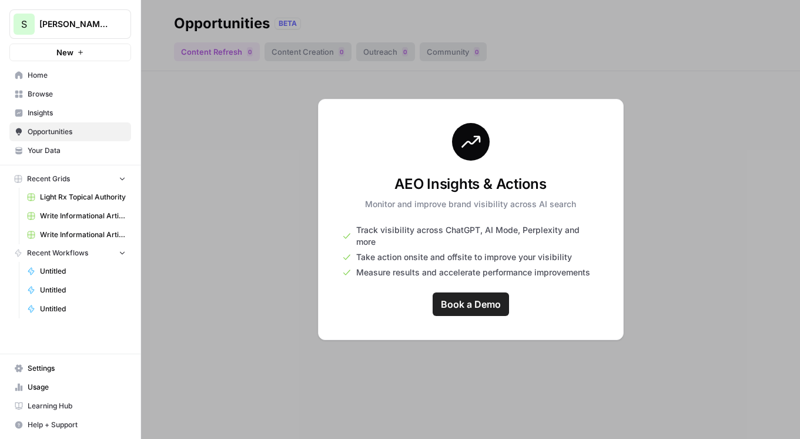
click at [42, 111] on span "Insights" at bounding box center [77, 113] width 98 height 11
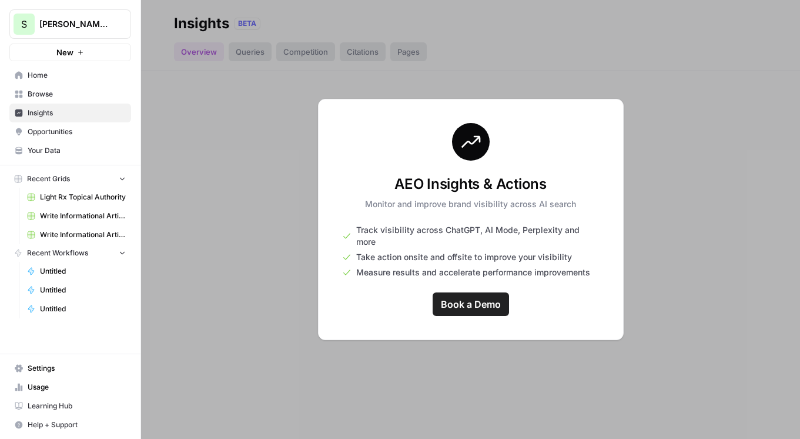
click at [41, 96] on span "Browse" at bounding box center [77, 94] width 98 height 11
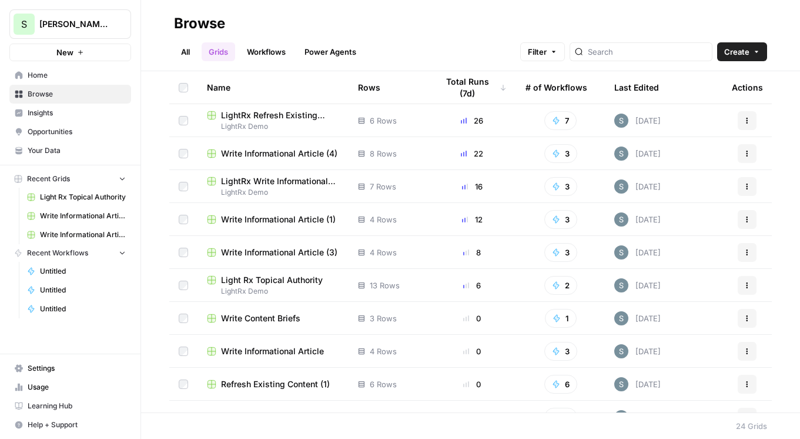
click at [62, 150] on span "Your Data" at bounding box center [77, 150] width 98 height 11
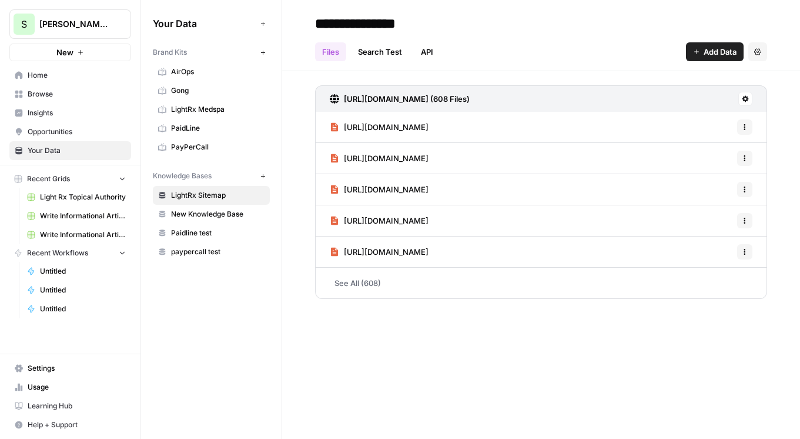
click at [223, 258] on link "paypercall test" at bounding box center [211, 251] width 117 height 19
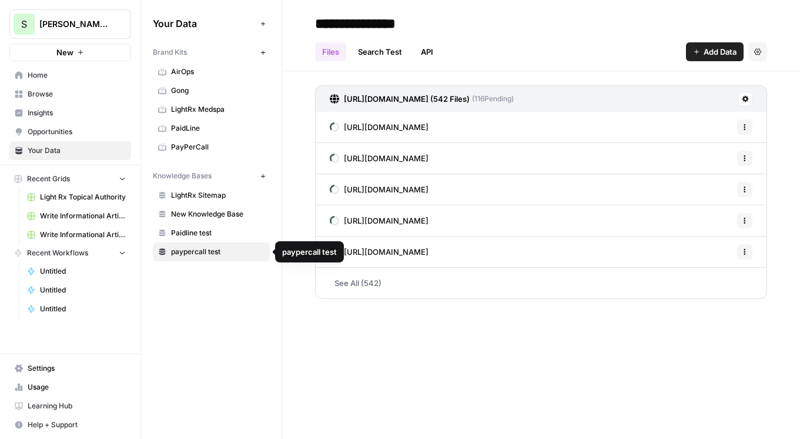
click at [204, 236] on span "Paidline test" at bounding box center [217, 232] width 93 height 11
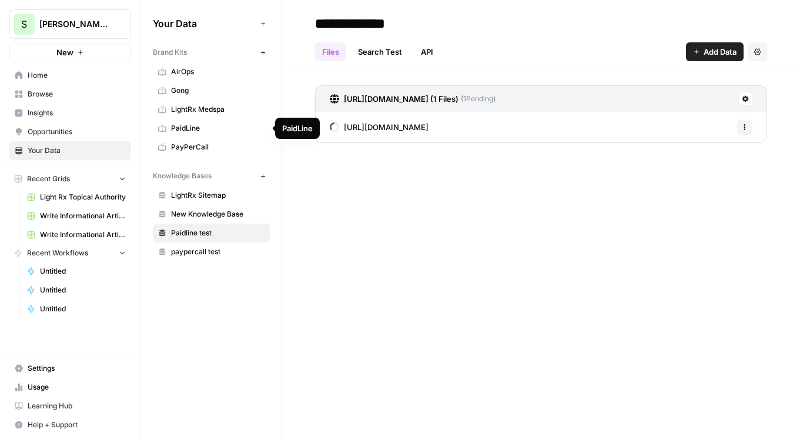
click at [190, 130] on span "PaidLine" at bounding box center [217, 128] width 93 height 11
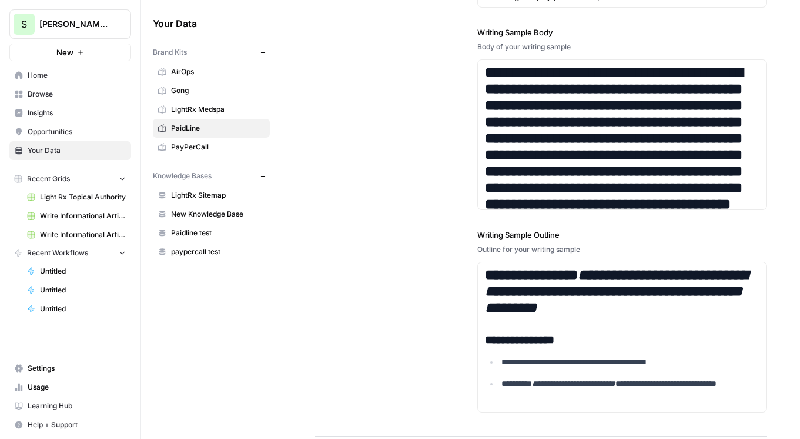
scroll to position [1668, 0]
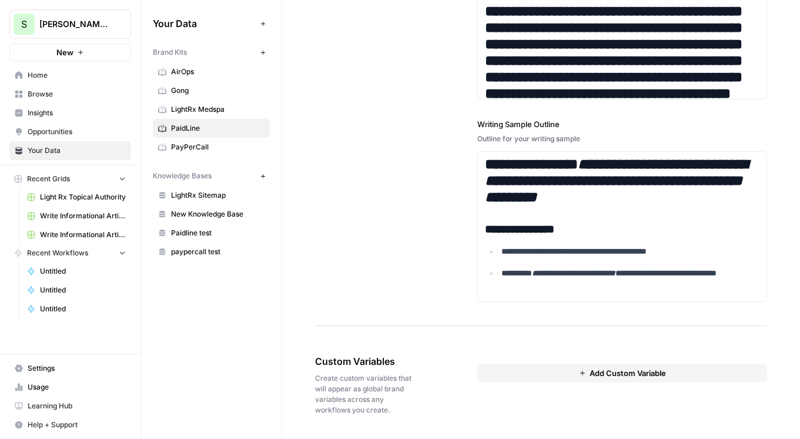
click at [550, 370] on button "Add Custom Variable" at bounding box center [622, 372] width 290 height 19
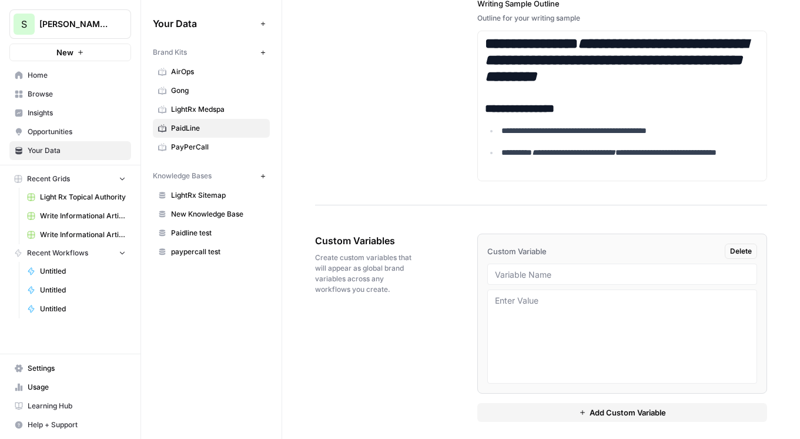
scroll to position [1795, 0]
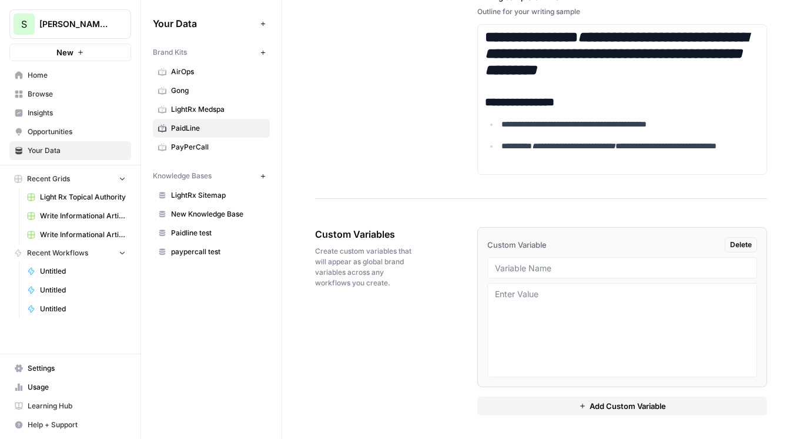
click at [744, 245] on span "Delete" at bounding box center [741, 244] width 22 height 11
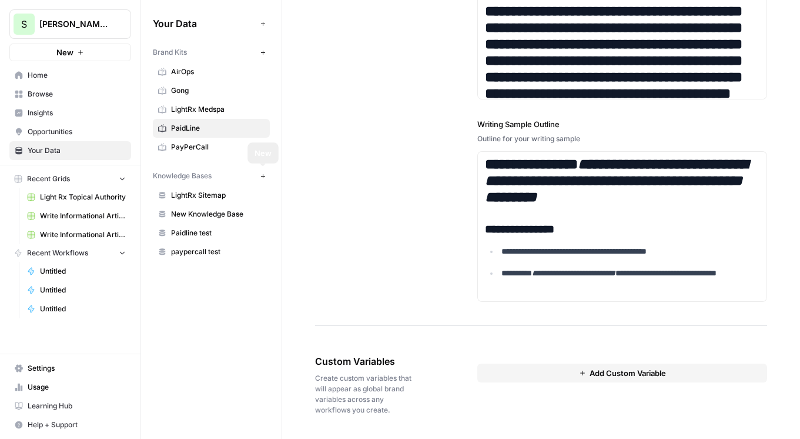
click at [223, 145] on span "PayPerCall" at bounding box center [217, 147] width 93 height 11
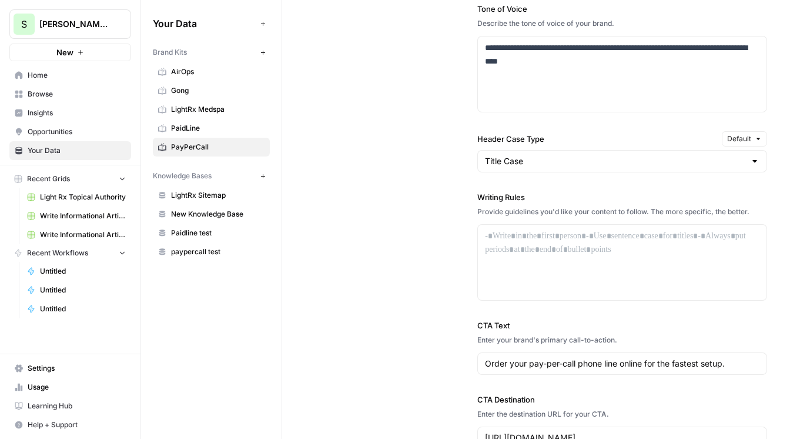
scroll to position [761, 0]
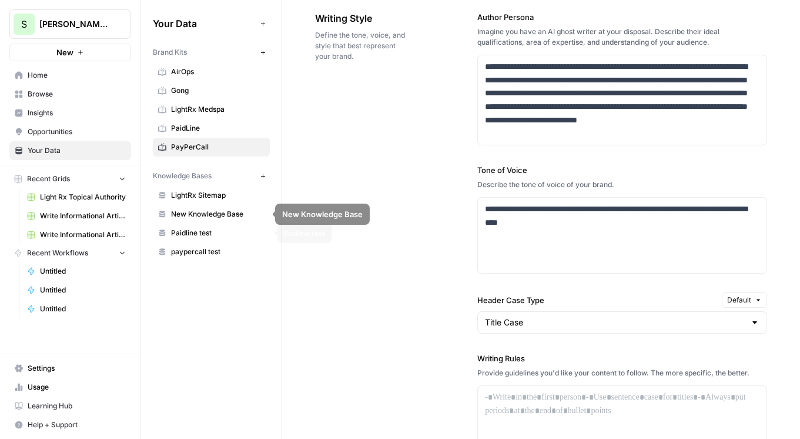
click at [203, 250] on span "paypercall test" at bounding box center [217, 251] width 93 height 11
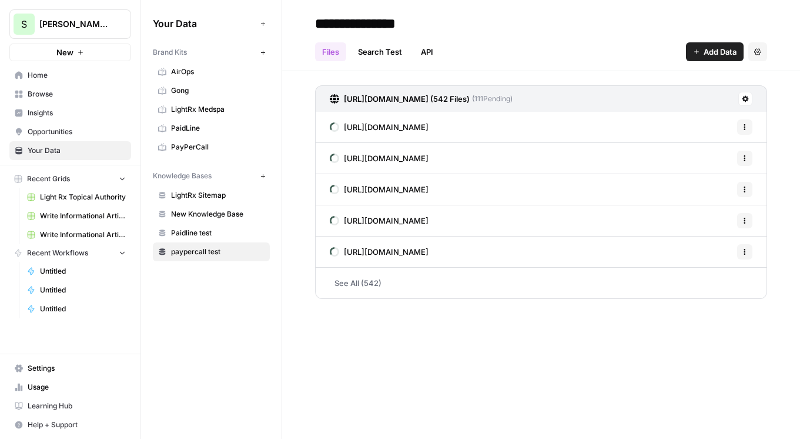
click at [220, 228] on span "Paidline test" at bounding box center [217, 232] width 93 height 11
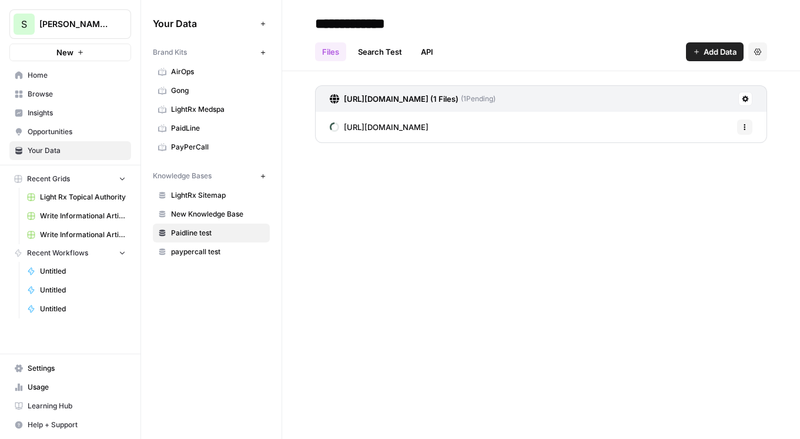
click at [71, 209] on link "Write Informational Article (2)" at bounding box center [76, 215] width 109 height 19
click at [761, 59] on button "Settings" at bounding box center [757, 51] width 19 height 19
click at [744, 80] on span "Delete Knowledge Base" at bounding box center [709, 79] width 87 height 12
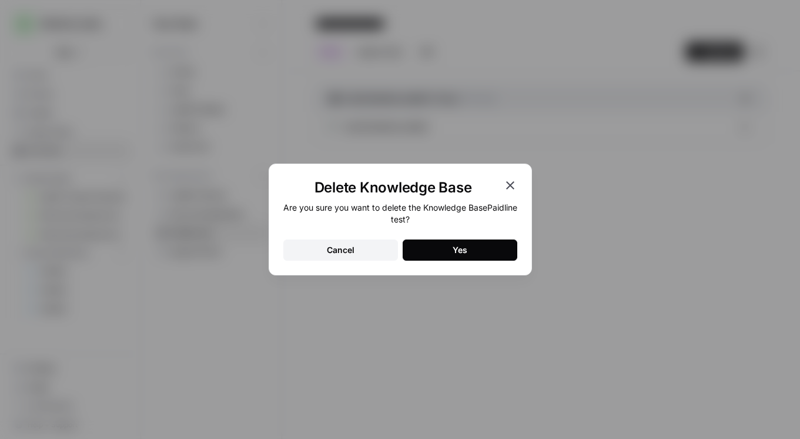
click at [484, 255] on button "Yes" at bounding box center [460, 249] width 115 height 21
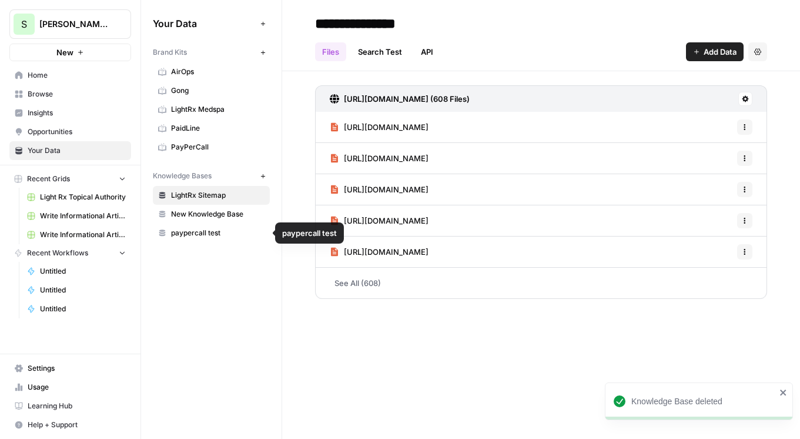
click at [213, 232] on span "paypercall test" at bounding box center [217, 232] width 93 height 11
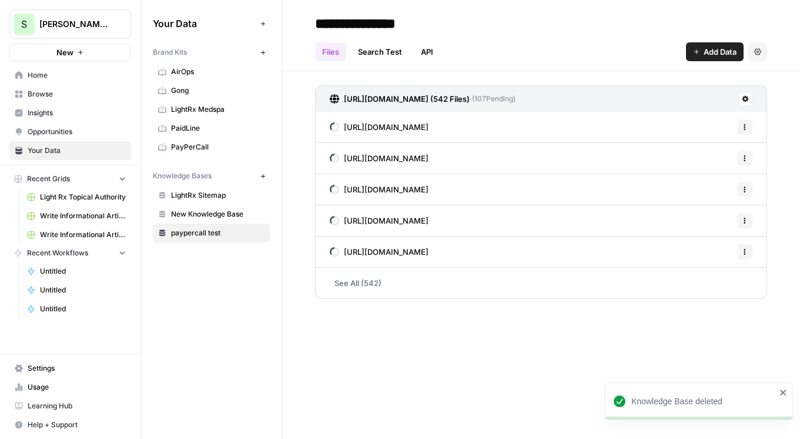
click at [403, 14] on input "**********" at bounding box center [404, 24] width 188 height 24
click at [401, 23] on input "**********" at bounding box center [404, 24] width 188 height 24
type input "********"
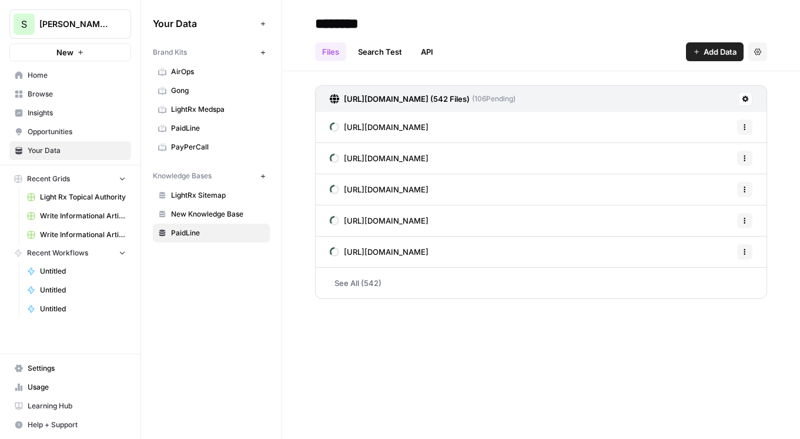
click at [210, 284] on div "Your Data Add Data Brand Kits New AirOps Gong LightRx Medspa PaidLine PayPerCal…" at bounding box center [211, 219] width 140 height 439
click at [204, 148] on span "PayPerCall" at bounding box center [217, 147] width 93 height 11
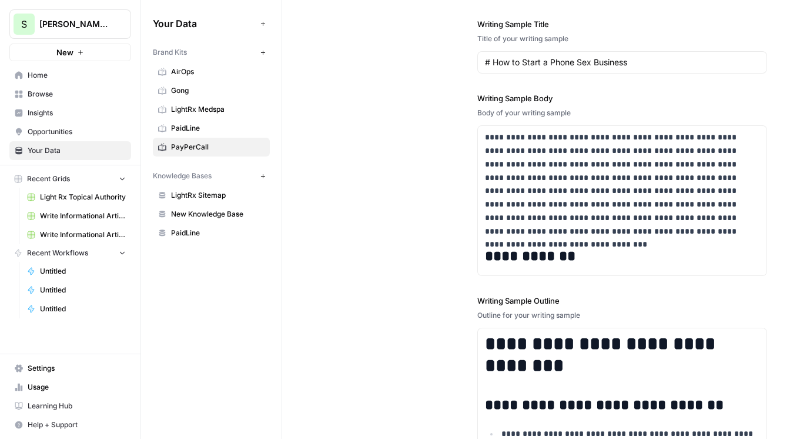
scroll to position [1655, 0]
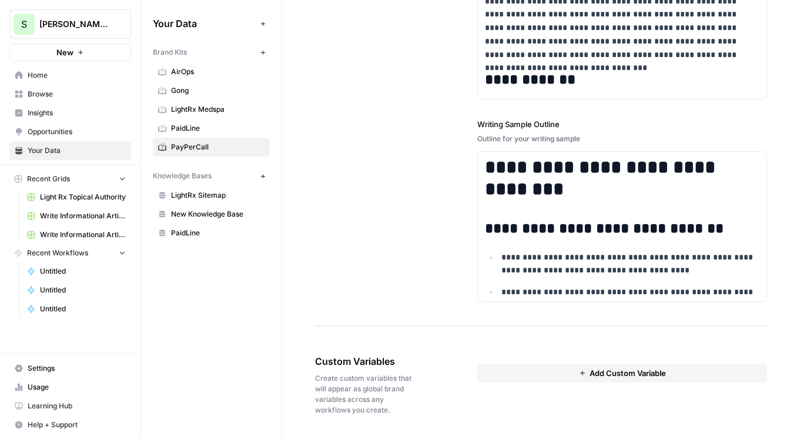
click at [580, 373] on icon "button" at bounding box center [582, 372] width 5 height 5
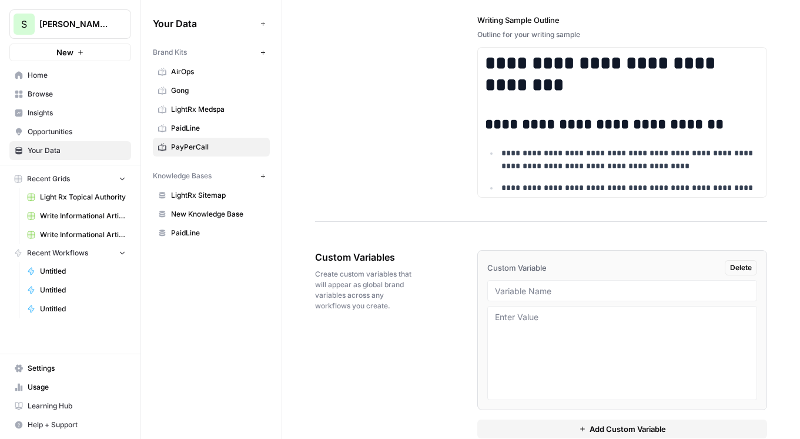
scroll to position [1782, 0]
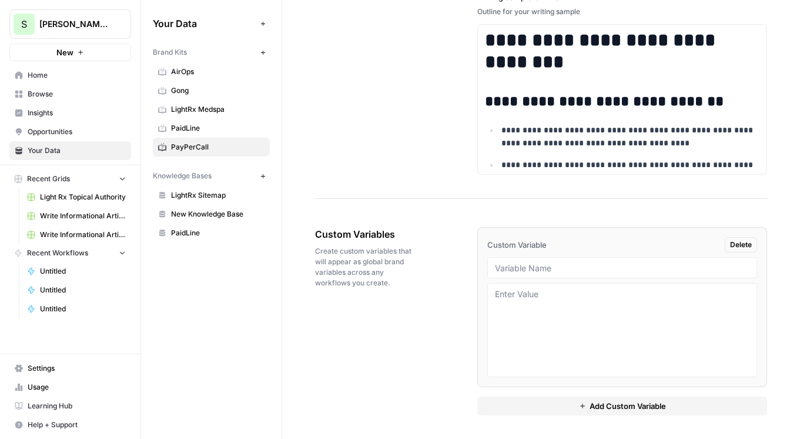
click at [741, 248] on span "Delete" at bounding box center [741, 244] width 22 height 11
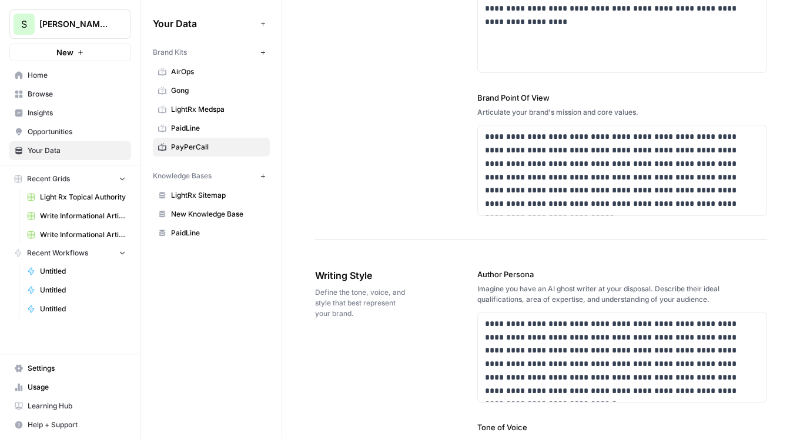
scroll to position [0, 0]
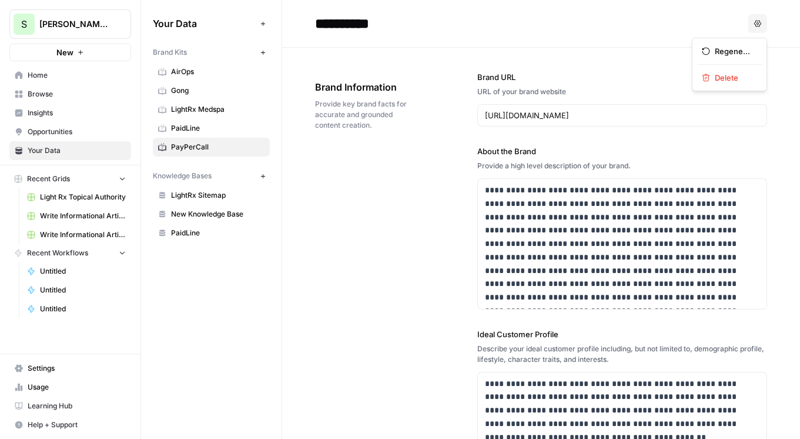
click at [755, 24] on icon "button" at bounding box center [757, 23] width 7 height 7
click at [732, 73] on span "Delete" at bounding box center [734, 78] width 38 height 12
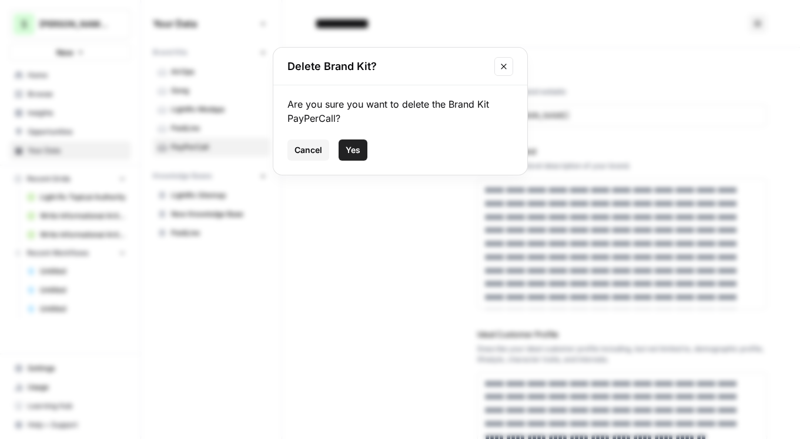
click at [362, 150] on button "Yes" at bounding box center [353, 149] width 29 height 21
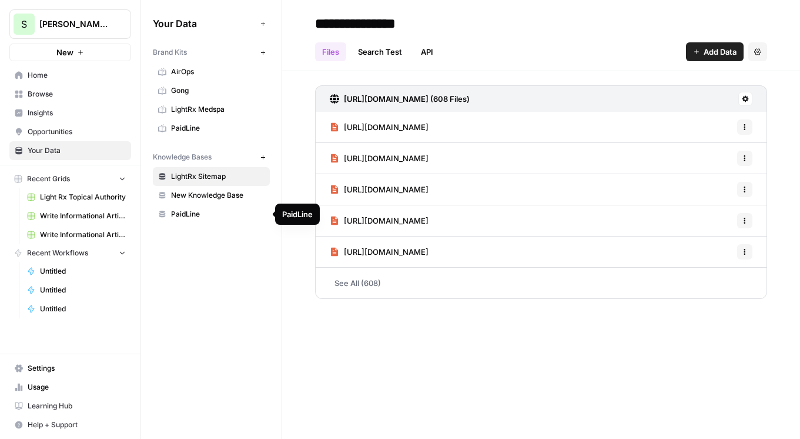
click at [205, 210] on span "PaidLine" at bounding box center [217, 214] width 93 height 11
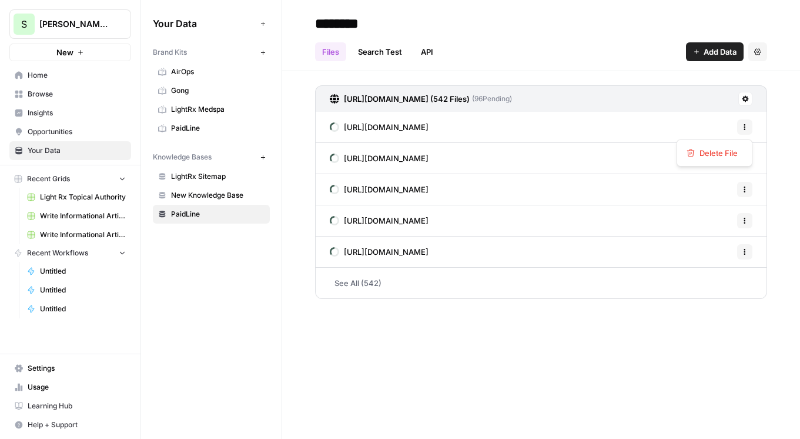
click at [749, 128] on button "Options" at bounding box center [744, 126] width 15 height 15
click at [747, 102] on button at bounding box center [745, 99] width 14 height 14
click at [529, 278] on link "See All (542)" at bounding box center [541, 282] width 452 height 31
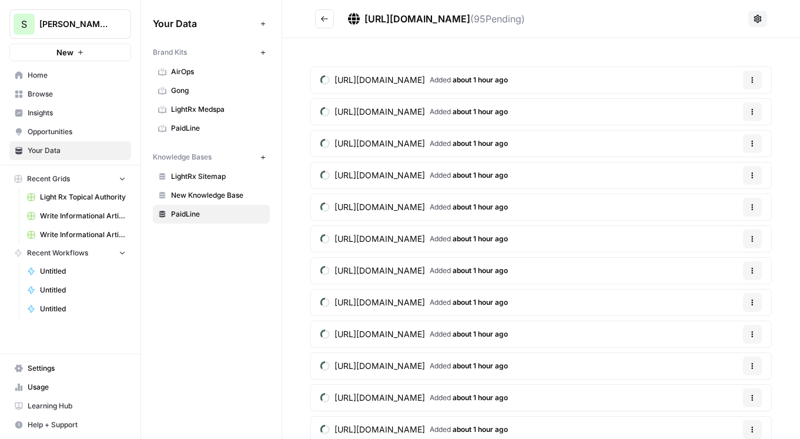
click at [324, 23] on button "Go back" at bounding box center [324, 18] width 19 height 19
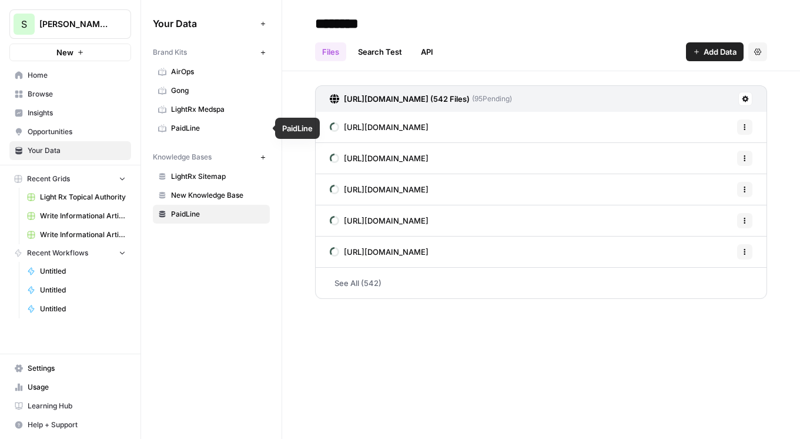
click at [187, 128] on span "PaidLine" at bounding box center [217, 128] width 93 height 11
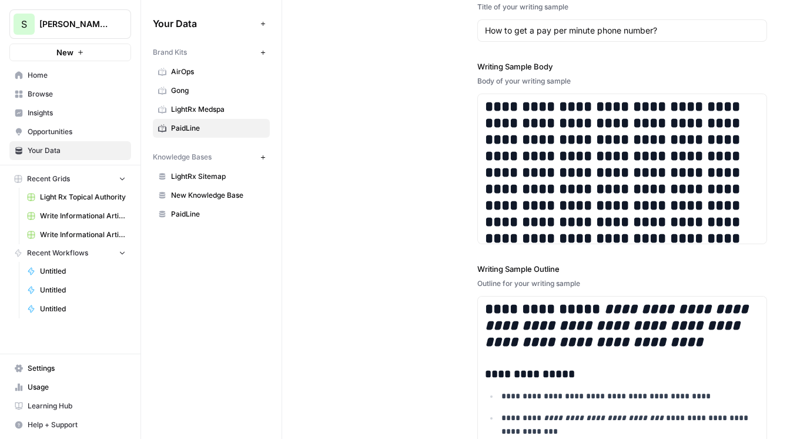
scroll to position [1668, 0]
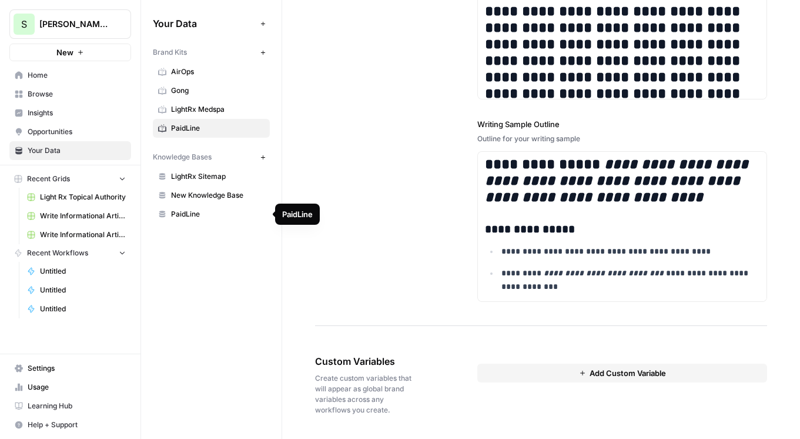
click at [202, 215] on span "PaidLine" at bounding box center [217, 214] width 93 height 11
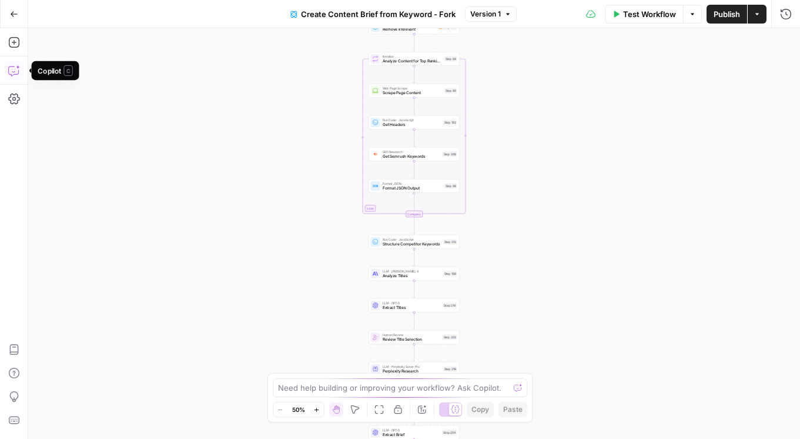
click at [20, 76] on button "Copilot" at bounding box center [14, 70] width 19 height 19
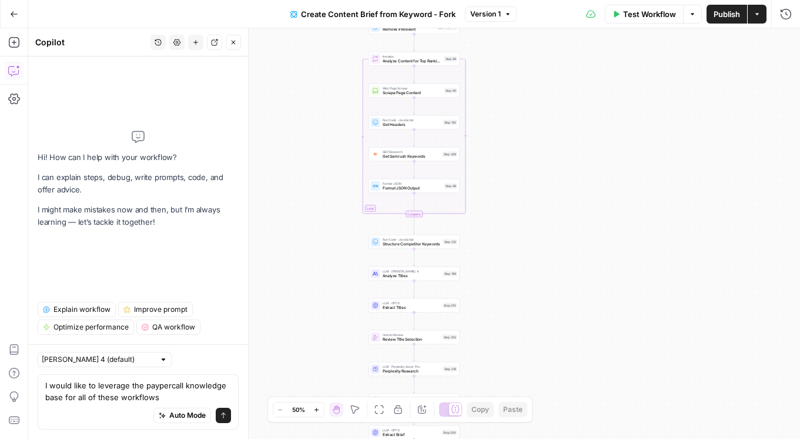
drag, startPoint x: 165, startPoint y: 394, endPoint x: 78, endPoint y: 397, distance: 87.6
click at [78, 397] on textarea "I would like to leverage the paypercall knowledge base for all of these workflo…" at bounding box center [138, 391] width 186 height 24
drag, startPoint x: 63, startPoint y: 398, endPoint x: 183, endPoint y: 386, distance: 120.5
click at [183, 386] on textarea "I would like to leverage the paypercall knowledge base for this workflow" at bounding box center [138, 391] width 186 height 24
type textarea "I would like to leverage the paypercall sitemap for this workflow"
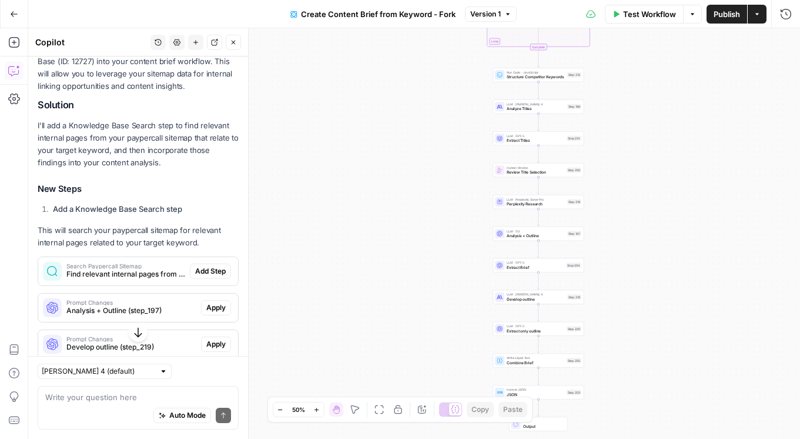
scroll to position [189, 0]
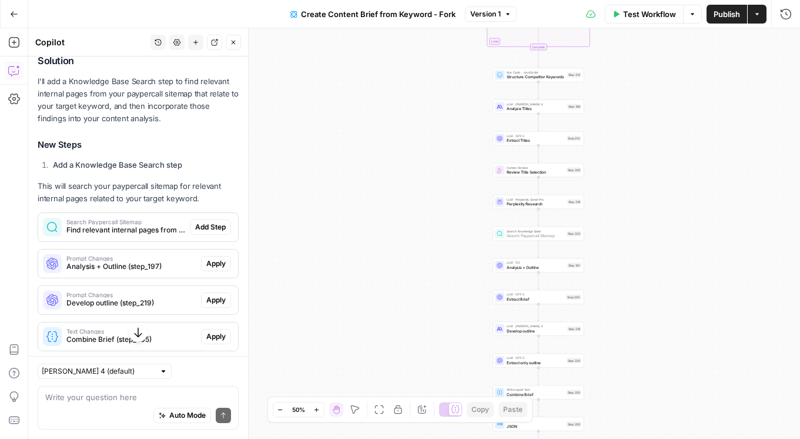
click at [210, 226] on span "Add Step" at bounding box center [210, 227] width 31 height 11
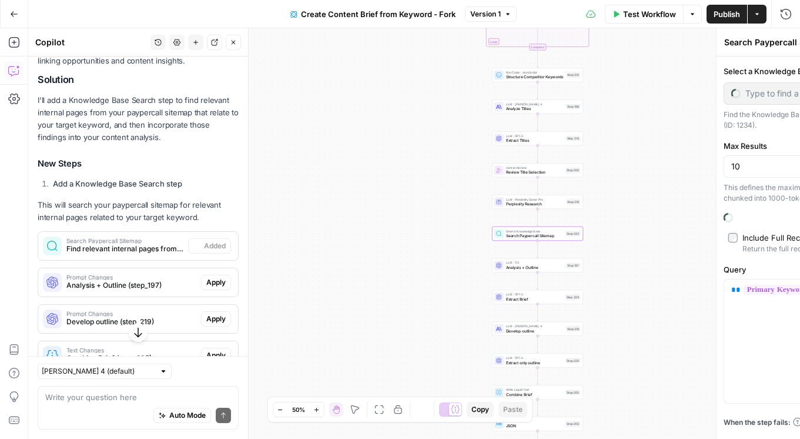
scroll to position [208, 0]
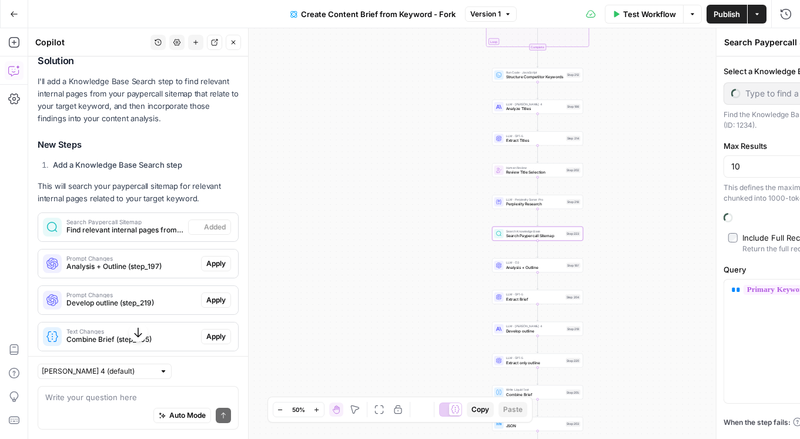
type input "paypercall test"
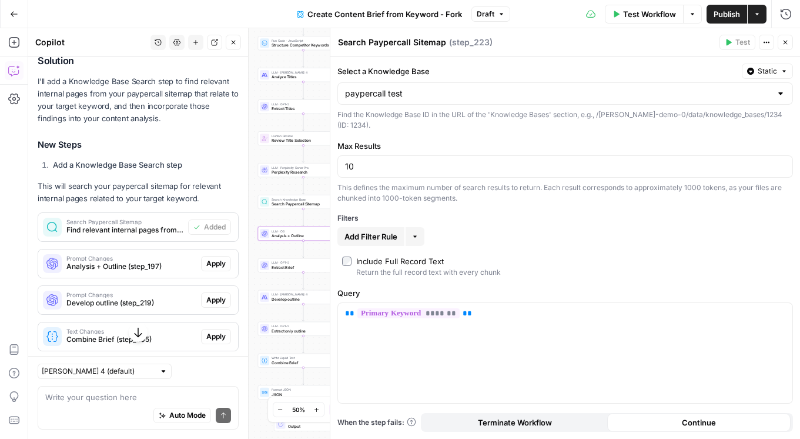
click at [212, 262] on span "Apply" at bounding box center [215, 263] width 19 height 11
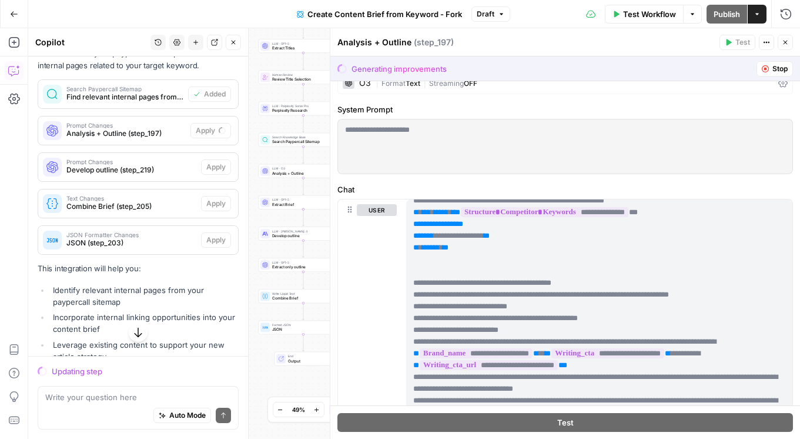
scroll to position [1999, 0]
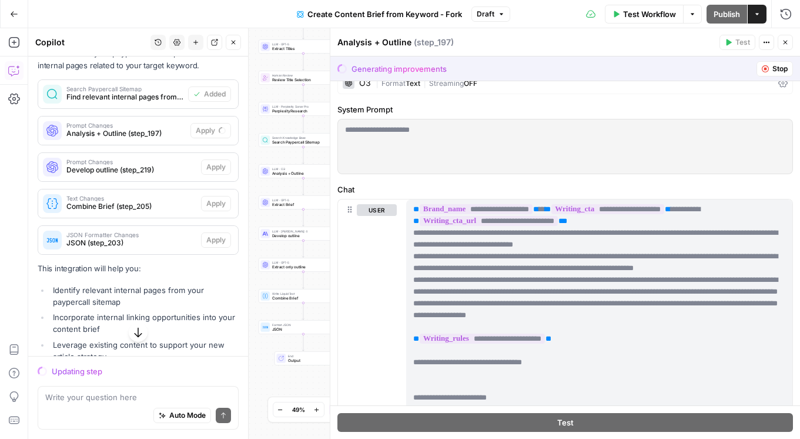
click at [661, 114] on label "System Prompt" at bounding box center [565, 109] width 456 height 12
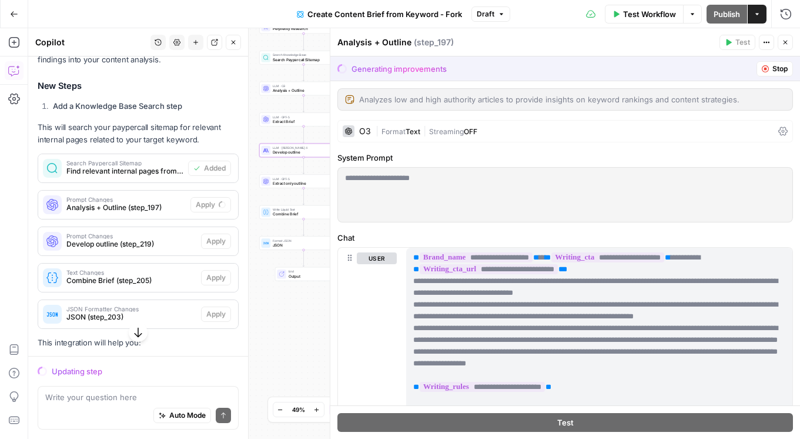
scroll to position [299, 0]
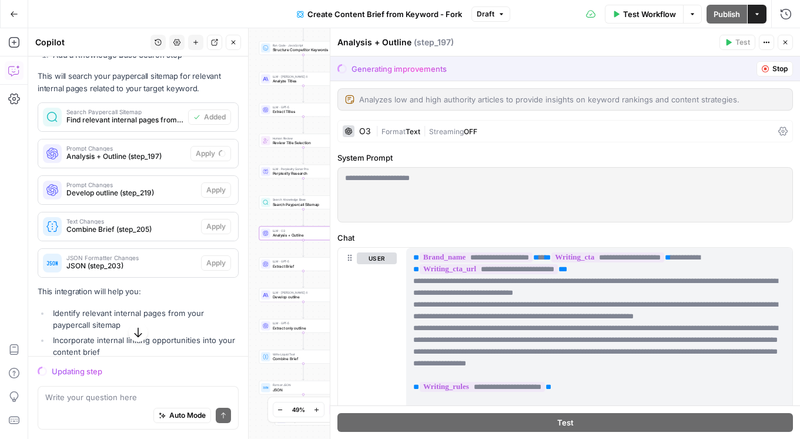
click at [158, 151] on span "Analysis + Outline (step_197)" at bounding box center [125, 156] width 119 height 11
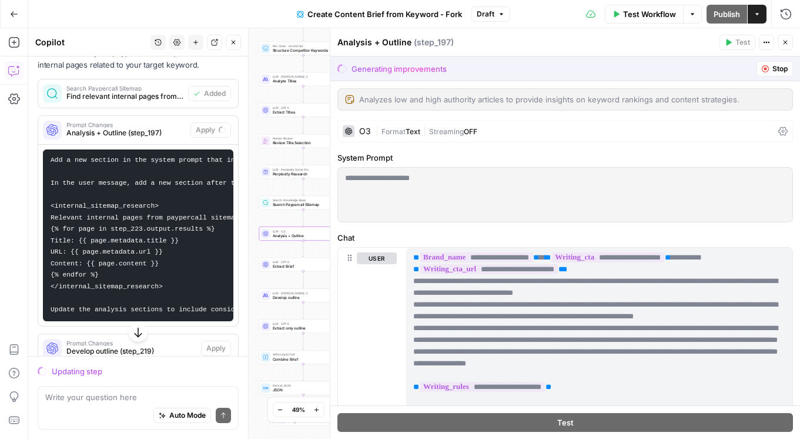
scroll to position [307, 0]
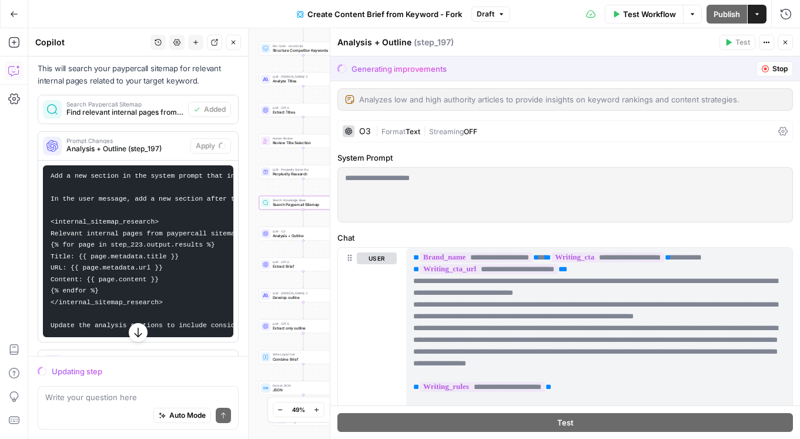
click at [145, 111] on span "Find relevant internal pages from the paypercall sitemap that relate to the tar…" at bounding box center [124, 112] width 117 height 11
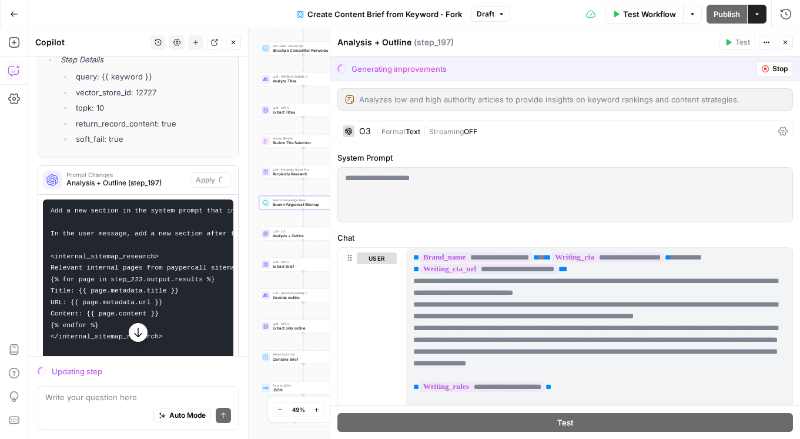
scroll to position [527, 0]
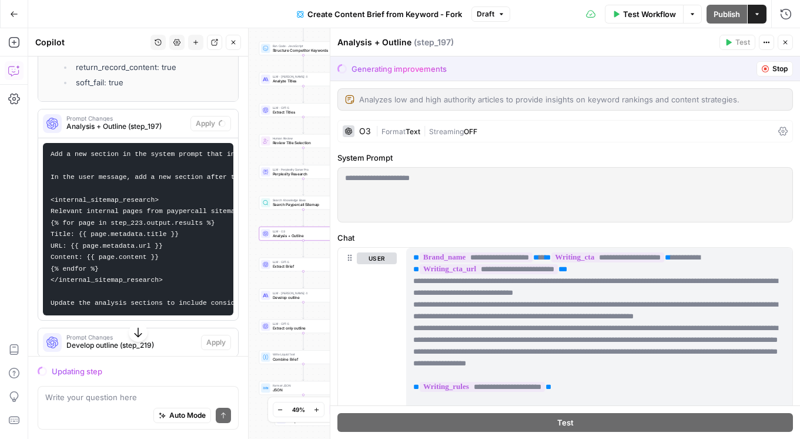
click at [117, 130] on span "Analysis + Outline (step_197)" at bounding box center [125, 126] width 119 height 11
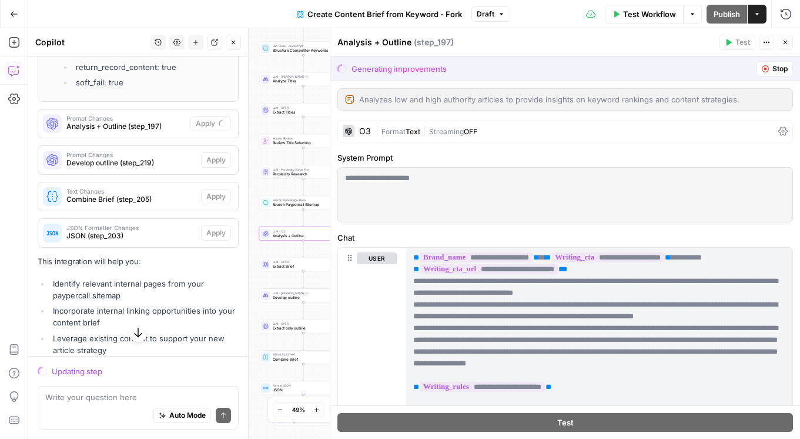
click at [117, 130] on span "Analysis + Outline (step_197)" at bounding box center [125, 126] width 119 height 11
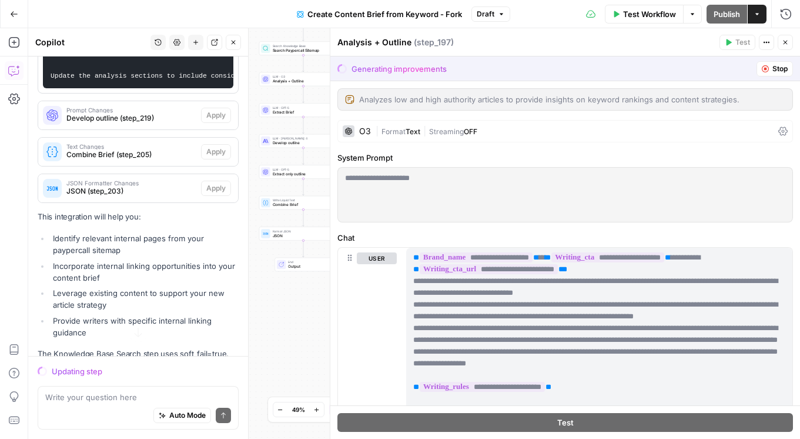
scroll to position [719, 0]
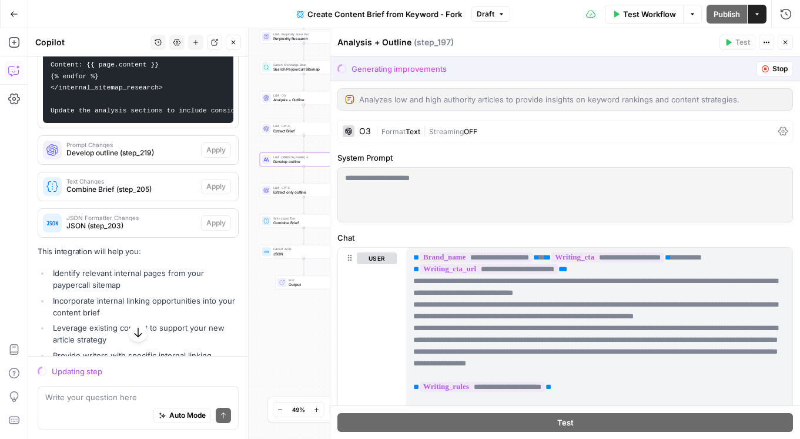
click at [122, 152] on span "Develop outline (step_219)" at bounding box center [131, 153] width 130 height 11
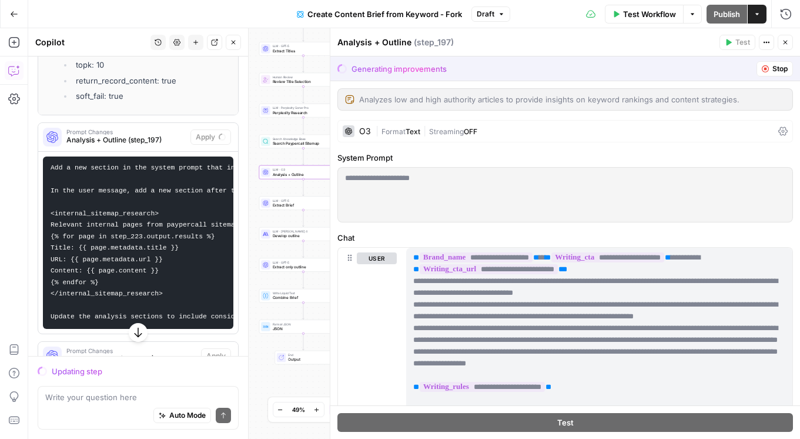
scroll to position [510, 0]
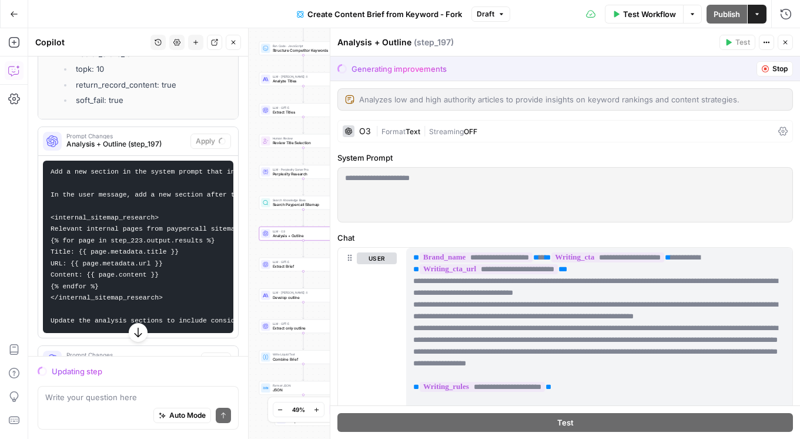
click at [143, 145] on span "Analysis + Outline (step_197)" at bounding box center [125, 144] width 119 height 11
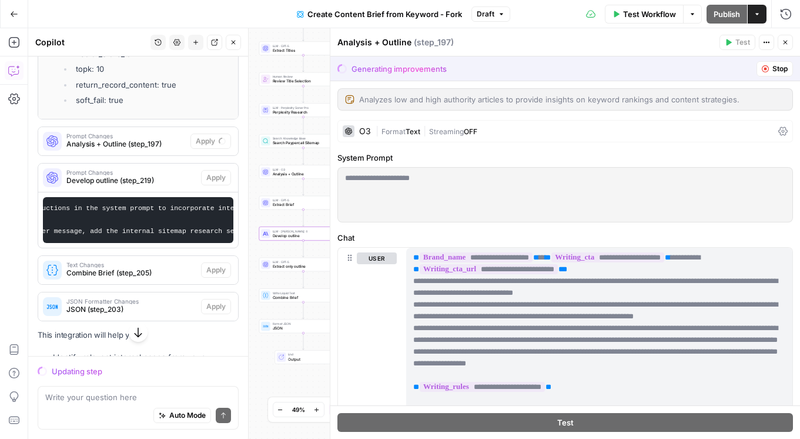
click at [168, 183] on span "Develop outline (step_219)" at bounding box center [131, 180] width 130 height 11
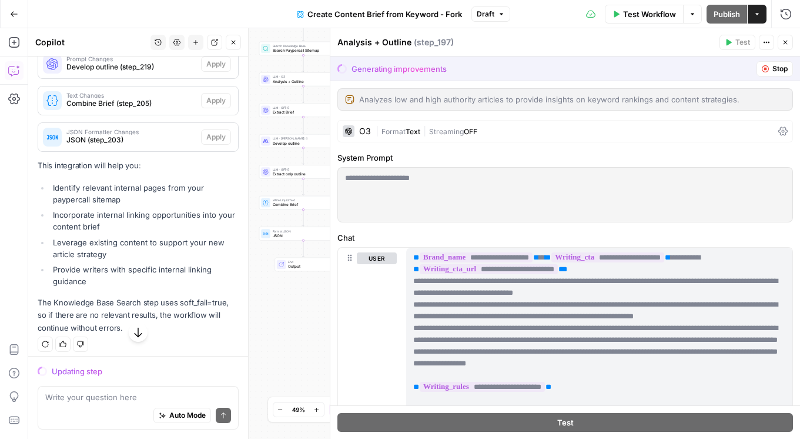
scroll to position [629, 0]
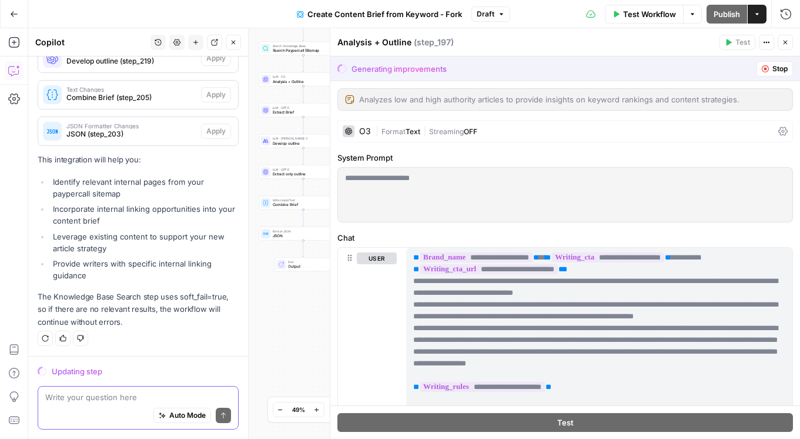
click at [116, 401] on textarea at bounding box center [138, 397] width 186 height 12
type textarea "why is it taking so long"
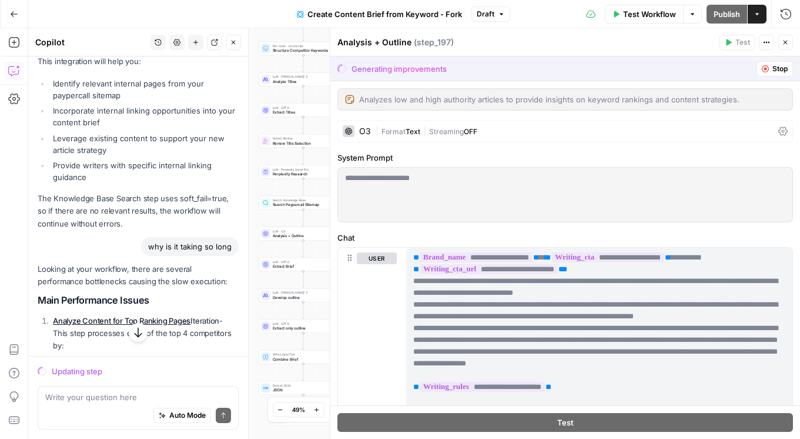
scroll to position [730, 0]
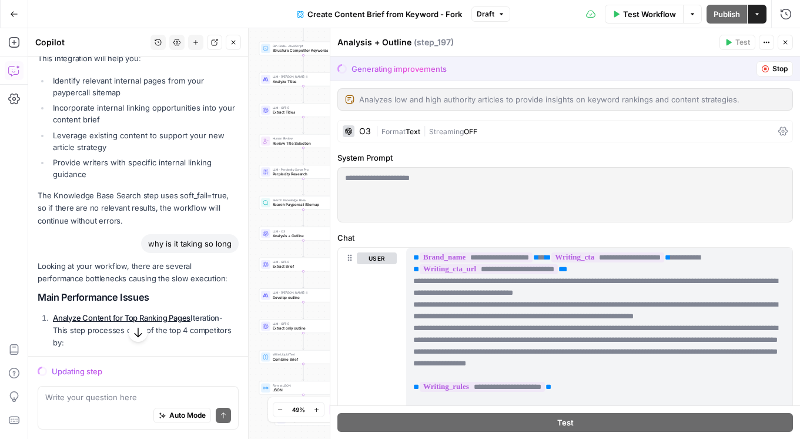
click at [774, 72] on span "Stop" at bounding box center [779, 68] width 15 height 11
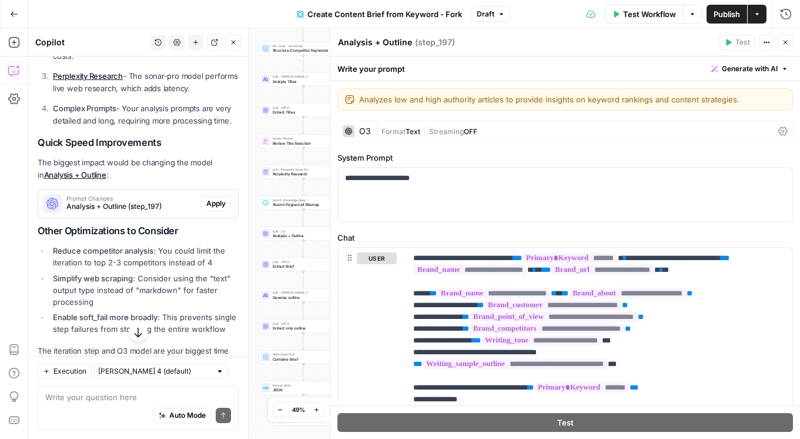
scroll to position [1235, 0]
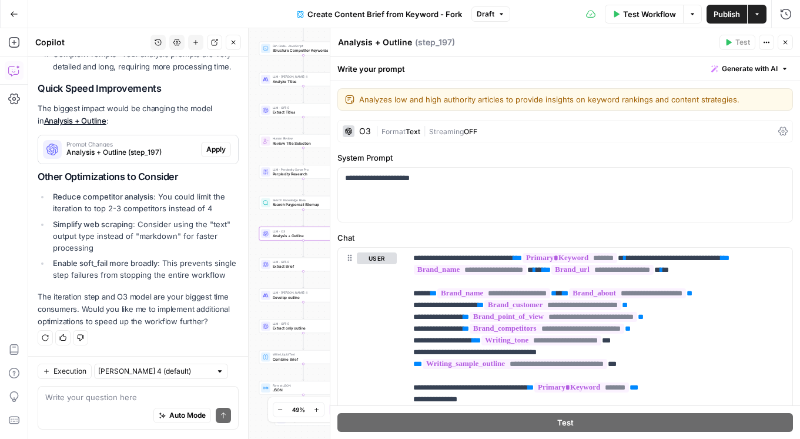
click at [217, 144] on span "Apply" at bounding box center [215, 149] width 19 height 11
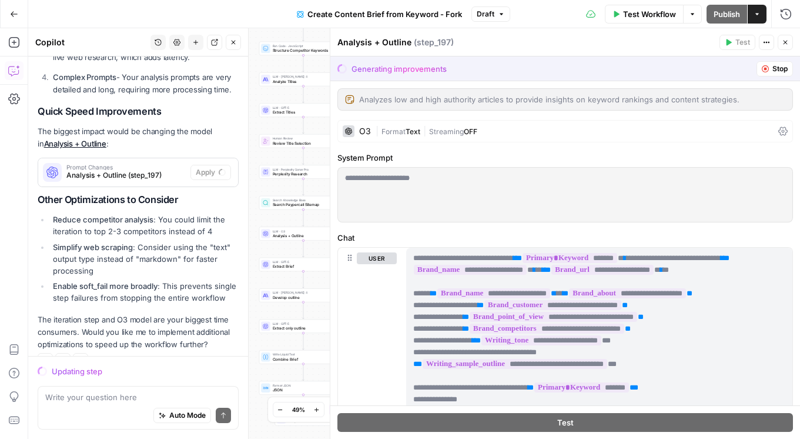
scroll to position [1184, 0]
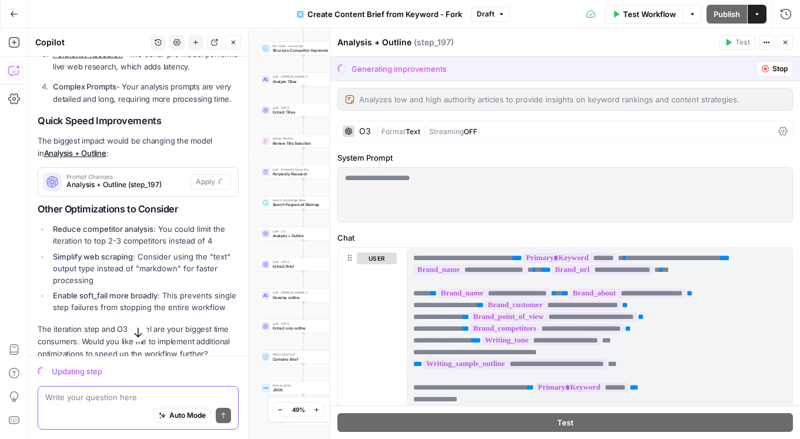
click at [125, 397] on textarea at bounding box center [138, 397] width 186 height 12
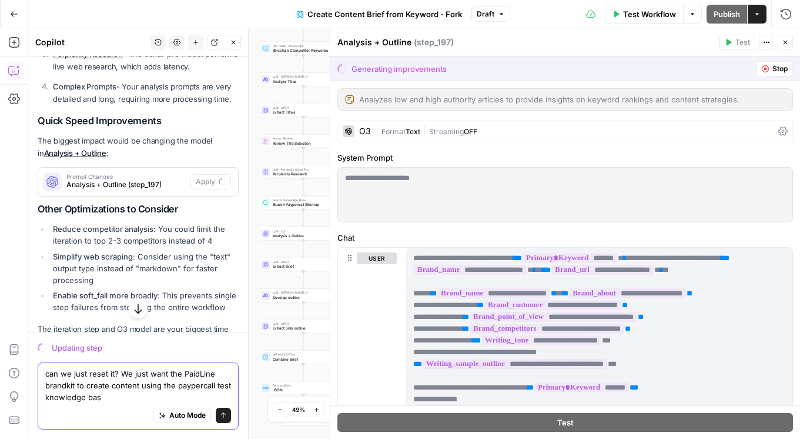
type textarea "can we just reset it? We just want the PaidLine brandkit to create content usin…"
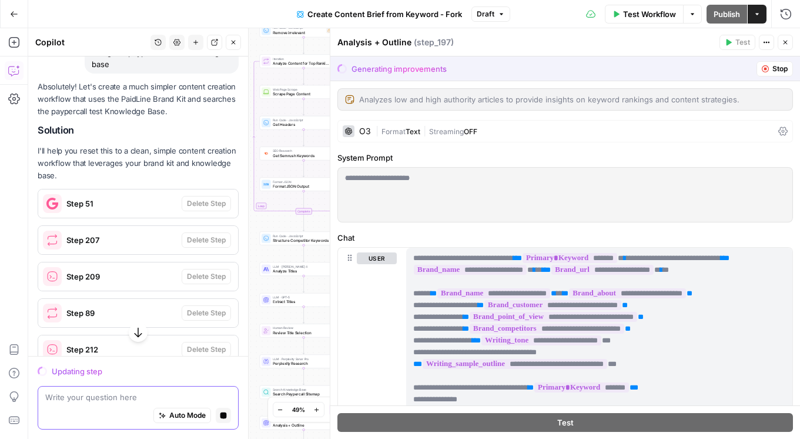
scroll to position [1518, 0]
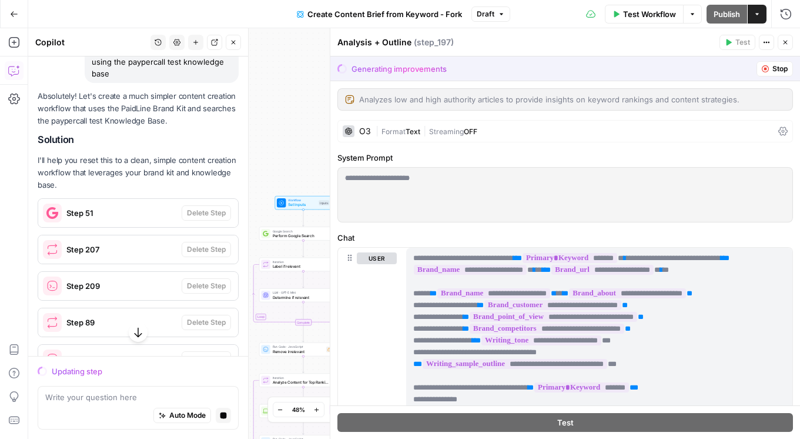
drag, startPoint x: 173, startPoint y: 185, endPoint x: 154, endPoint y: 148, distance: 42.1
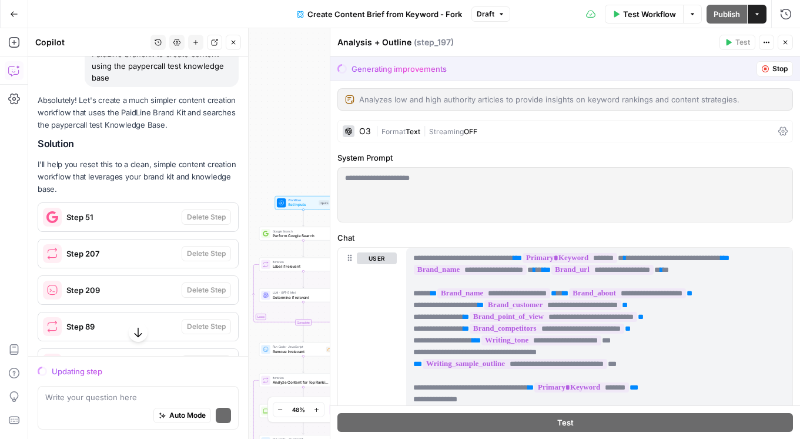
scroll to position [1522, 0]
